Goal: Task Accomplishment & Management: Manage account settings

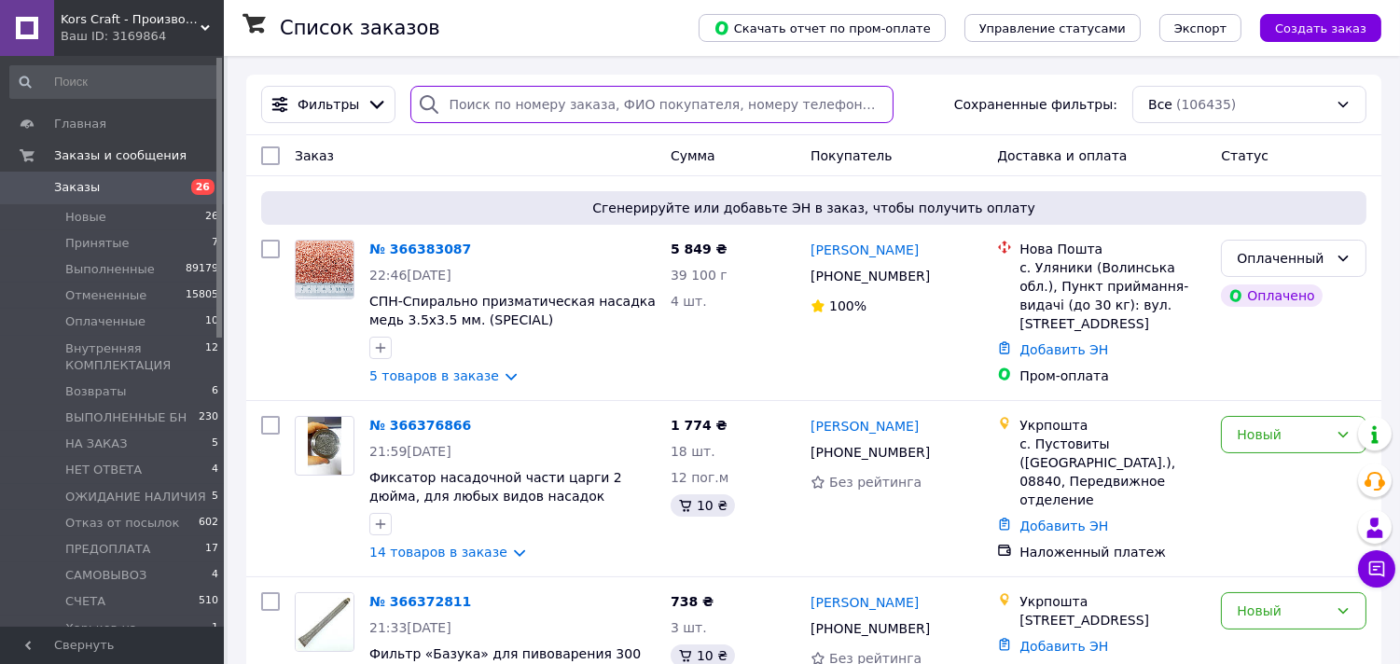
click at [618, 107] on input "search" at bounding box center [652, 104] width 483 height 37
paste input "+380973131011"
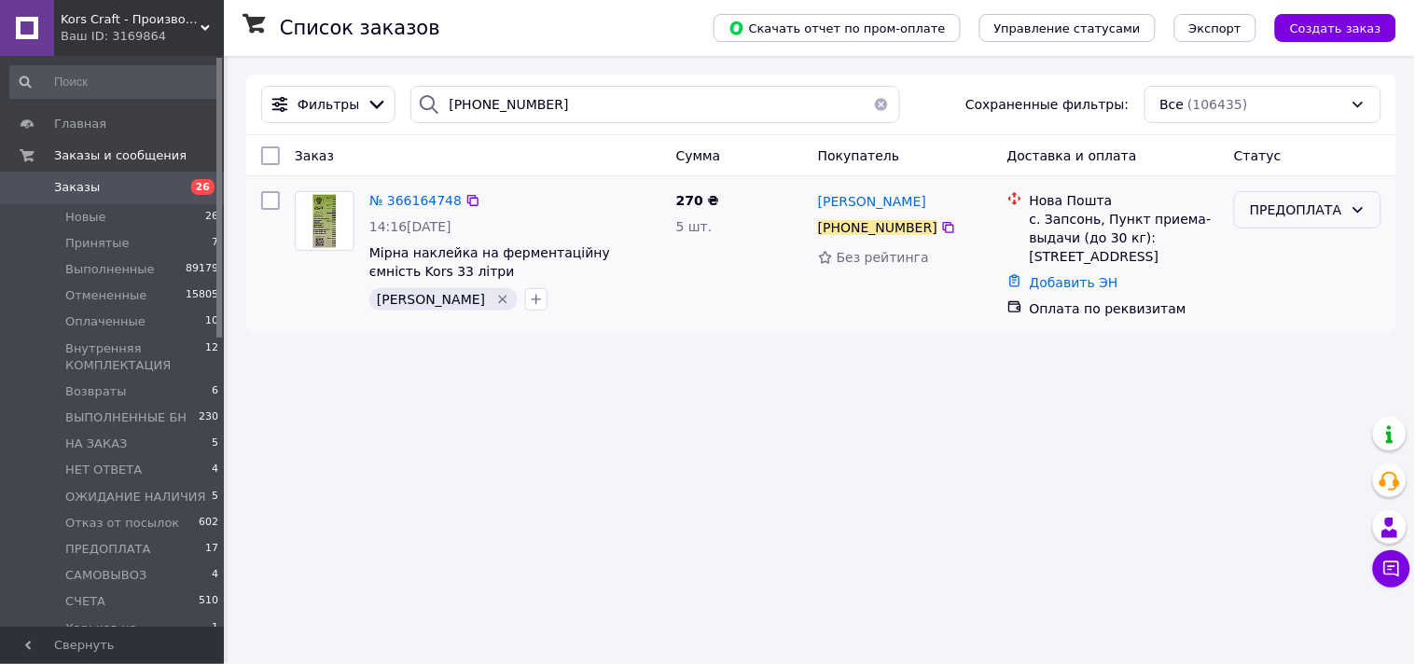
click at [1353, 217] on icon at bounding box center [1358, 209] width 15 height 15
click at [1285, 363] on li "Харьков ОПЛАЧЕННЫЕ" at bounding box center [1309, 389] width 146 height 52
drag, startPoint x: 549, startPoint y: 104, endPoint x: 439, endPoint y: 126, distance: 111.4
click at [439, 126] on div "Фильтры +380973131011 Сохраненные фильтры: Все (106435)" at bounding box center [821, 105] width 1150 height 61
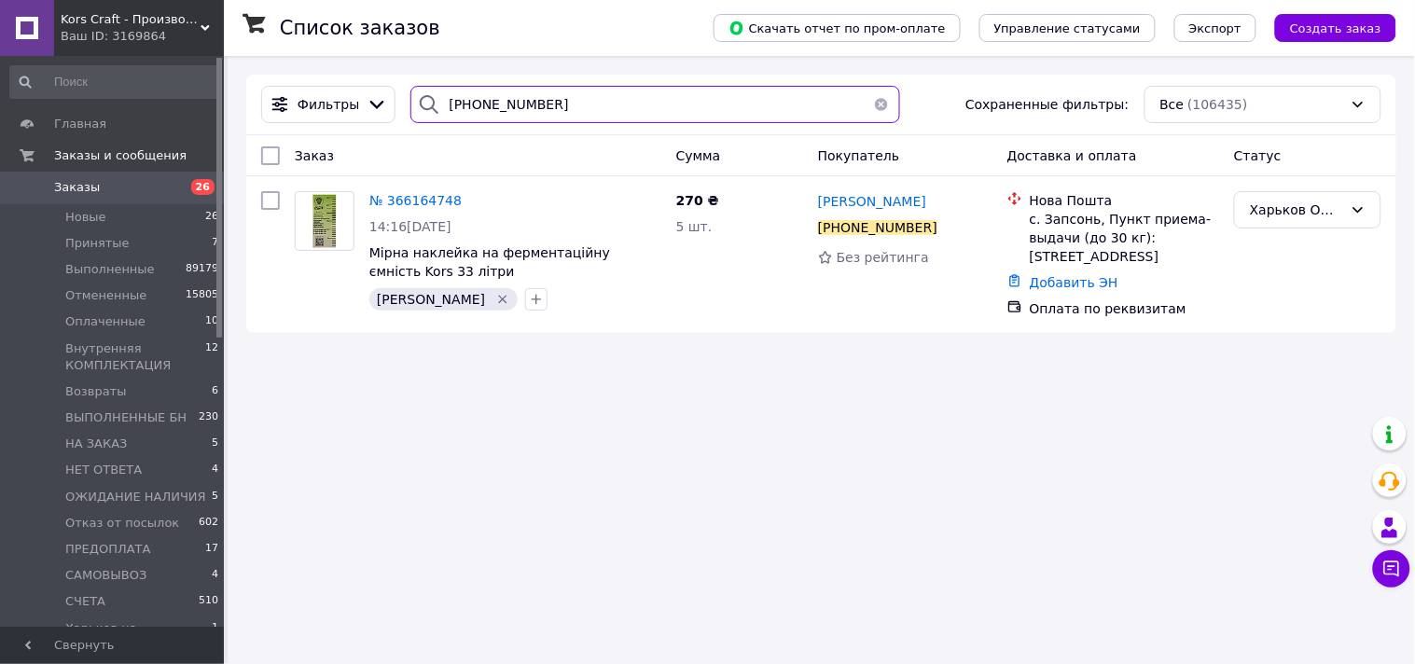
paste input "504619475"
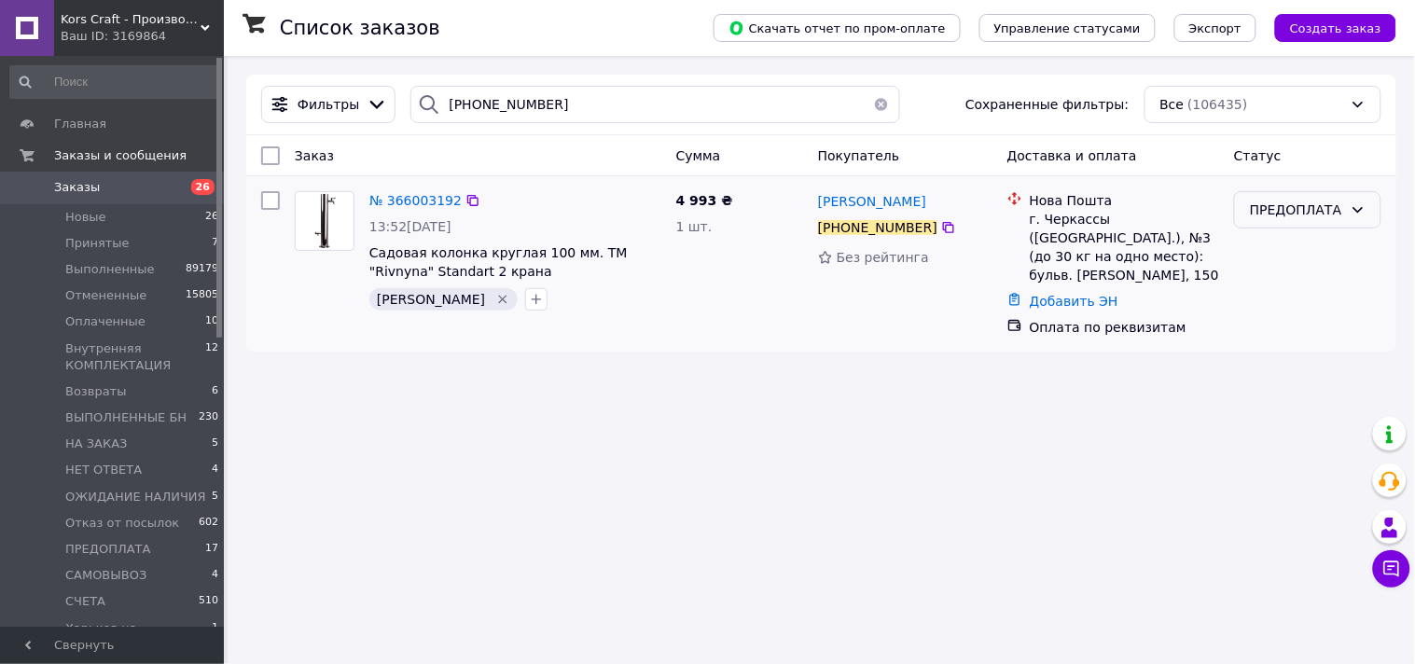
click at [1348, 205] on div "ПРЕДОПЛАТА" at bounding box center [1307, 209] width 147 height 37
click at [1301, 365] on li "Харьков ОПЛАЧЕННЫЕ" at bounding box center [1309, 389] width 146 height 52
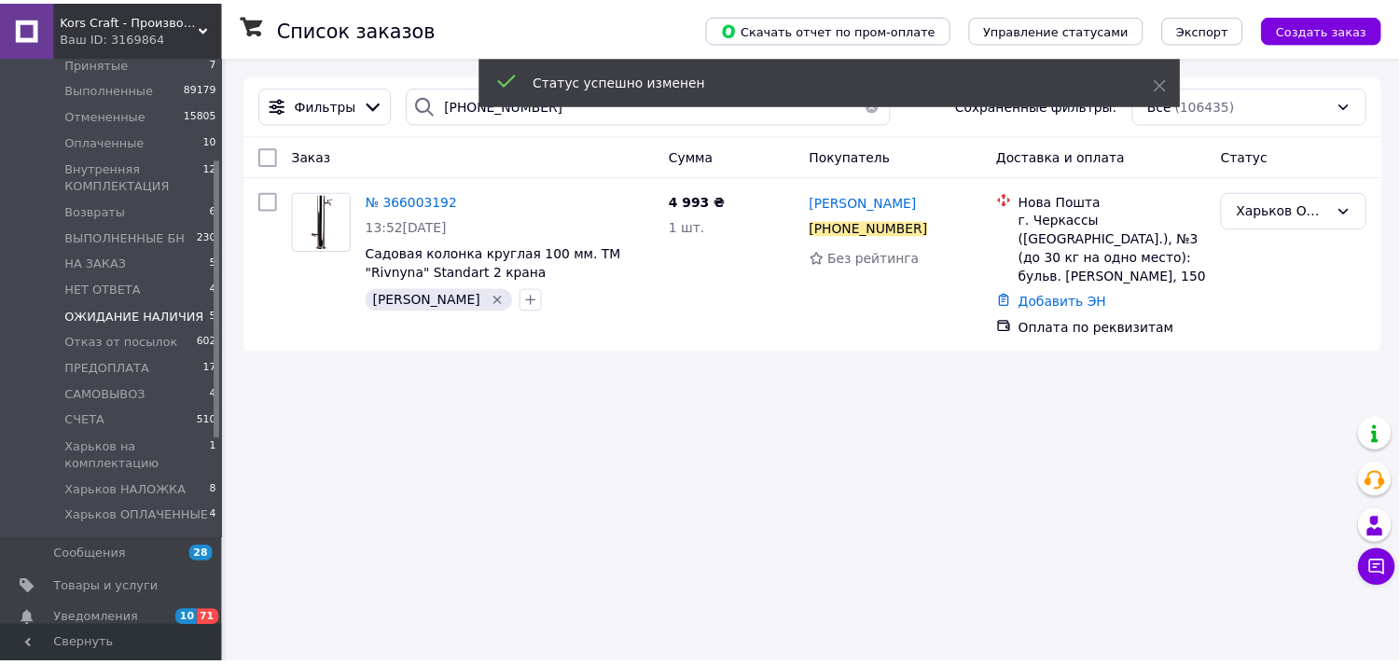
scroll to position [207, 0]
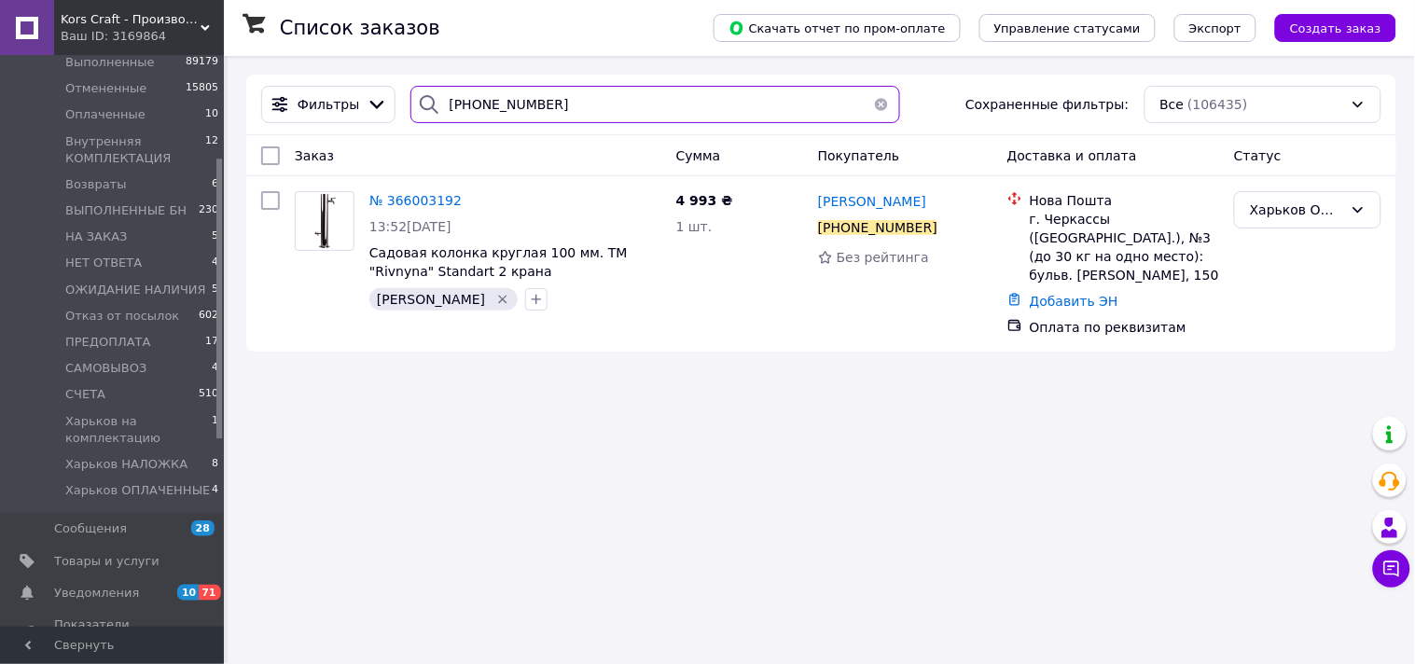
drag, startPoint x: 564, startPoint y: 106, endPoint x: 426, endPoint y: 121, distance: 138.0
click at [426, 121] on div "+380504619475" at bounding box center [656, 104] width 490 height 37
paste input "965020060"
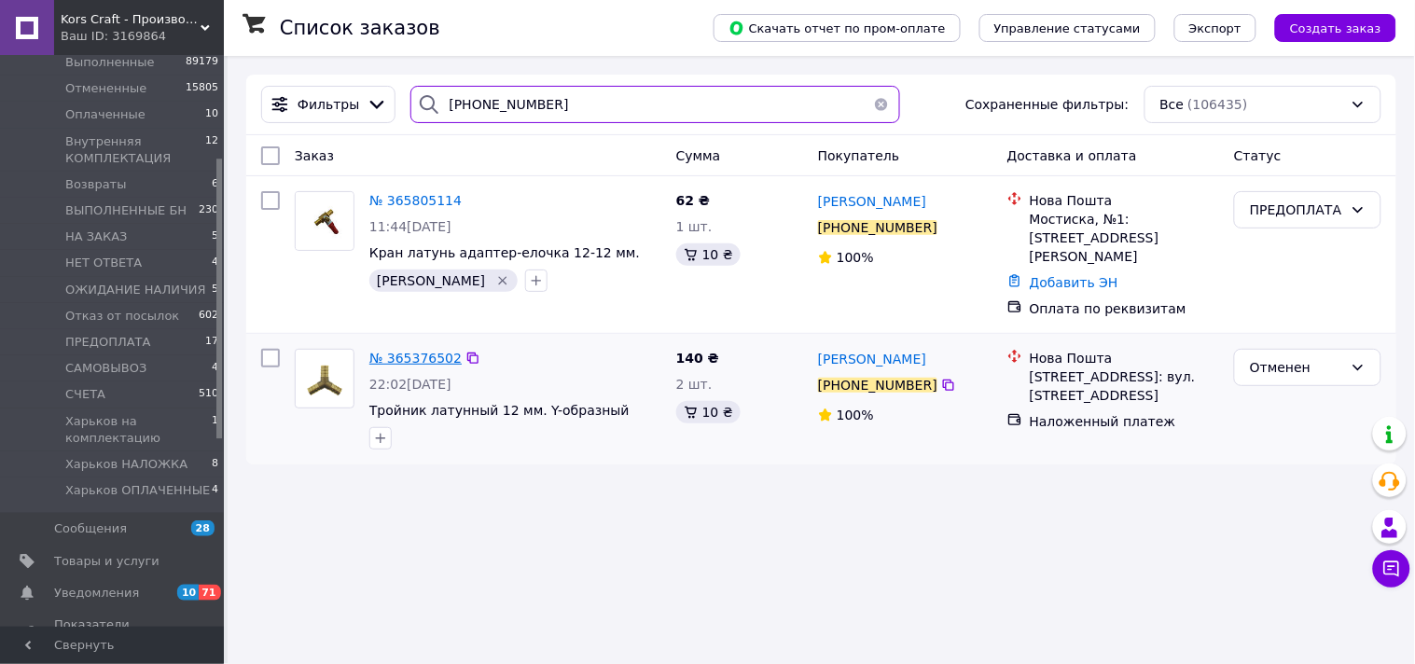
type input "+380965020060"
click at [422, 351] on span "№ 365376502" at bounding box center [415, 358] width 92 height 15
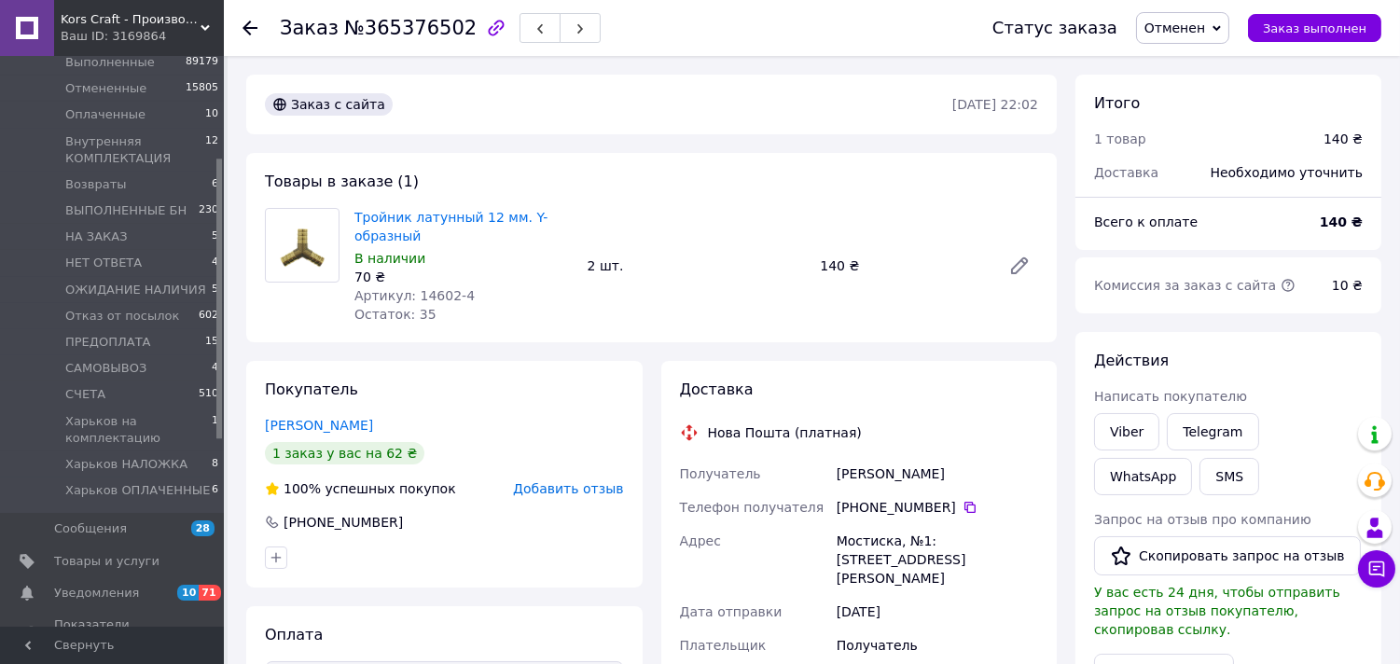
click at [258, 35] on div at bounding box center [261, 28] width 37 height 56
click at [258, 31] on div at bounding box center [261, 28] width 37 height 56
click at [248, 22] on use at bounding box center [250, 28] width 15 height 15
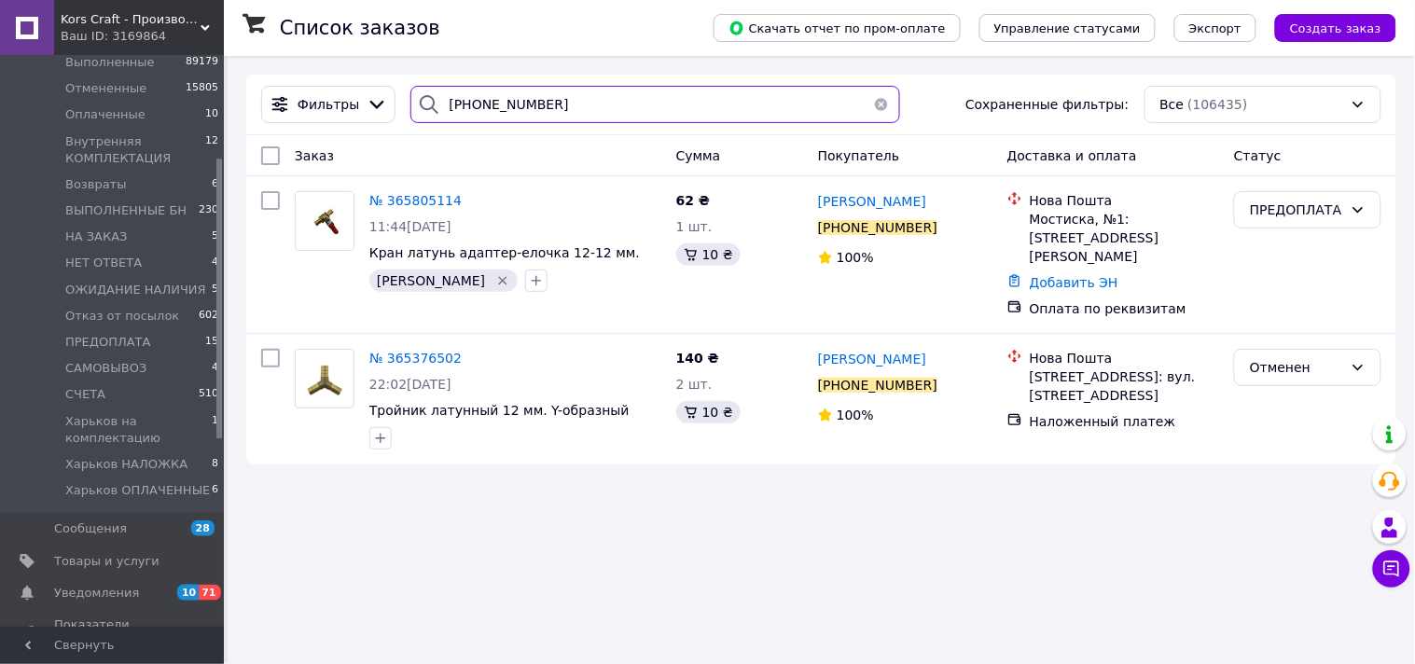
drag, startPoint x: 543, startPoint y: 101, endPoint x: 439, endPoint y: 117, distance: 105.7
click at [439, 117] on div "+380965020060" at bounding box center [656, 104] width 490 height 37
paste input "37064623"
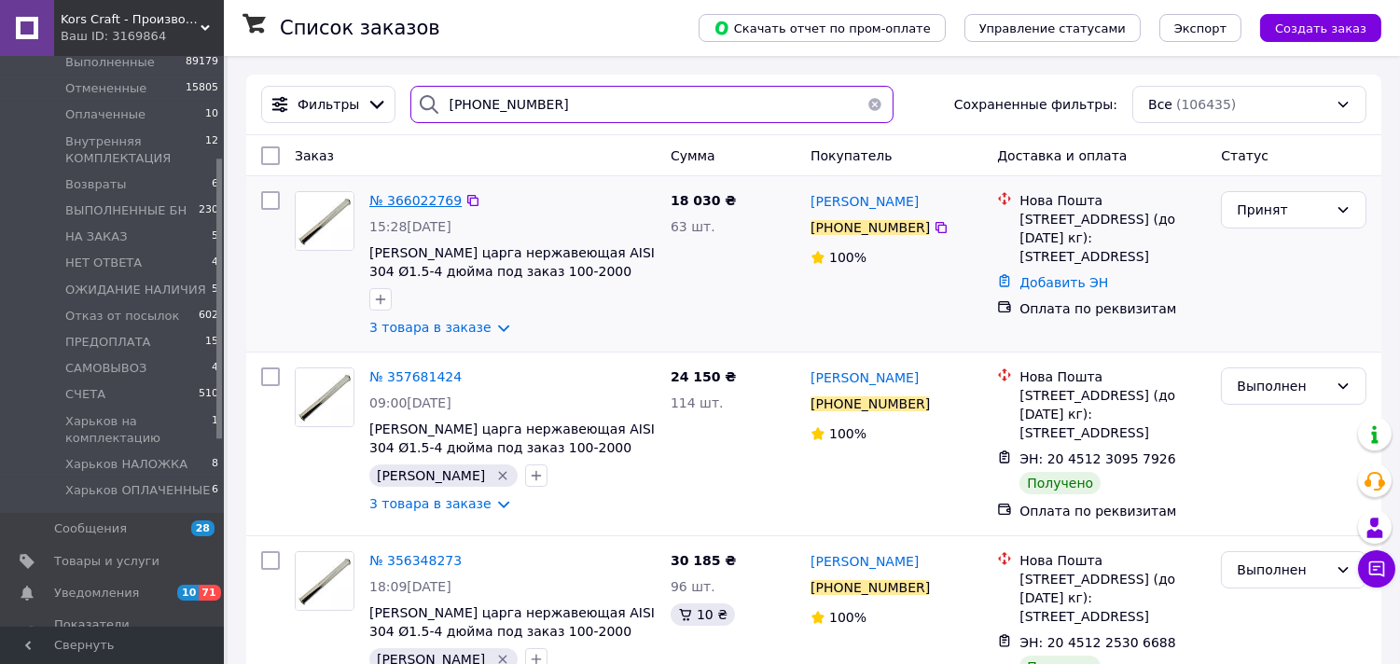
type input "+380937064623"
click at [397, 202] on span "№ 366022769" at bounding box center [415, 200] width 92 height 15
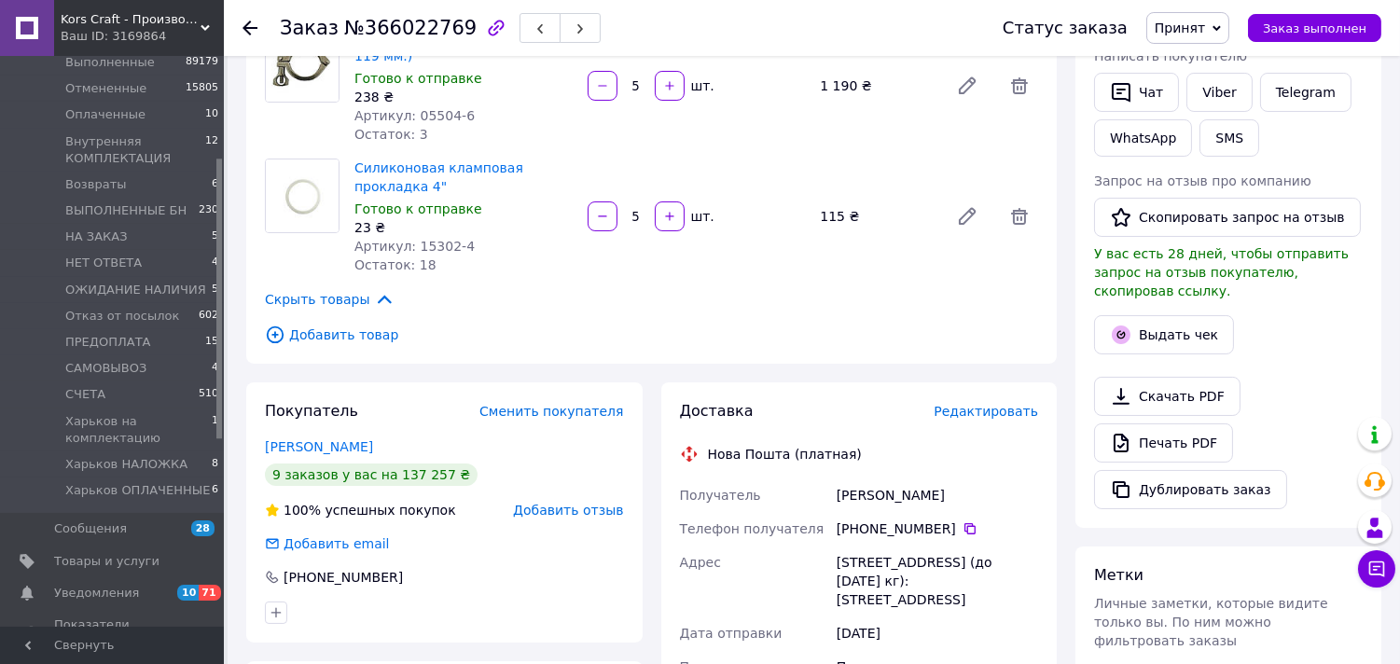
scroll to position [1078, 0]
click at [328, 333] on span "Добавить товар" at bounding box center [651, 335] width 773 height 21
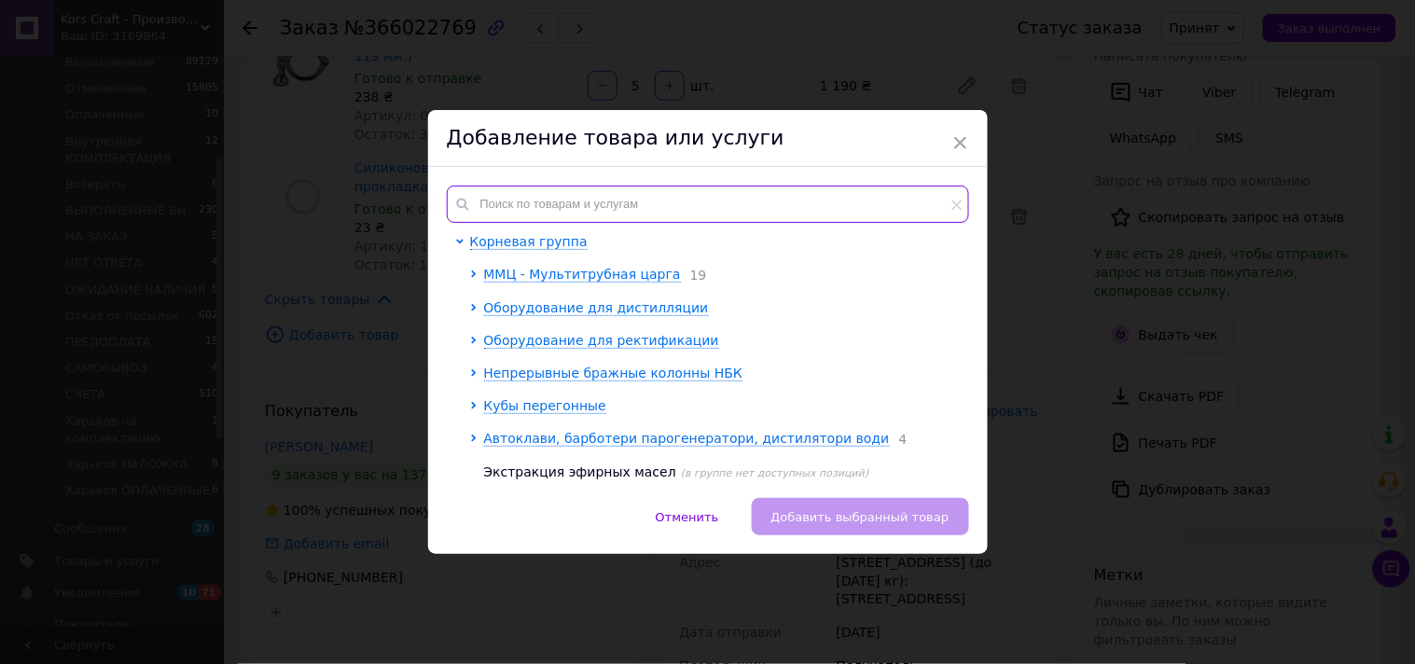
click at [496, 199] on input "text" at bounding box center [708, 204] width 522 height 37
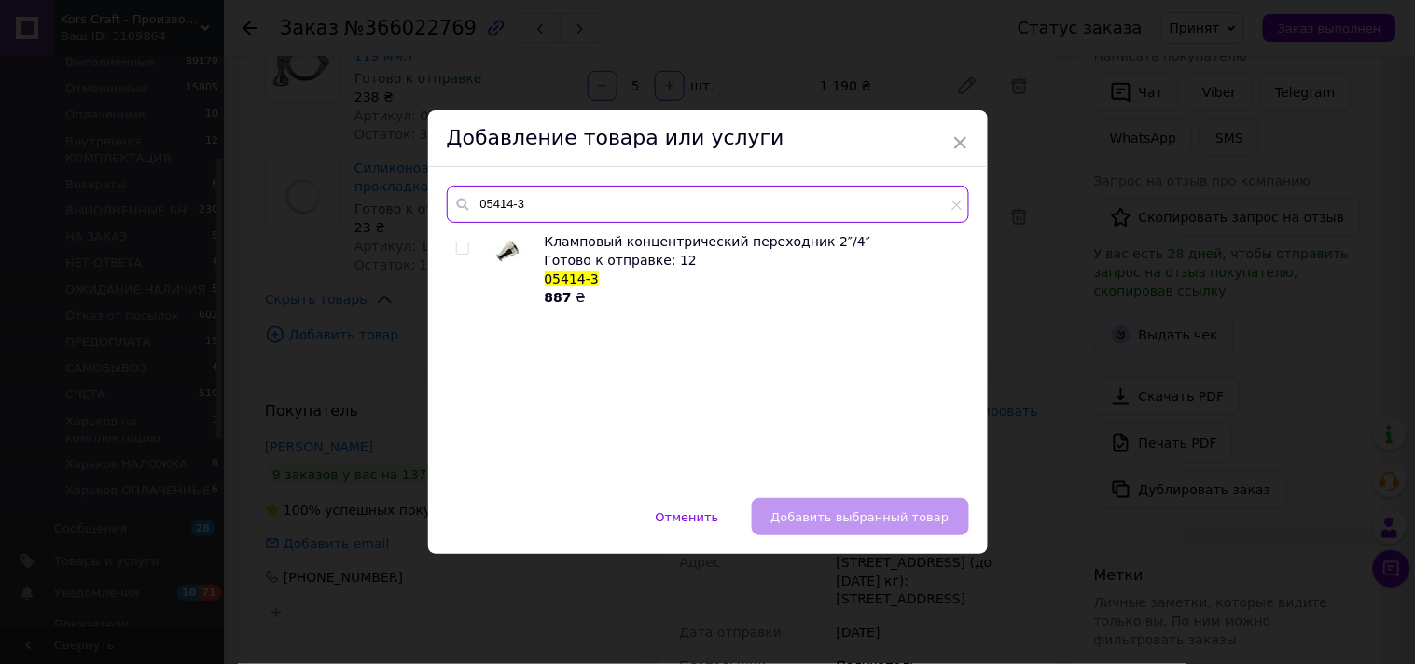
type input "05414-3"
click at [457, 252] on input "checkbox" at bounding box center [462, 249] width 12 height 12
checkbox input "true"
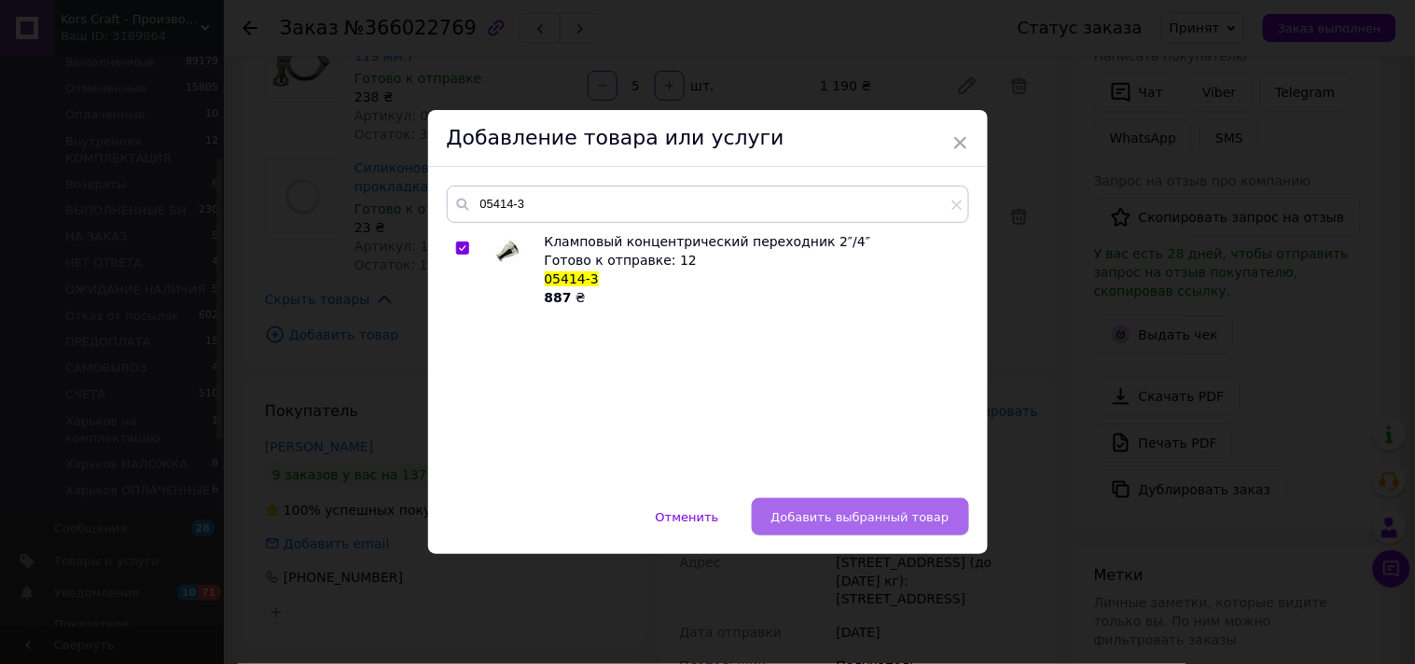
click at [838, 519] on span "Добавить выбранный товар" at bounding box center [861, 517] width 178 height 14
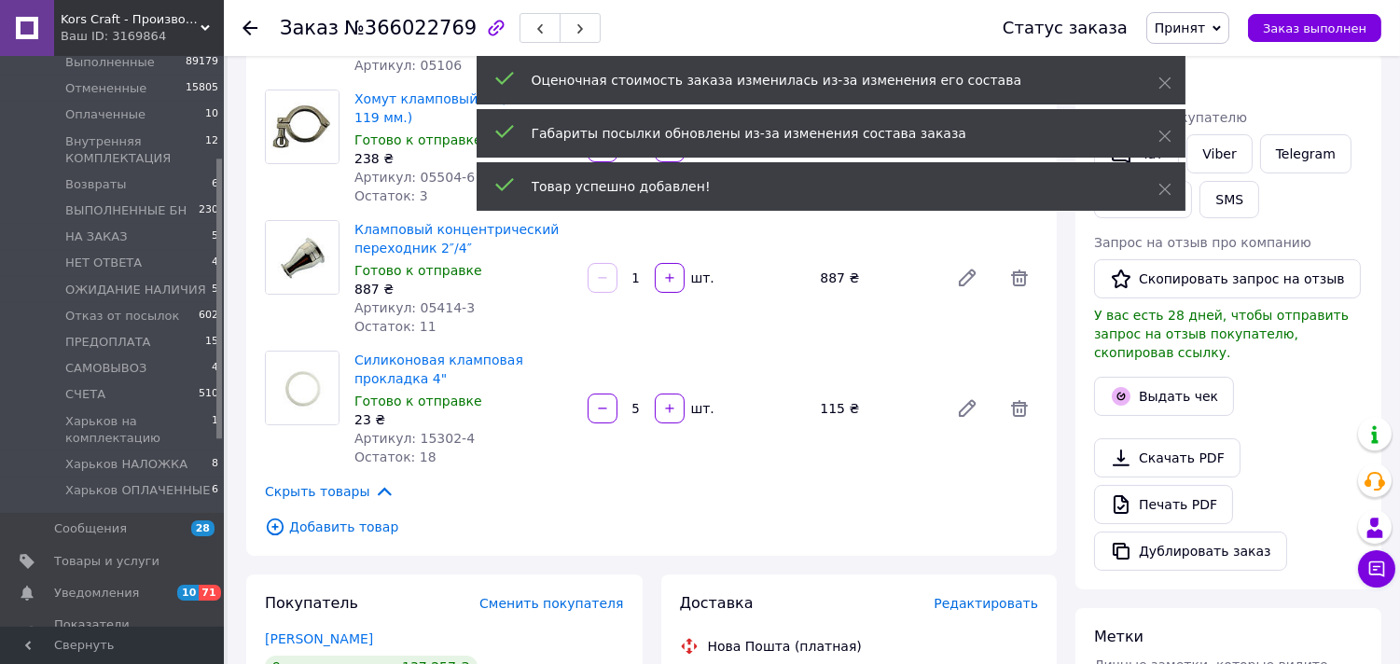
scroll to position [207, 0]
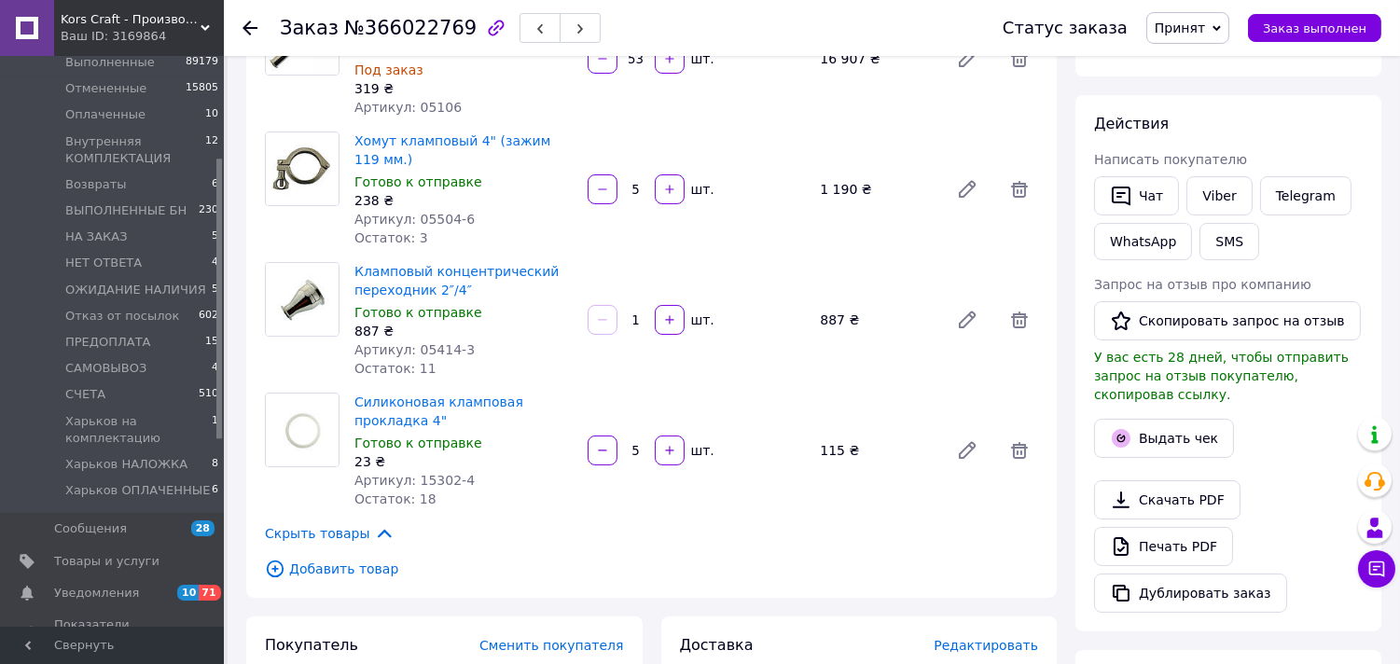
drag, startPoint x: 632, startPoint y: 315, endPoint x: 642, endPoint y: 322, distance: 12.2
click at [642, 322] on input "1" at bounding box center [636, 320] width 30 height 14
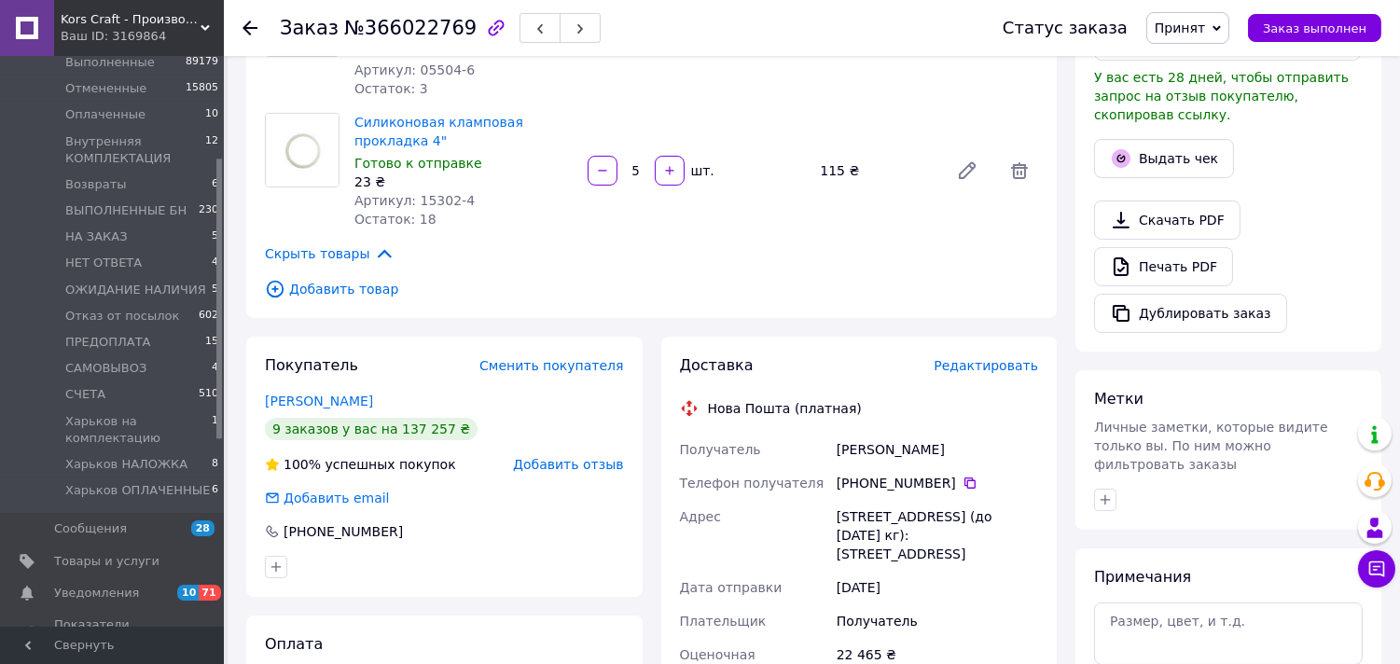
scroll to position [414, 0]
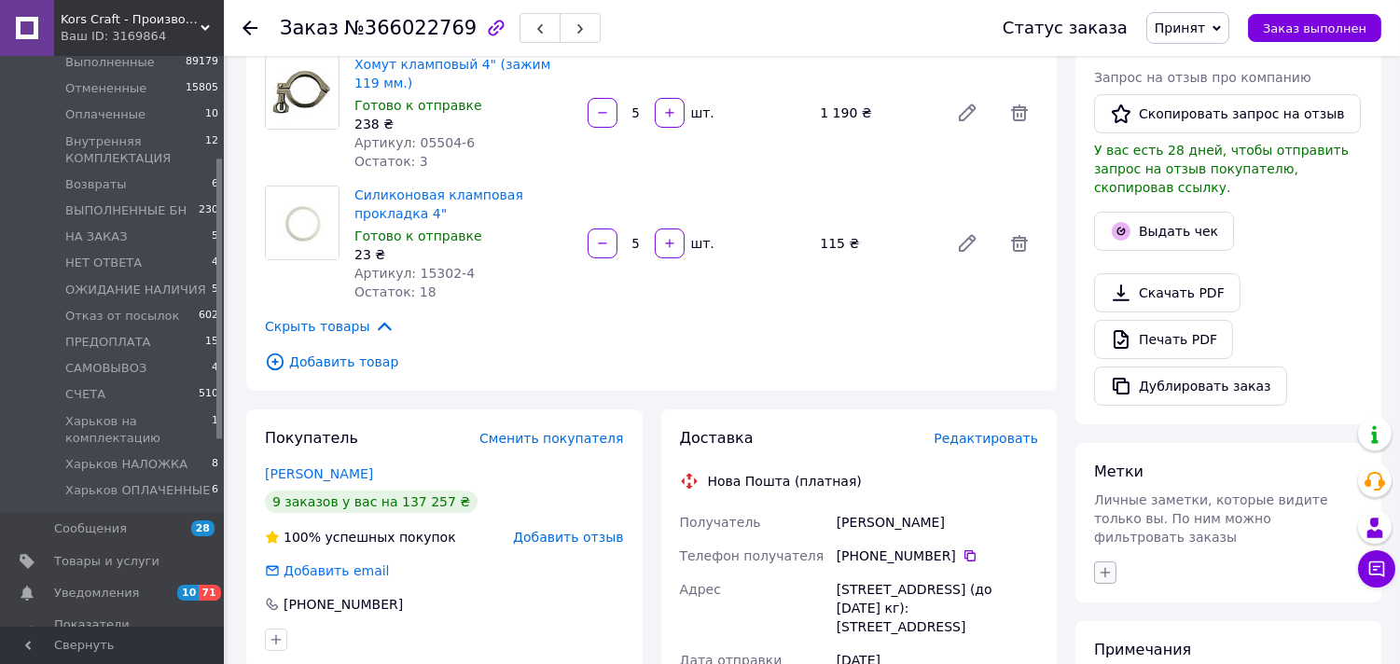
type input "5"
click at [1114, 562] on button "button" at bounding box center [1105, 573] width 22 height 22
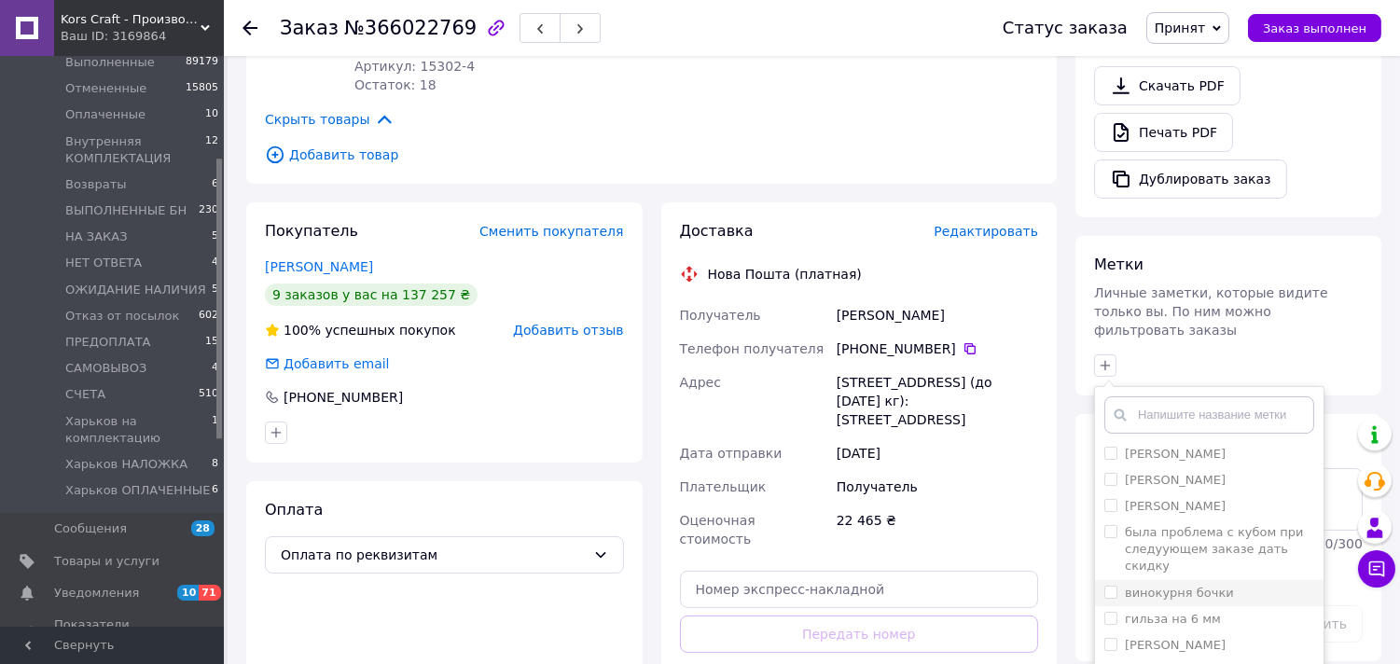
scroll to position [0, 0]
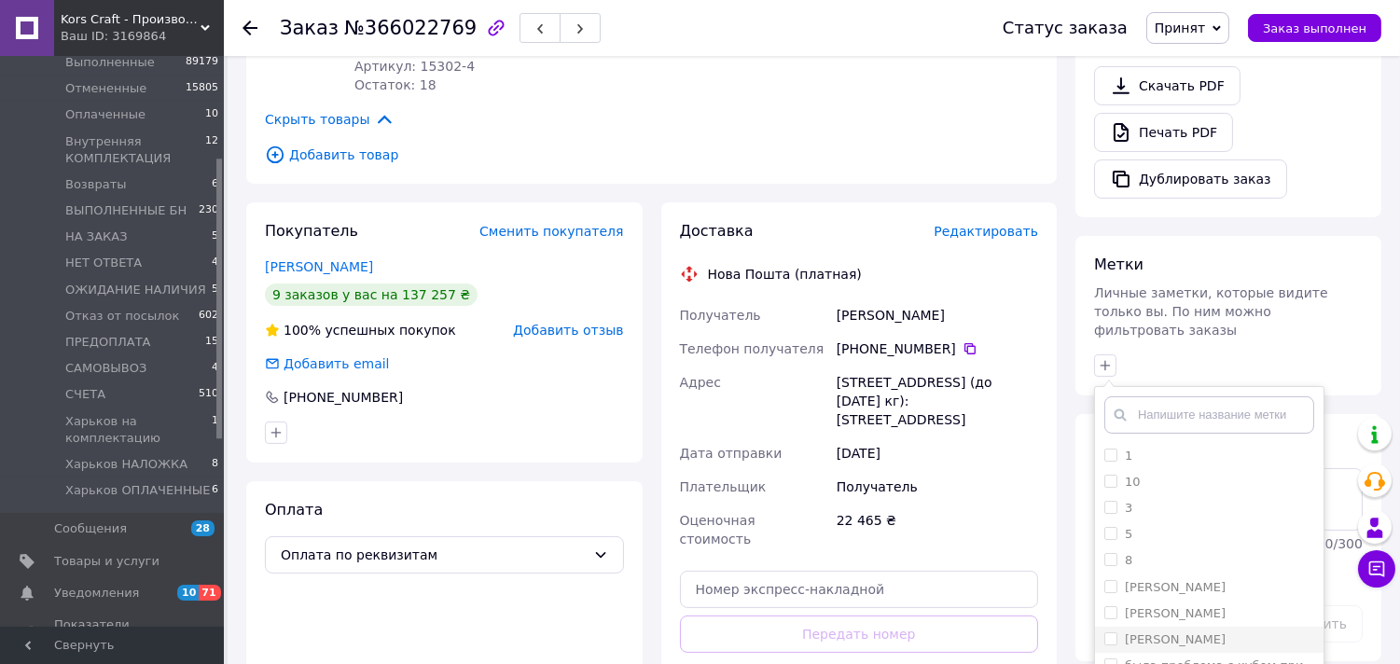
click at [1162, 633] on label "[PERSON_NAME]" at bounding box center [1175, 640] width 101 height 14
checkbox input "true"
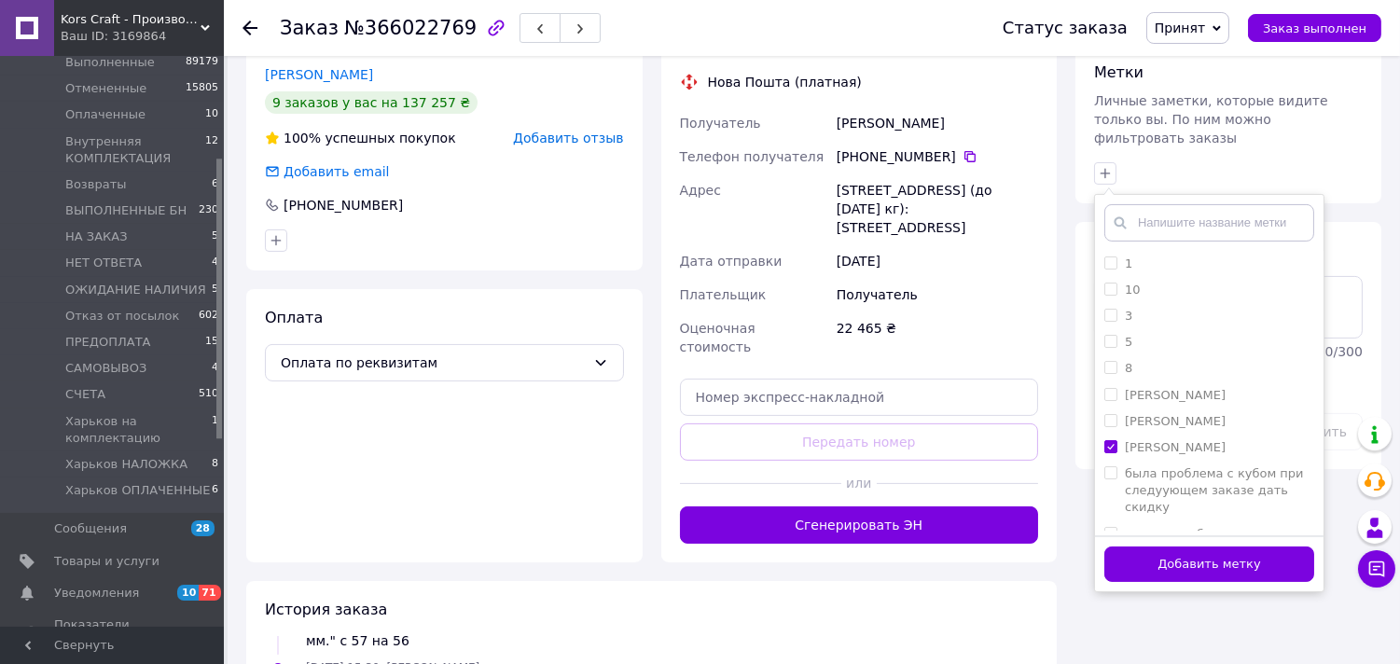
scroll to position [829, 0]
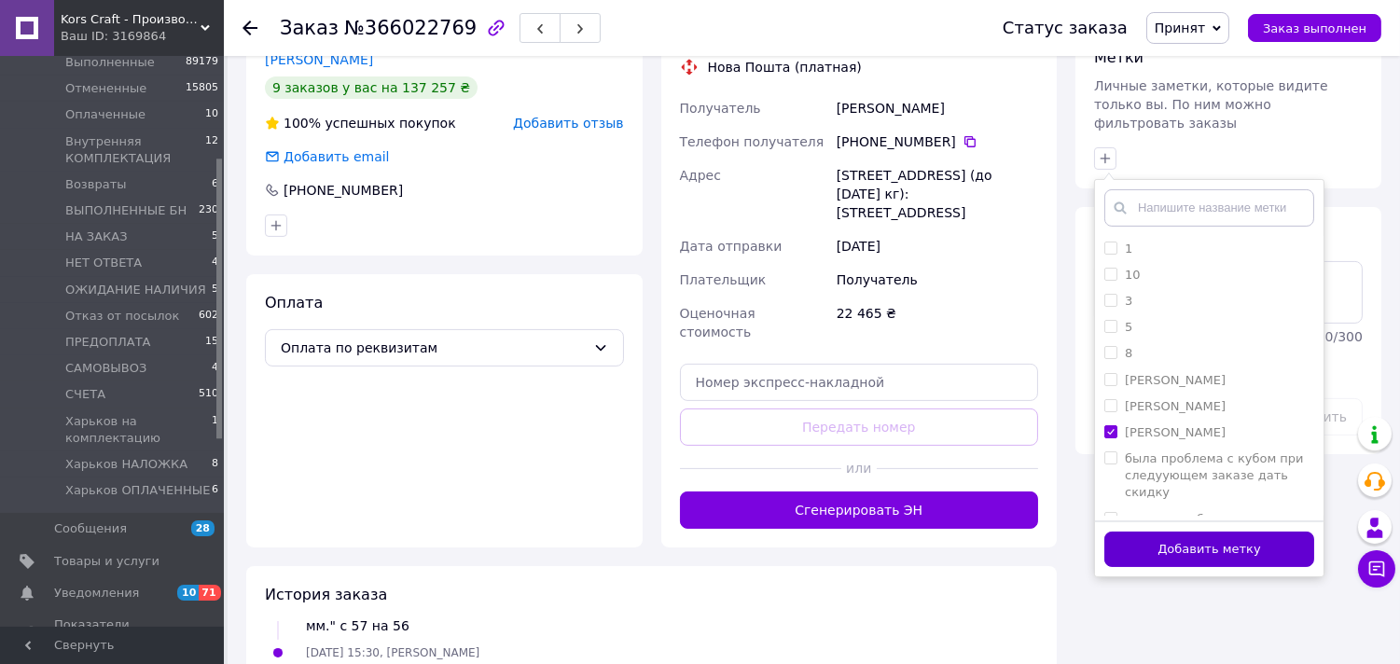
click at [1201, 532] on button "Добавить метку" at bounding box center [1210, 550] width 210 height 36
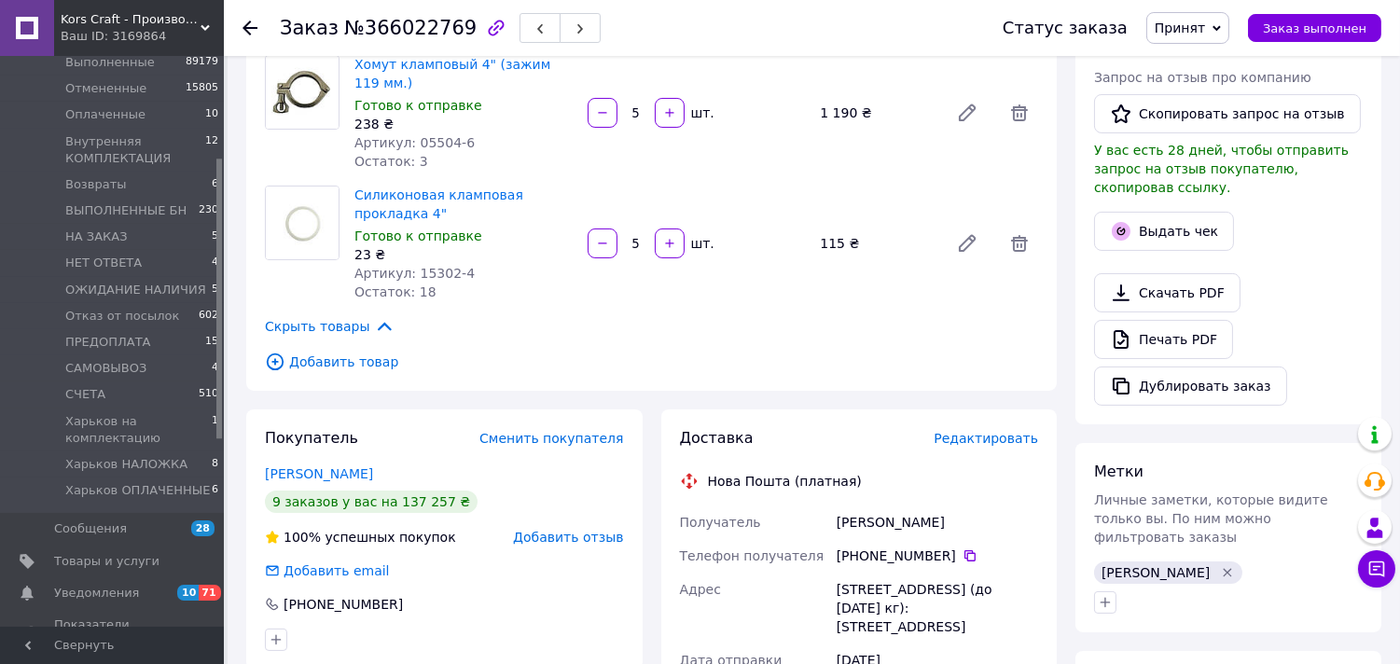
scroll to position [518, 0]
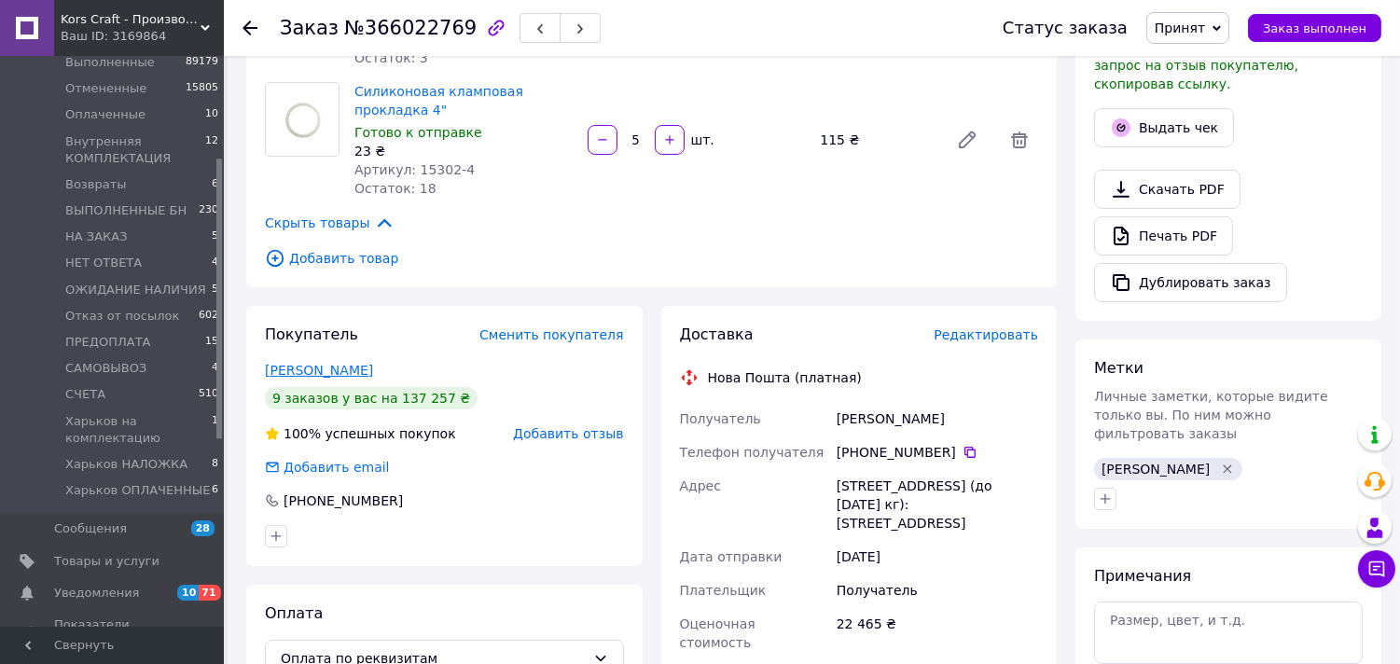
click at [330, 369] on link "Гоголаурі Ростислав" at bounding box center [319, 370] width 108 height 15
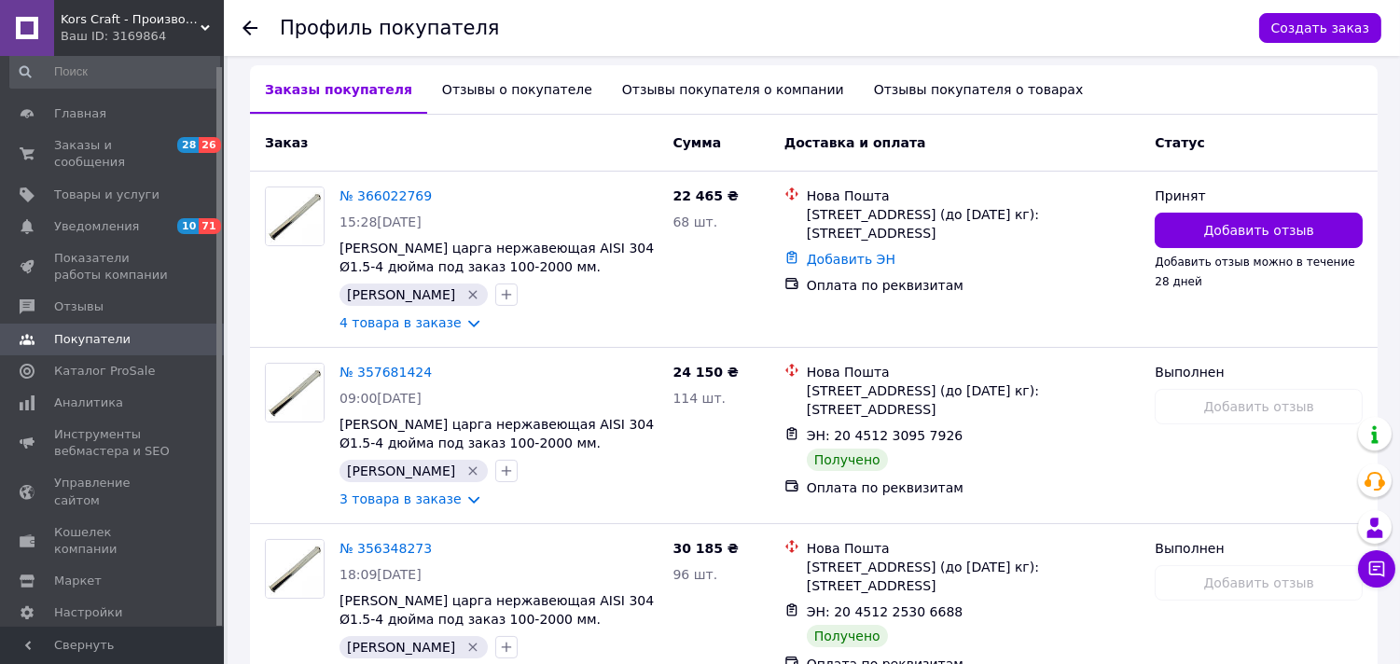
scroll to position [414, 0]
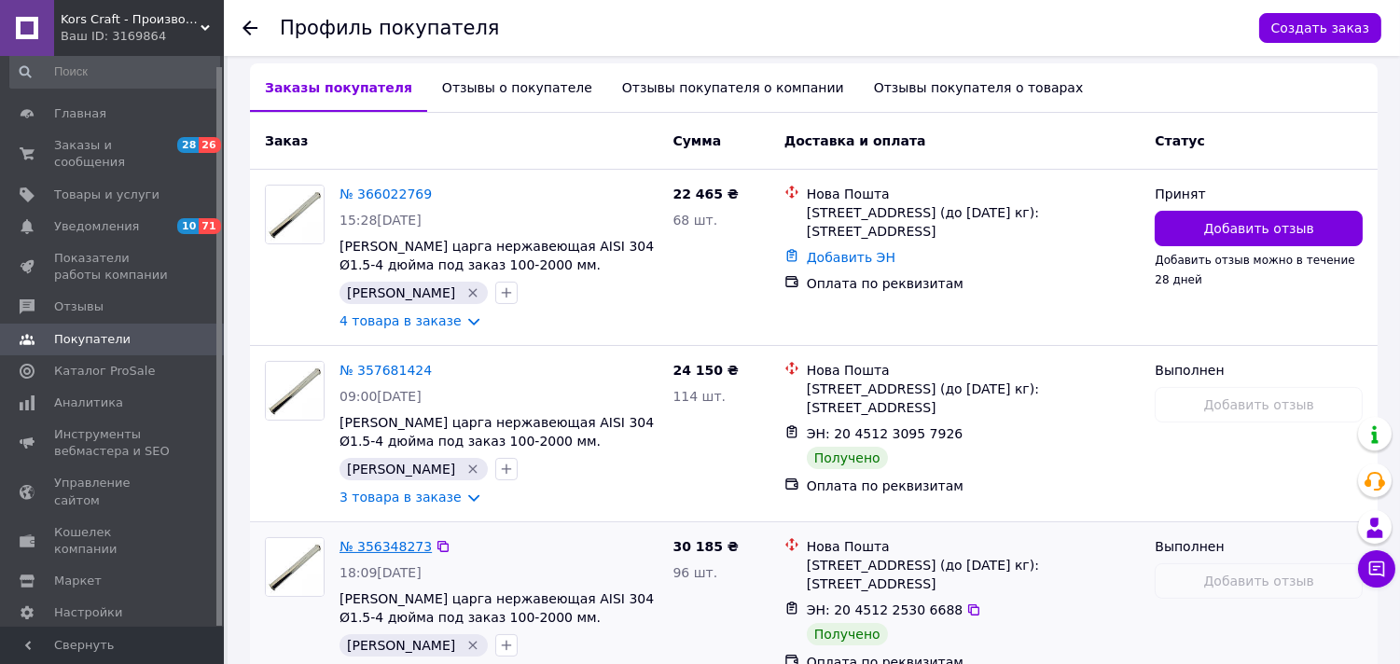
click at [353, 546] on link "№ 356348273" at bounding box center [386, 546] width 92 height 15
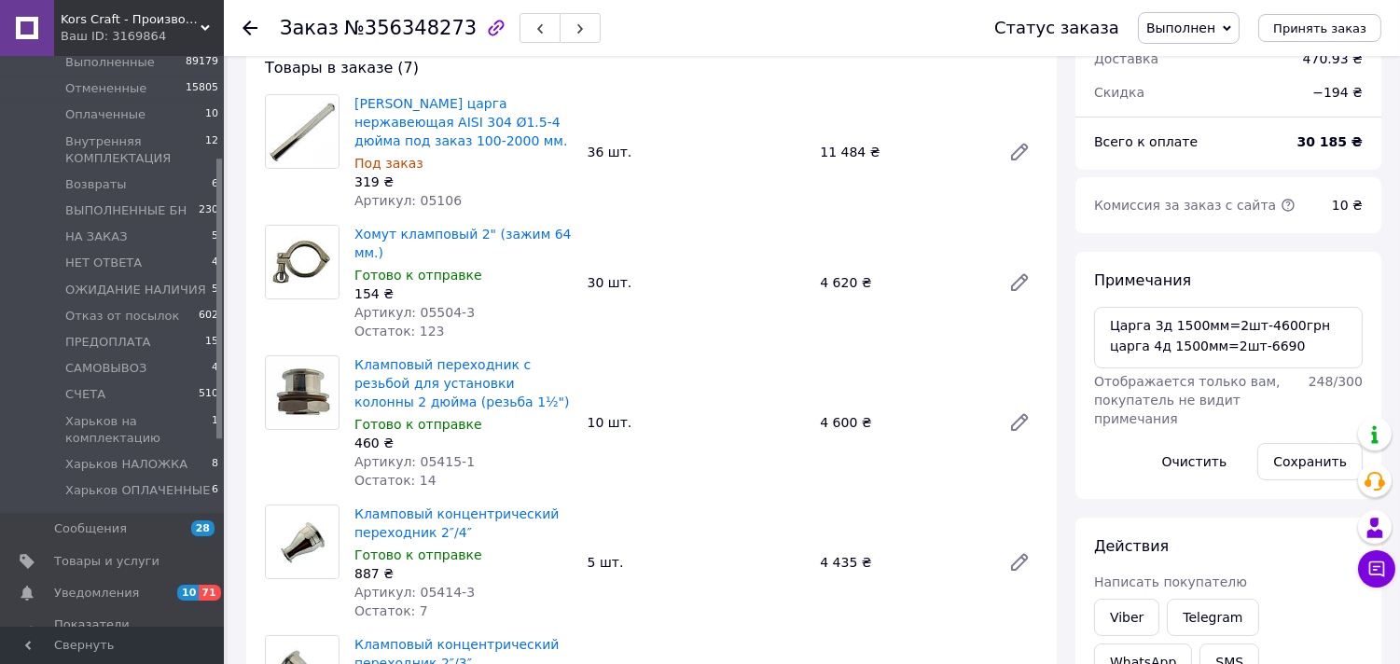
scroll to position [311, 0]
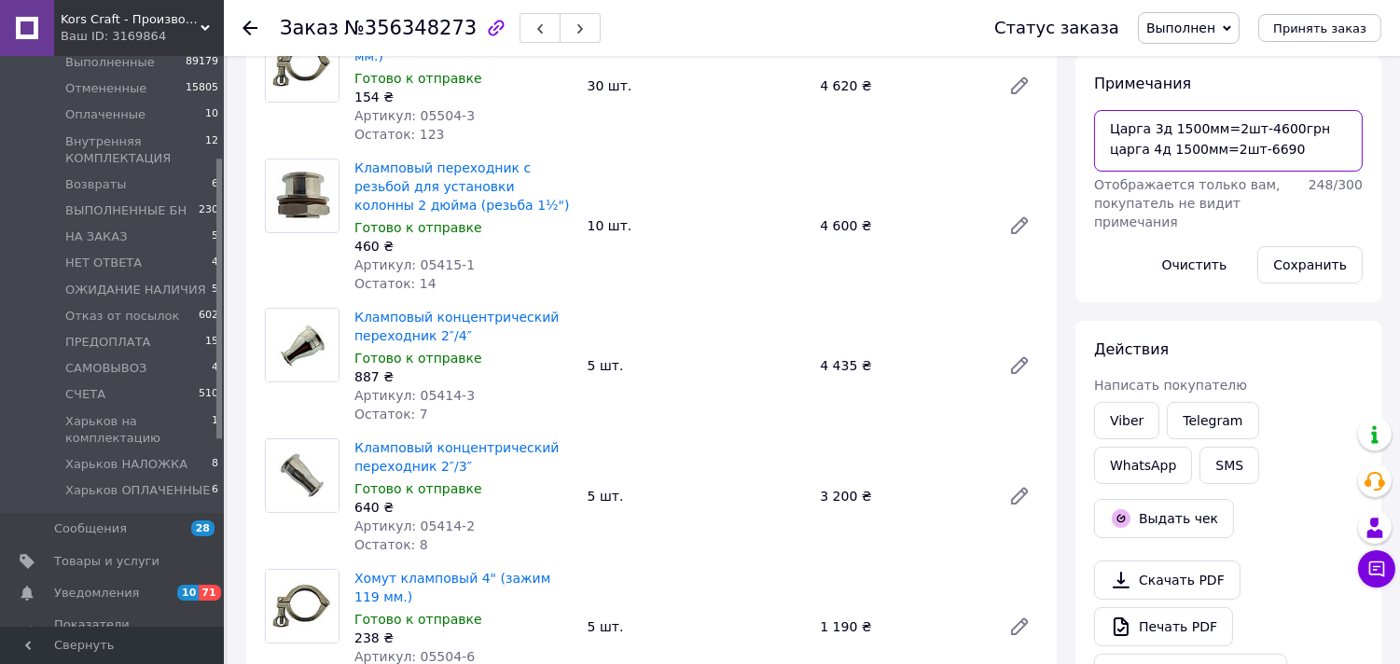
drag, startPoint x: 1112, startPoint y: 152, endPoint x: 1211, endPoint y: 152, distance: 98.9
click at [1211, 152] on textarea "Царга 3д 1500мм=2шт-4600грн царга 4д 1500мм=2шт-6690" at bounding box center [1228, 141] width 269 height 62
click at [246, 26] on icon at bounding box center [250, 28] width 15 height 15
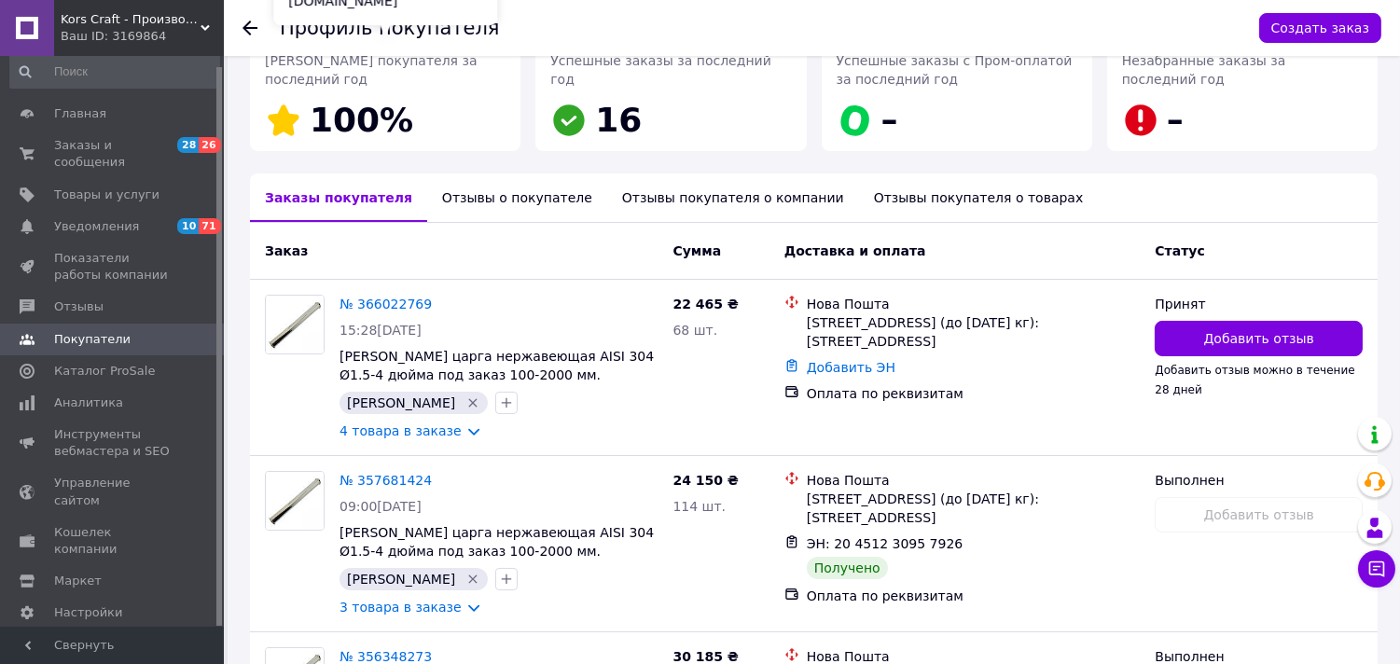
scroll to position [311, 0]
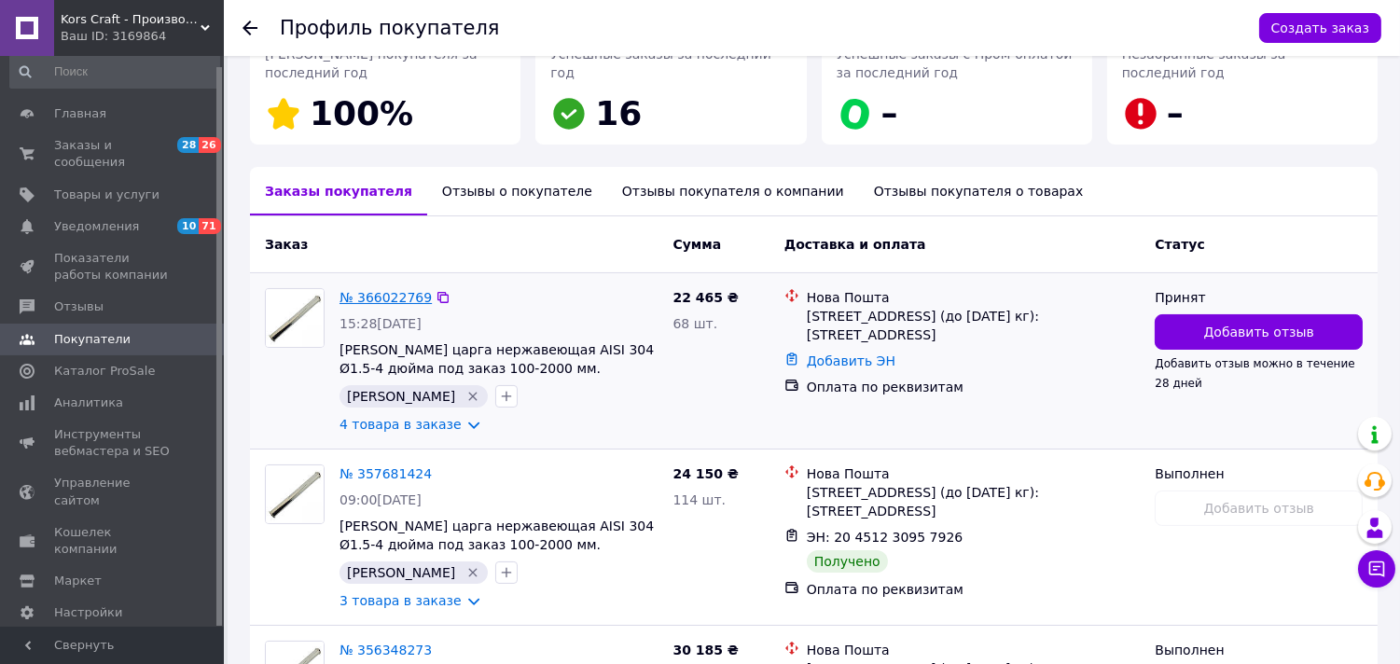
click at [383, 299] on link "№ 366022769" at bounding box center [386, 297] width 92 height 15
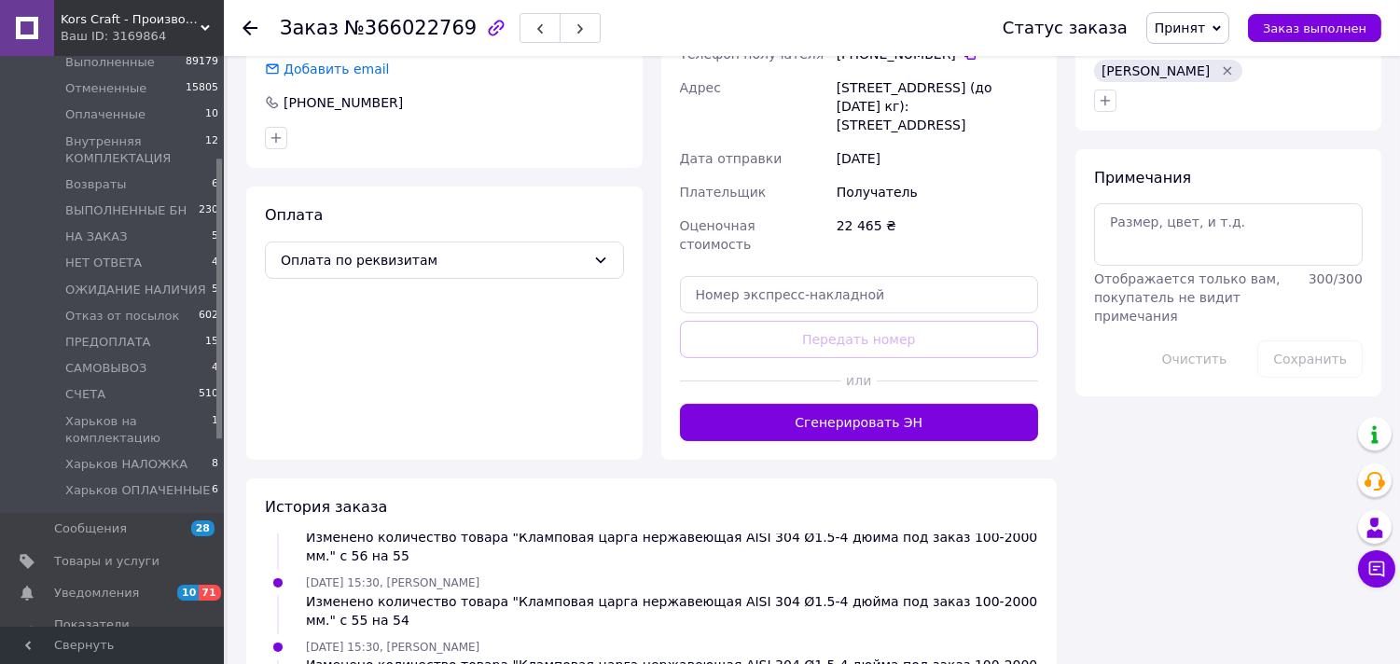
scroll to position [933, 0]
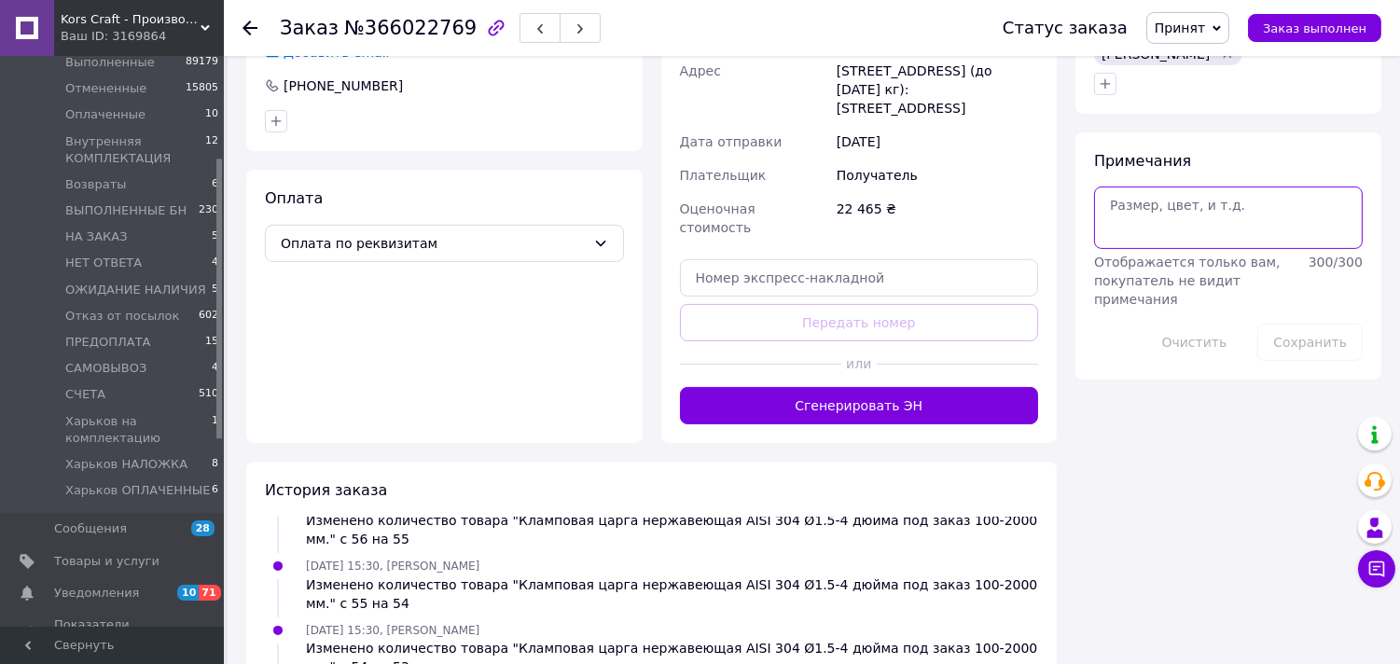
click at [1135, 194] on textarea at bounding box center [1228, 218] width 269 height 62
paste textarea "царга 4д 1500мм"
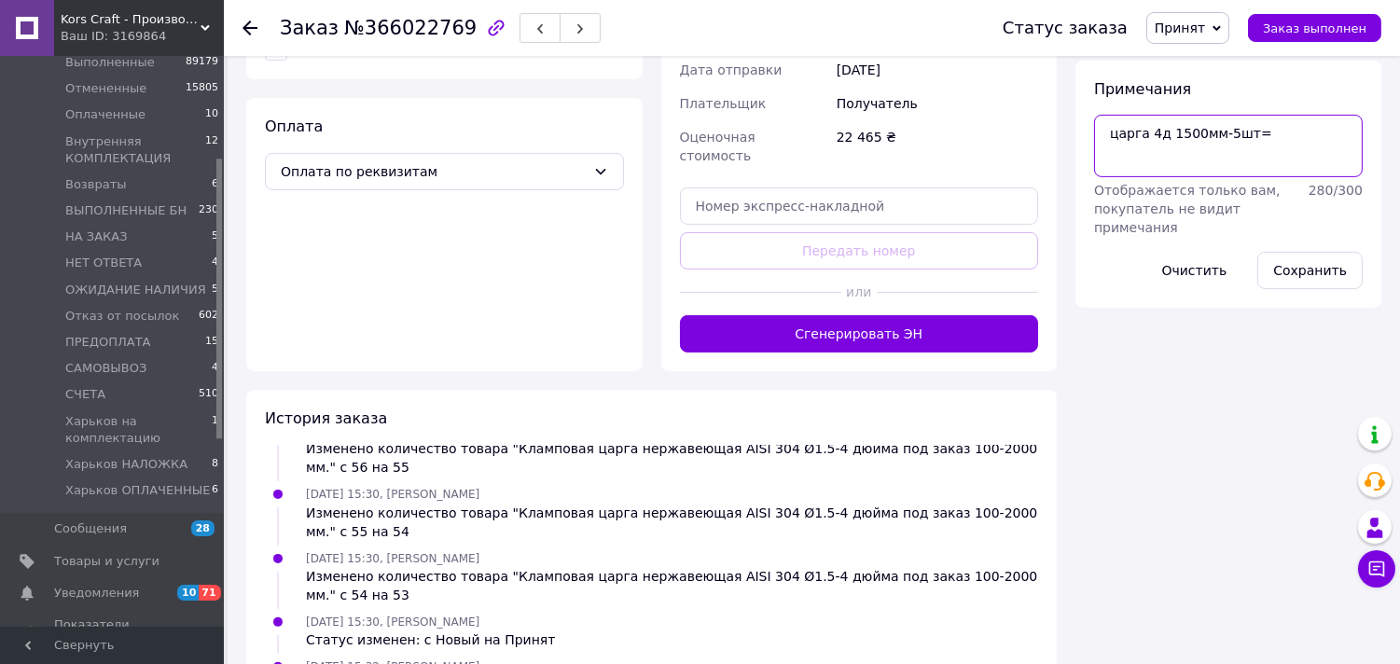
scroll to position [1037, 0]
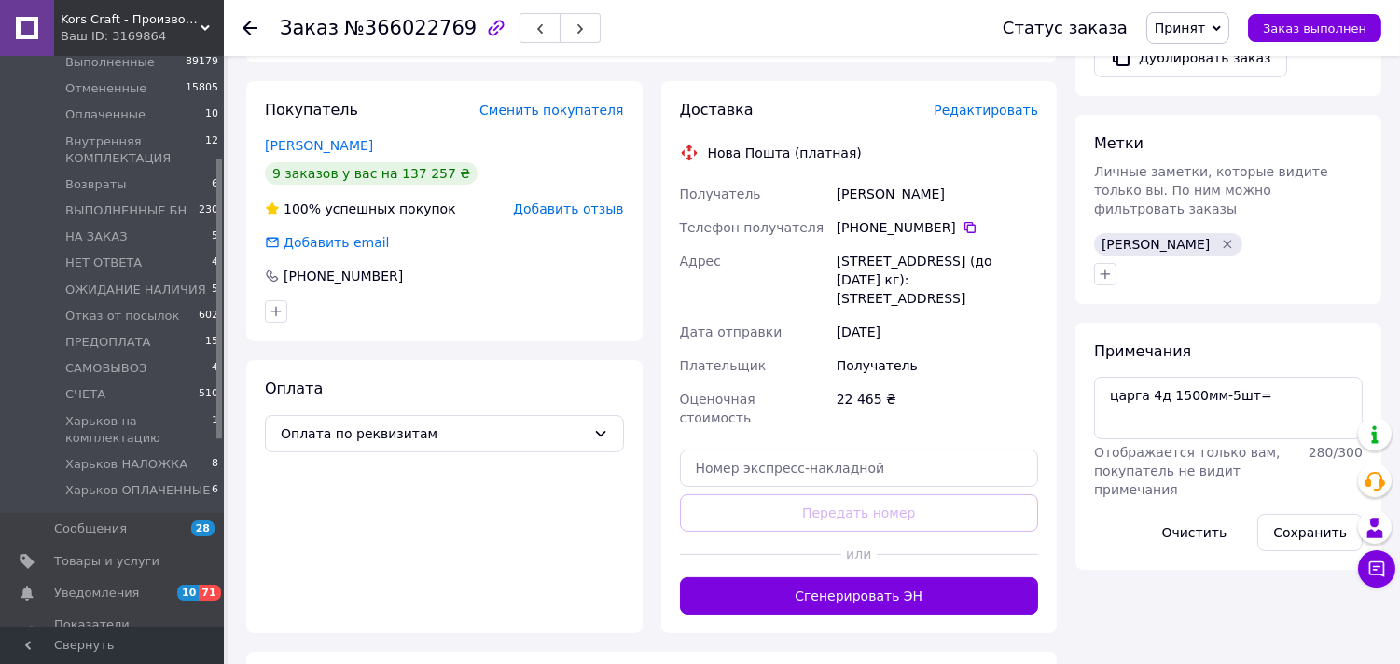
scroll to position [621, 0]
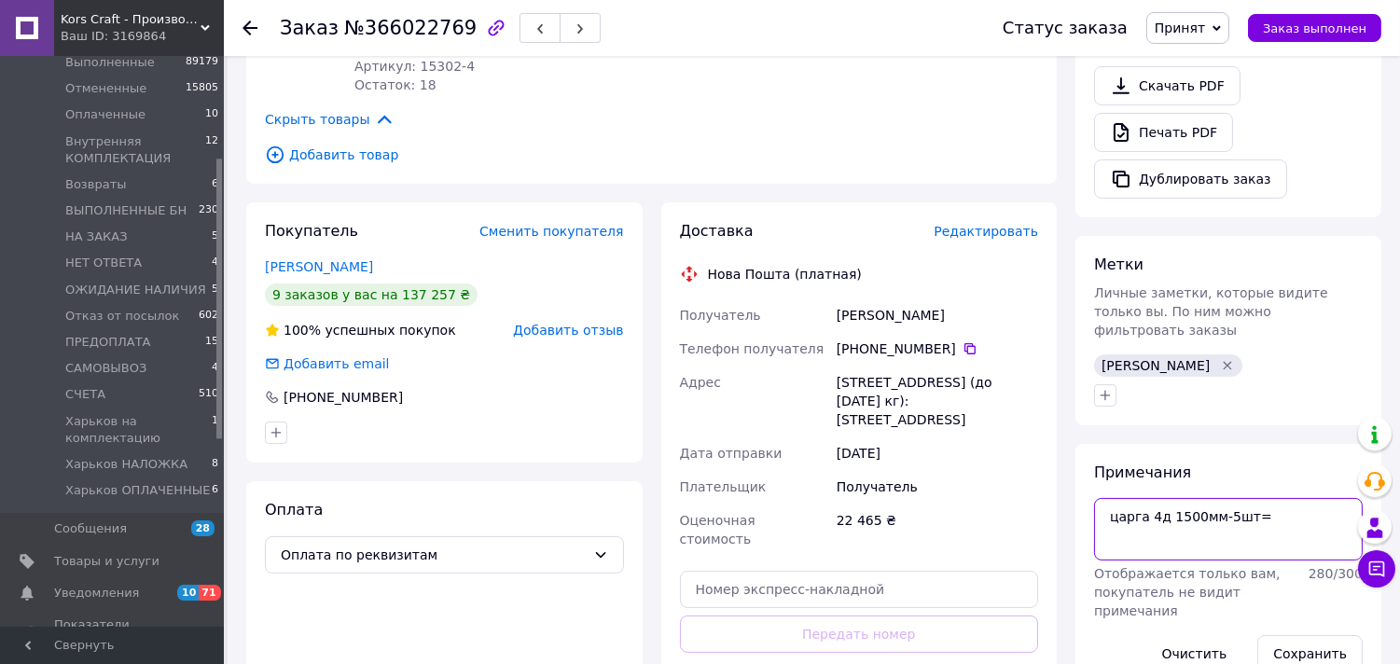
click at [1263, 498] on textarea "царга 4д 1500мм-5шт=" at bounding box center [1228, 529] width 269 height 62
click at [957, 537] on div "Доставка Редактировать Нова Пошта (платная) Получатель Гоголаурі Ростислав Теле…" at bounding box center [859, 478] width 359 height 515
click at [1303, 635] on button "Сохранить" at bounding box center [1310, 653] width 105 height 37
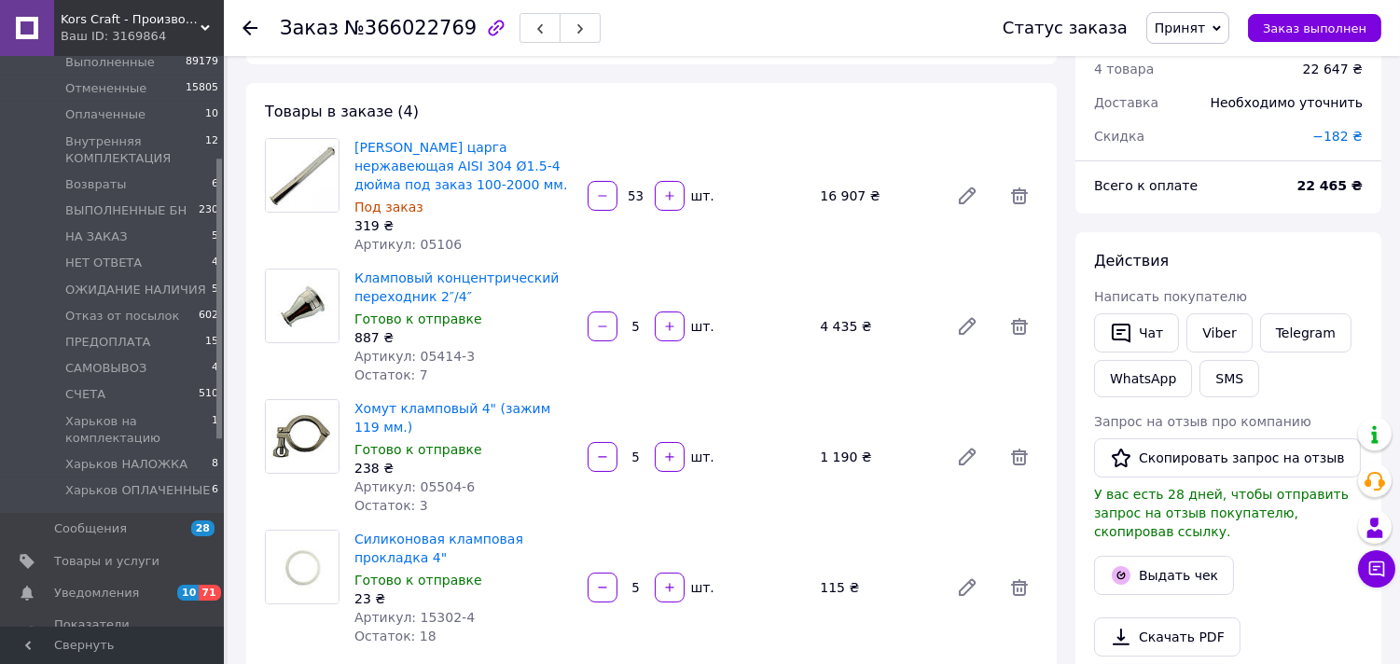
scroll to position [104, 0]
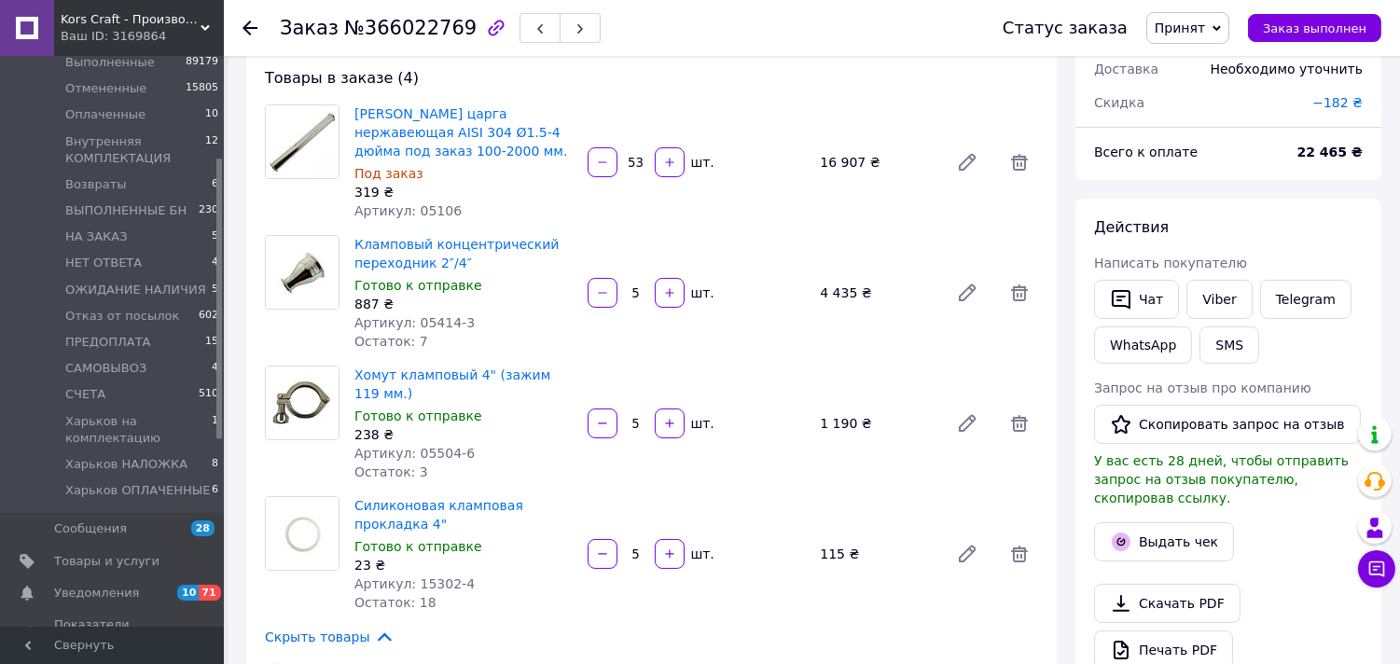
click at [910, 570] on div "Силиконовая кламповая прокладка 4" Готово к отправке 23 ₴ Артикул: 15302-4 Оста…" at bounding box center [696, 554] width 699 height 123
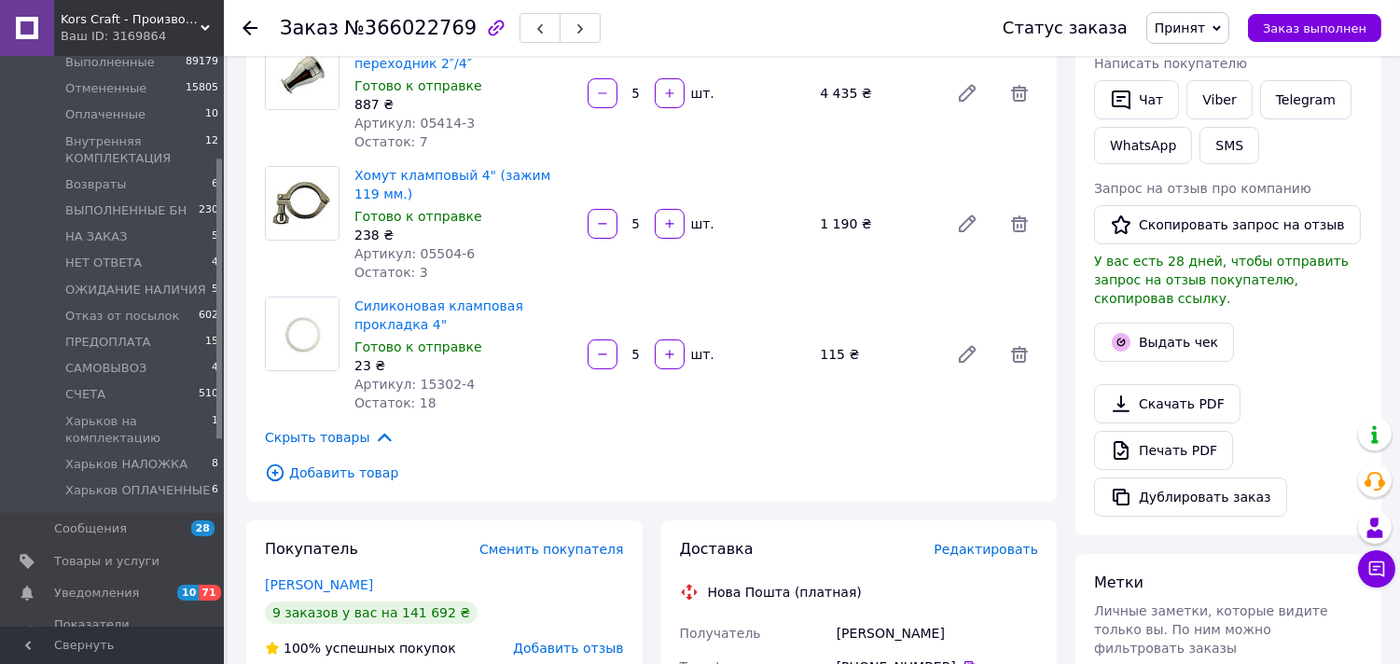
scroll to position [518, 0]
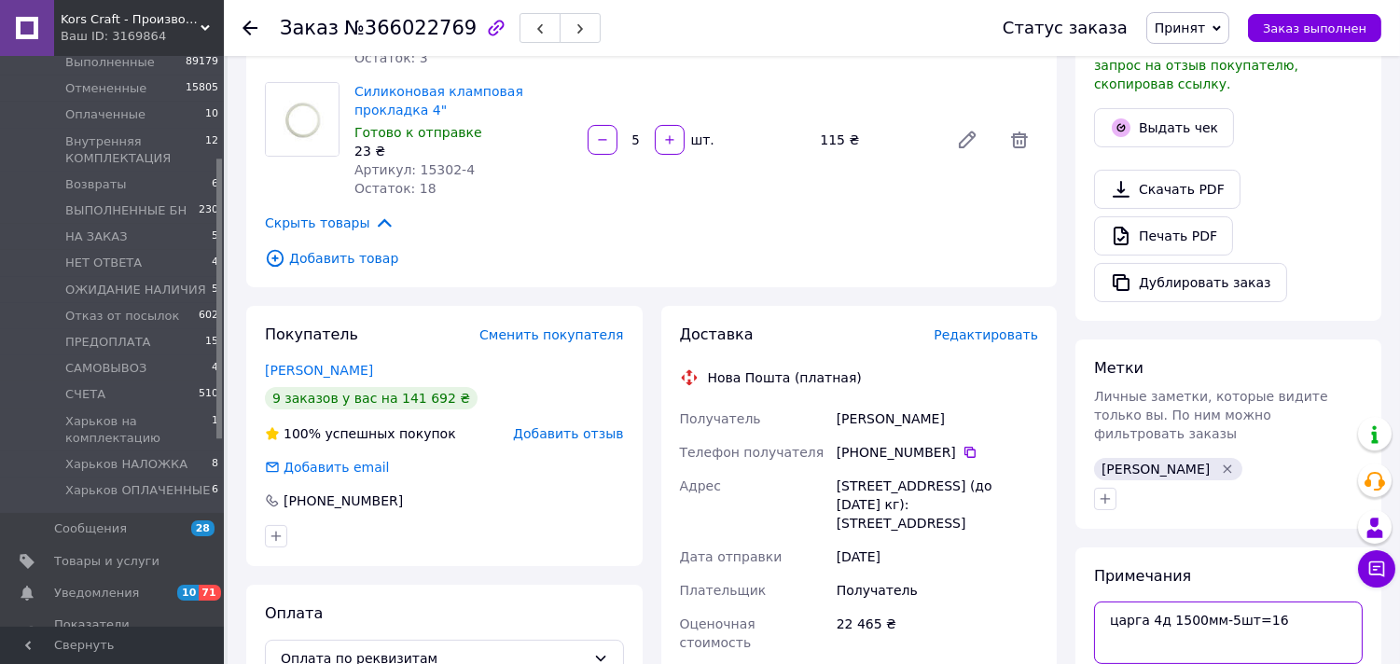
click at [1273, 602] on textarea "царга 4д 1500мм-5шт=16" at bounding box center [1228, 633] width 269 height 62
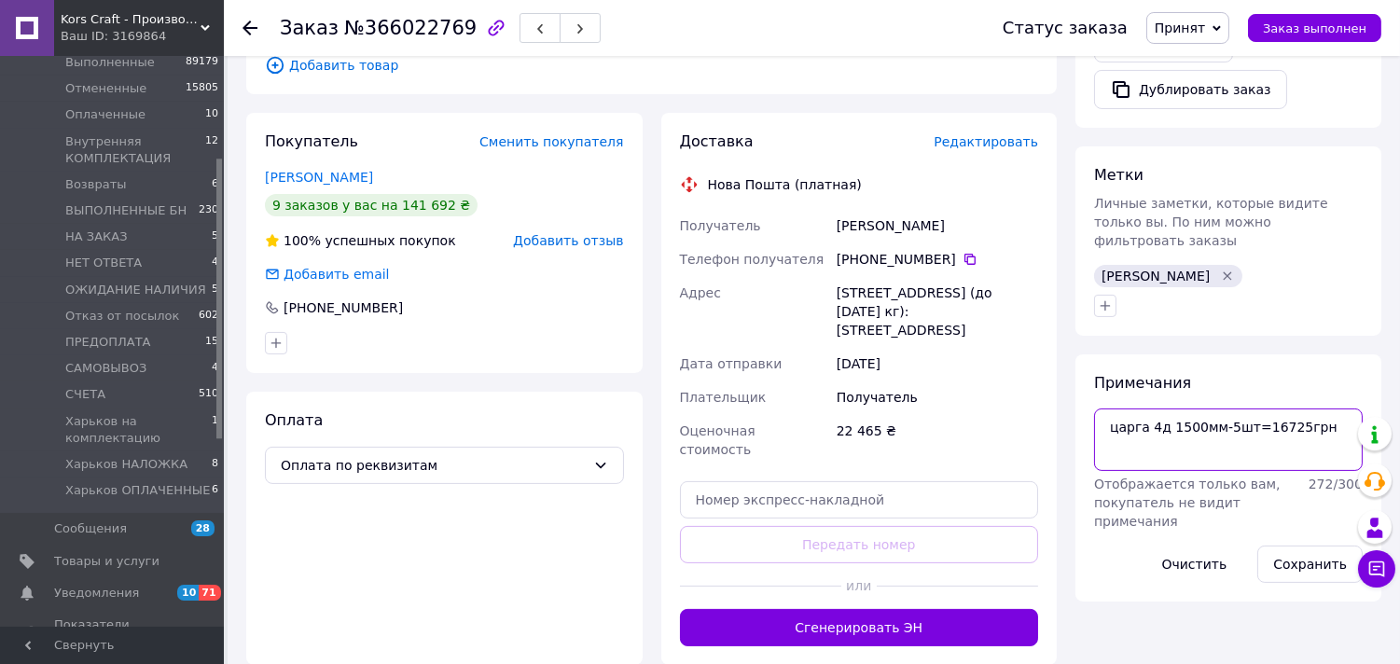
scroll to position [725, 0]
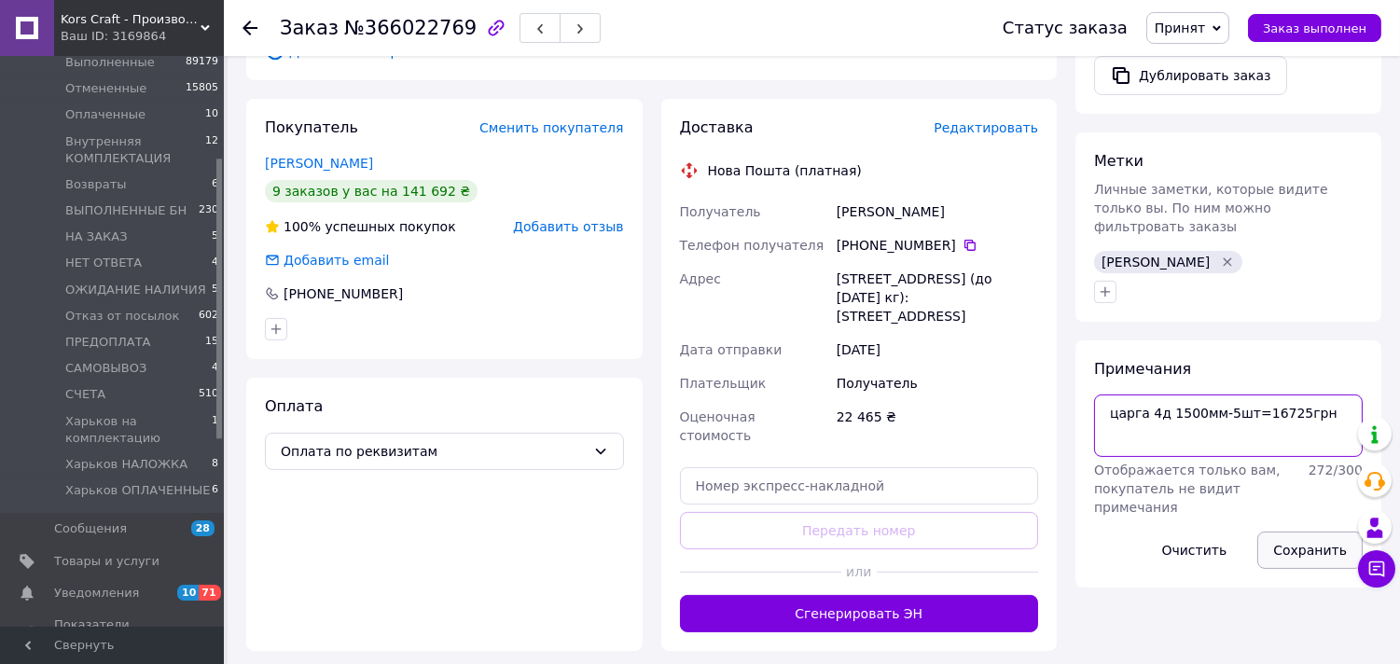
type textarea "царга 4д 1500мм-5шт=16725грн"
click at [1302, 532] on button "Сохранить" at bounding box center [1310, 550] width 105 height 37
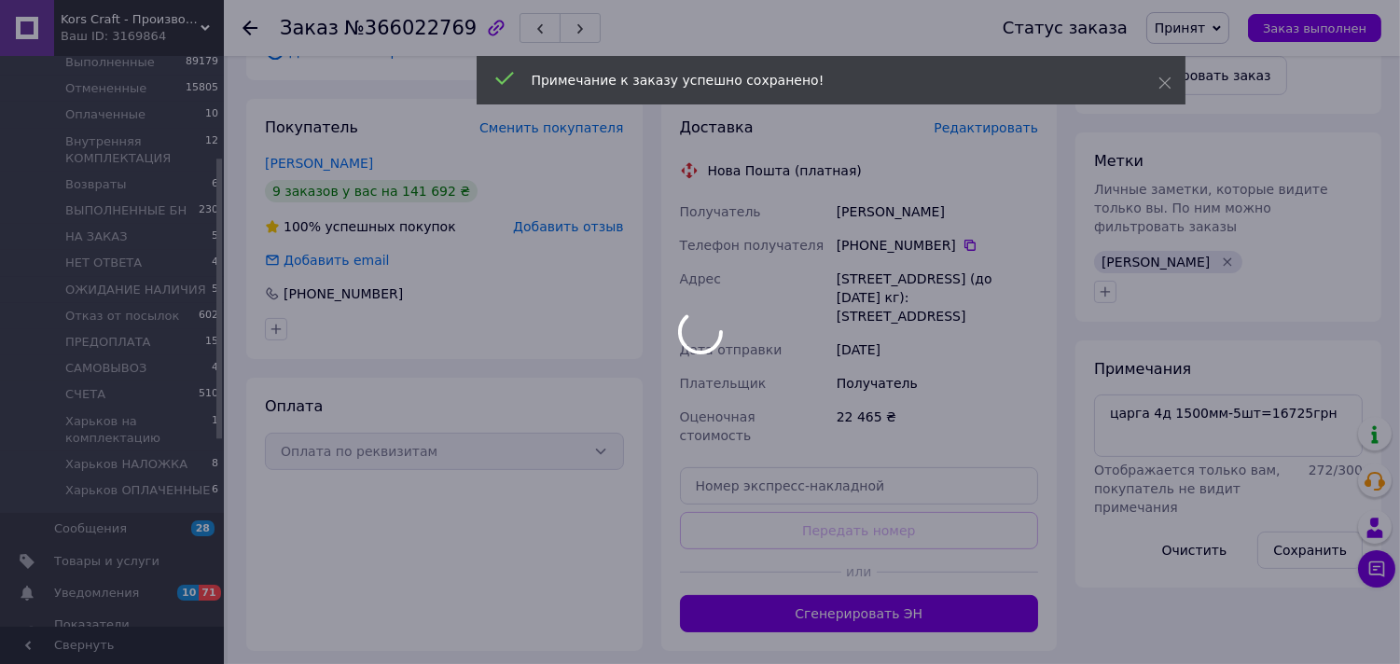
scroll to position [1302, 0]
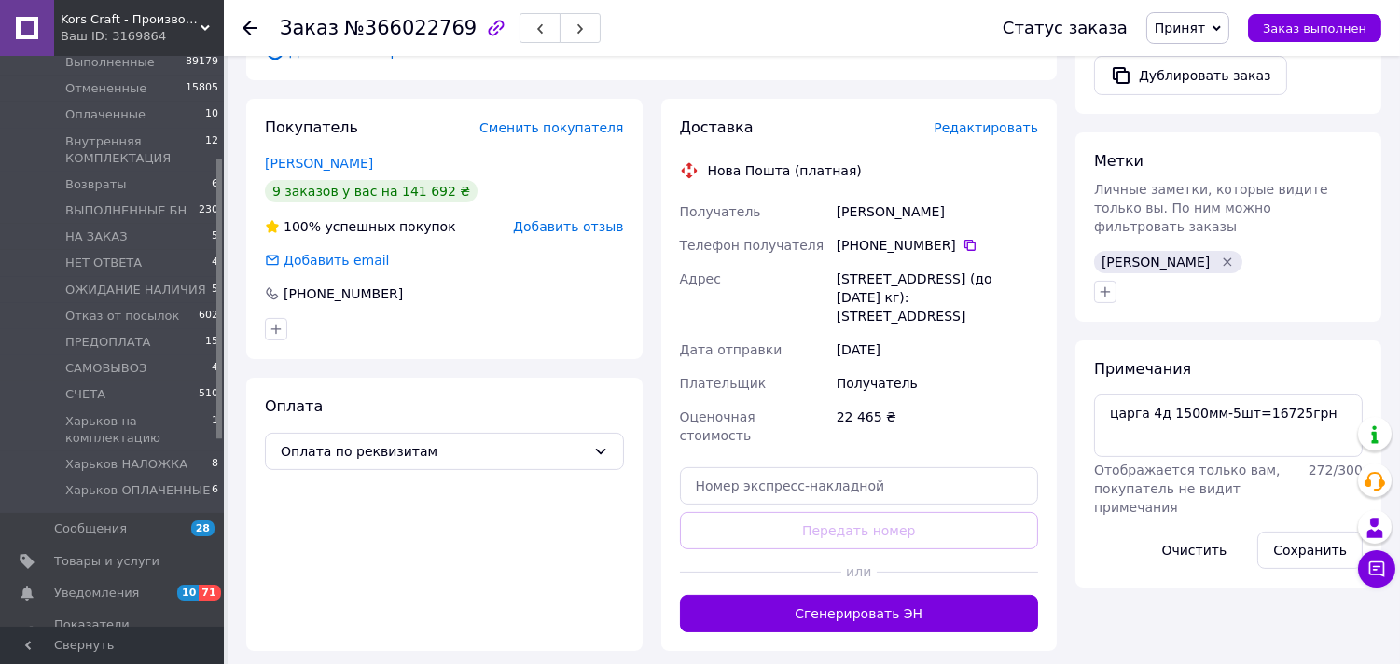
click at [526, 520] on div "Оплата Оплата по реквизитам" at bounding box center [444, 514] width 397 height 273
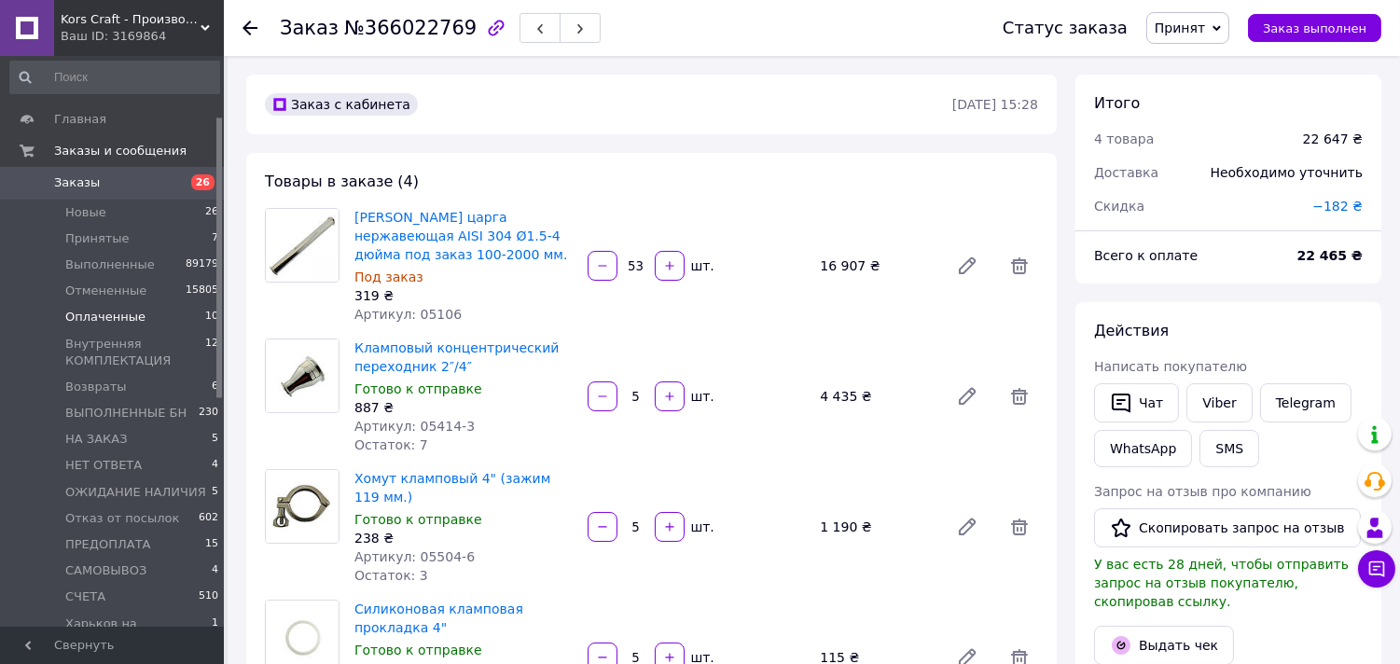
scroll to position [0, 0]
click at [106, 188] on span "Заказы" at bounding box center [113, 187] width 118 height 17
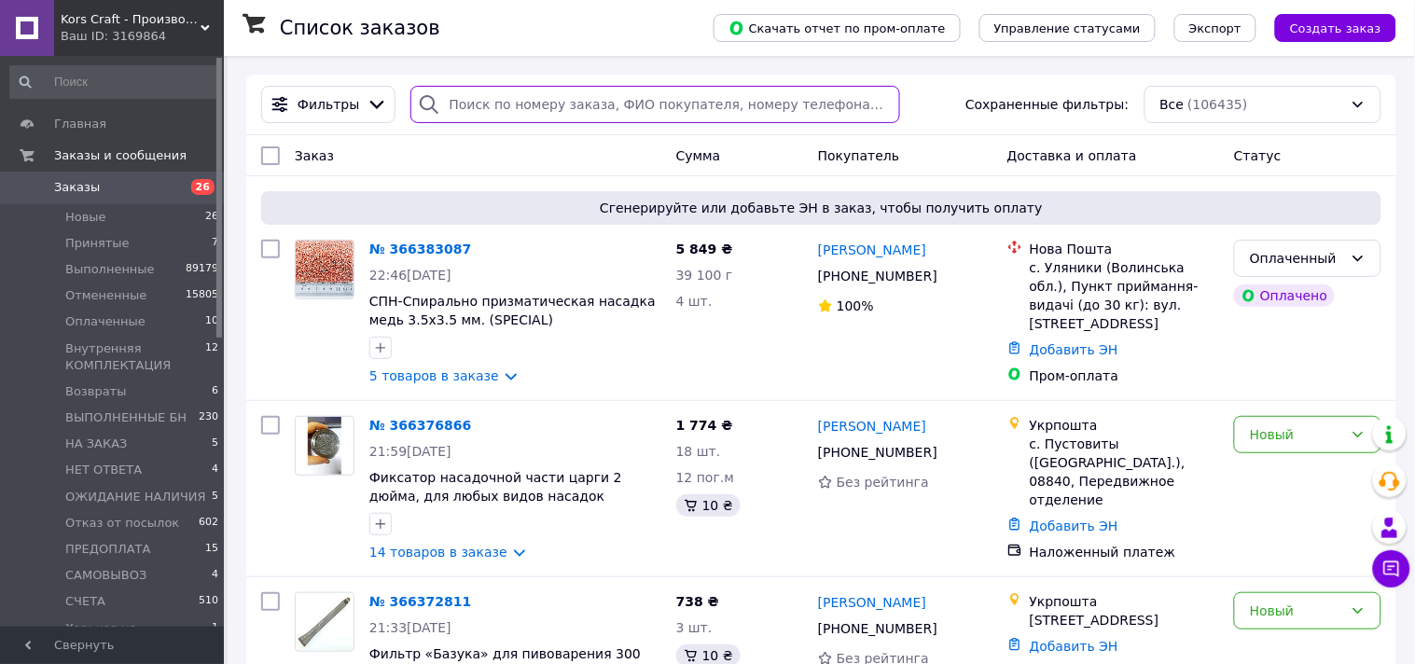
click at [492, 108] on input "search" at bounding box center [656, 104] width 490 height 37
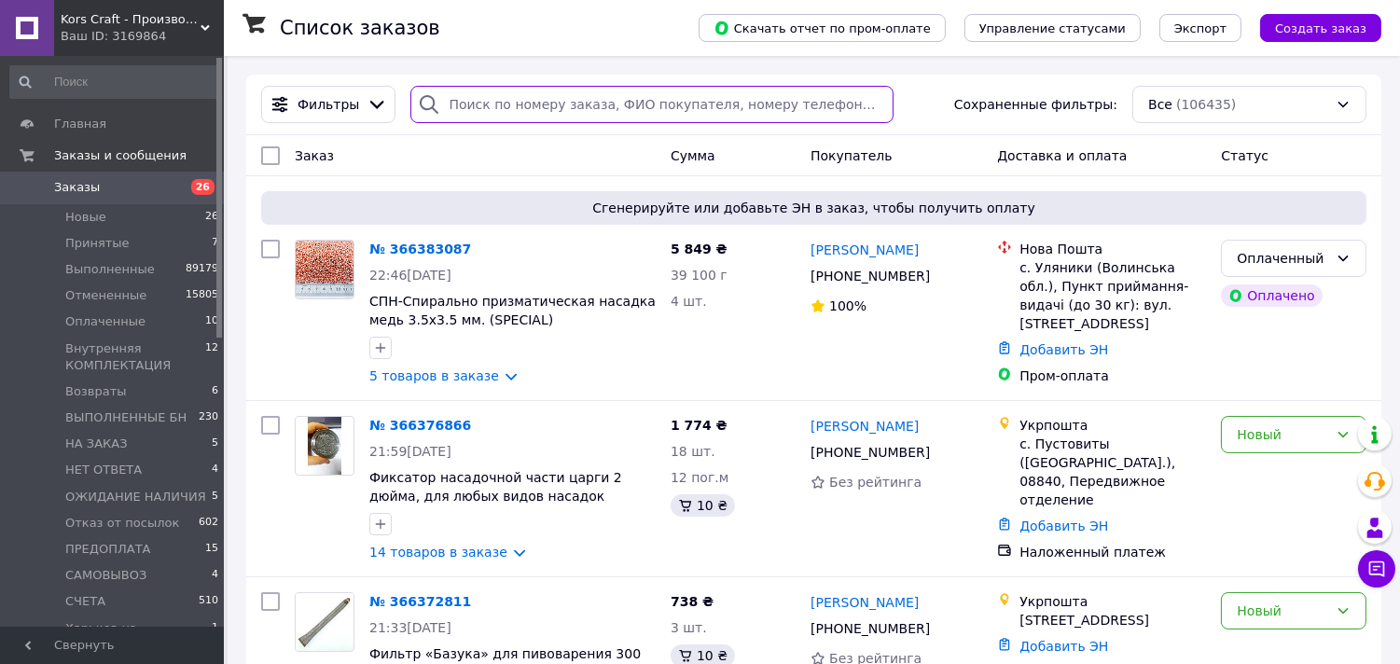
paste input "+380982980496"
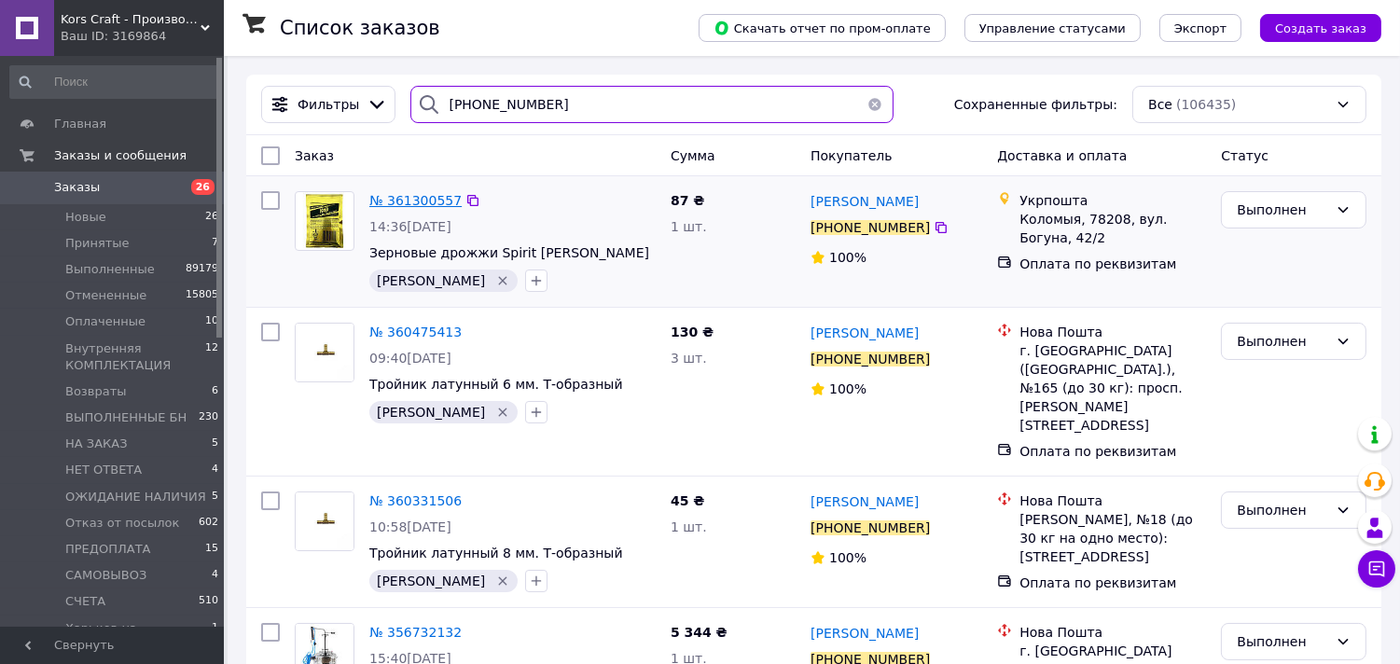
type input "+380982980496"
click at [431, 198] on span "№ 361300557" at bounding box center [415, 200] width 92 height 15
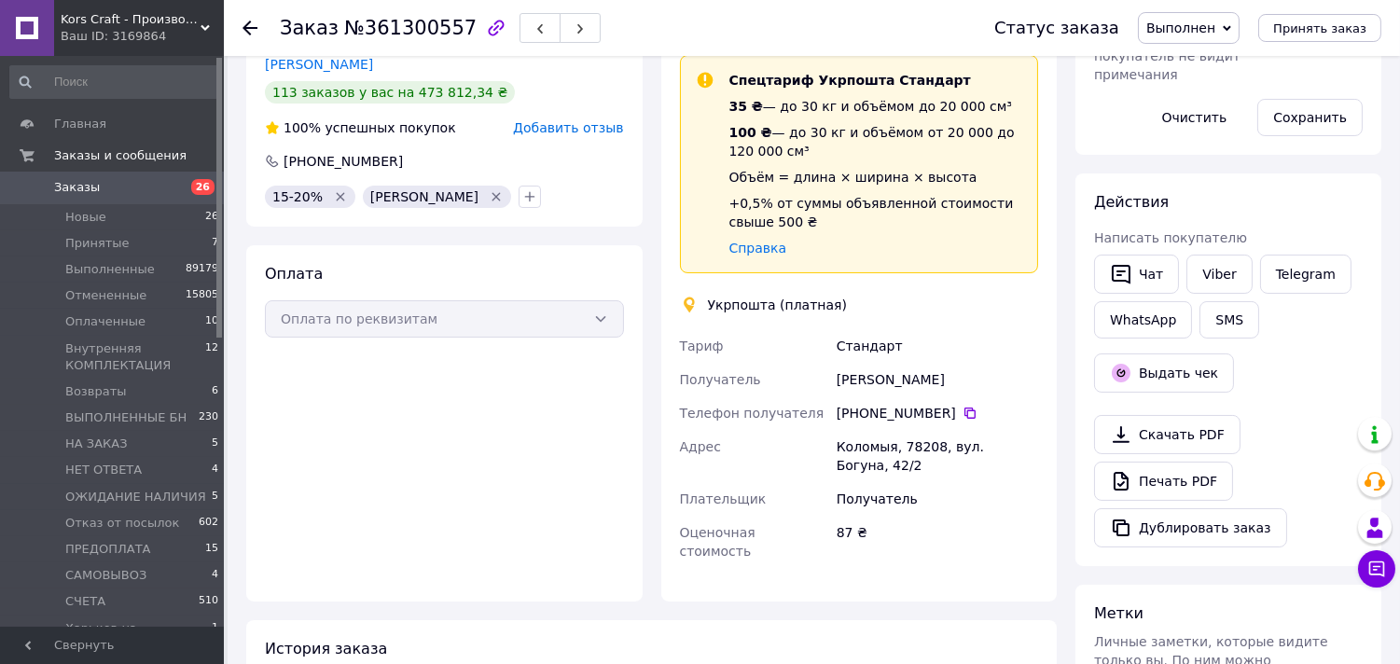
scroll to position [414, 0]
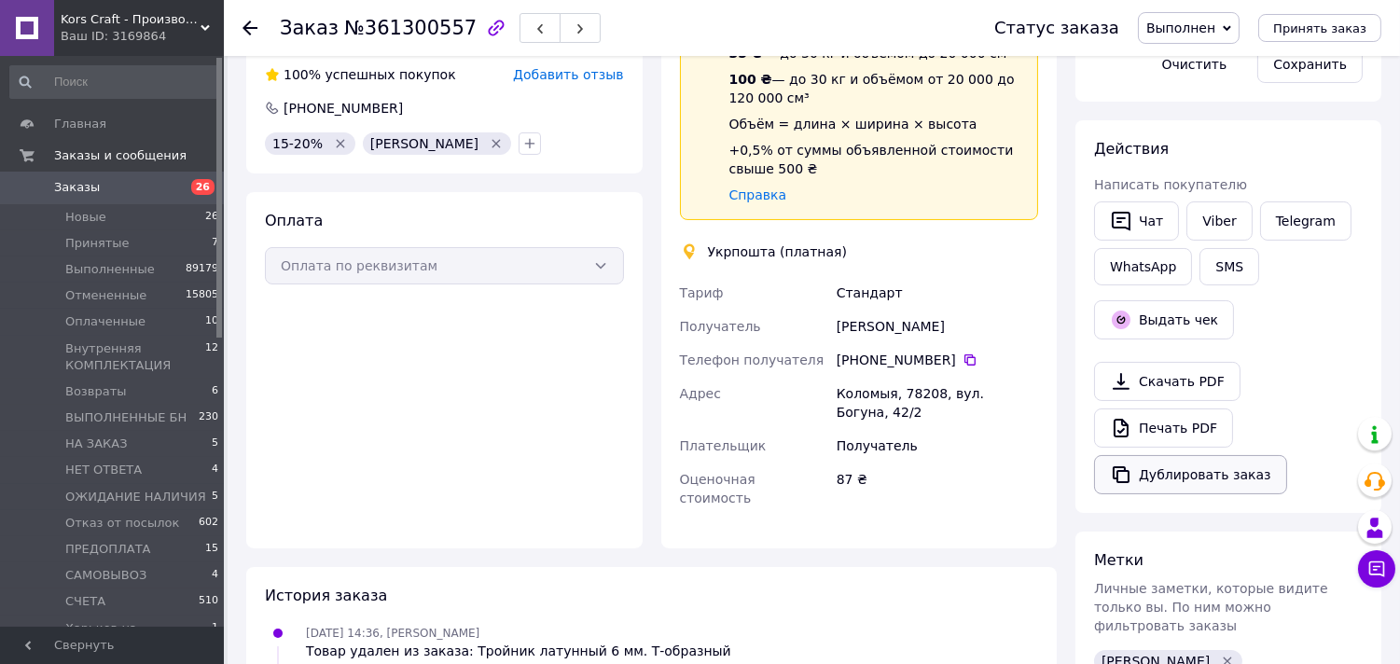
click at [1121, 474] on icon "button" at bounding box center [1121, 475] width 22 height 22
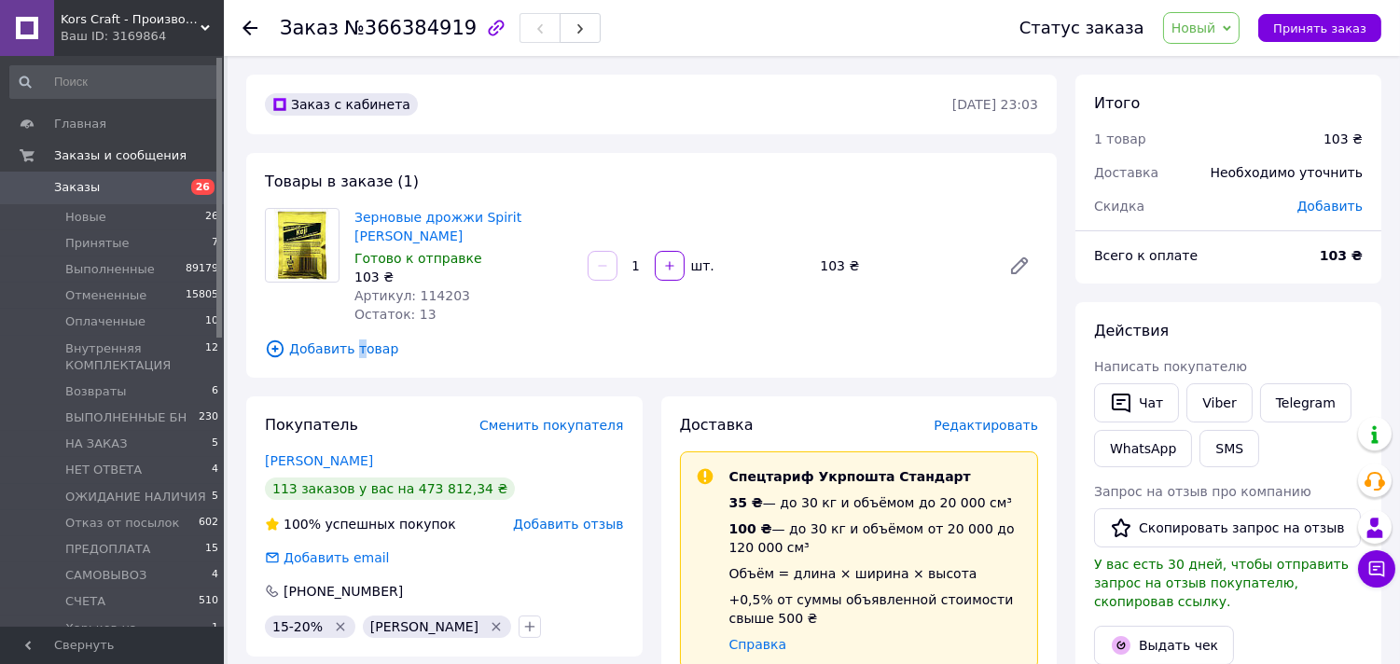
click at [352, 339] on span "Добавить товар" at bounding box center [651, 349] width 773 height 21
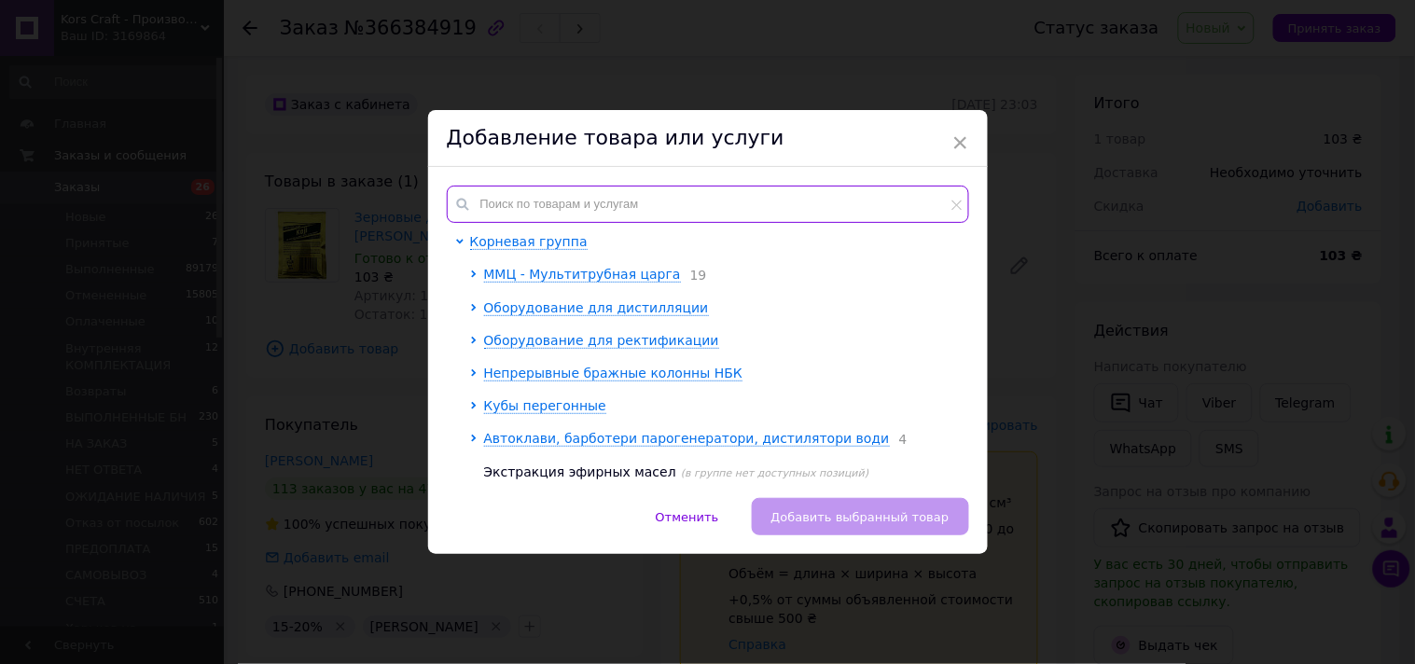
click at [505, 215] on input "text" at bounding box center [708, 204] width 522 height 37
paste input "114301"
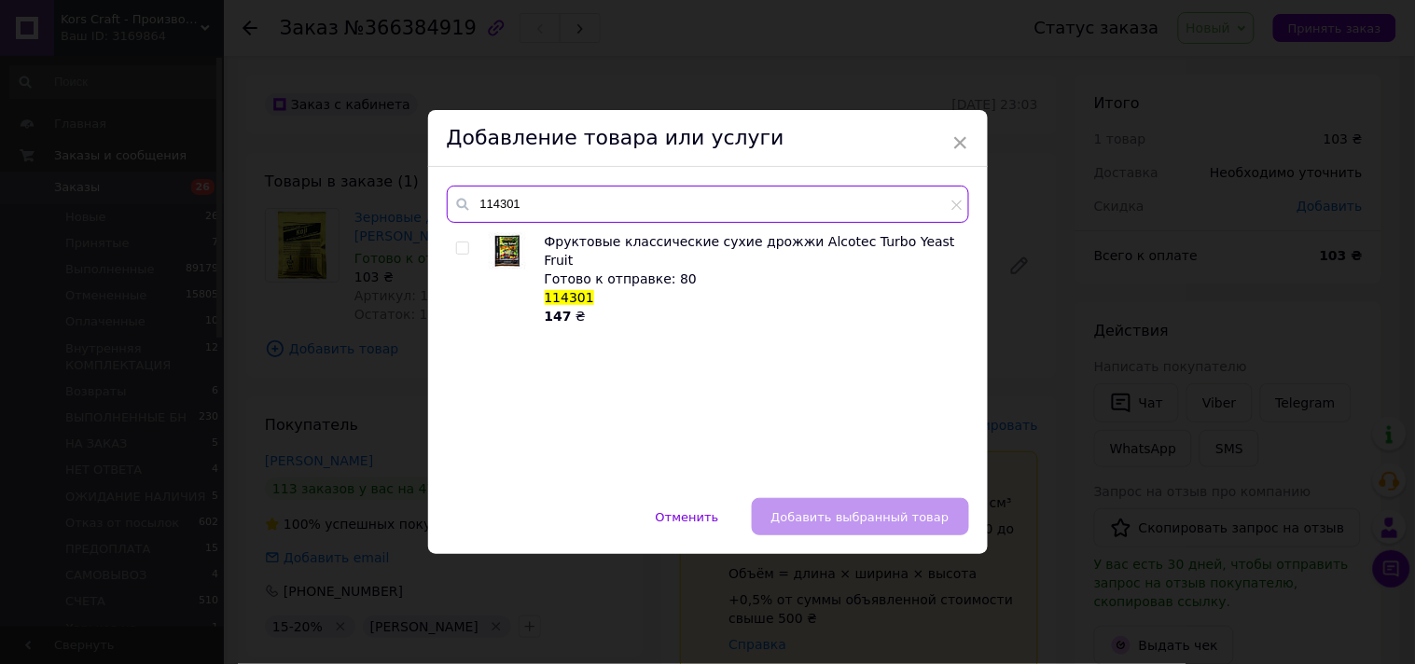
type input "114301"
click at [457, 246] on input "checkbox" at bounding box center [462, 249] width 12 height 12
checkbox input "true"
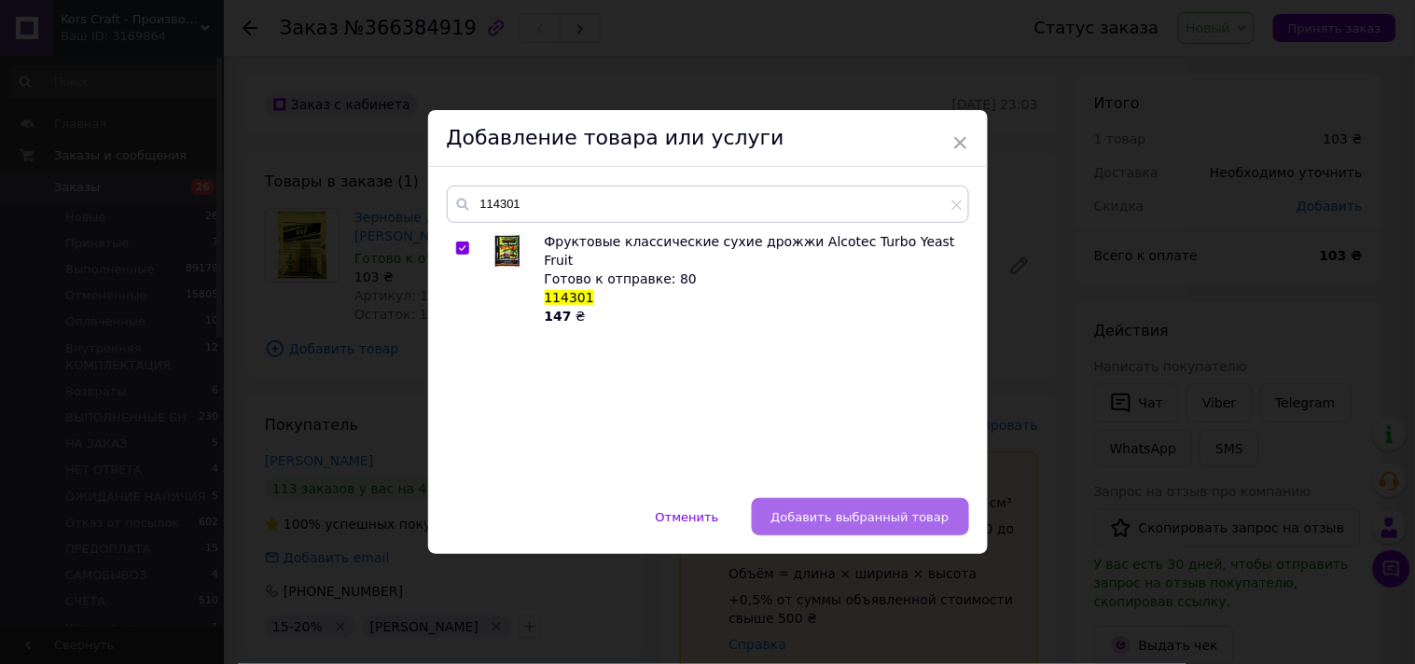
click at [849, 519] on span "Добавить выбранный товар" at bounding box center [861, 517] width 178 height 14
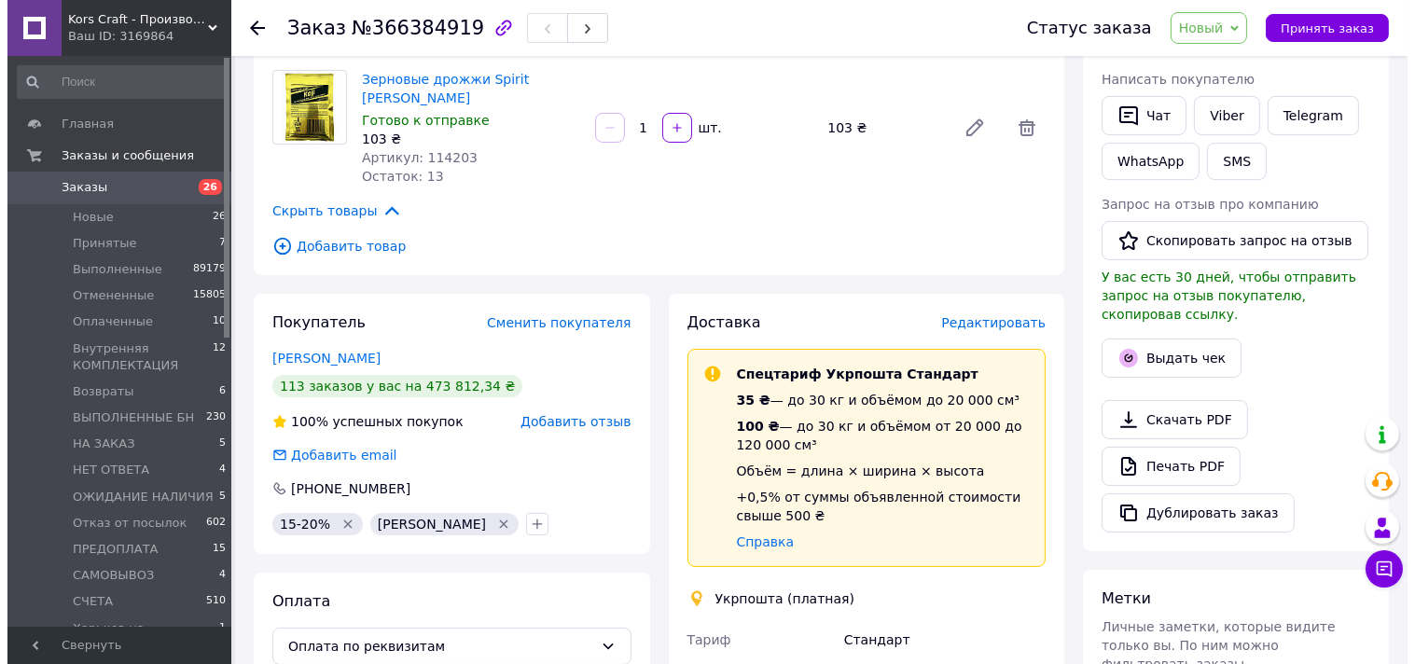
scroll to position [311, 0]
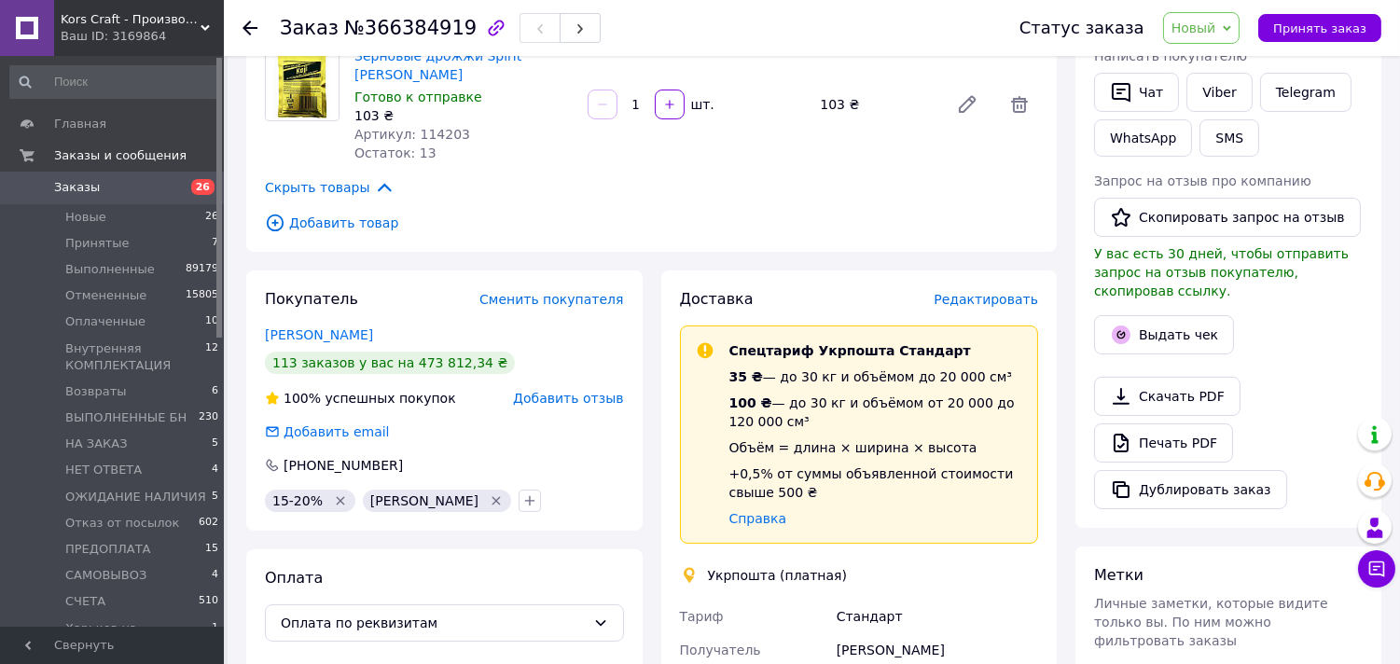
click at [961, 292] on span "Редактировать" at bounding box center [986, 299] width 104 height 15
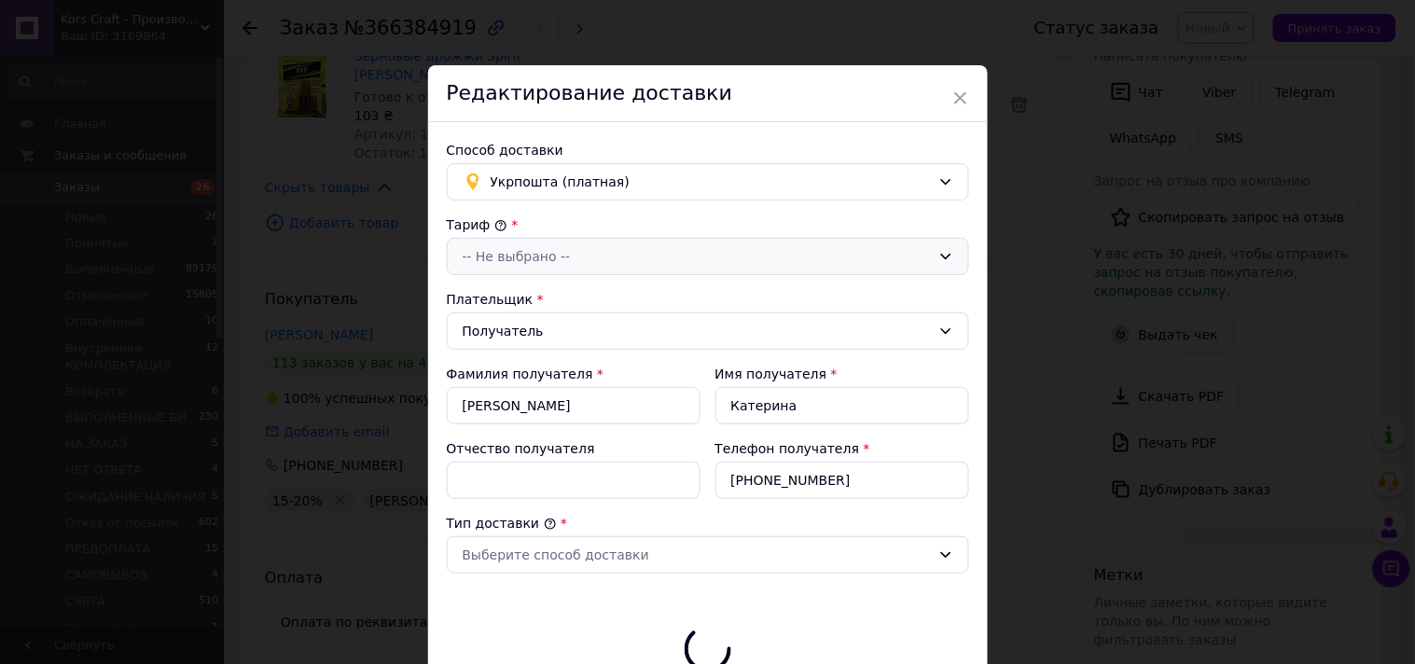
type input "250"
click at [768, 179] on span "Укрпошта (платная)" at bounding box center [711, 182] width 440 height 21
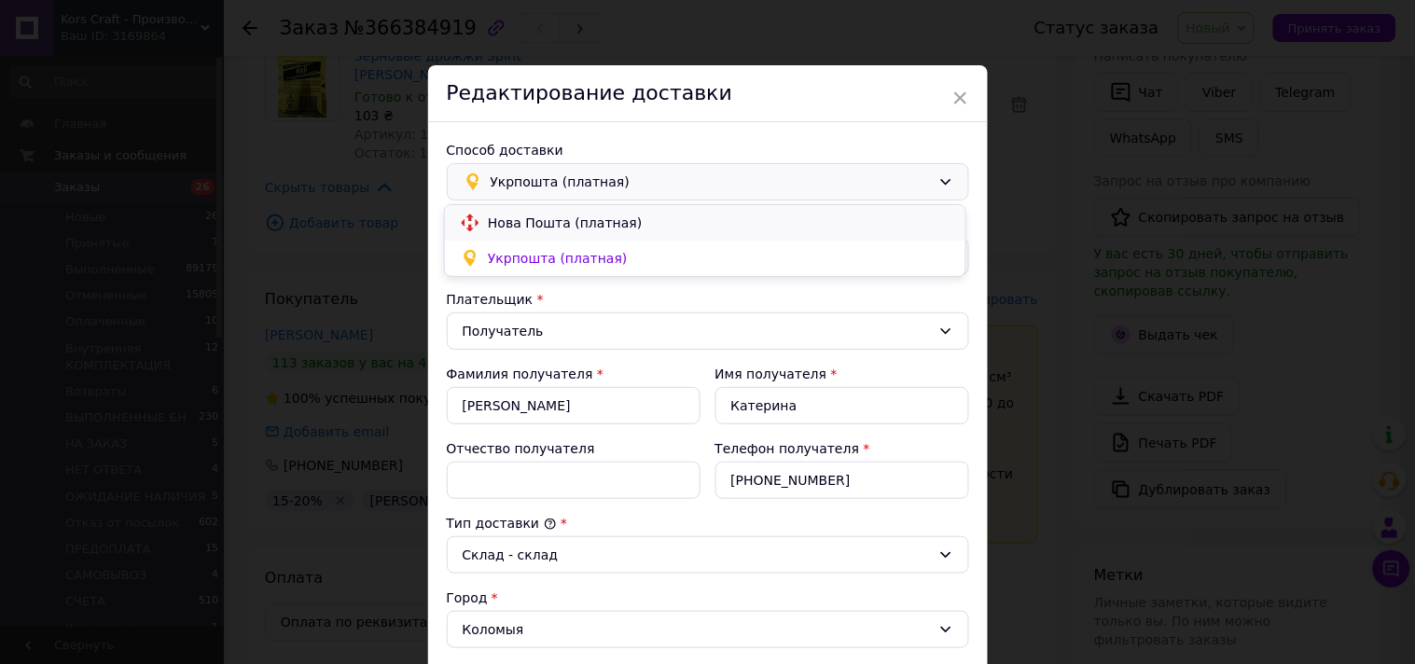
click at [622, 221] on span "Нова Пошта (платная)" at bounding box center [719, 223] width 463 height 19
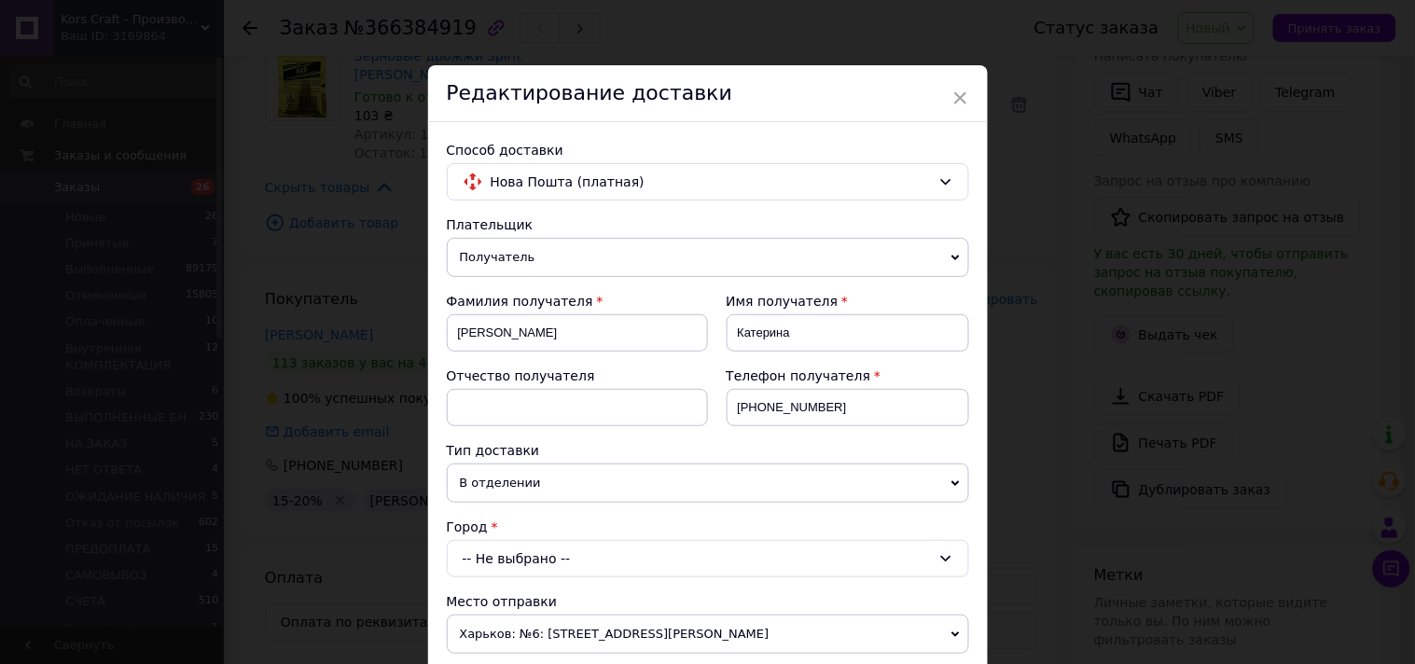
scroll to position [104, 0]
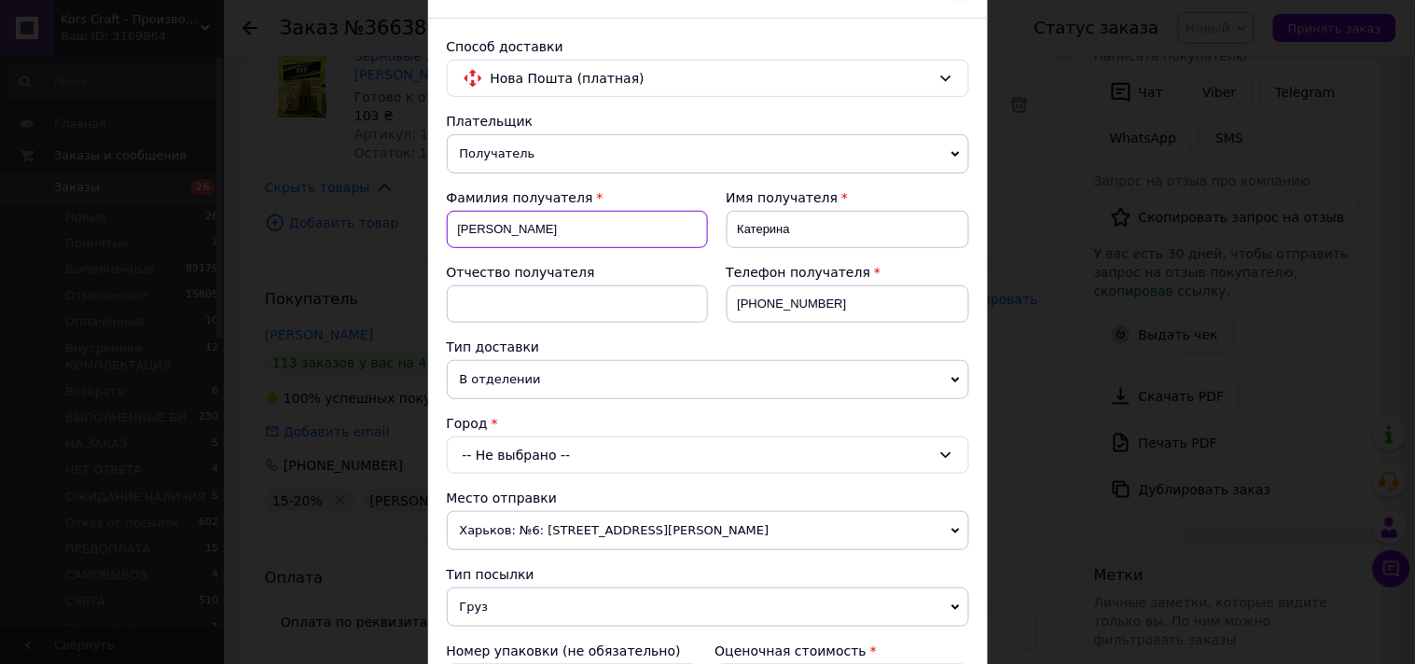
drag, startPoint x: 536, startPoint y: 234, endPoint x: 453, endPoint y: 235, distance: 84.0
click at [453, 235] on input "Мольнар" at bounding box center [577, 229] width 261 height 37
paste input "Дачко Артем"
type input "Дачко Артем"
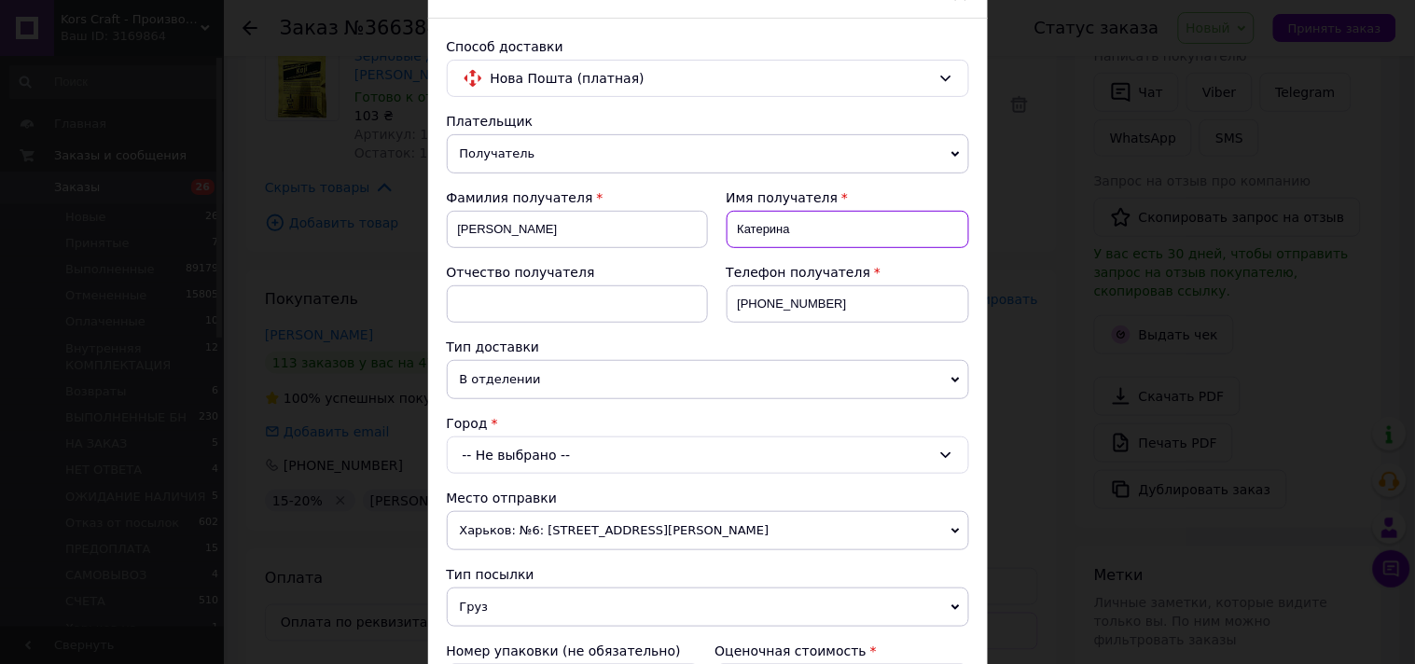
drag, startPoint x: 824, startPoint y: 231, endPoint x: 728, endPoint y: 237, distance: 96.3
click at [728, 237] on input "Катерина" at bounding box center [848, 229] width 243 height 37
paste input "Дачко Артем"
click at [774, 231] on input "Дачко Артем" at bounding box center [848, 229] width 243 height 37
type input "Артем"
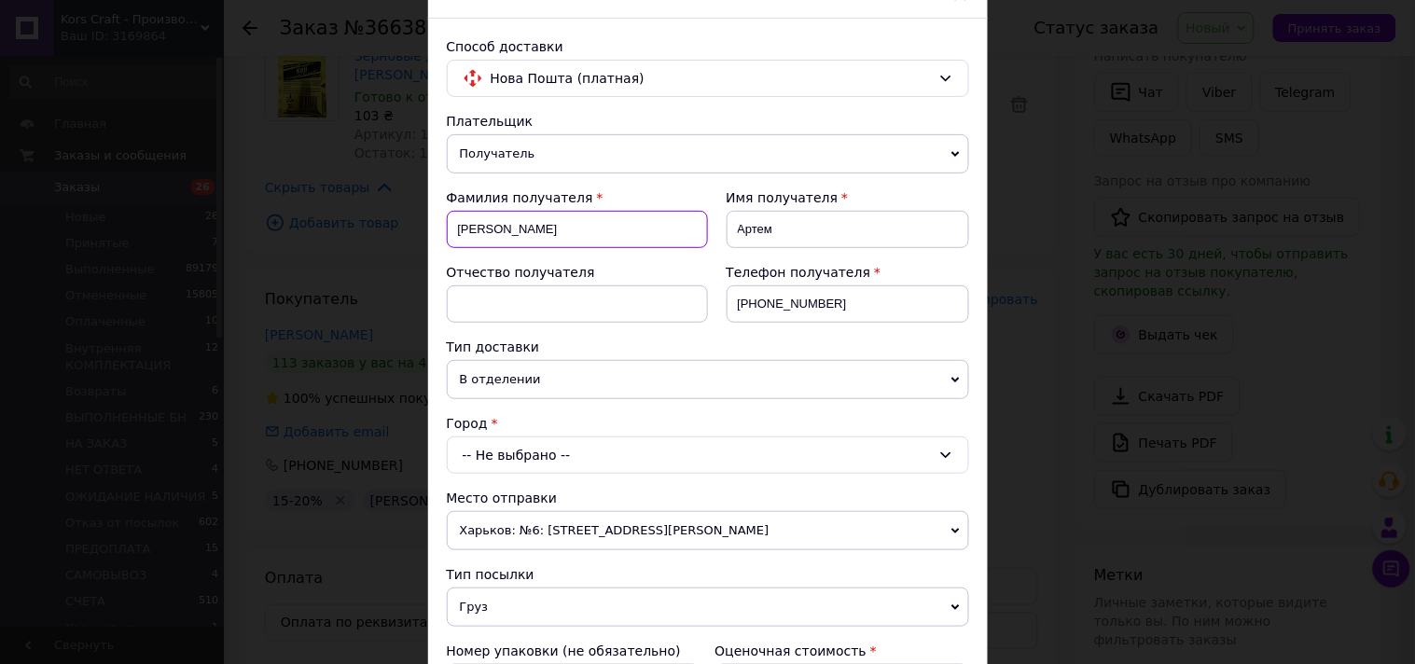
click at [589, 224] on input "Дачко Артем" at bounding box center [577, 229] width 261 height 37
type input "Дачко"
drag, startPoint x: 831, startPoint y: 305, endPoint x: 742, endPoint y: 358, distance: 104.2
click at [729, 312] on input "+380672407884" at bounding box center [848, 304] width 243 height 37
click at [826, 293] on input "+380672407884" at bounding box center [848, 304] width 243 height 37
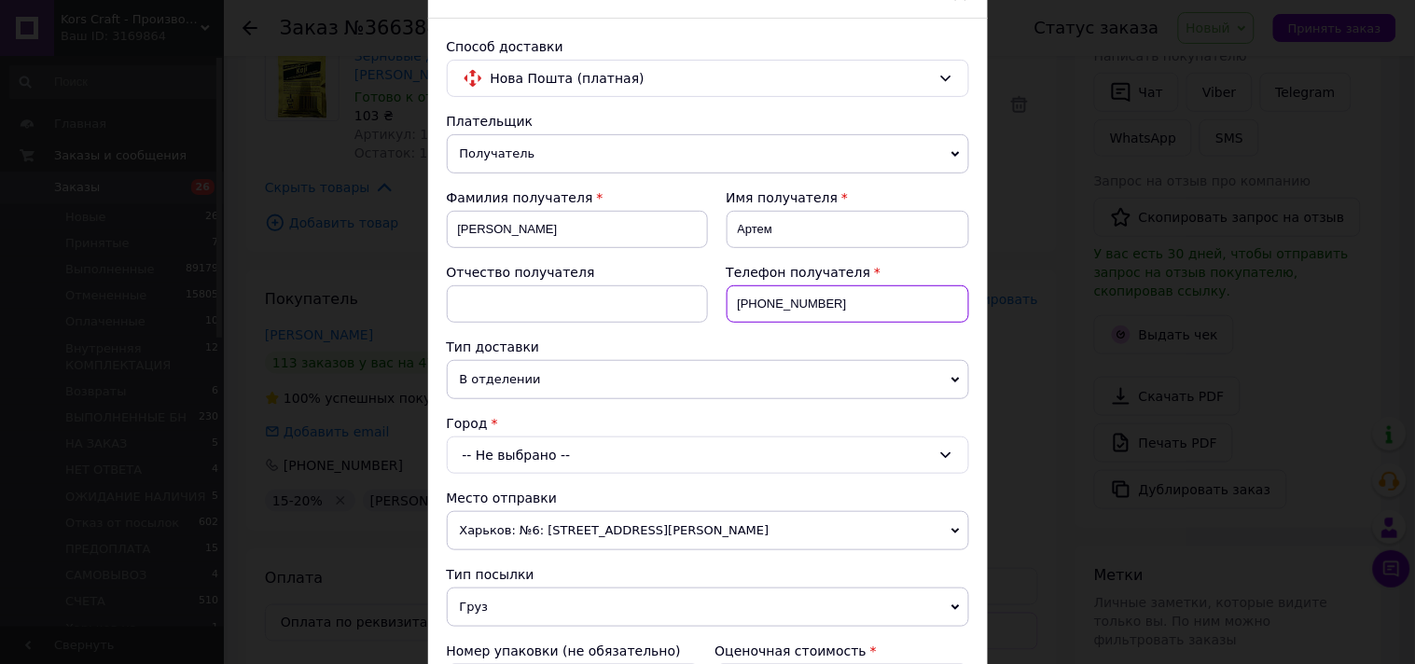
drag, startPoint x: 840, startPoint y: 304, endPoint x: 757, endPoint y: 310, distance: 83.2
click at [757, 310] on input "+380672407884" at bounding box center [848, 304] width 243 height 37
paste input "050 080 25 72"
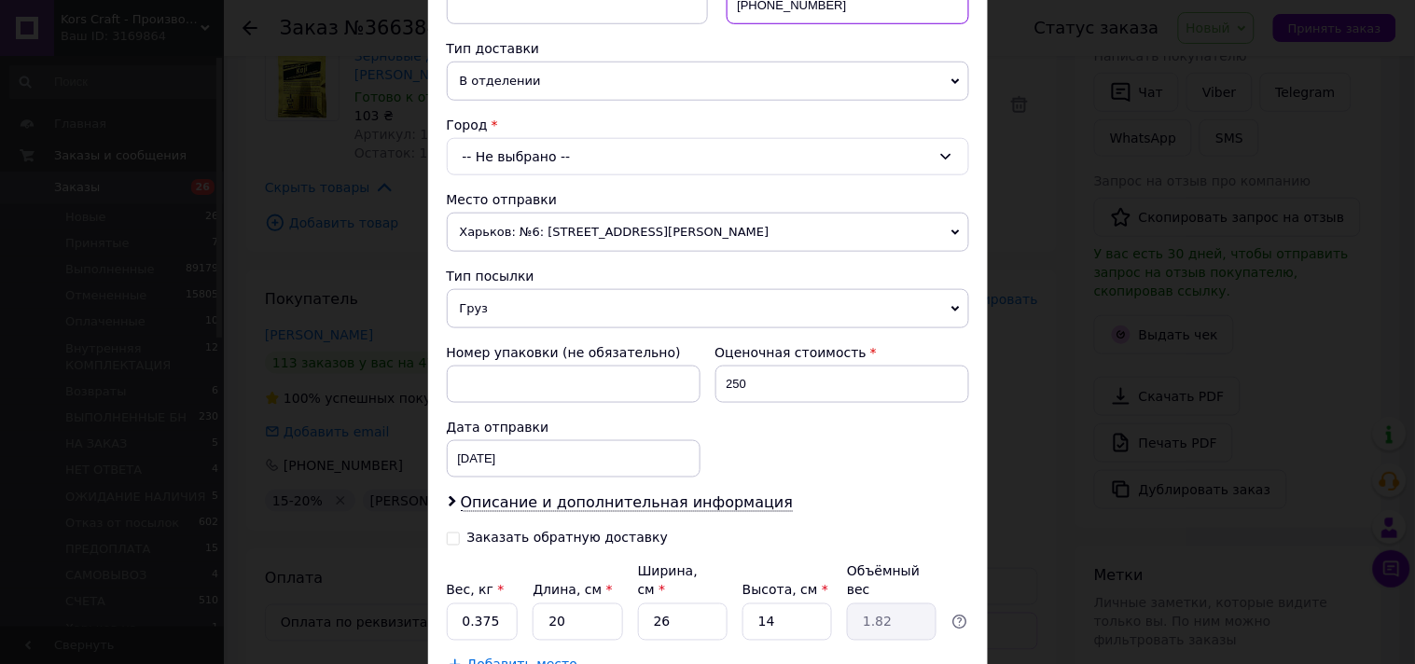
scroll to position [414, 0]
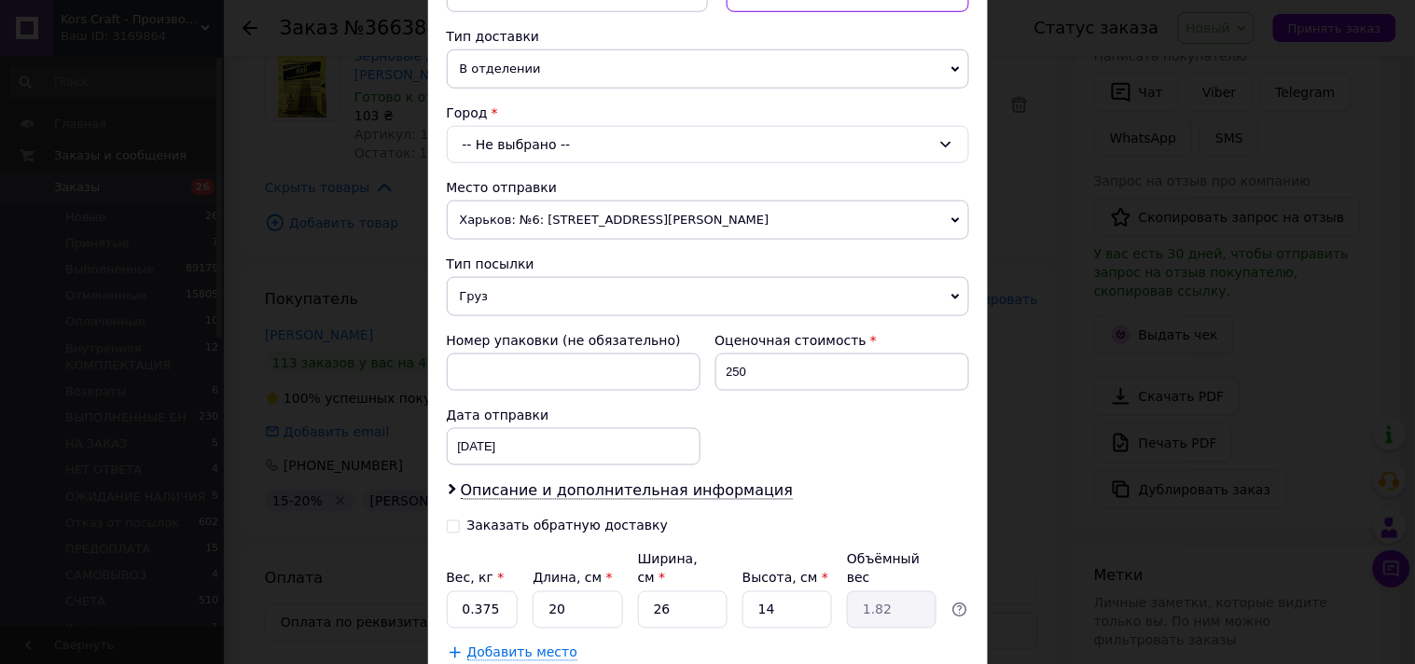
type input "+38 050 080 25 72"
click at [683, 150] on div "-- Не выбрано --" at bounding box center [708, 144] width 522 height 37
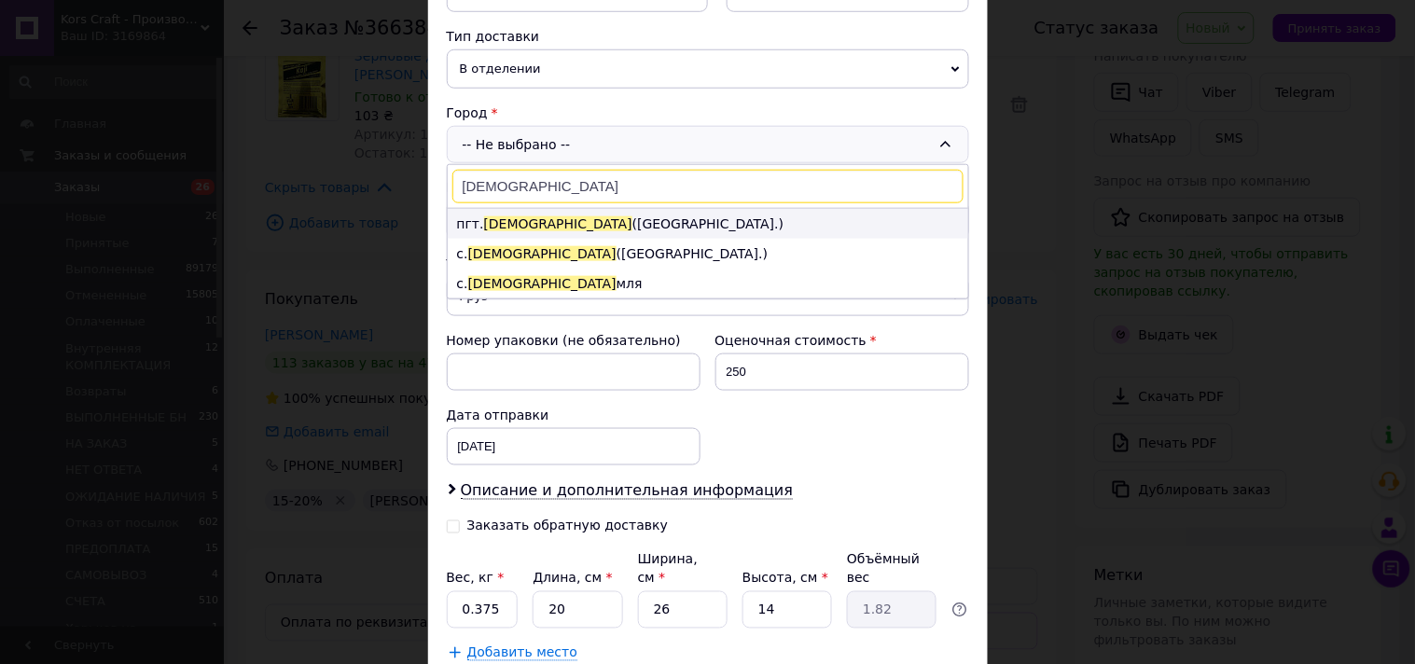
type input "буды"
click at [561, 224] on li "пгт. Буды (Харьковская обл.)" at bounding box center [708, 224] width 521 height 30
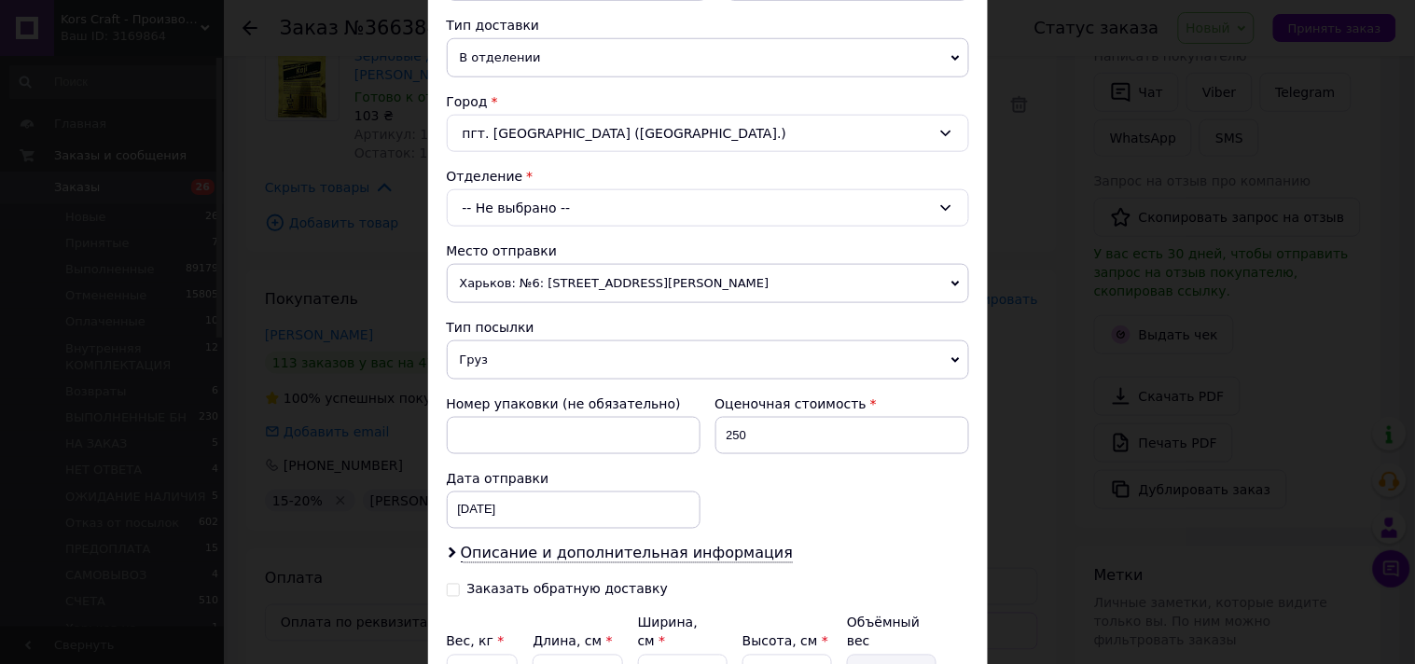
scroll to position [403, 0]
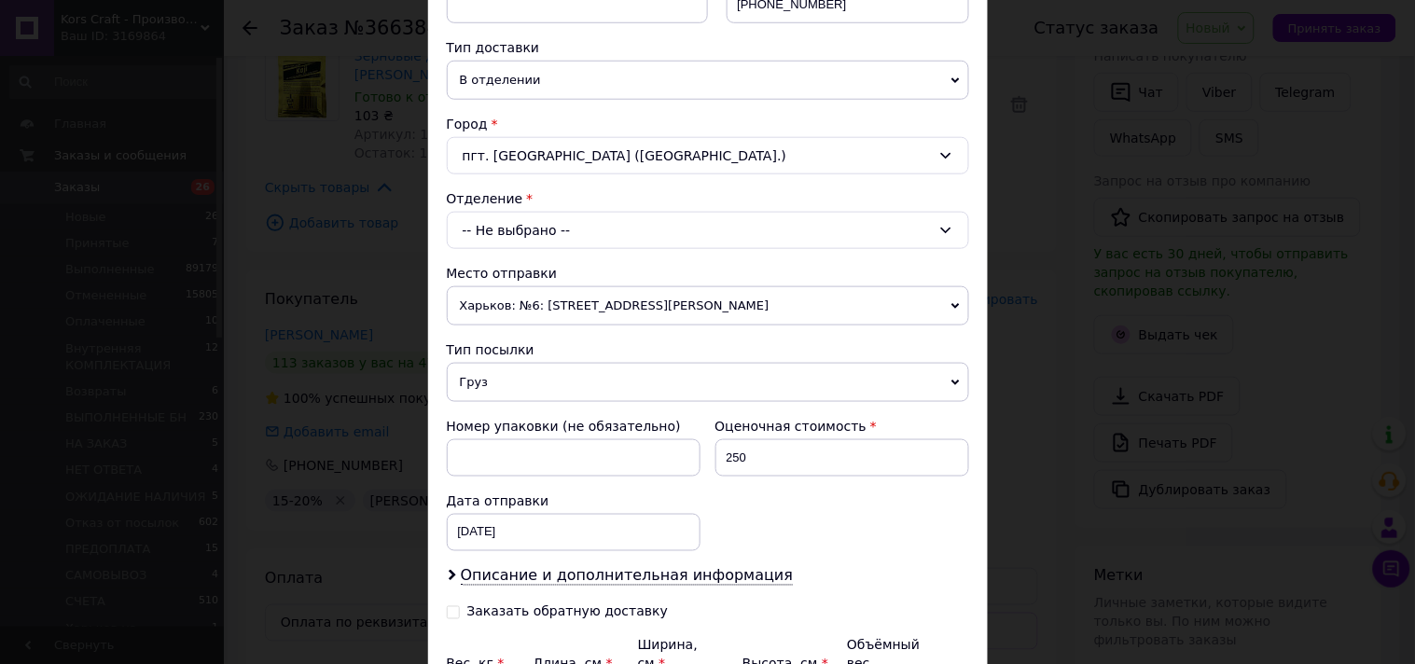
click at [689, 230] on div "-- Не выбрано --" at bounding box center [708, 230] width 522 height 37
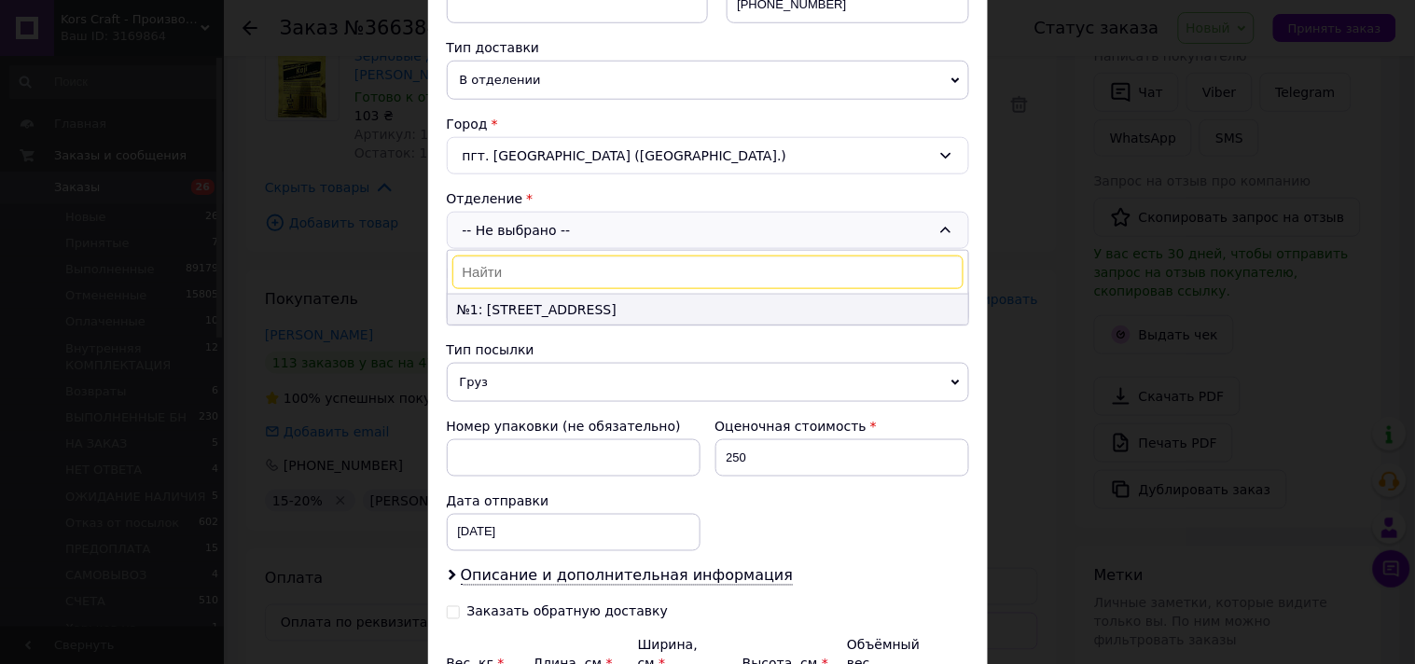
click at [607, 313] on li "№1: ул. Железнодорожная, 13б" at bounding box center [708, 310] width 521 height 30
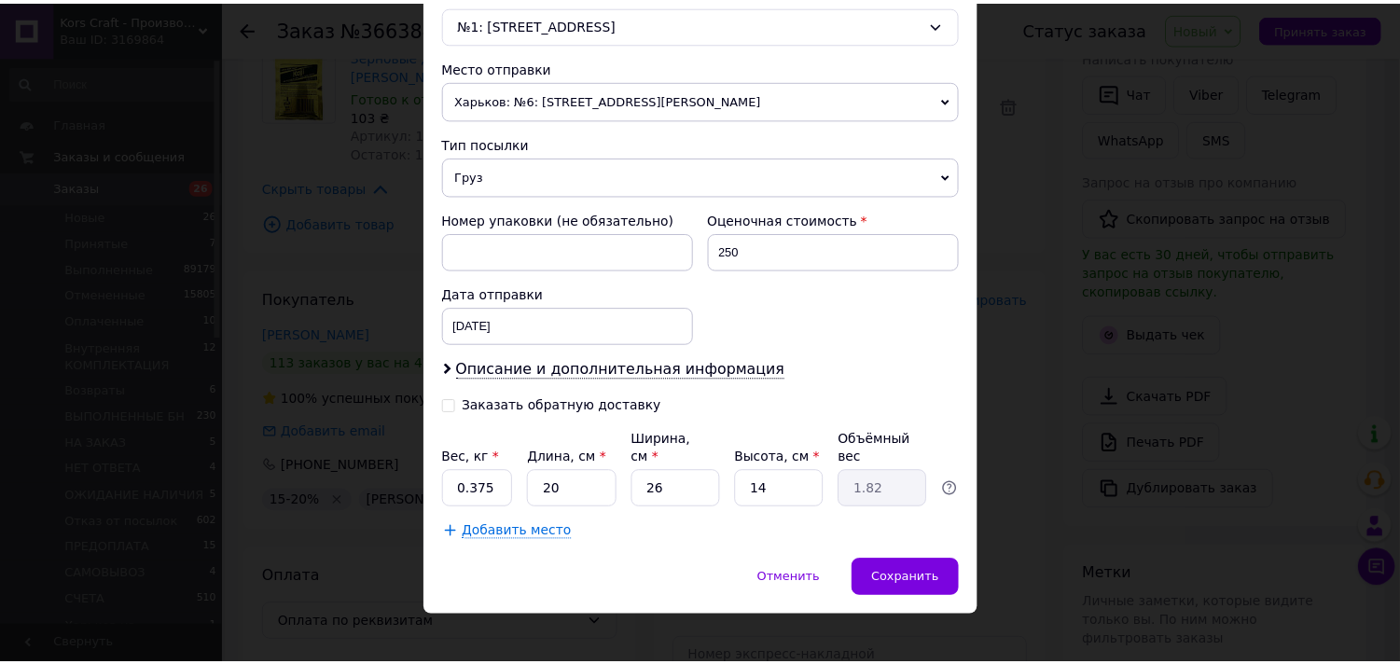
scroll to position [610, 0]
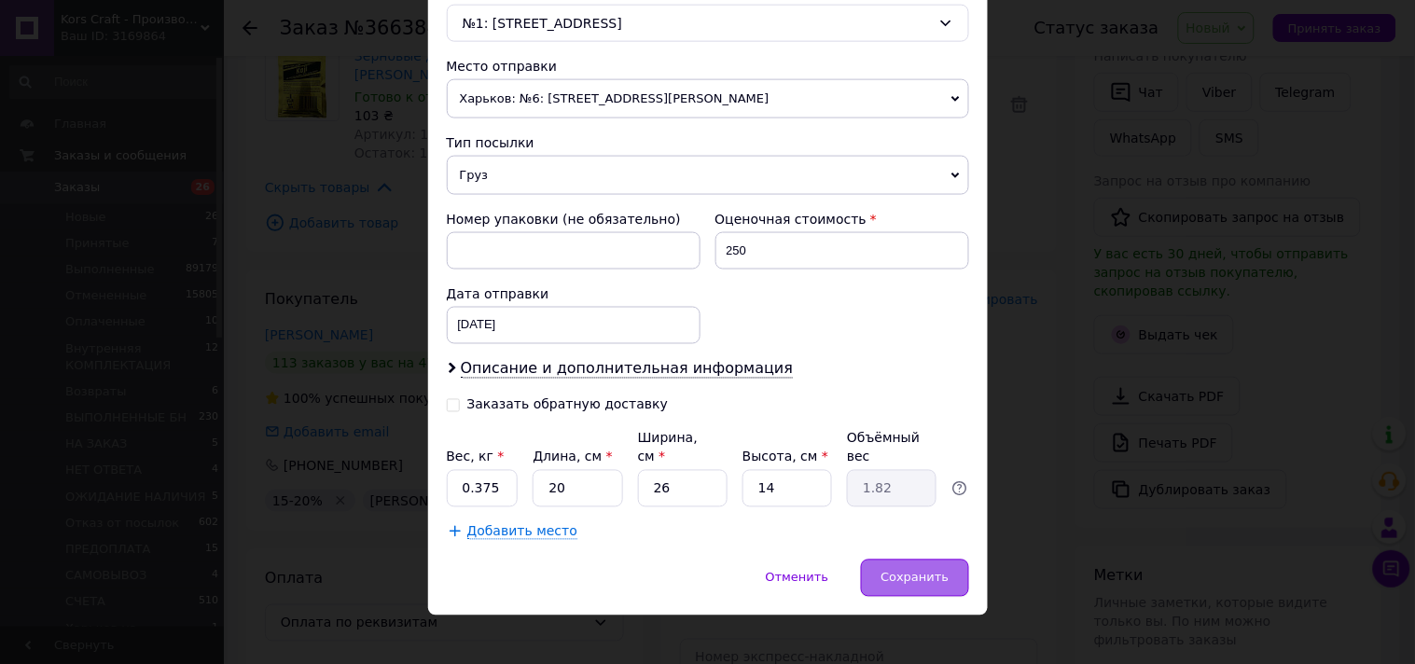
click at [918, 571] on span "Сохранить" at bounding box center [915, 578] width 68 height 14
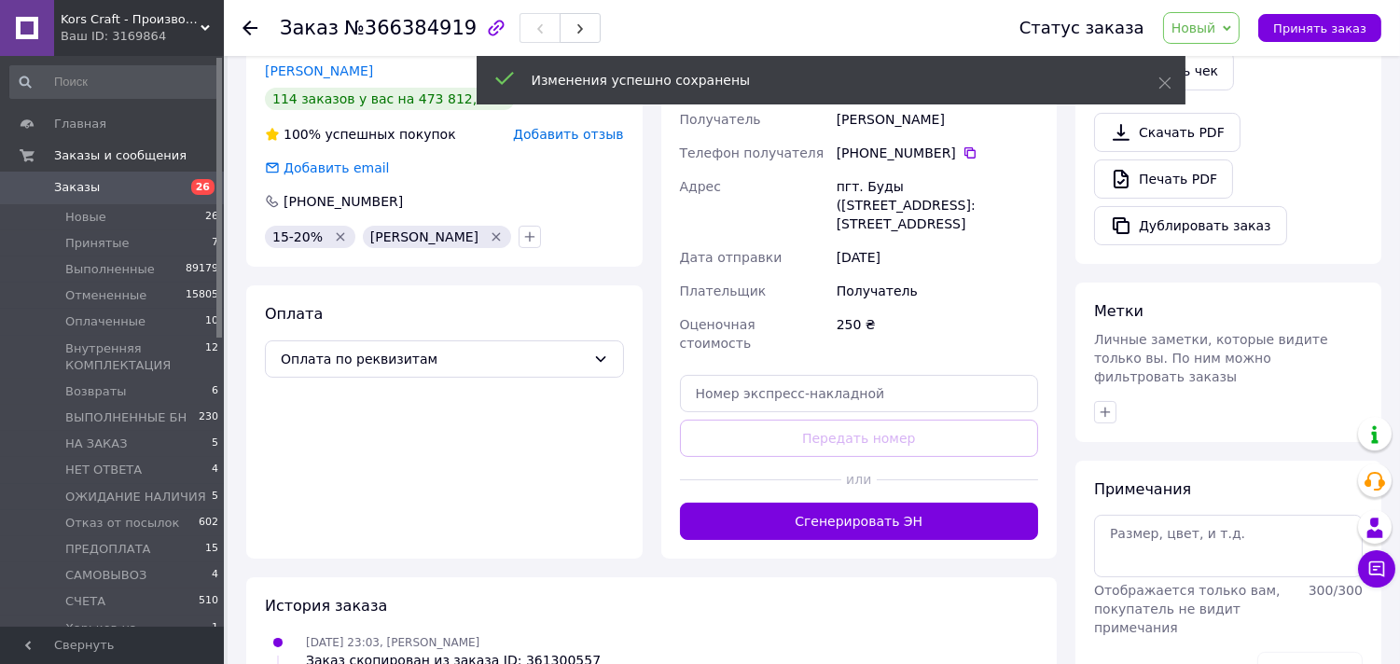
scroll to position [621, 0]
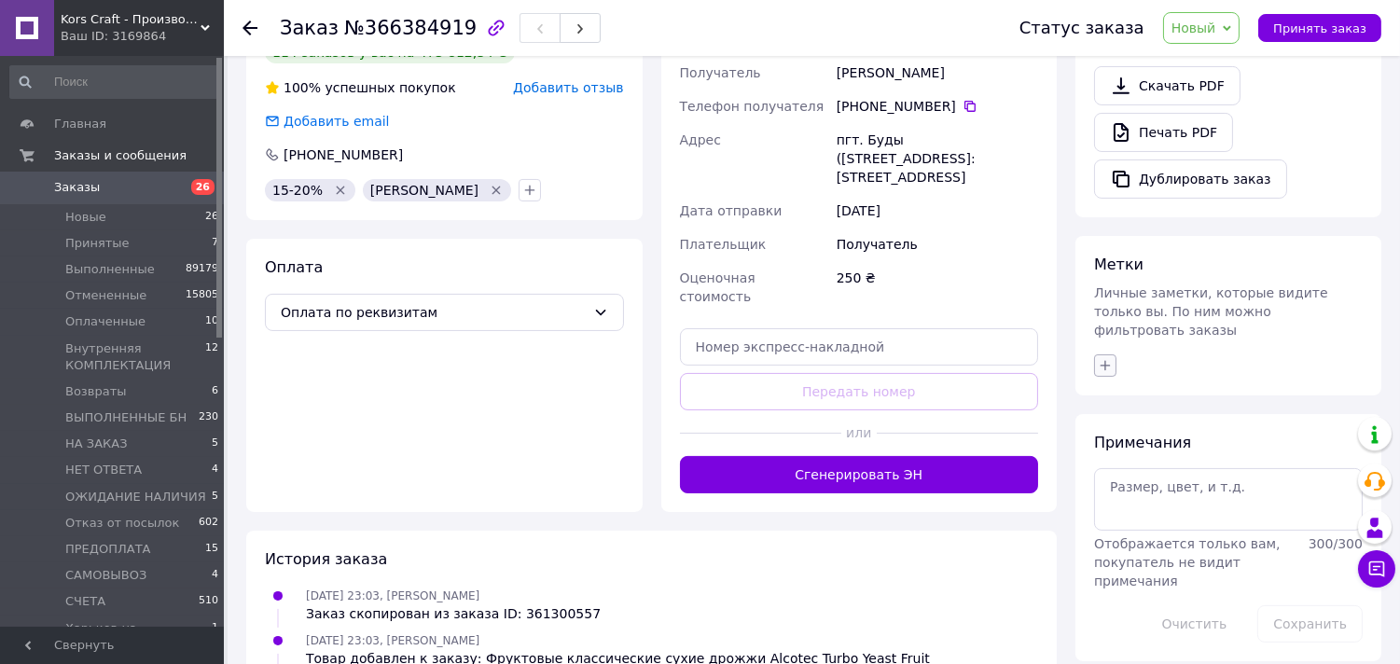
click at [1106, 358] on icon "button" at bounding box center [1105, 365] width 15 height 15
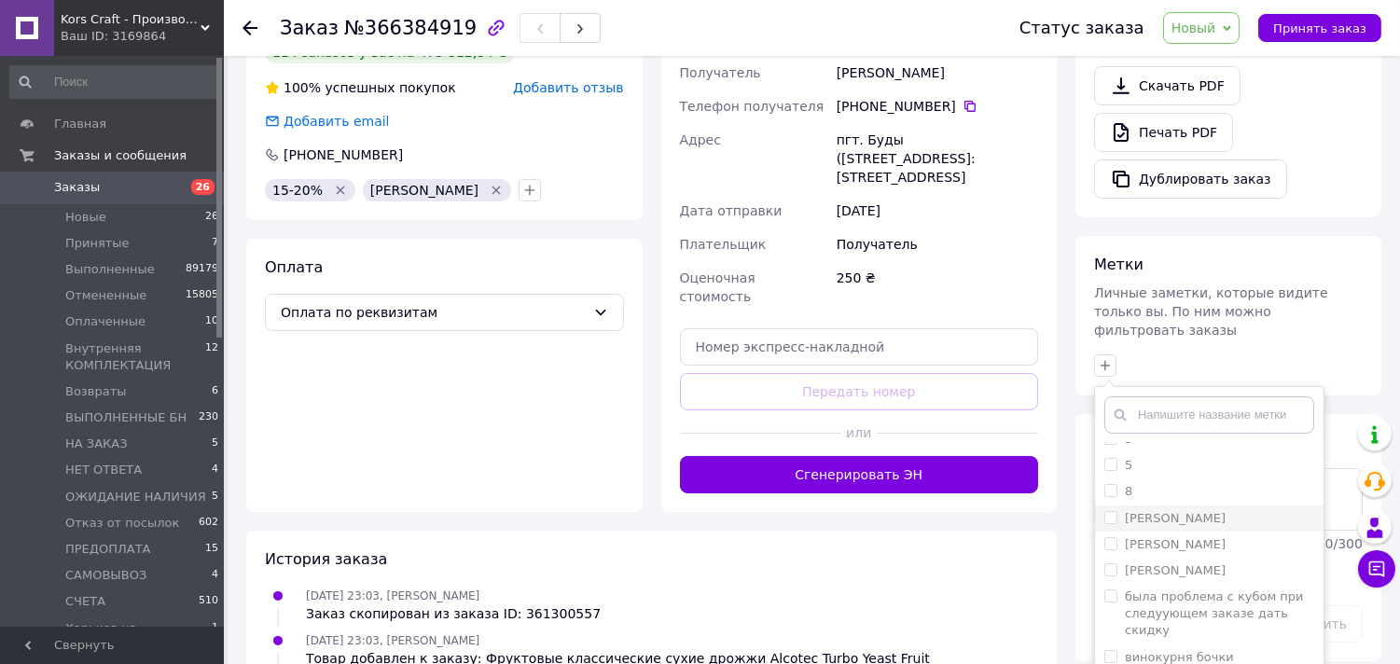
scroll to position [104, 0]
click at [1180, 529] on label "[PERSON_NAME]" at bounding box center [1175, 536] width 101 height 14
checkbox input "true"
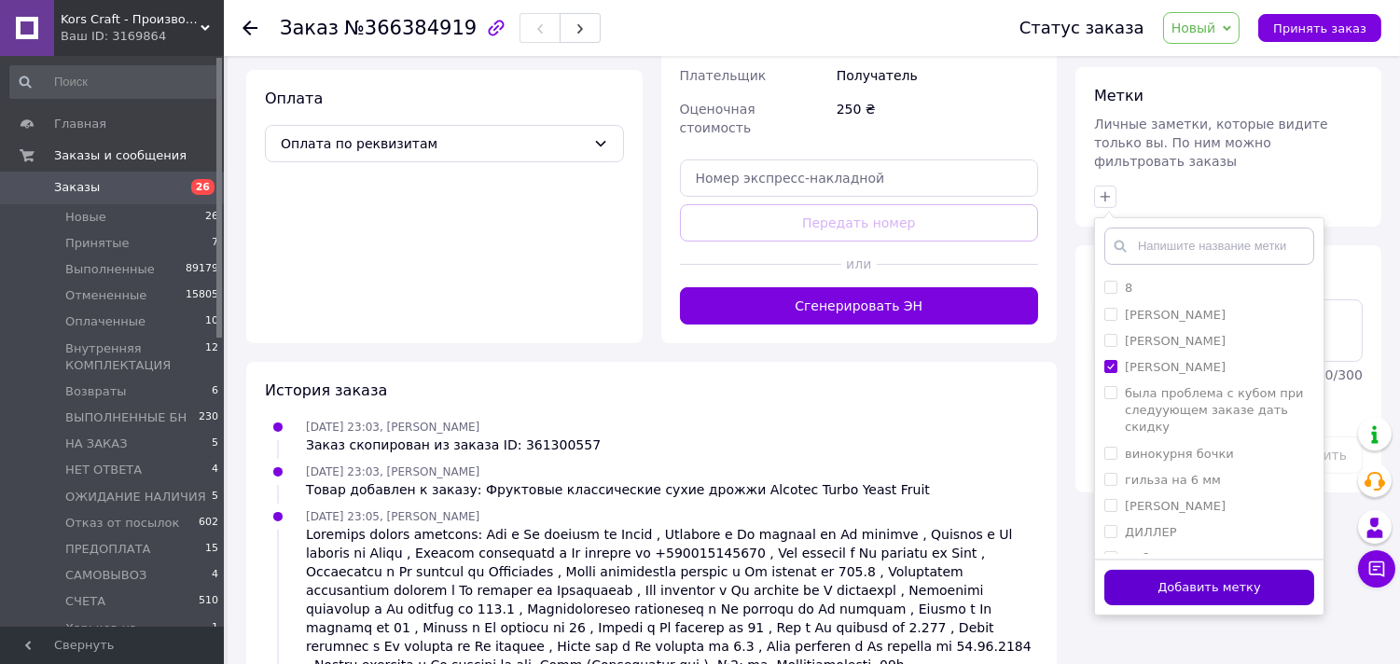
scroll to position [807, 0]
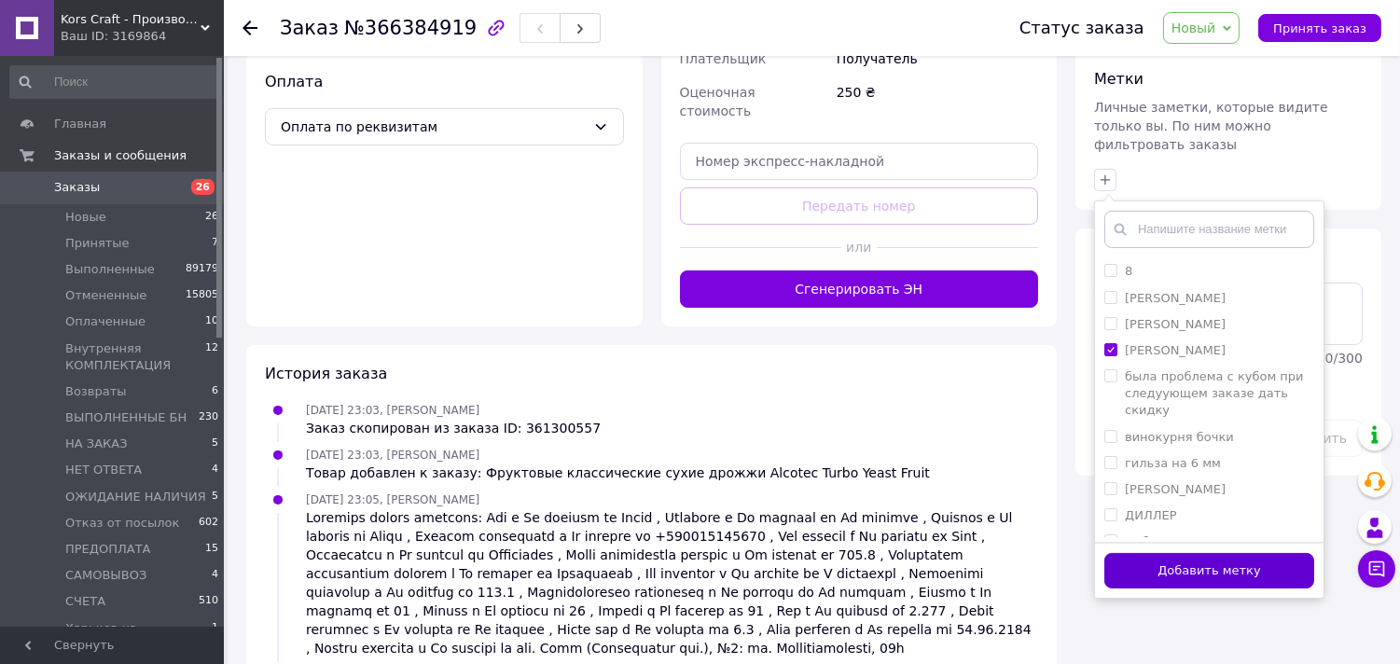
click at [1209, 553] on button "Добавить метку" at bounding box center [1210, 571] width 210 height 36
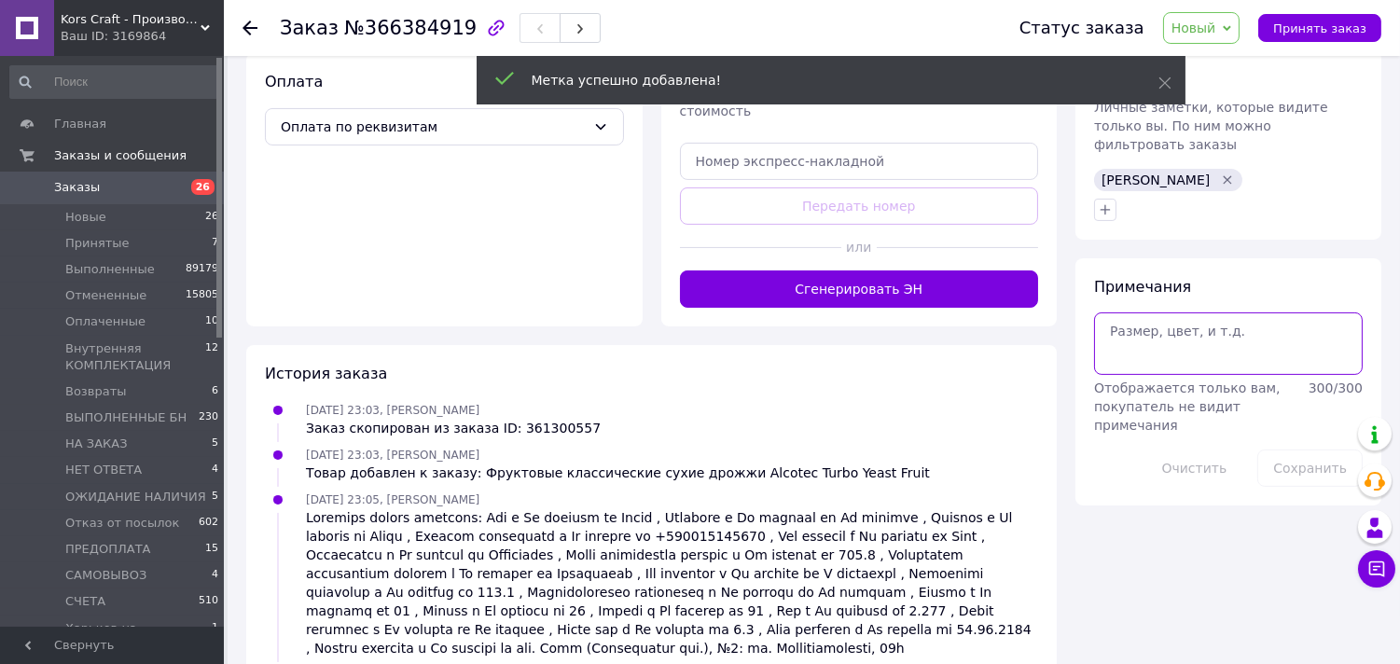
click at [1152, 313] on textarea at bounding box center [1228, 344] width 269 height 62
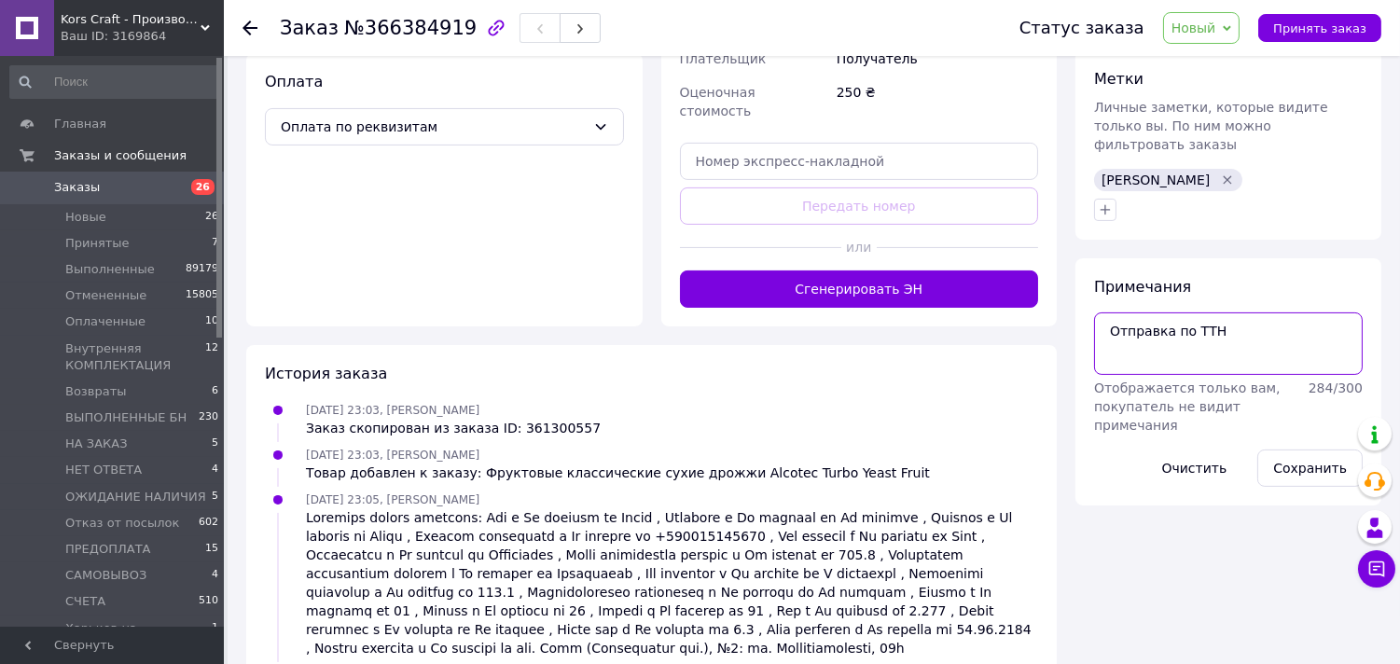
paste textarea "20 4512 6860 1075"
type textarea "Отправка по ТТН 20 4512 6860 1075"
click at [1298, 450] on button "Сохранить" at bounding box center [1310, 468] width 105 height 37
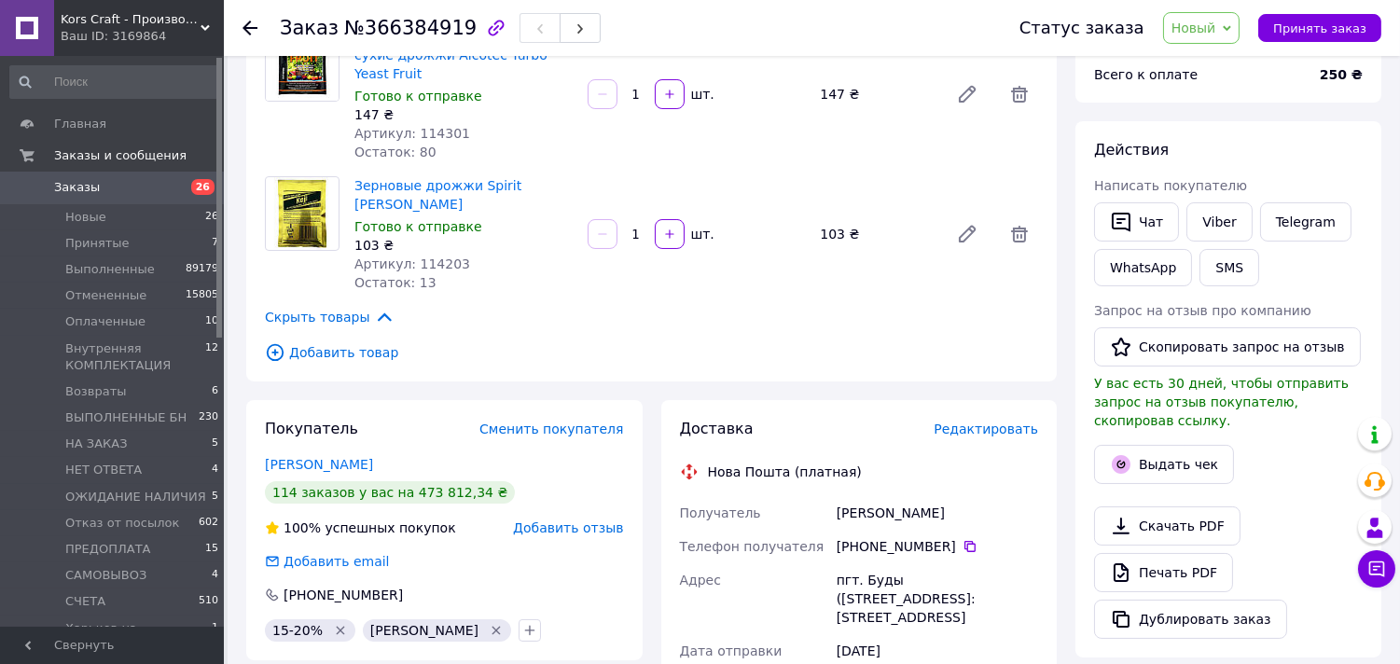
scroll to position [81, 0]
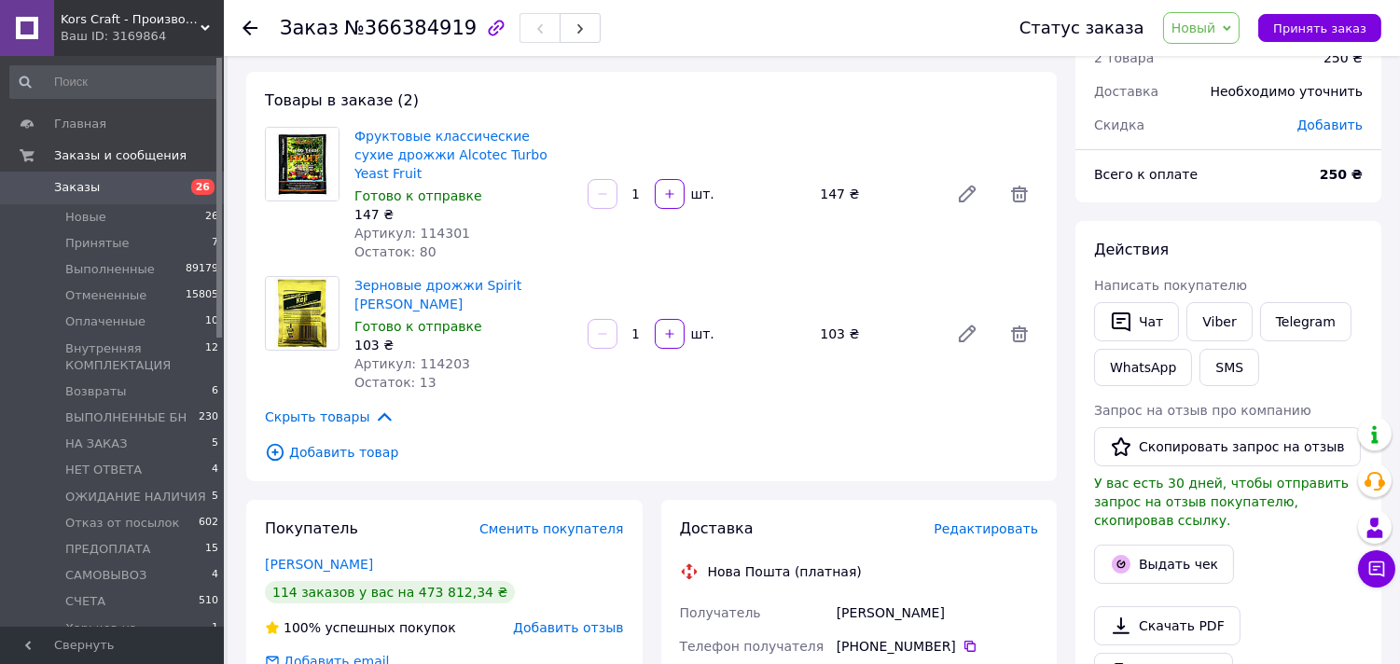
click at [1328, 127] on span "Добавить" at bounding box center [1330, 125] width 65 height 15
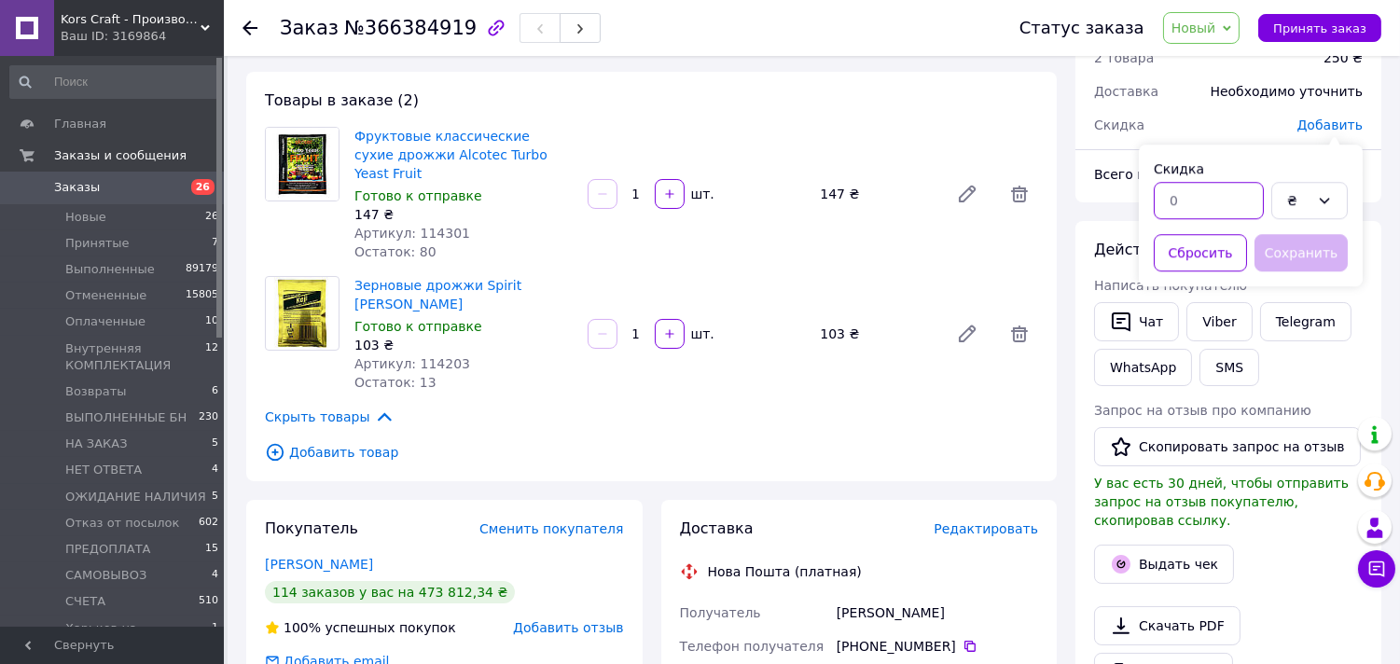
click at [1197, 205] on input "text" at bounding box center [1209, 200] width 110 height 37
type input "15"
click at [1328, 194] on icon at bounding box center [1324, 200] width 15 height 15
click at [1302, 276] on li "%" at bounding box center [1310, 275] width 75 height 34
click at [1312, 254] on button "Сохранить" at bounding box center [1301, 252] width 93 height 37
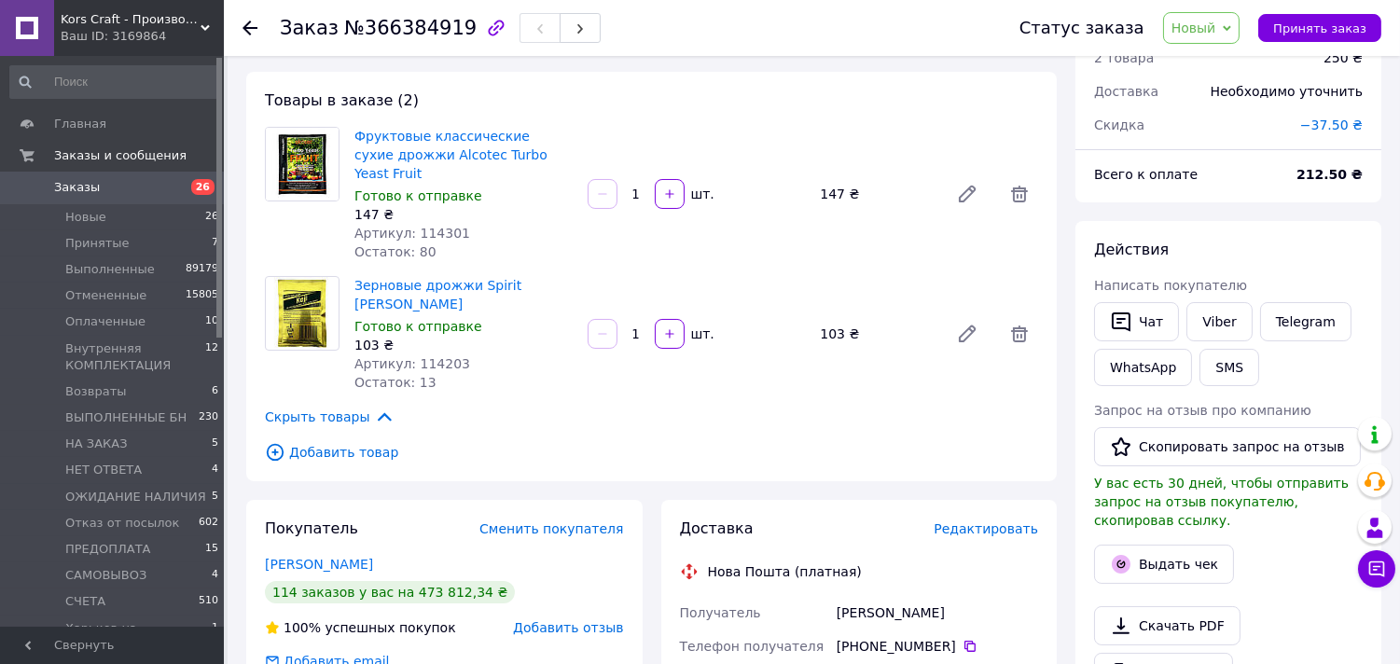
click at [1347, 124] on span "−37.50 ₴" at bounding box center [1332, 125] width 63 height 15
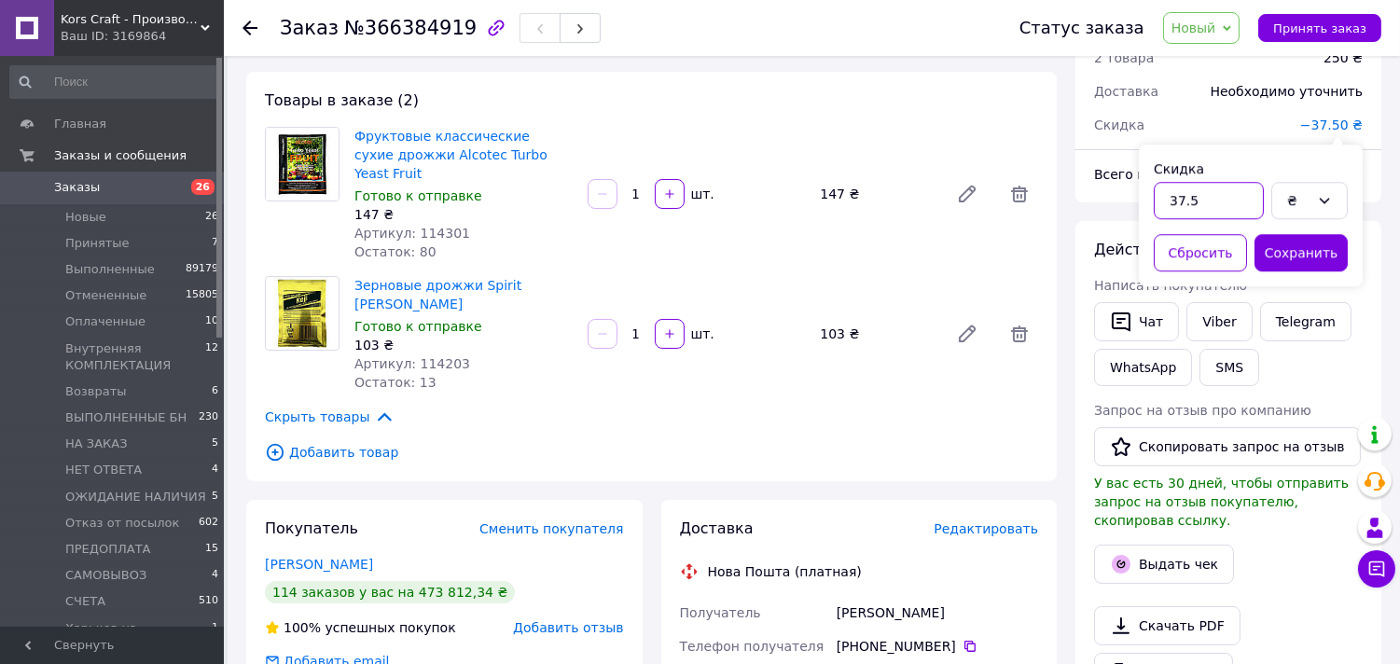
click at [1233, 210] on input "37.5" at bounding box center [1209, 200] width 110 height 37
type input "38"
click at [1306, 253] on button "Сохранить" at bounding box center [1301, 252] width 93 height 37
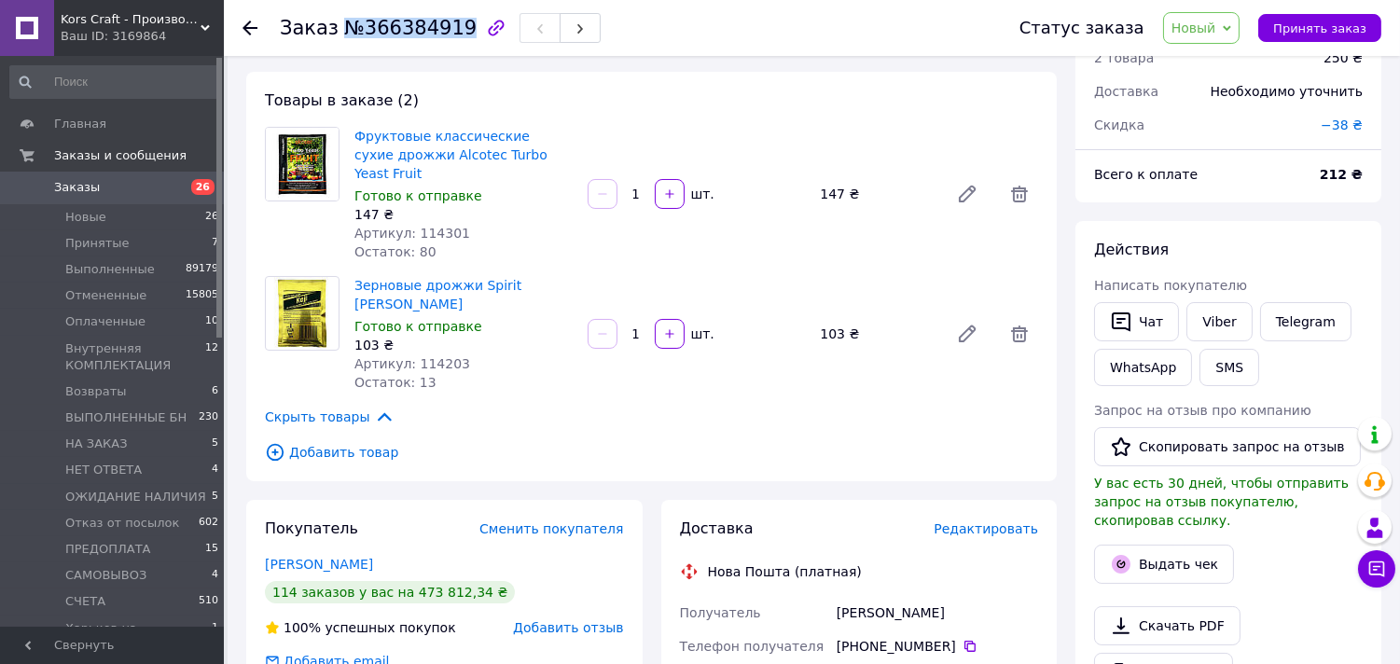
drag, startPoint x: 331, startPoint y: 31, endPoint x: 448, endPoint y: 33, distance: 116.6
click at [448, 33] on h1 "Заказ №366384919" at bounding box center [378, 28] width 197 height 22
copy span "№366384919"
click at [1232, 28] on icon at bounding box center [1227, 28] width 8 height 6
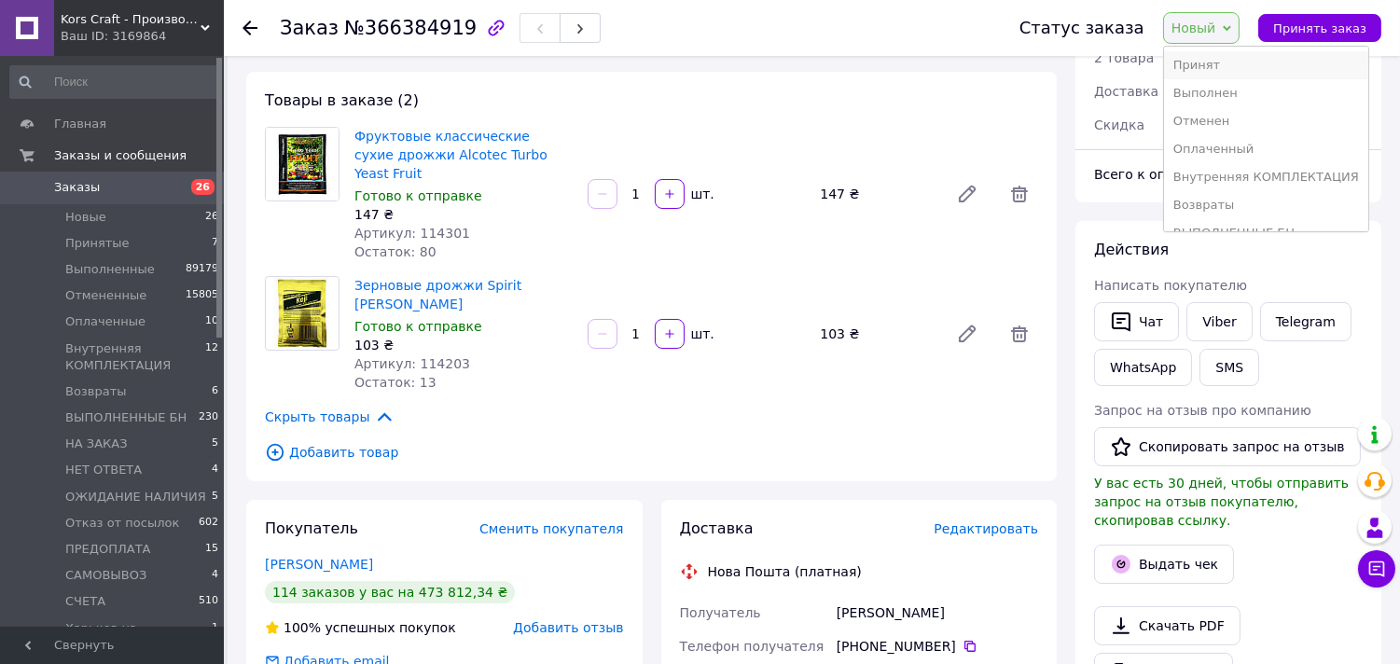
click at [1224, 69] on li "Принят" at bounding box center [1266, 65] width 204 height 28
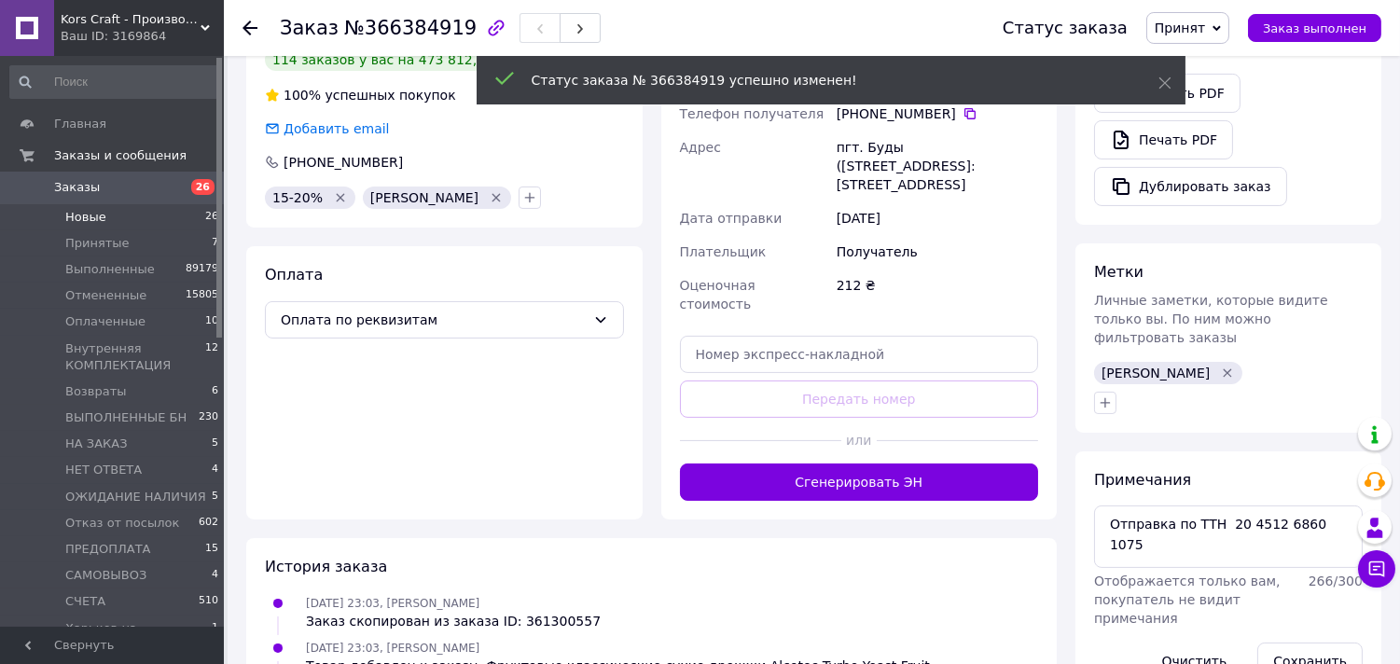
scroll to position [393, 0]
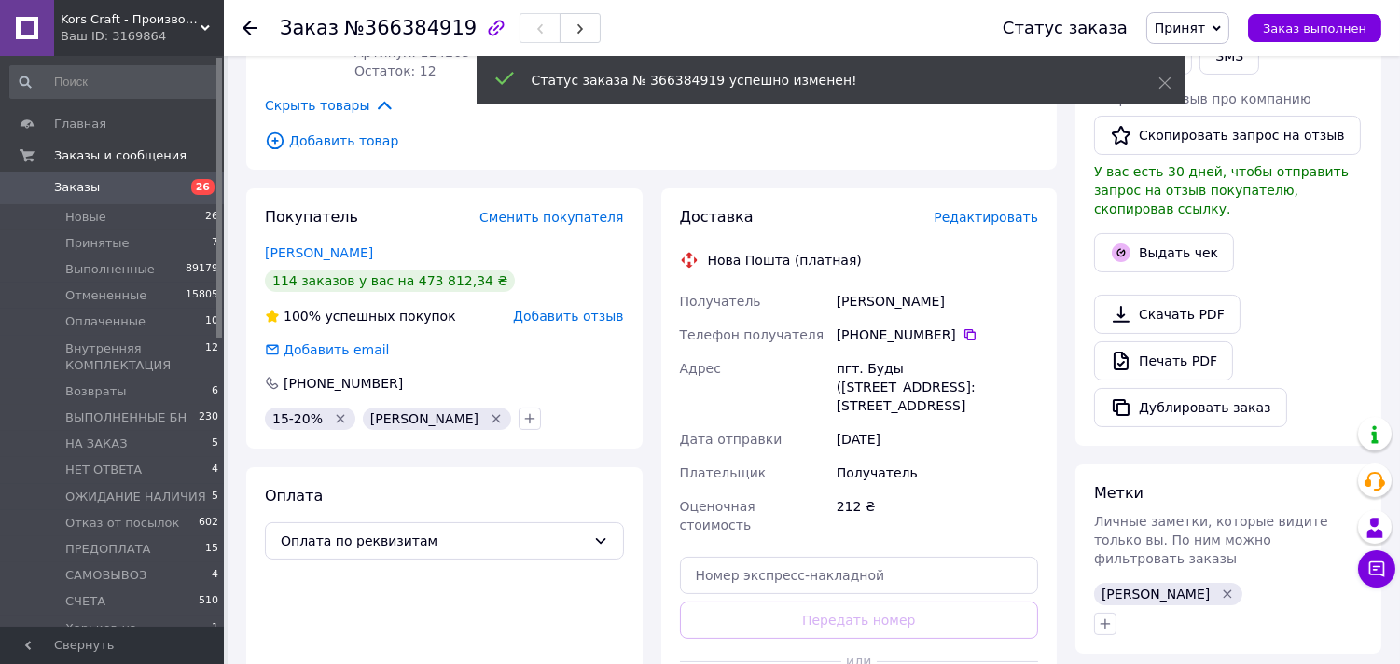
click at [91, 193] on span "Заказы" at bounding box center [77, 187] width 46 height 17
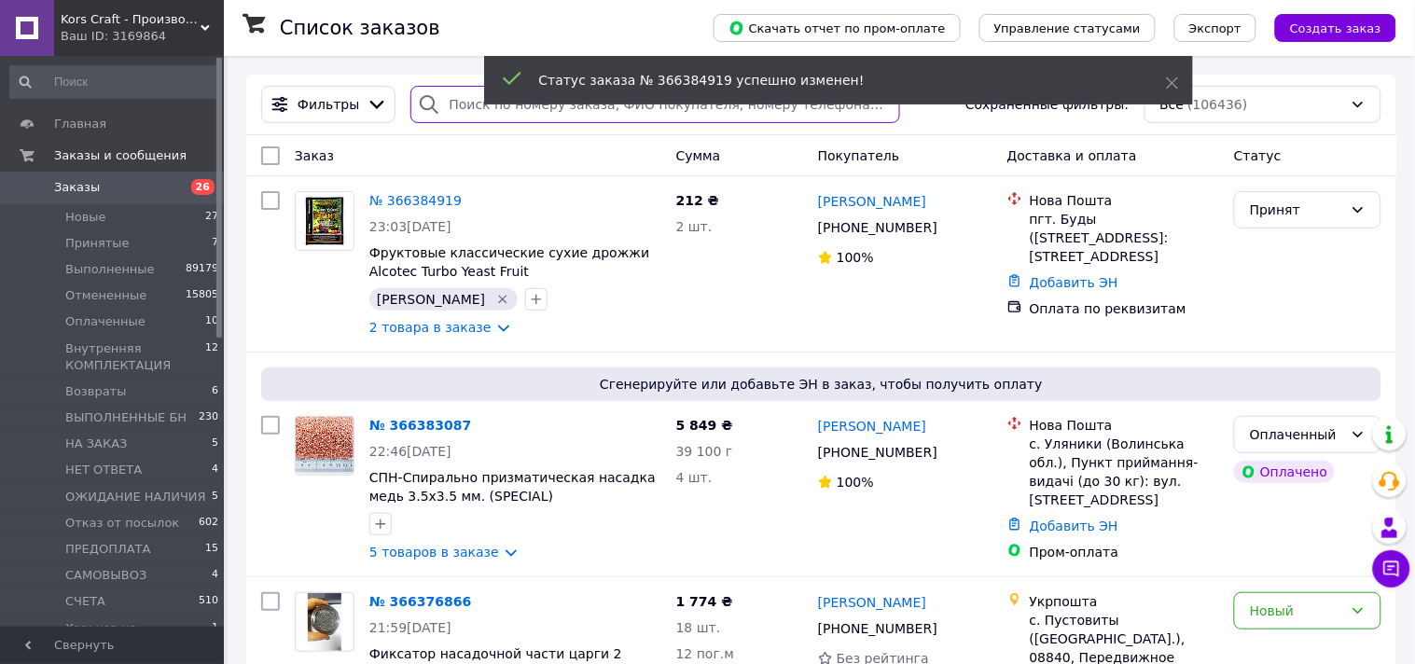
click at [463, 107] on input "search" at bounding box center [656, 104] width 490 height 37
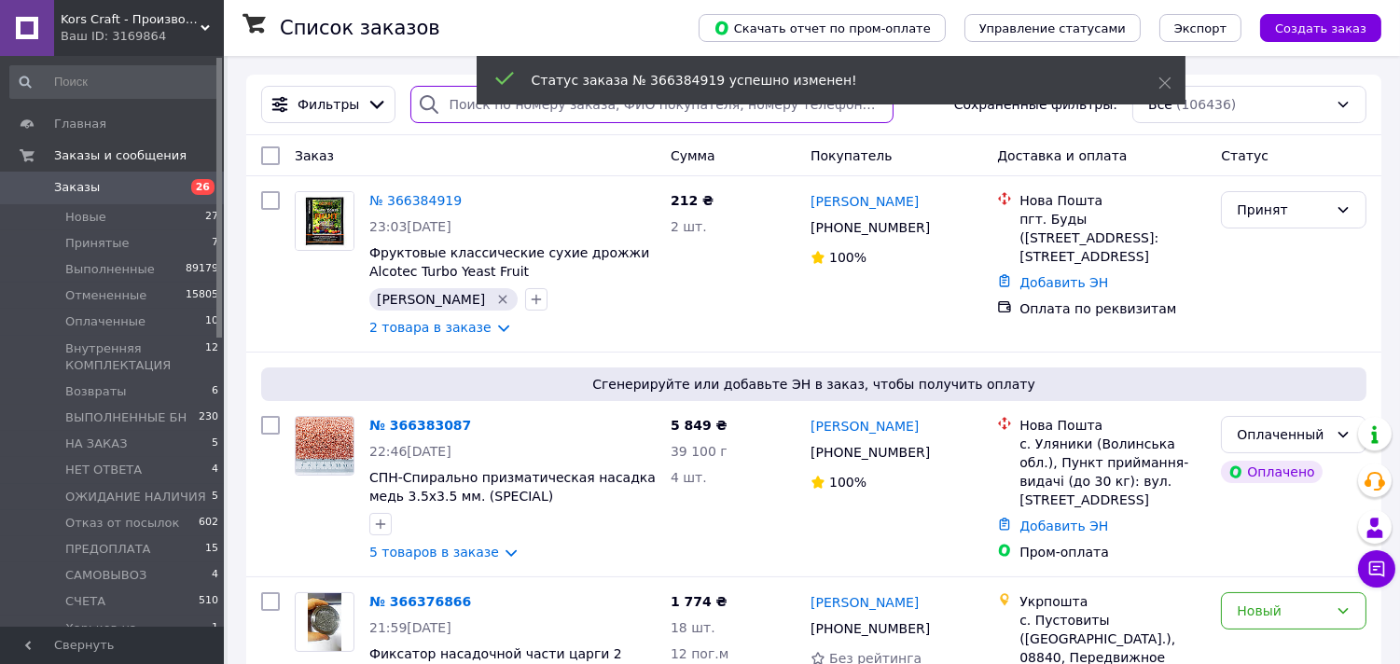
paste input "+380677860727"
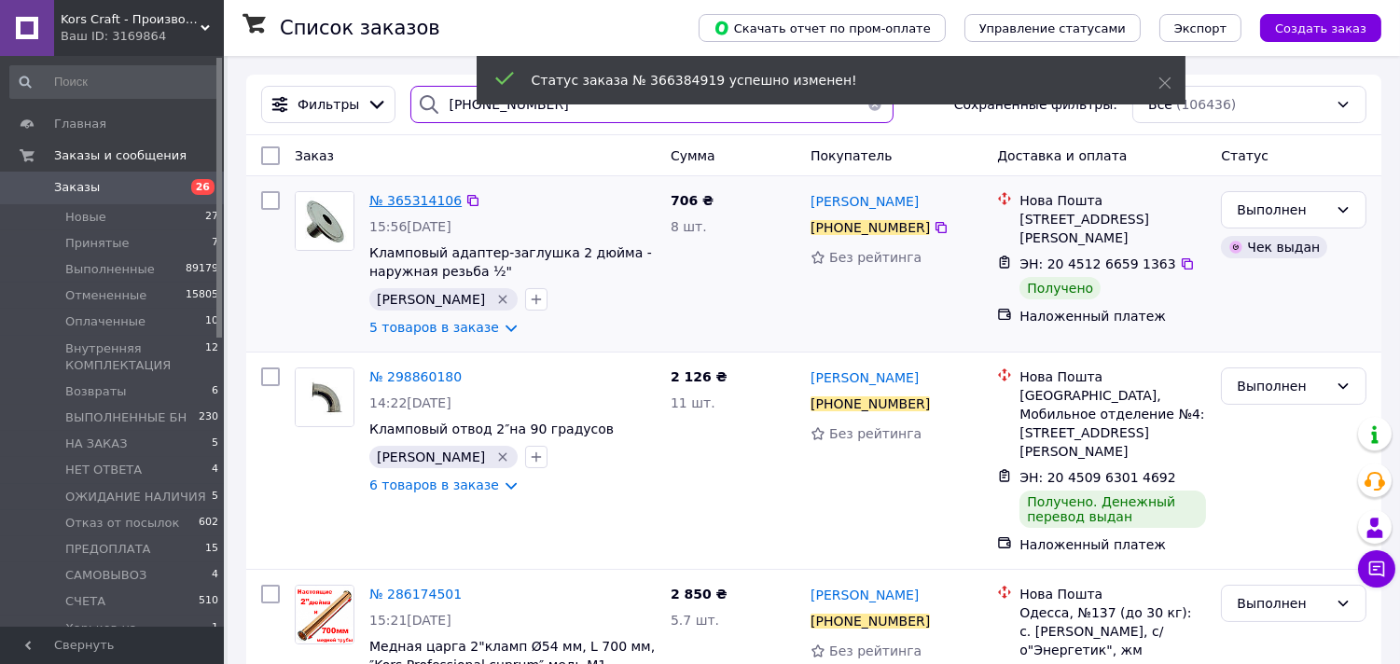
type input "+380677860727"
click at [395, 208] on span "№ 365314106" at bounding box center [415, 200] width 92 height 15
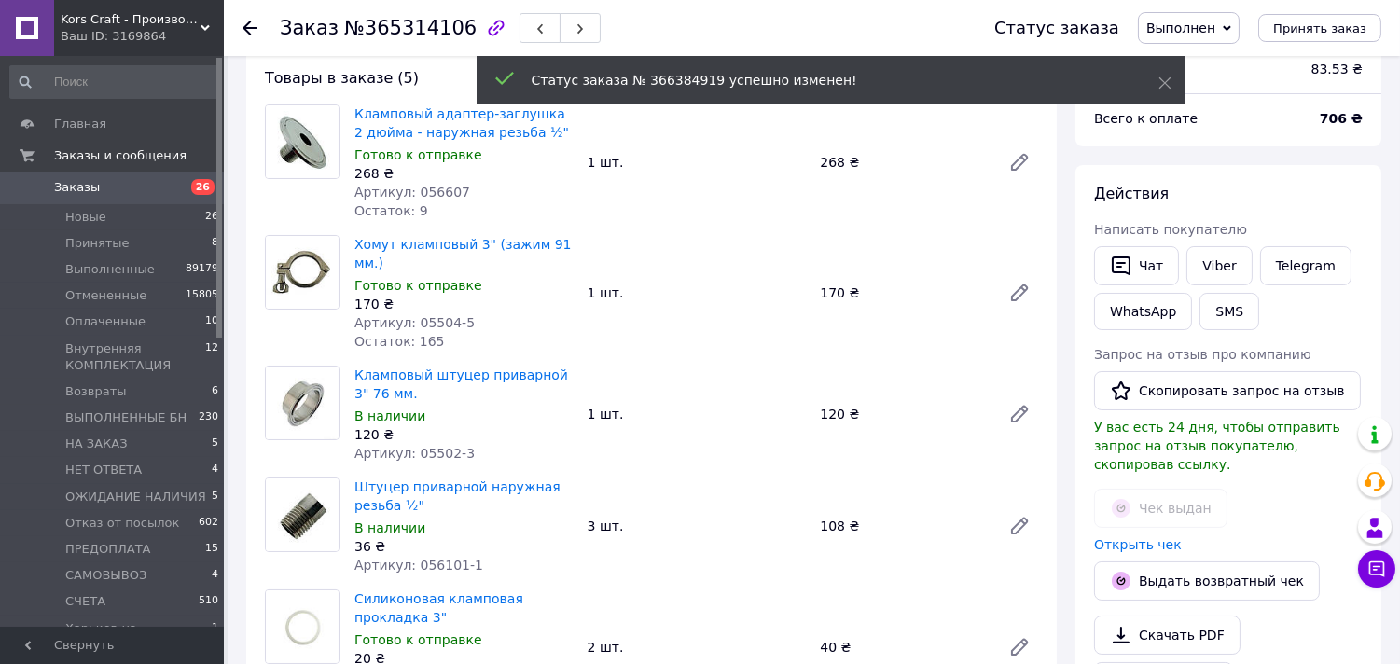
scroll to position [1306, 0]
click at [105, 212] on li "Новые 26" at bounding box center [115, 217] width 230 height 26
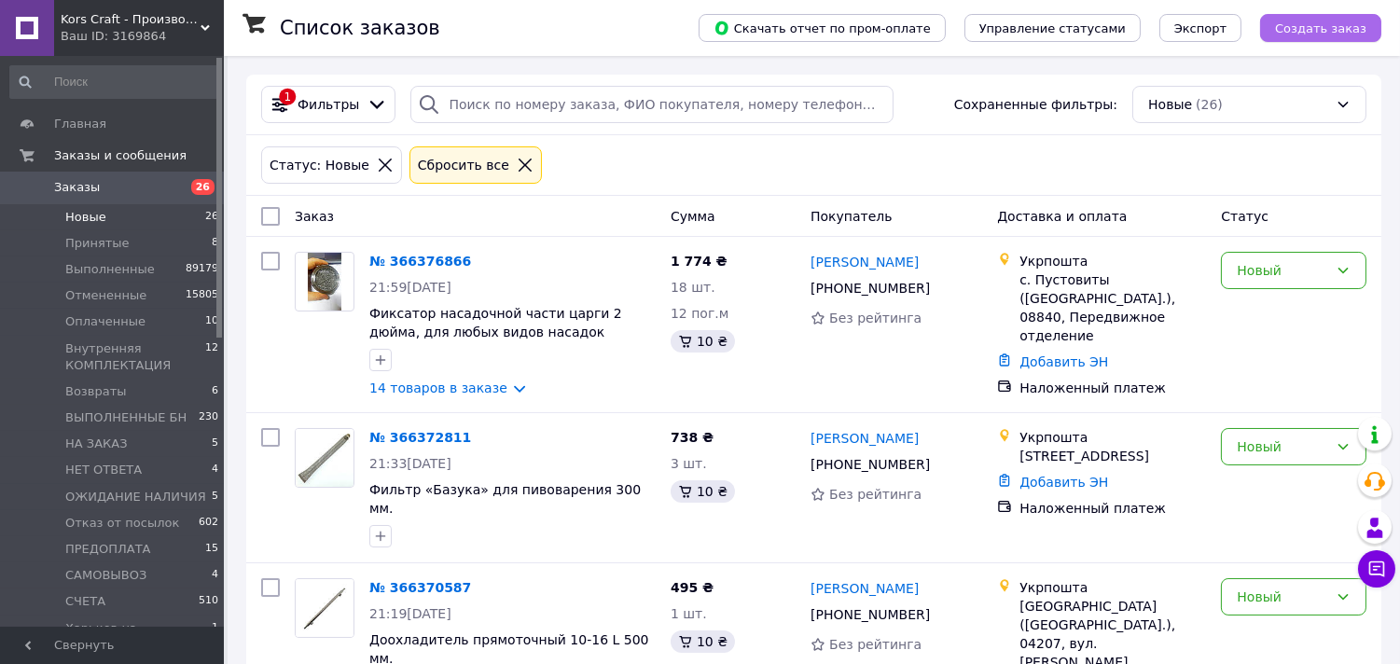
click at [1354, 35] on span "Создать заказ" at bounding box center [1320, 28] width 91 height 14
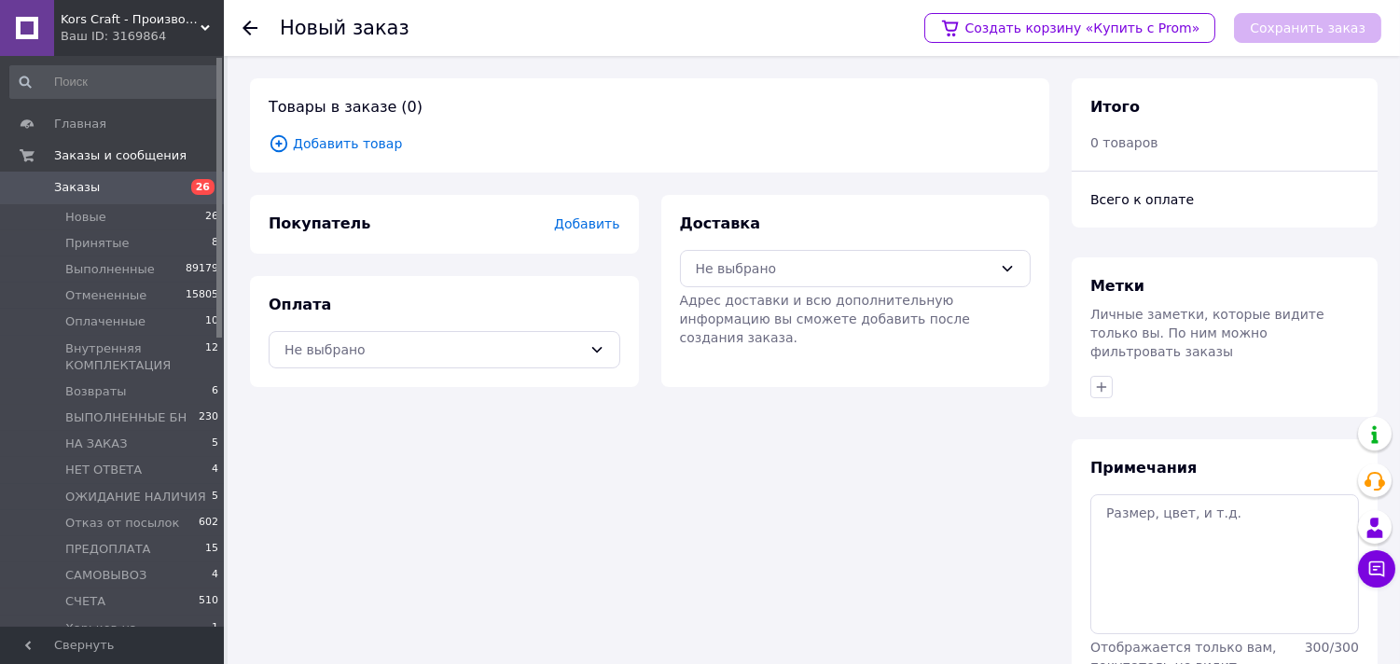
click at [358, 140] on span "Добавить товар" at bounding box center [650, 143] width 762 height 21
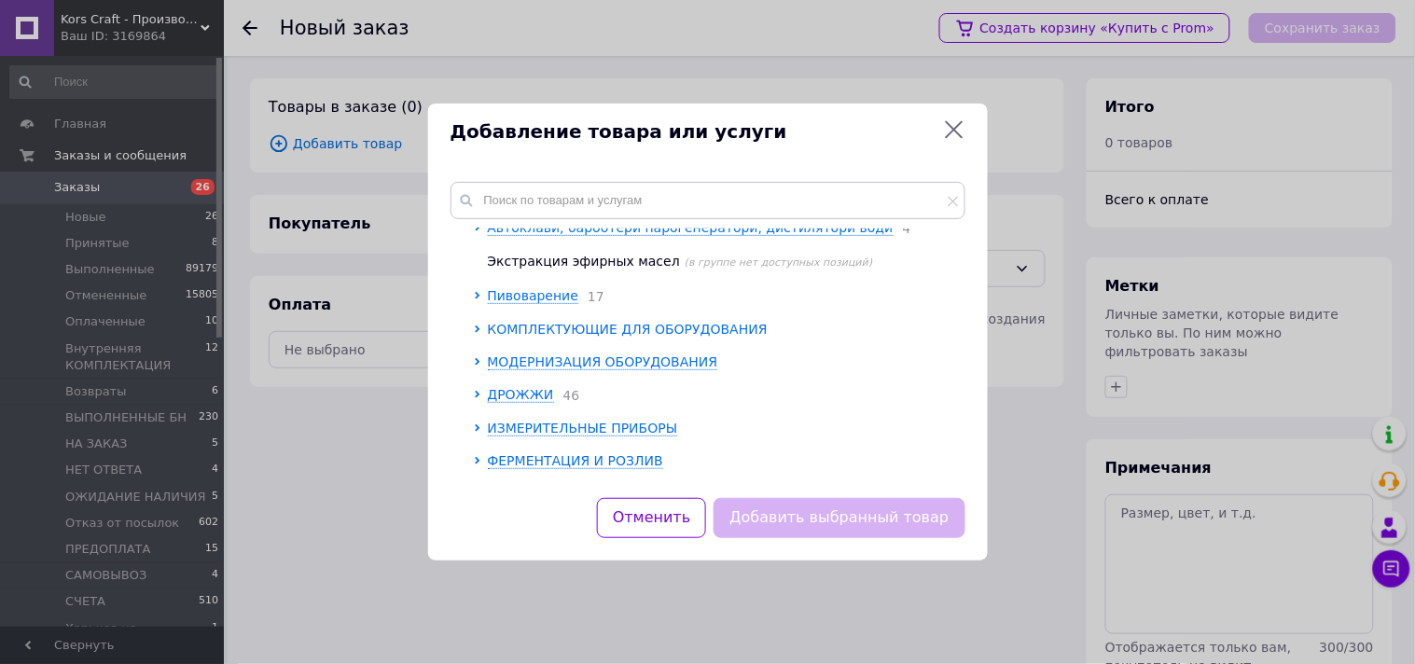
scroll to position [440, 0]
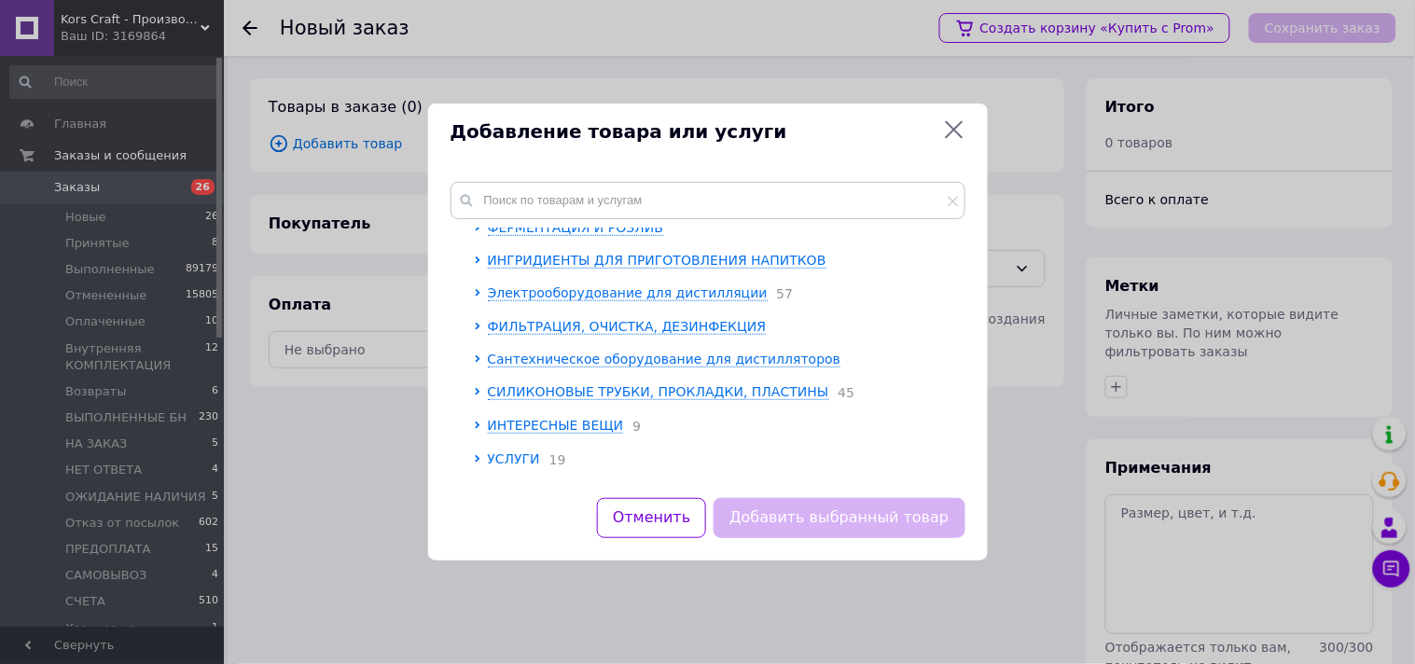
click at [489, 460] on span "УСЛУГИ" at bounding box center [514, 459] width 52 height 15
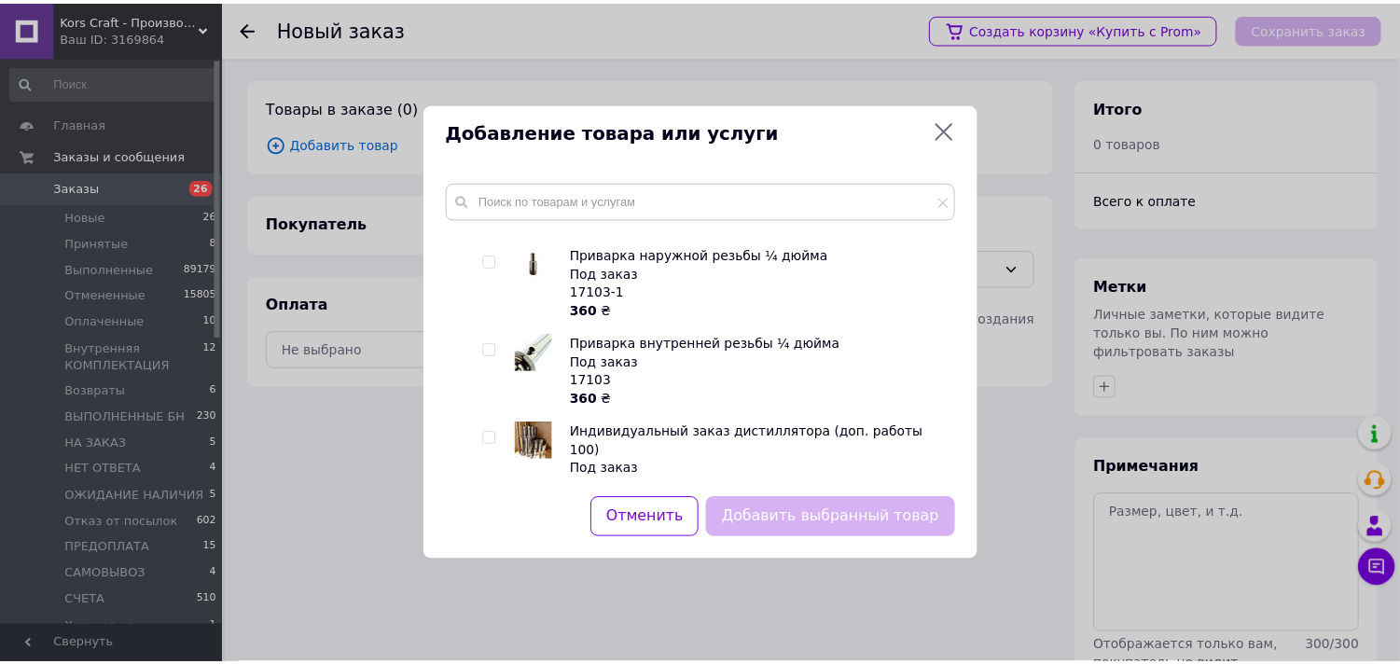
scroll to position [1270, 0]
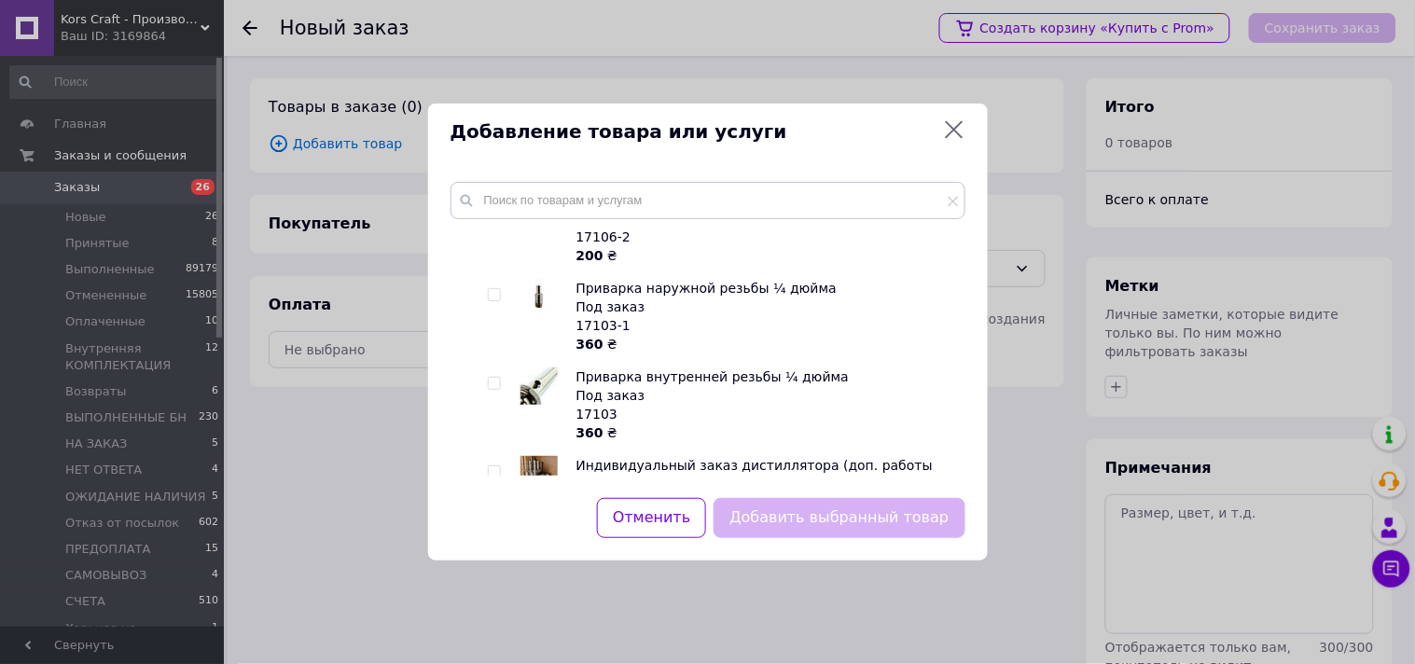
click at [494, 467] on input "checkbox" at bounding box center [494, 473] width 12 height 12
checkbox input "true"
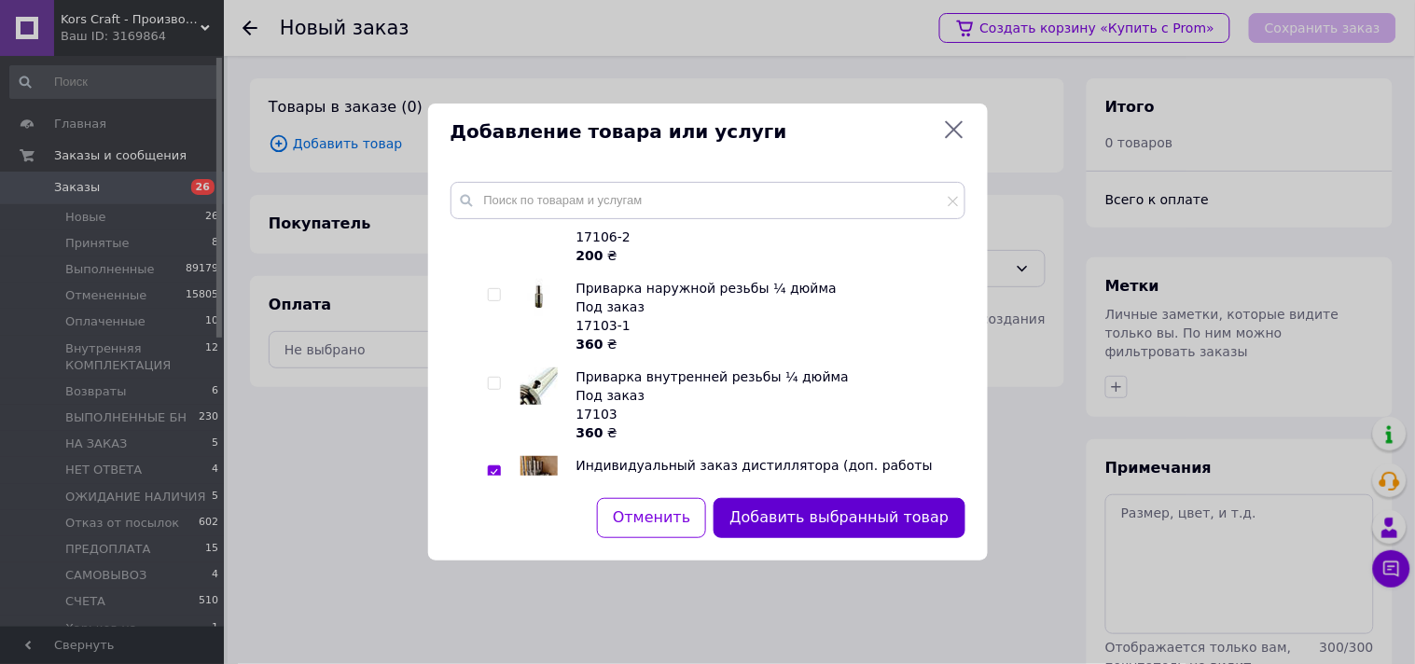
click at [910, 524] on button "Добавить выбранный товар" at bounding box center [839, 518] width 251 height 40
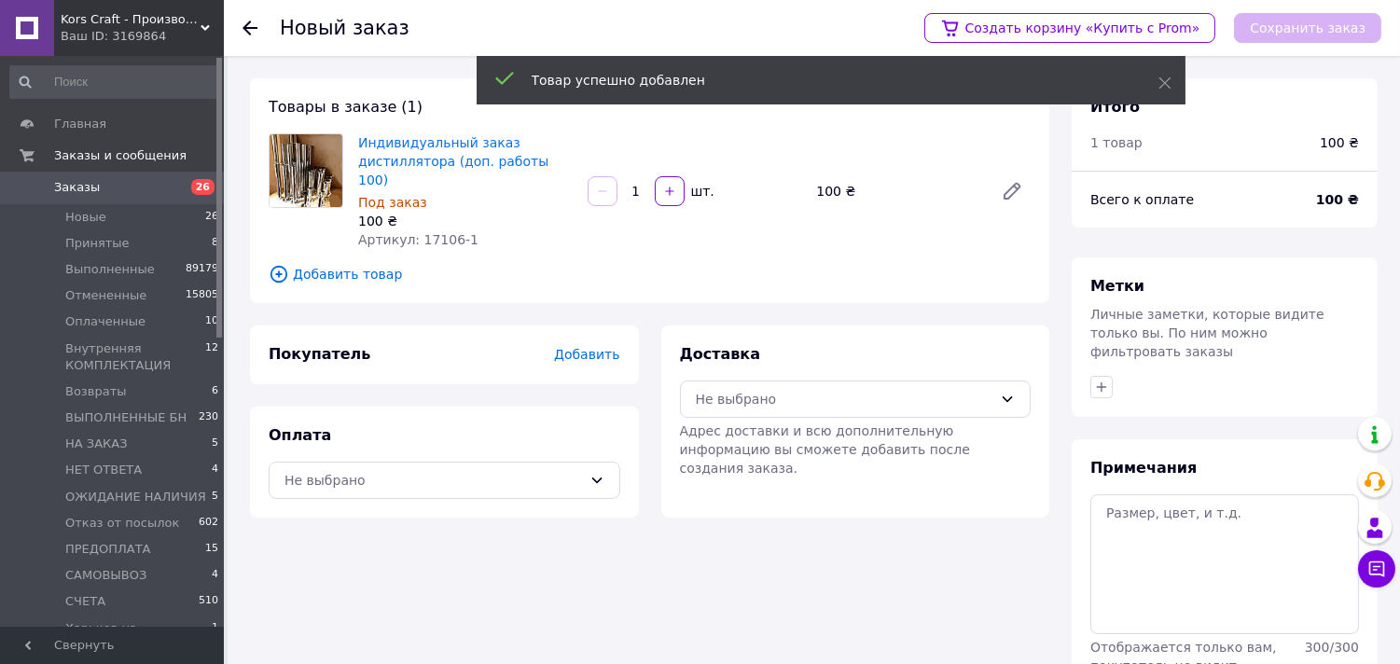
click at [582, 347] on span "Добавить" at bounding box center [586, 354] width 65 height 15
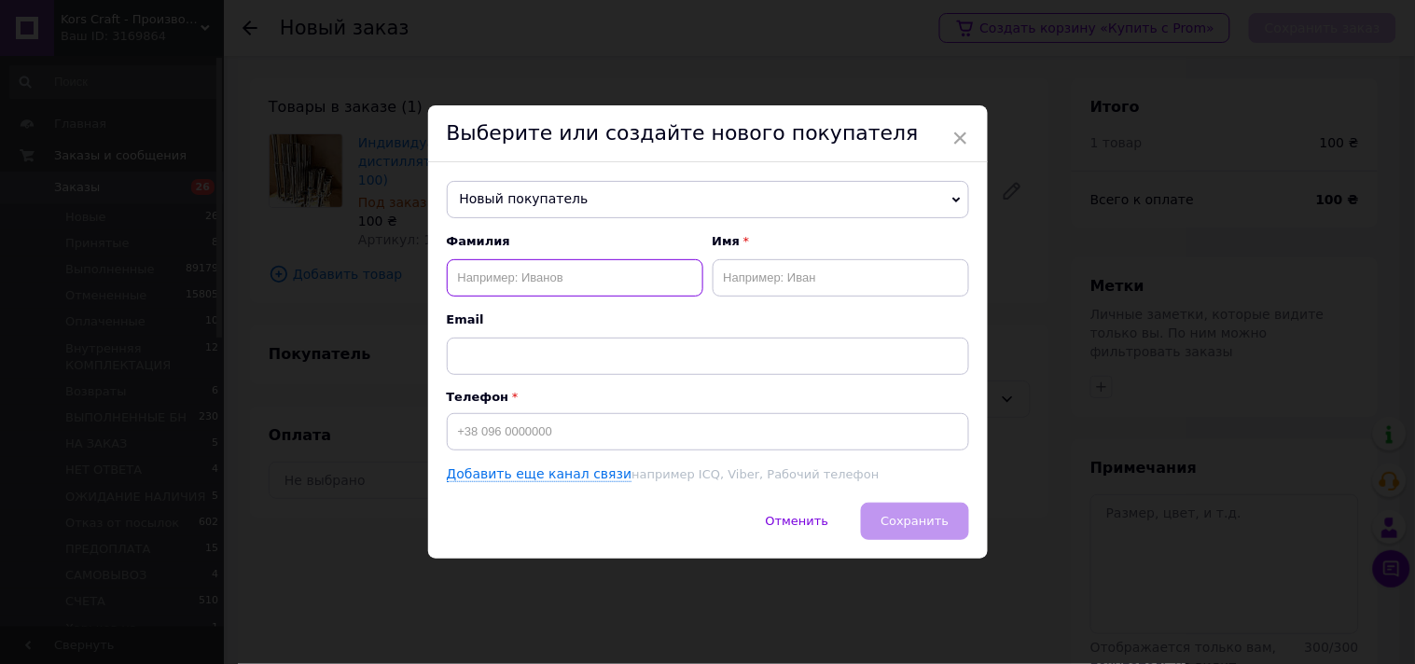
click at [546, 276] on input "text" at bounding box center [575, 277] width 257 height 37
paste input "Рождественська Людмила"
type input "Рождественська Людмила"
click at [742, 276] on input "text" at bounding box center [841, 277] width 257 height 37
paste input "Рождественська Людмила"
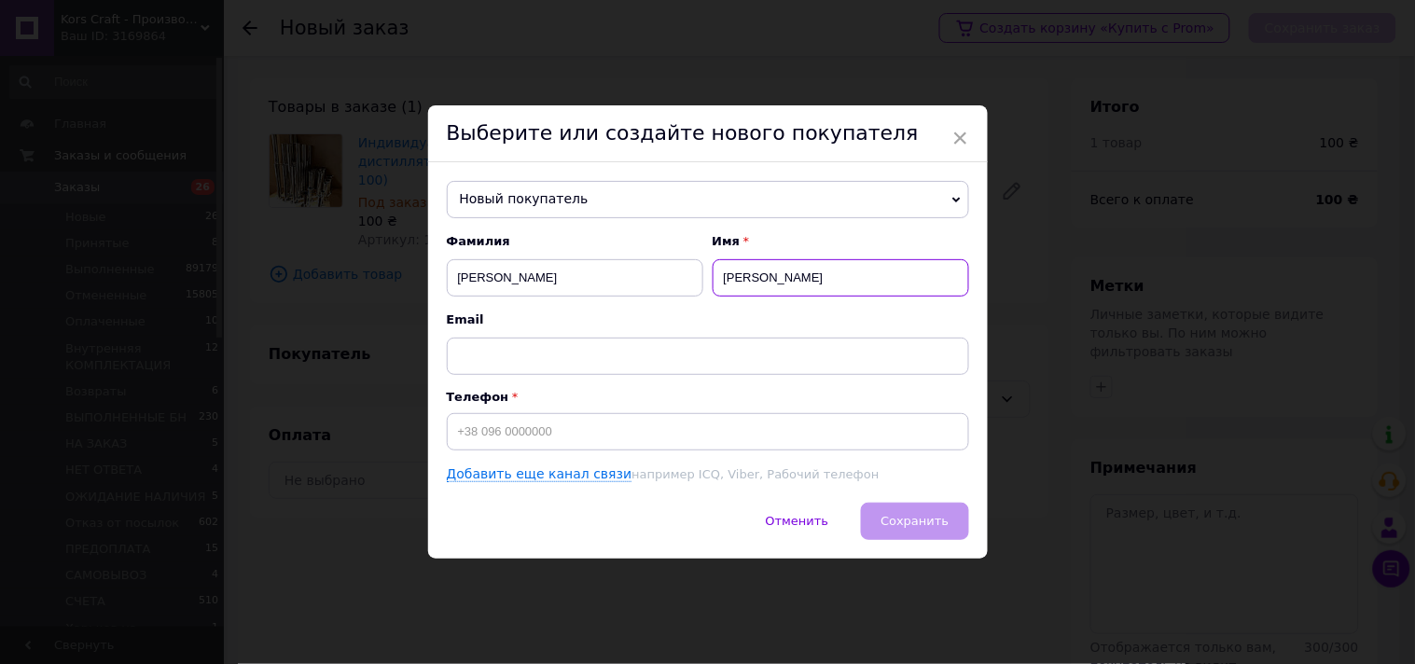
drag, startPoint x: 814, startPoint y: 281, endPoint x: 715, endPoint y: 294, distance: 99.8
click at [715, 294] on input "Рождественська Людмила" at bounding box center [841, 277] width 257 height 37
type input "Людмила"
click at [616, 275] on input "Рождественська Людмила" at bounding box center [575, 277] width 257 height 37
type input "Рождественська"
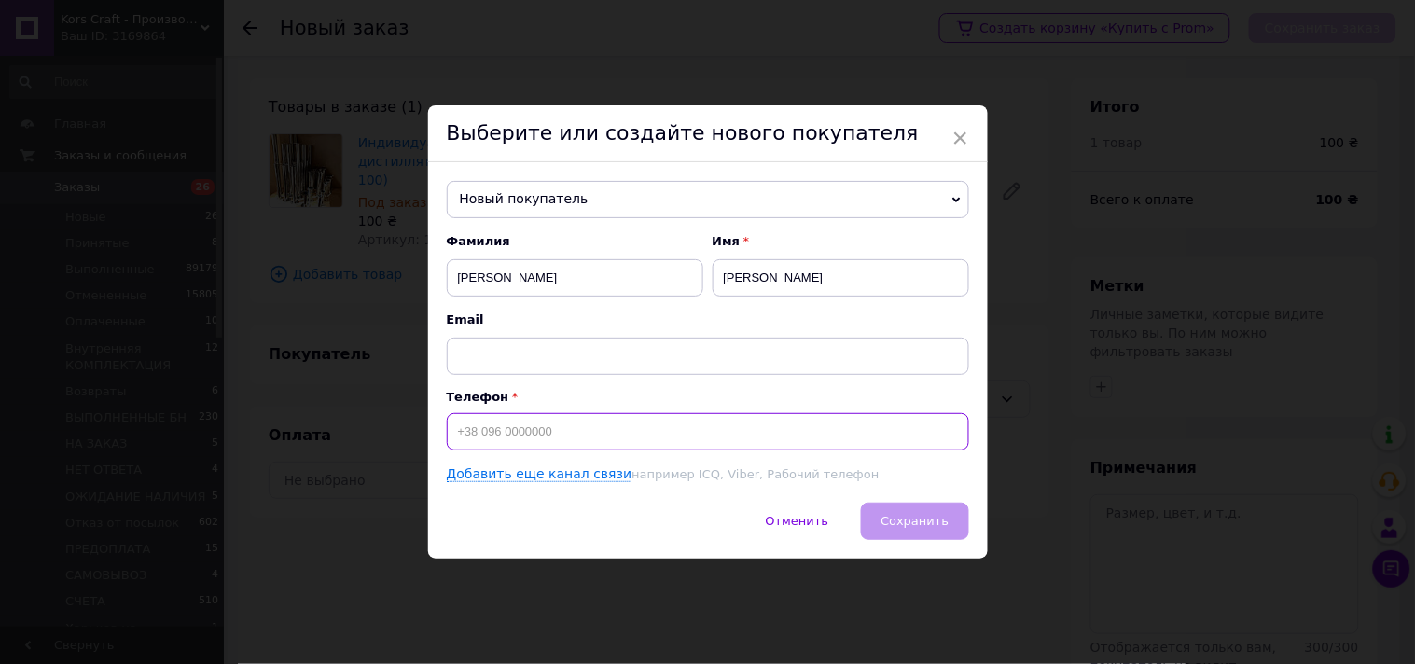
click at [534, 432] on input at bounding box center [708, 431] width 522 height 37
paste input "096-83-23-999"
type input "+380968323999"
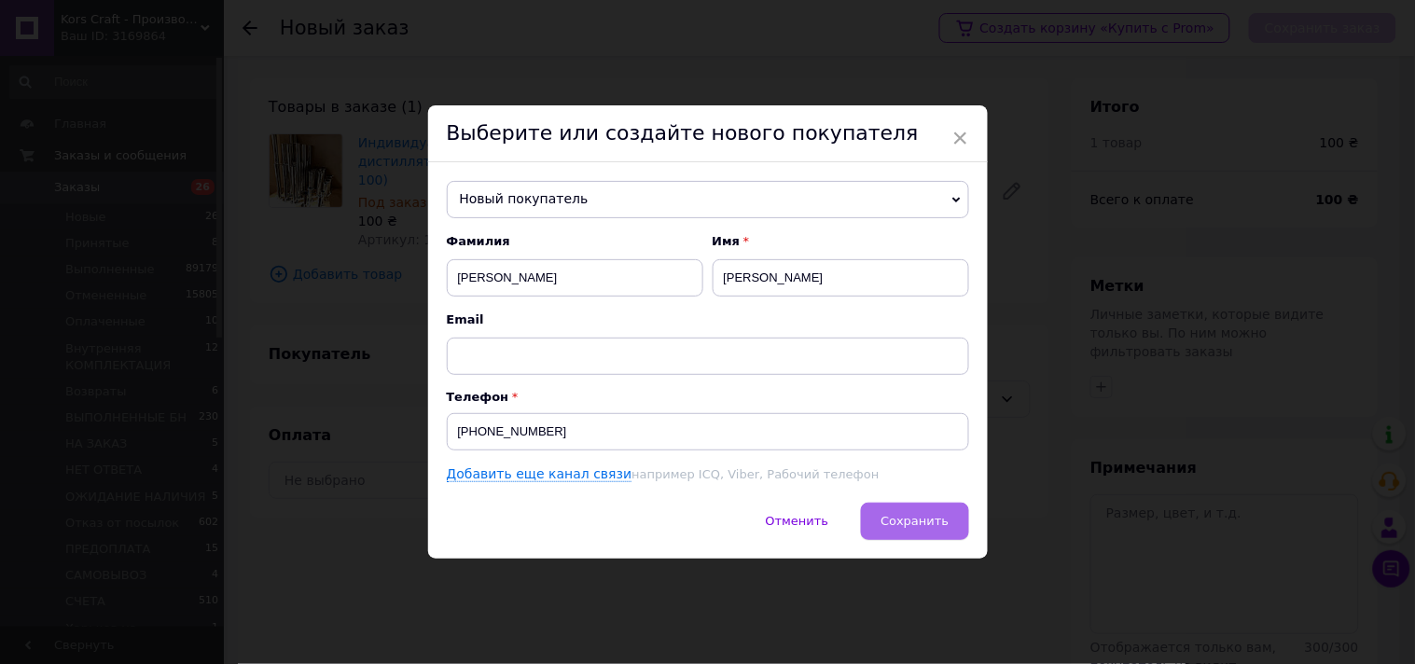
click at [949, 526] on button "Сохранить" at bounding box center [914, 521] width 107 height 37
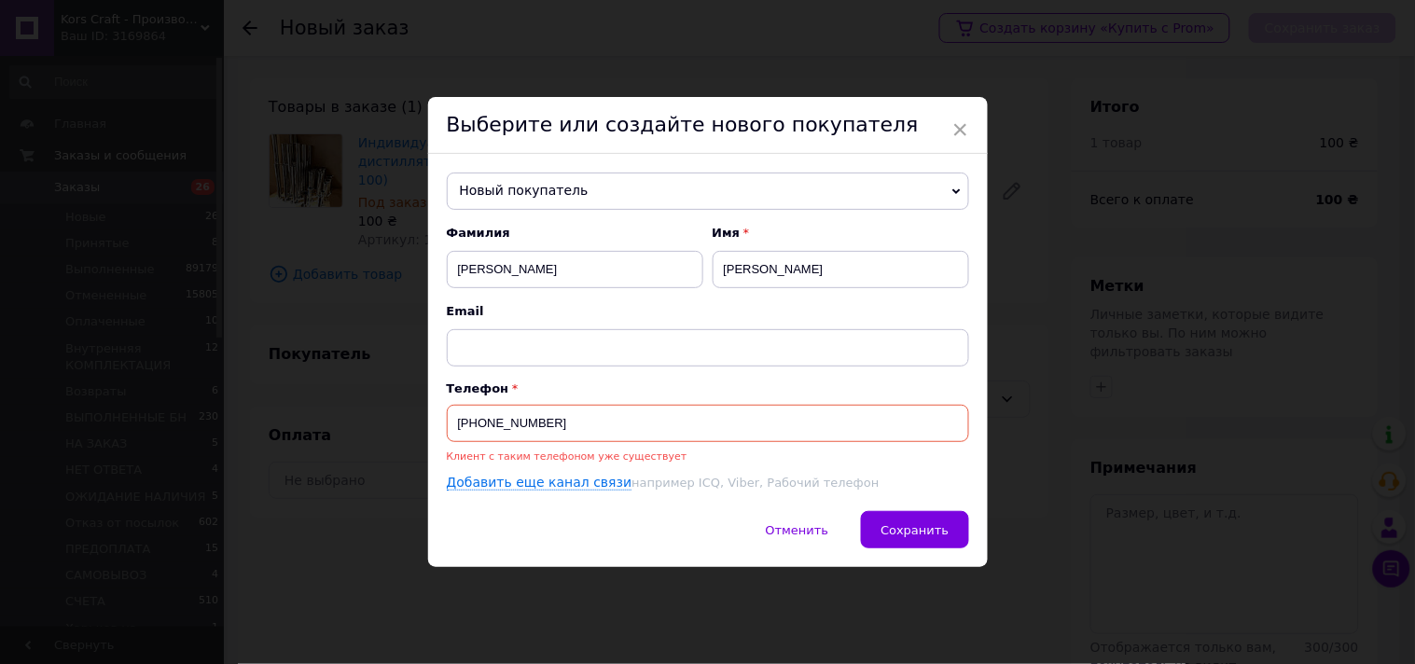
drag, startPoint x: 554, startPoint y: 420, endPoint x: 453, endPoint y: 430, distance: 101.3
click at [453, 430] on input "+380968323999" at bounding box center [708, 423] width 522 height 37
click at [957, 131] on span "×" at bounding box center [961, 130] width 17 height 32
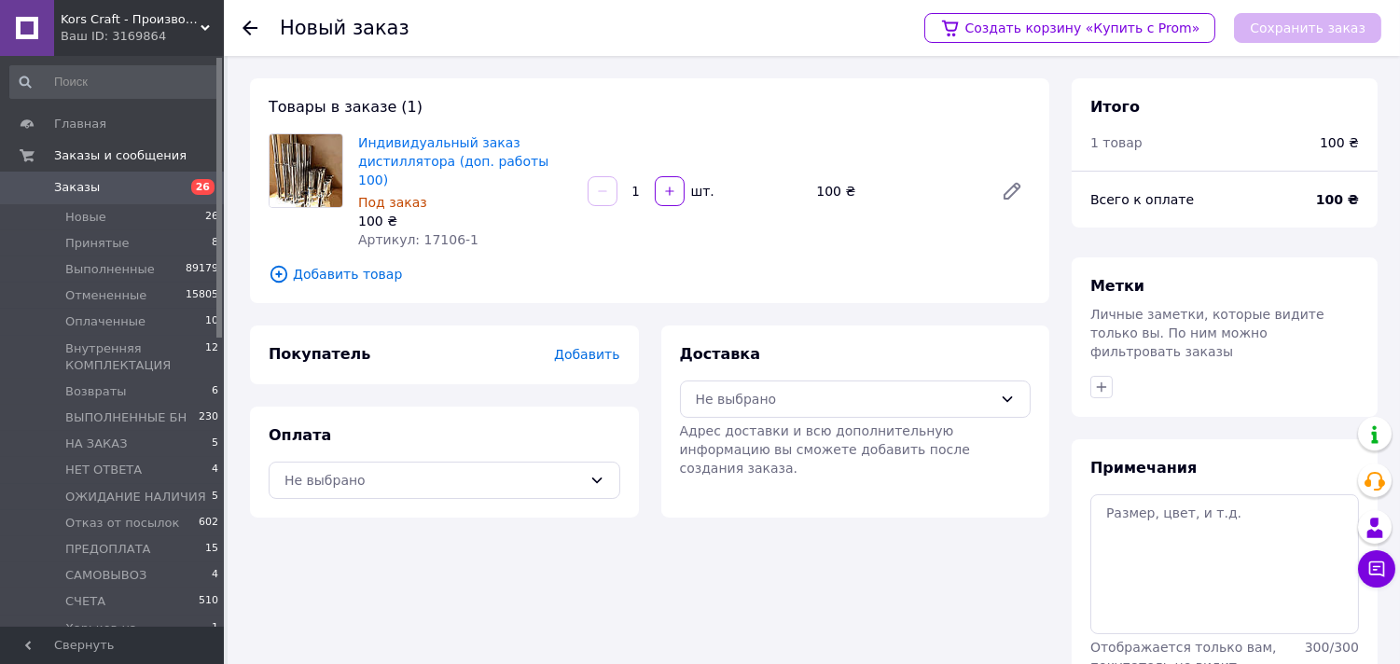
click at [144, 188] on span "Заказы" at bounding box center [113, 187] width 118 height 17
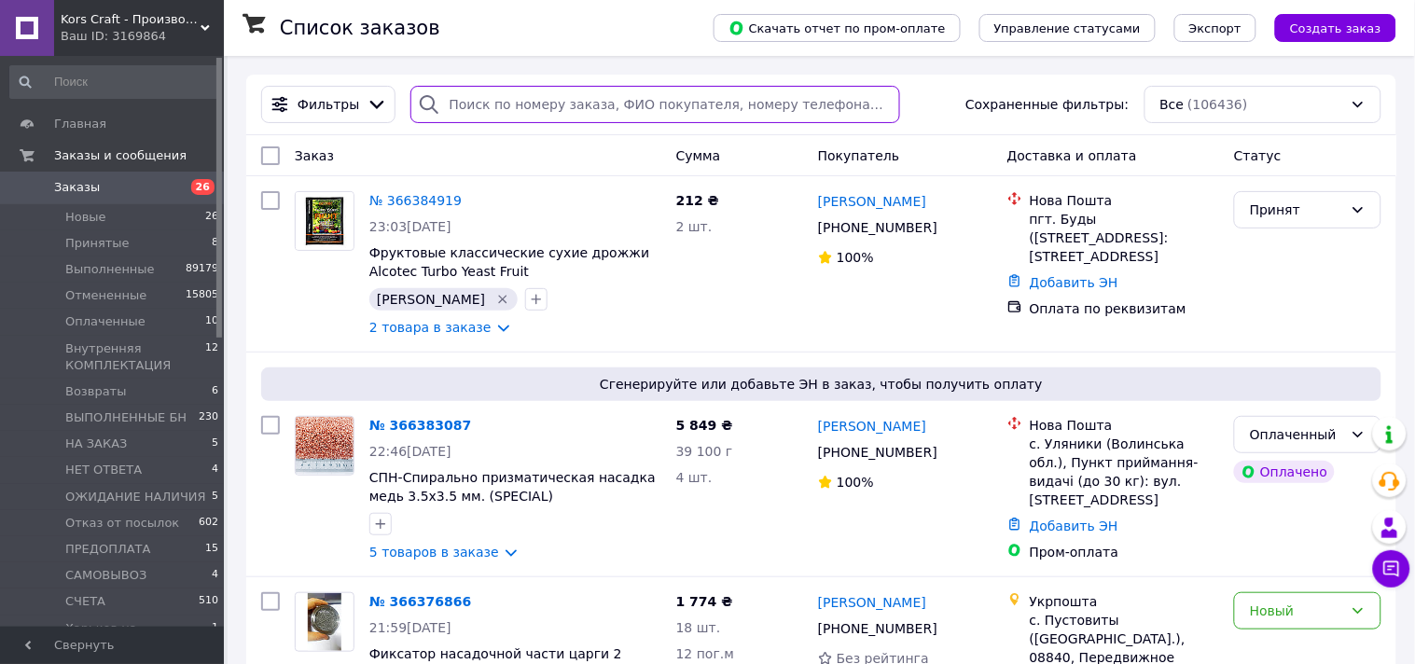
click at [532, 104] on input "search" at bounding box center [656, 104] width 490 height 37
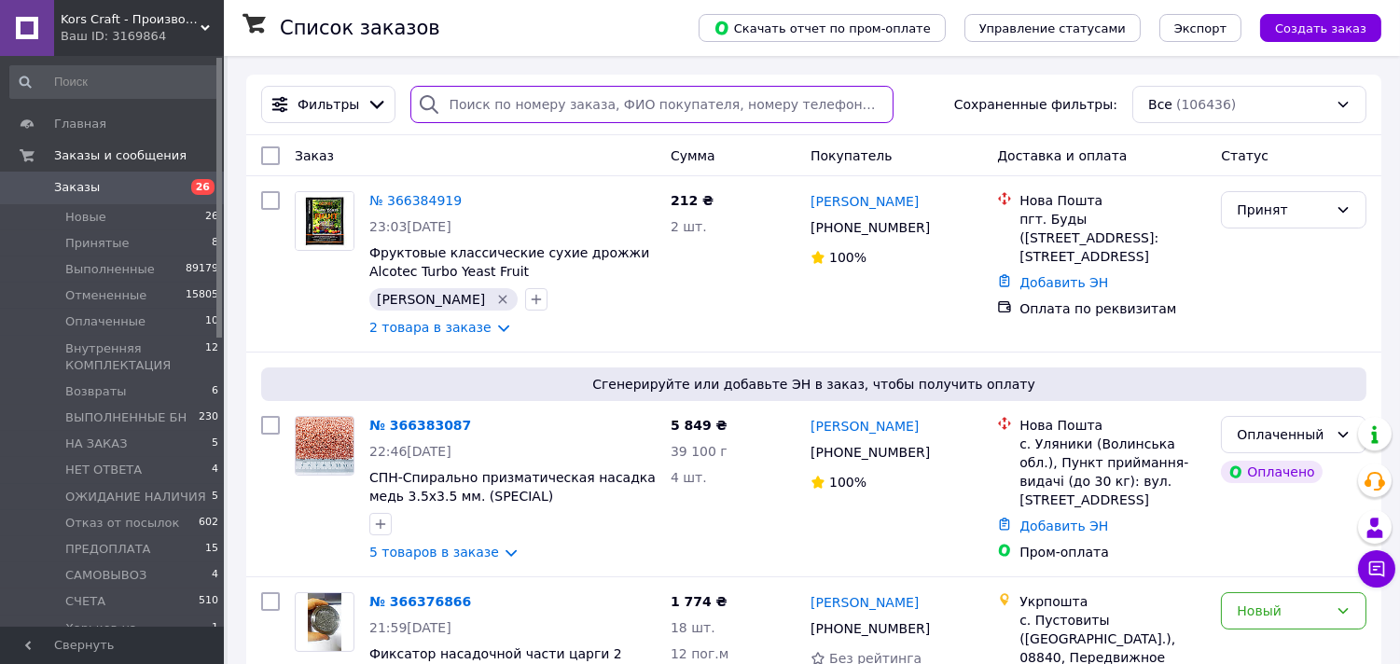
paste input "+380968323999"
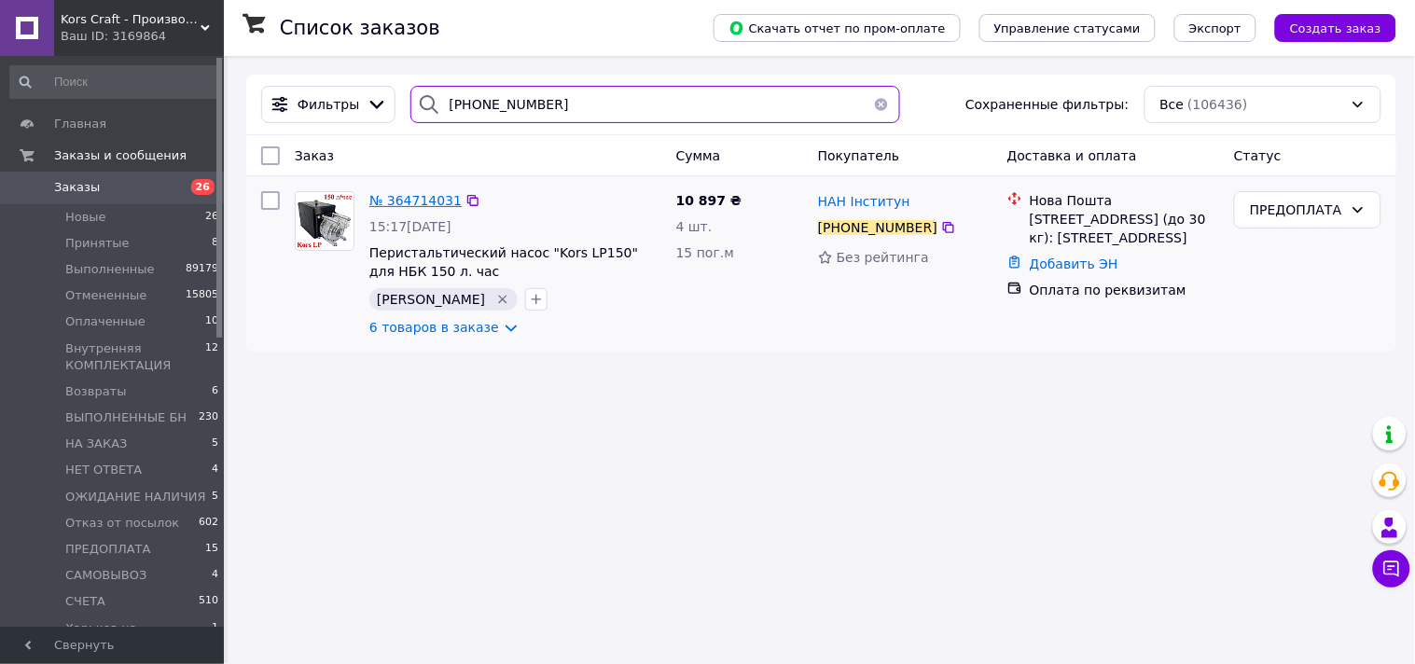
type input "+380968323999"
click at [403, 208] on span "№ 364714031" at bounding box center [415, 200] width 92 height 15
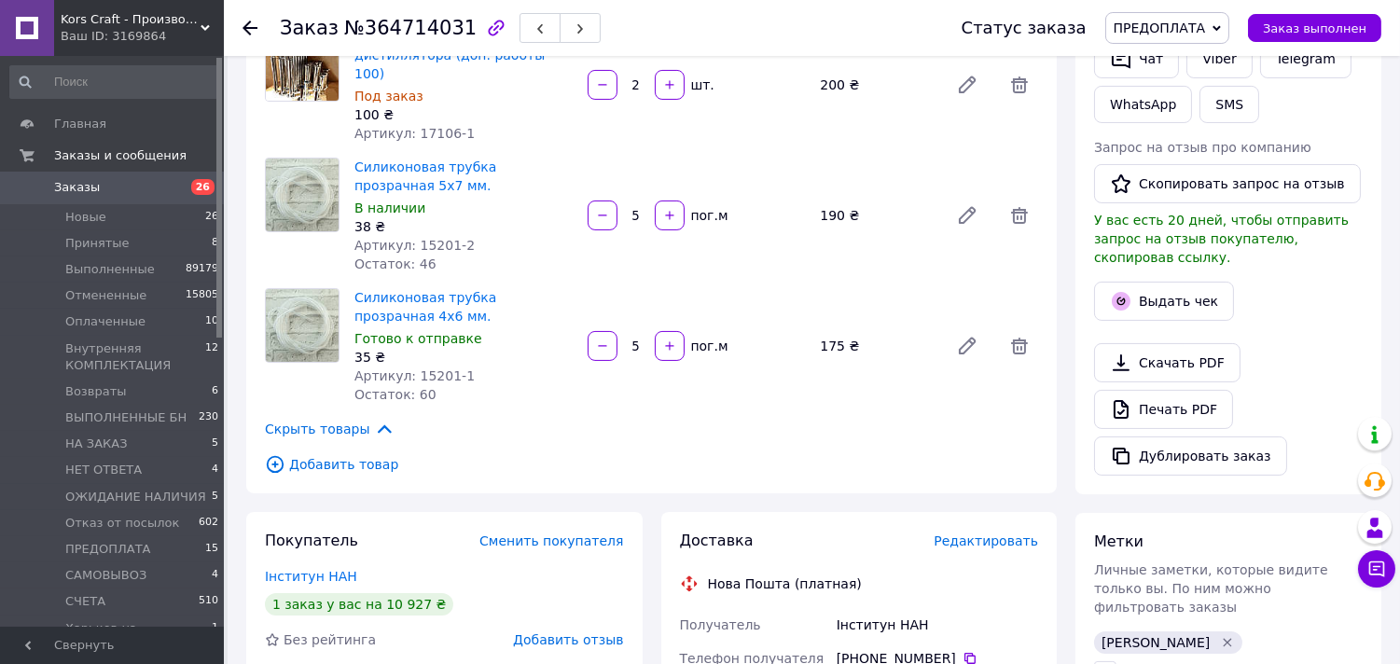
scroll to position [621, 0]
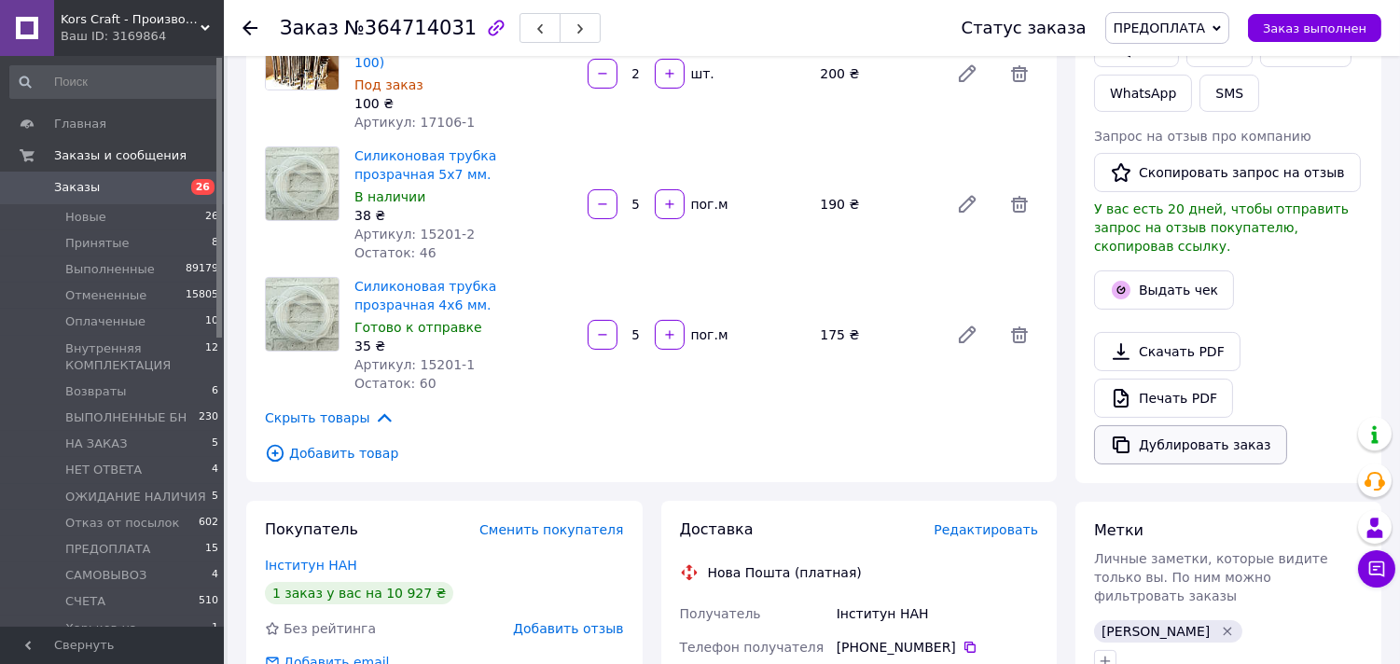
click at [1151, 431] on button "Дублировать заказ" at bounding box center [1190, 444] width 193 height 39
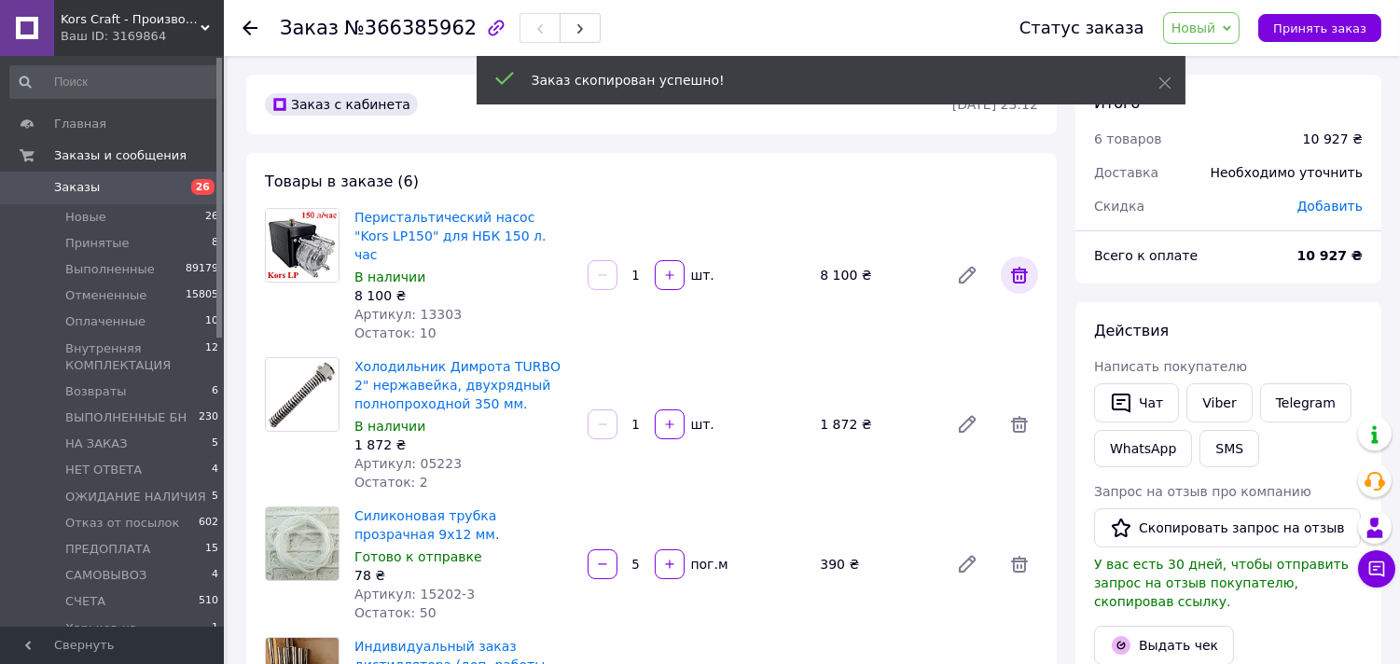
click at [1018, 269] on icon at bounding box center [1019, 275] width 17 height 17
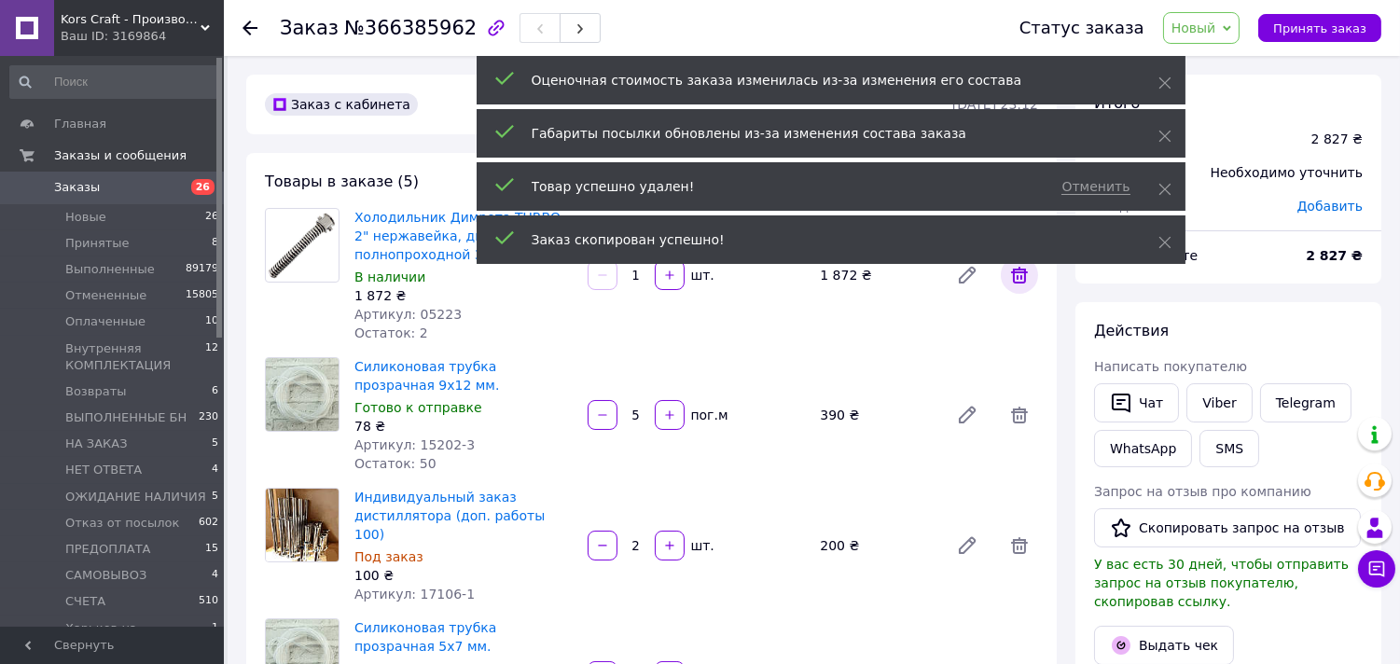
click at [1020, 284] on icon at bounding box center [1020, 275] width 22 height 22
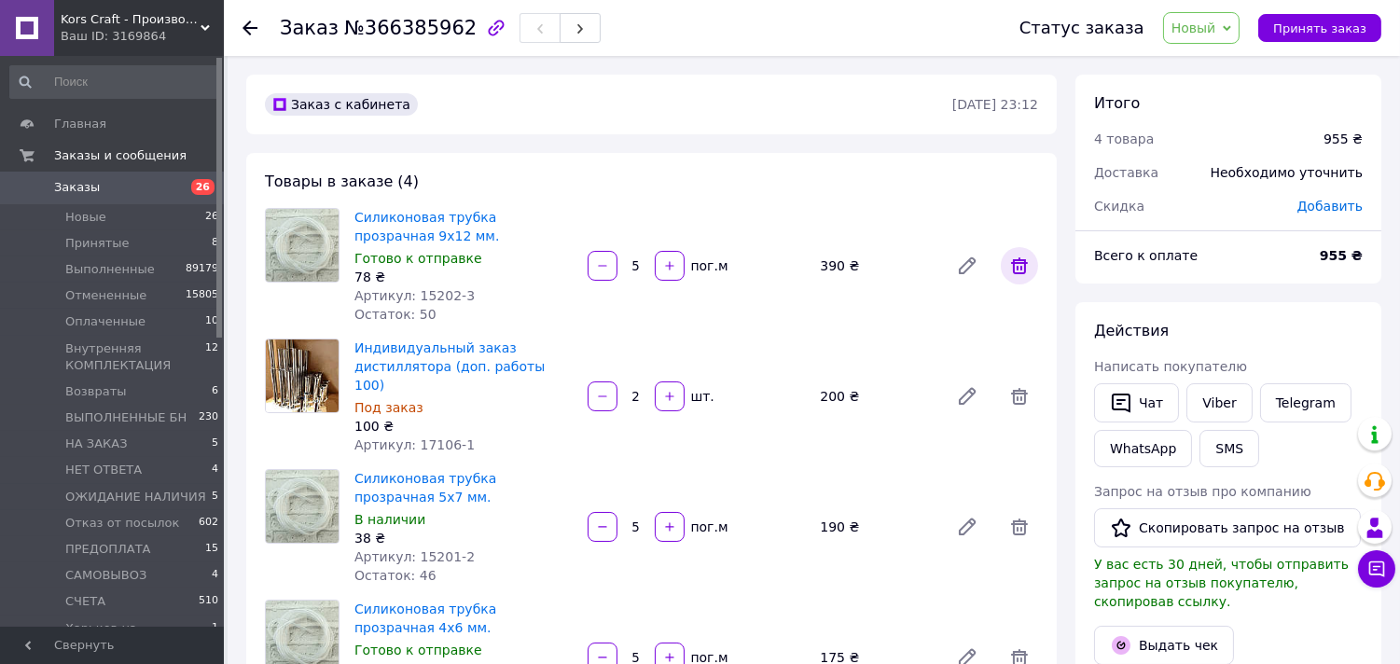
click at [1027, 272] on icon at bounding box center [1020, 266] width 22 height 22
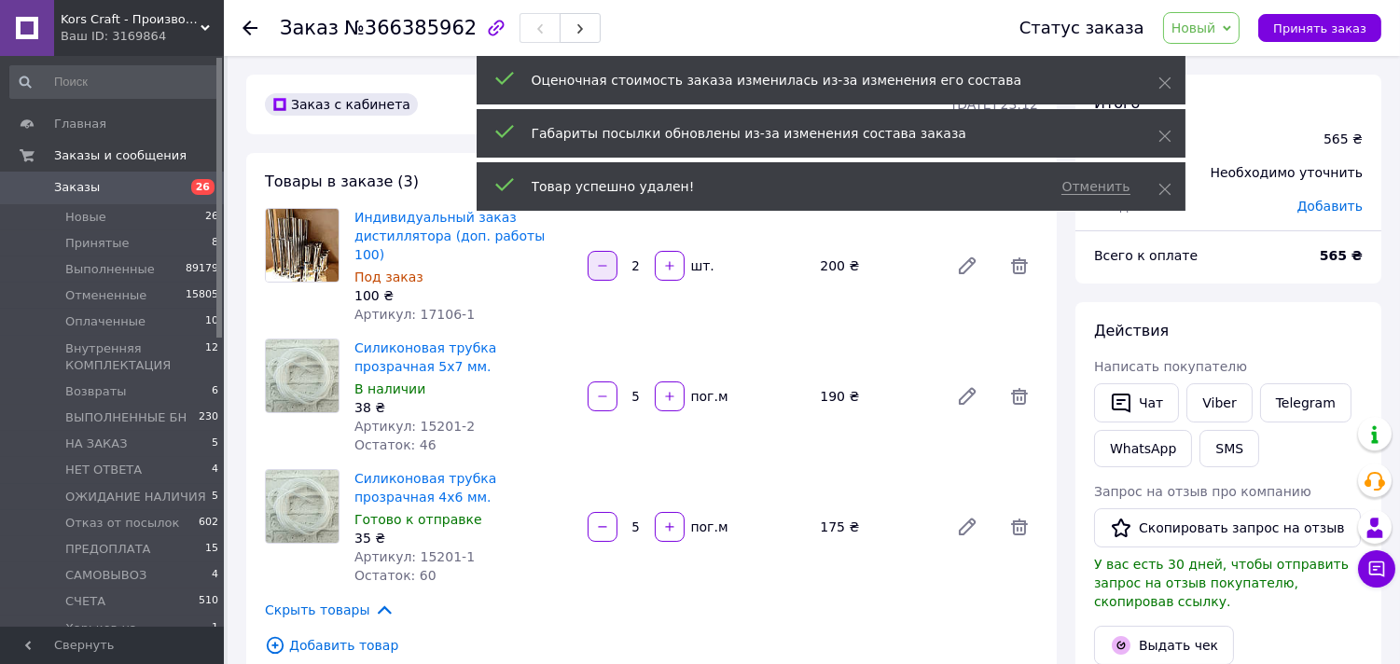
click at [606, 267] on button "button" at bounding box center [603, 266] width 30 height 30
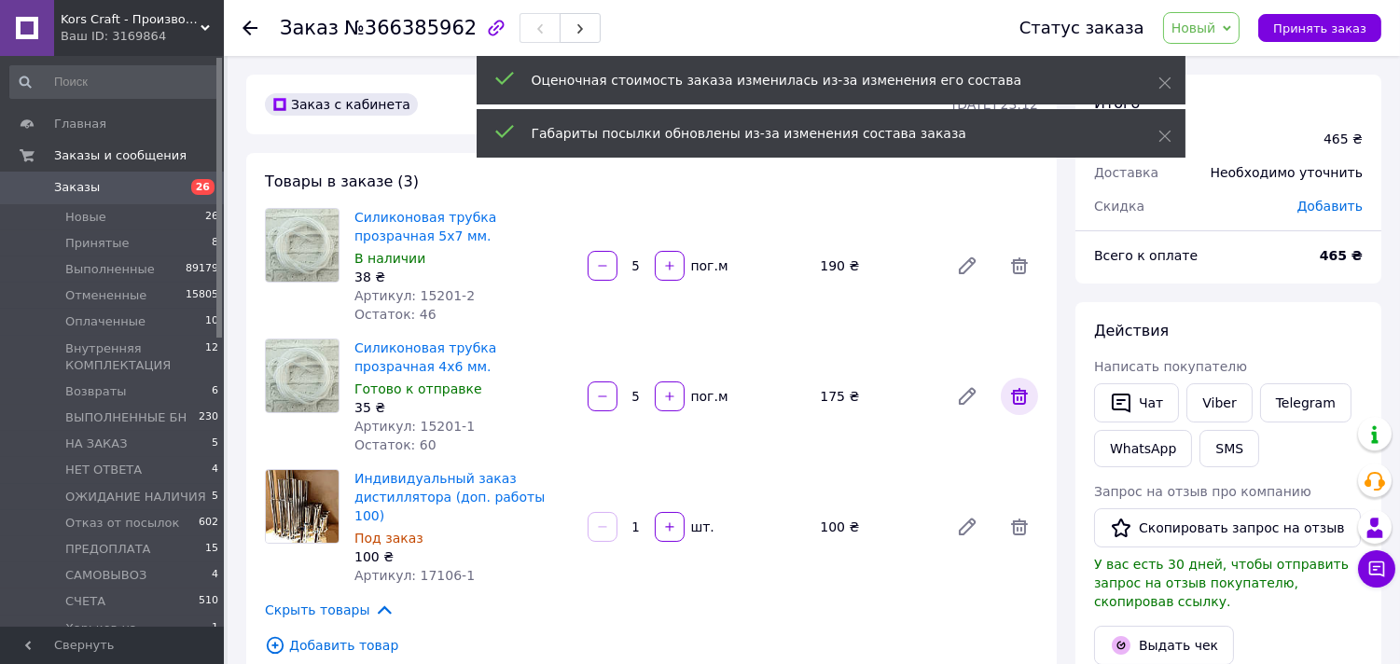
click at [1015, 390] on icon at bounding box center [1019, 396] width 17 height 17
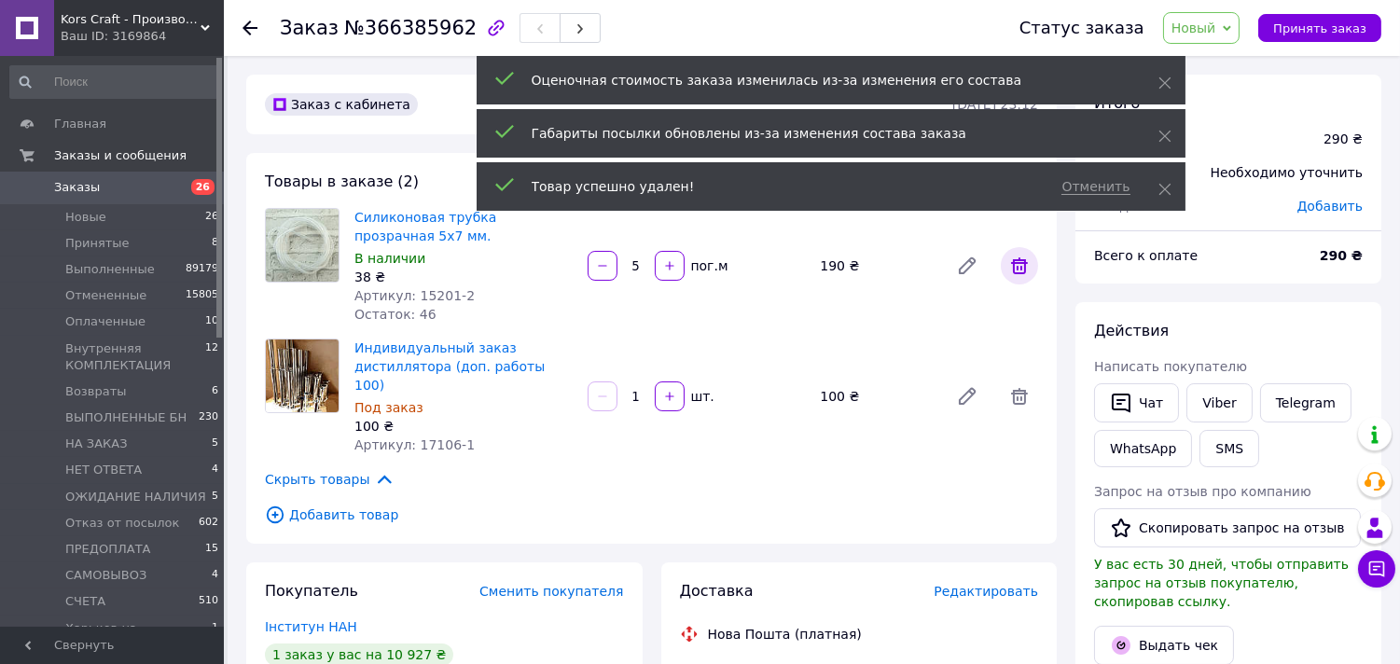
click at [1018, 264] on icon at bounding box center [1020, 266] width 22 height 22
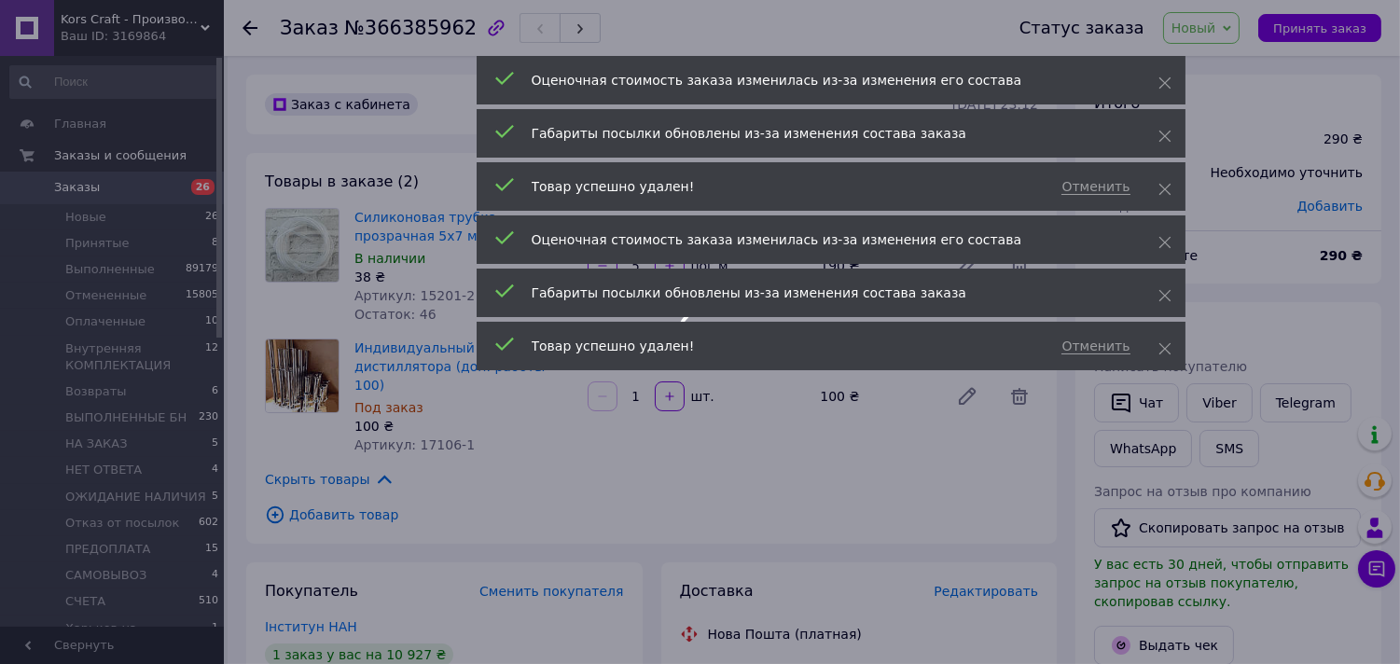
type input "1"
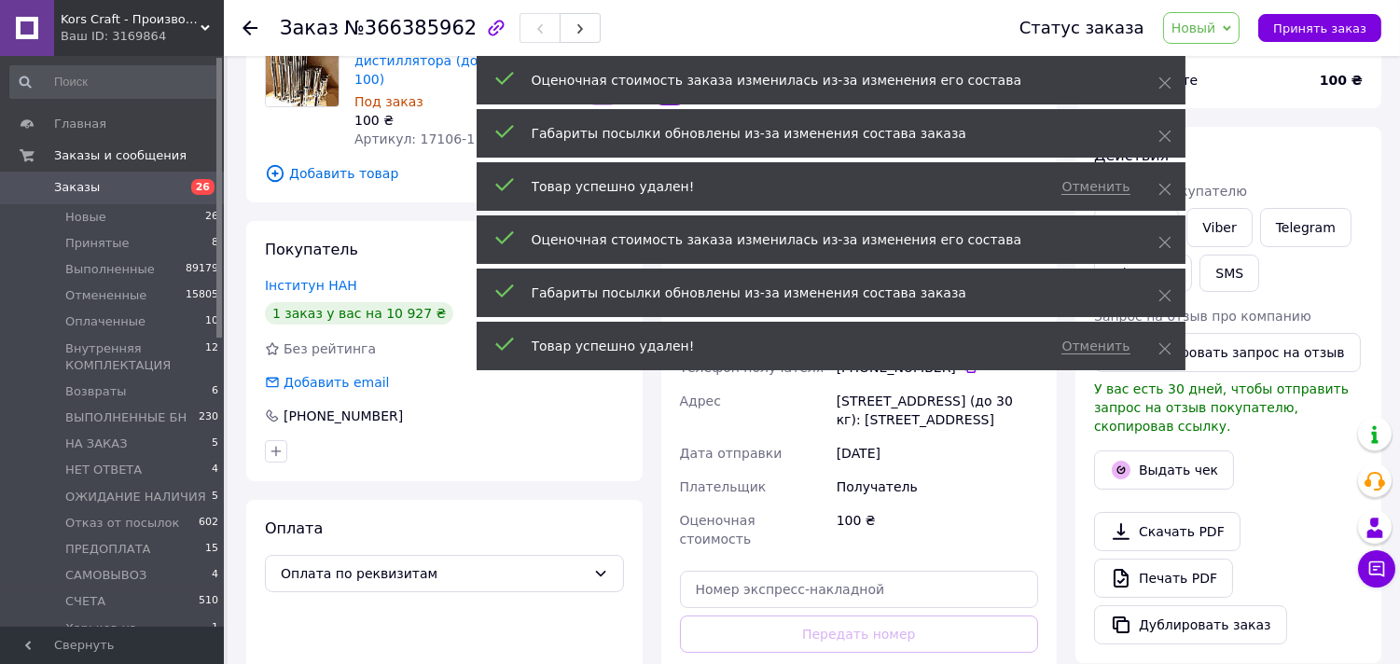
scroll to position [207, 0]
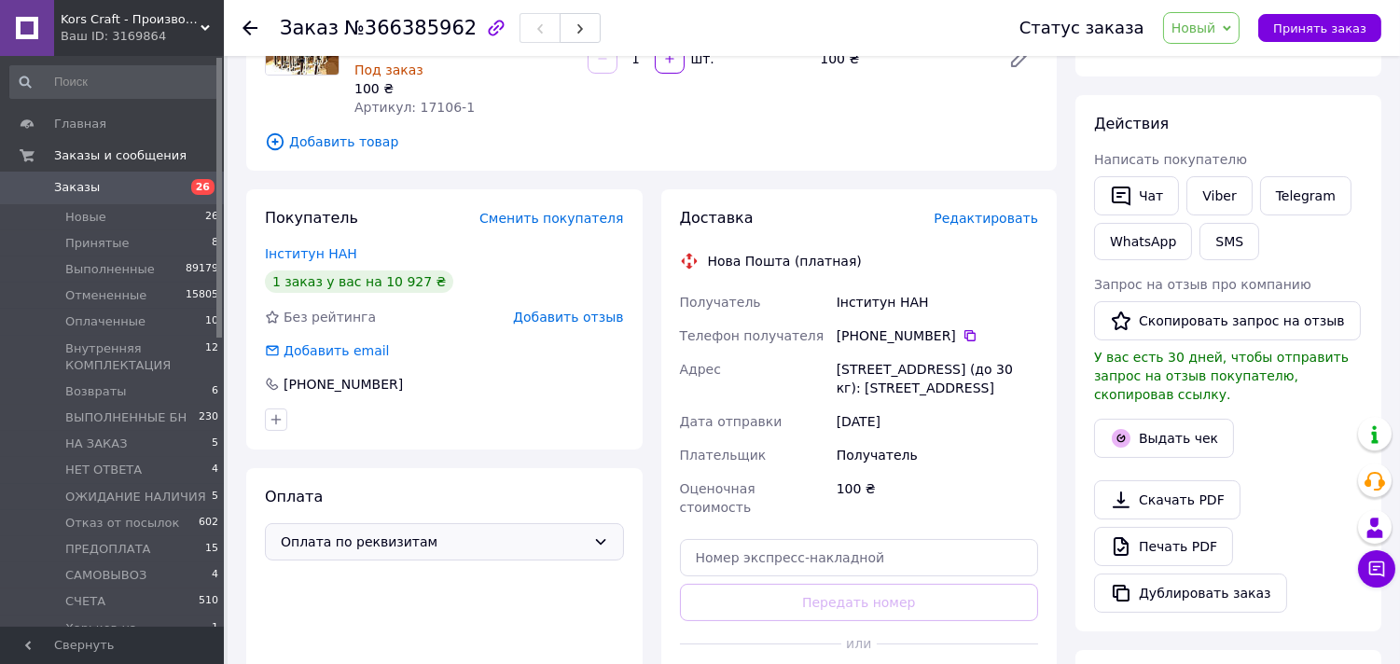
click at [597, 539] on icon at bounding box center [600, 542] width 10 height 6
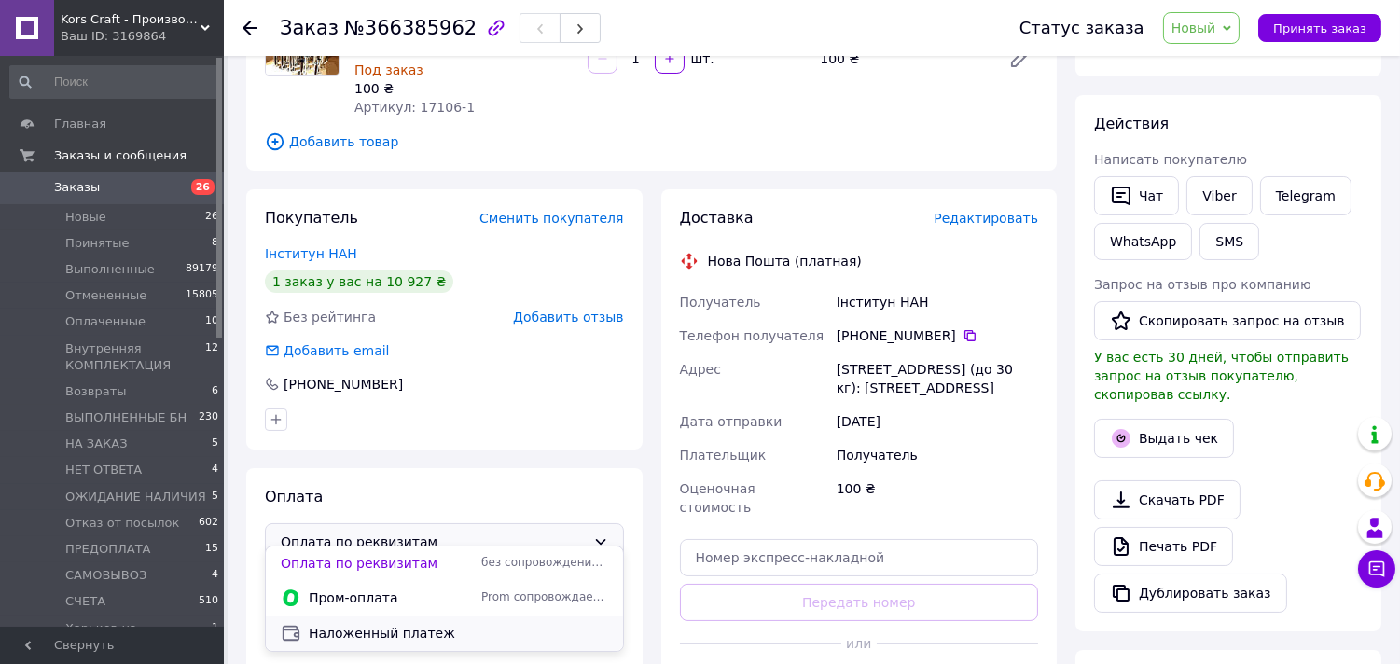
click at [404, 631] on span "Наложенный платеж" at bounding box center [458, 633] width 299 height 19
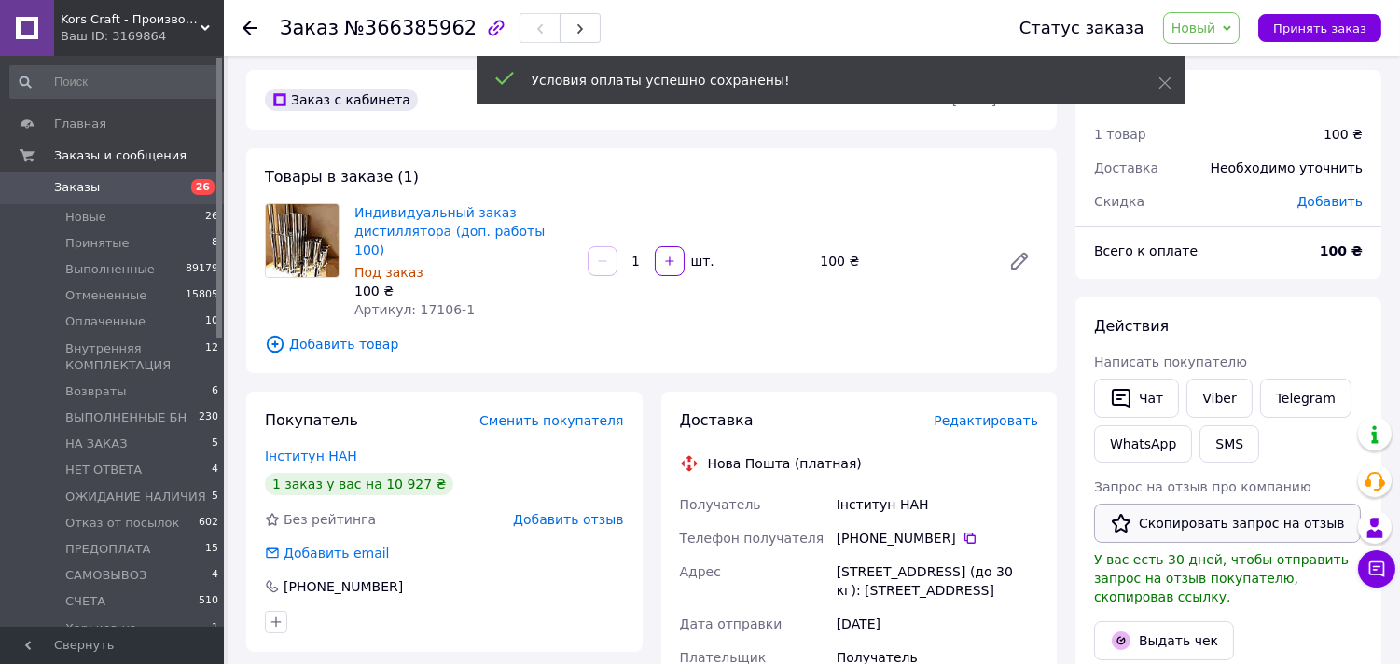
scroll to position [0, 0]
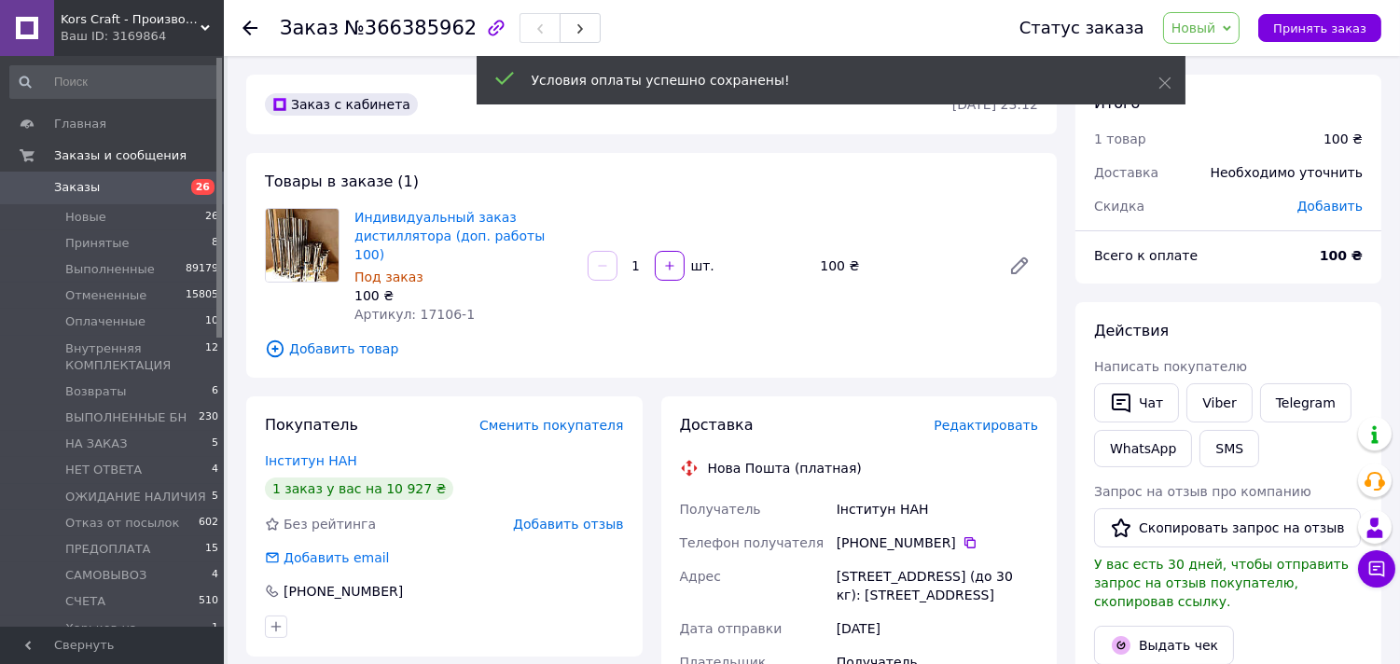
click at [1319, 207] on span "Добавить" at bounding box center [1330, 206] width 65 height 15
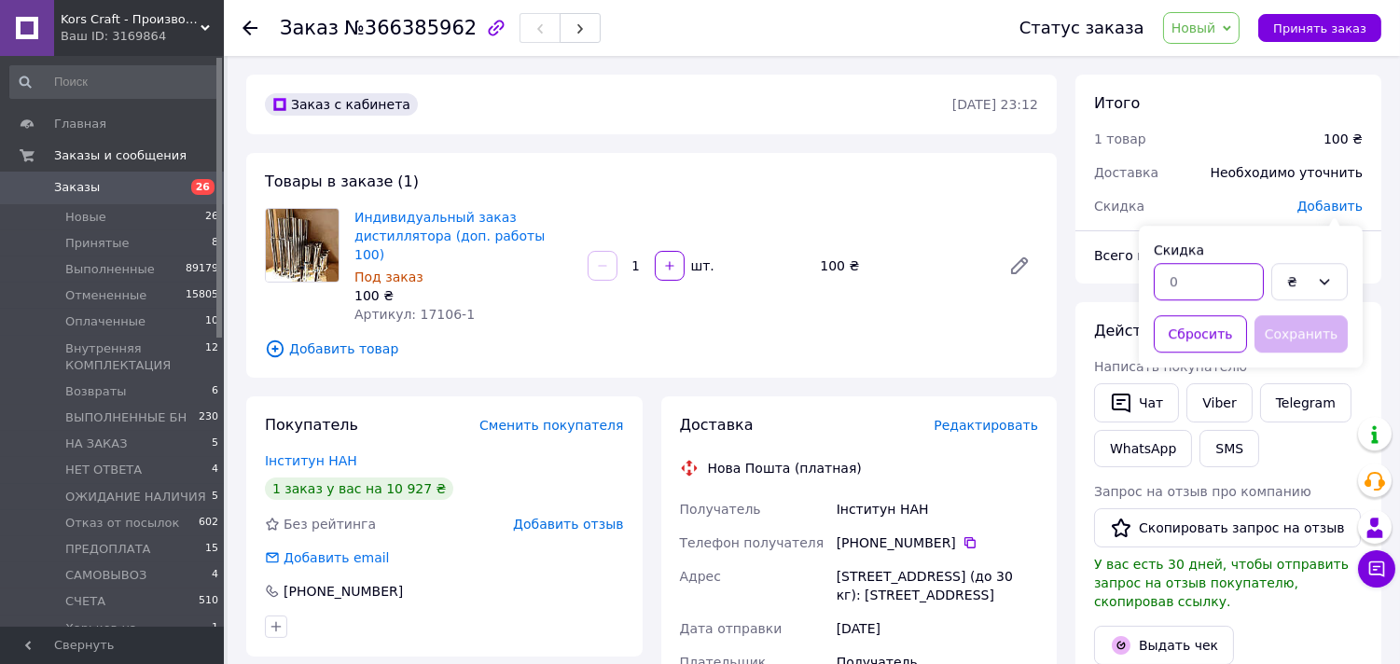
click at [1194, 281] on input "text" at bounding box center [1209, 281] width 110 height 37
type input "99.99"
click at [1282, 331] on button "Сохранить" at bounding box center [1301, 333] width 93 height 37
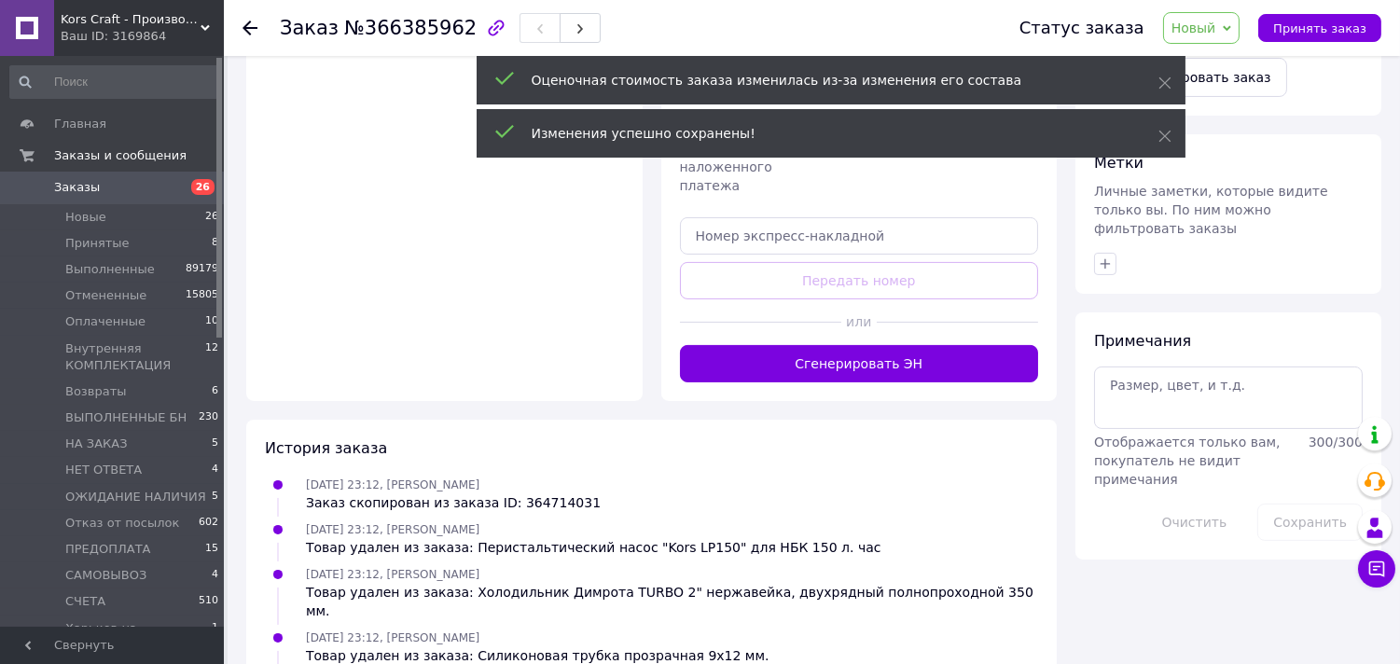
scroll to position [725, 0]
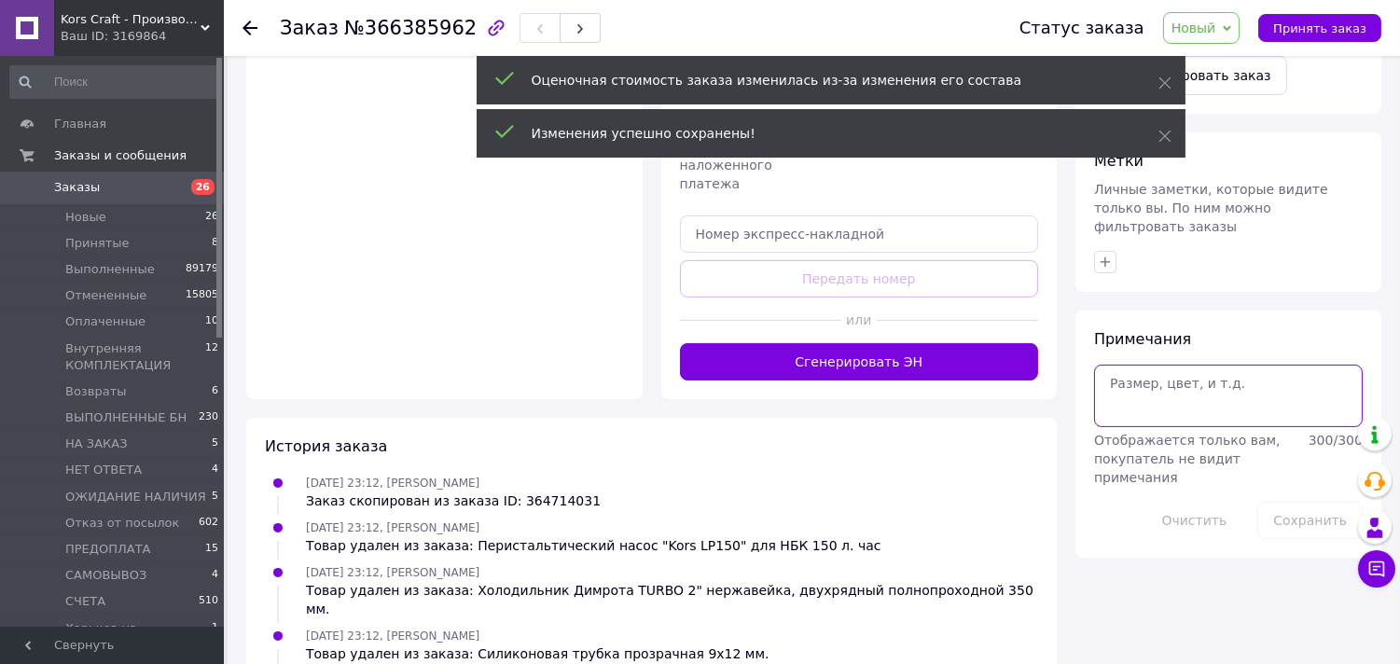
click at [1168, 385] on textarea at bounding box center [1228, 396] width 269 height 62
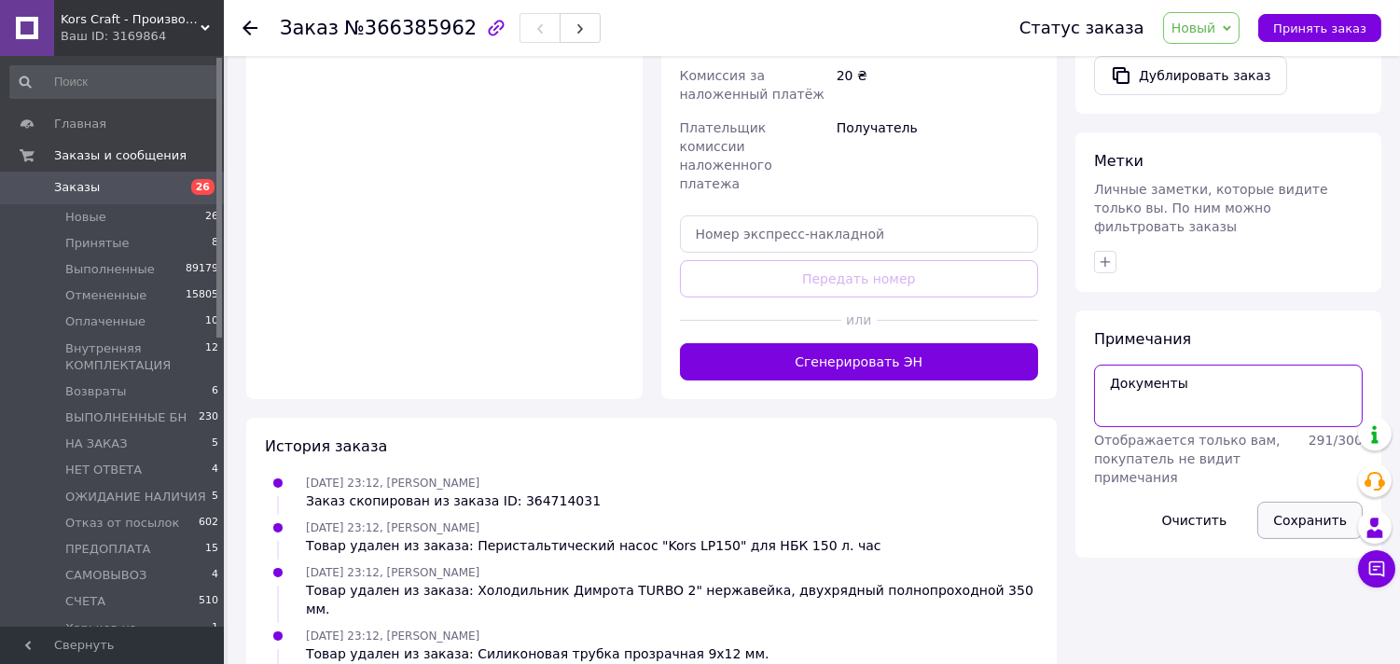
type textarea "Документы"
click at [1284, 502] on button "Сохранить" at bounding box center [1310, 520] width 105 height 37
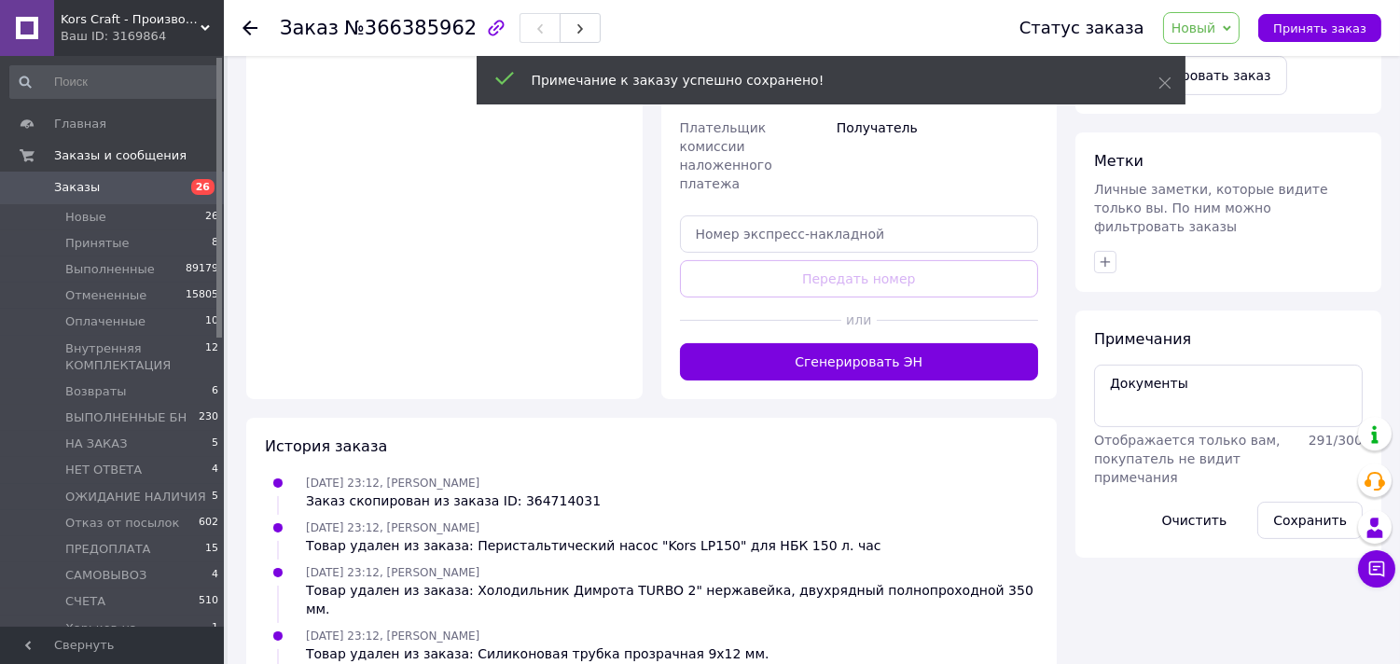
click at [1233, 30] on span "Новый" at bounding box center [1201, 28] width 77 height 32
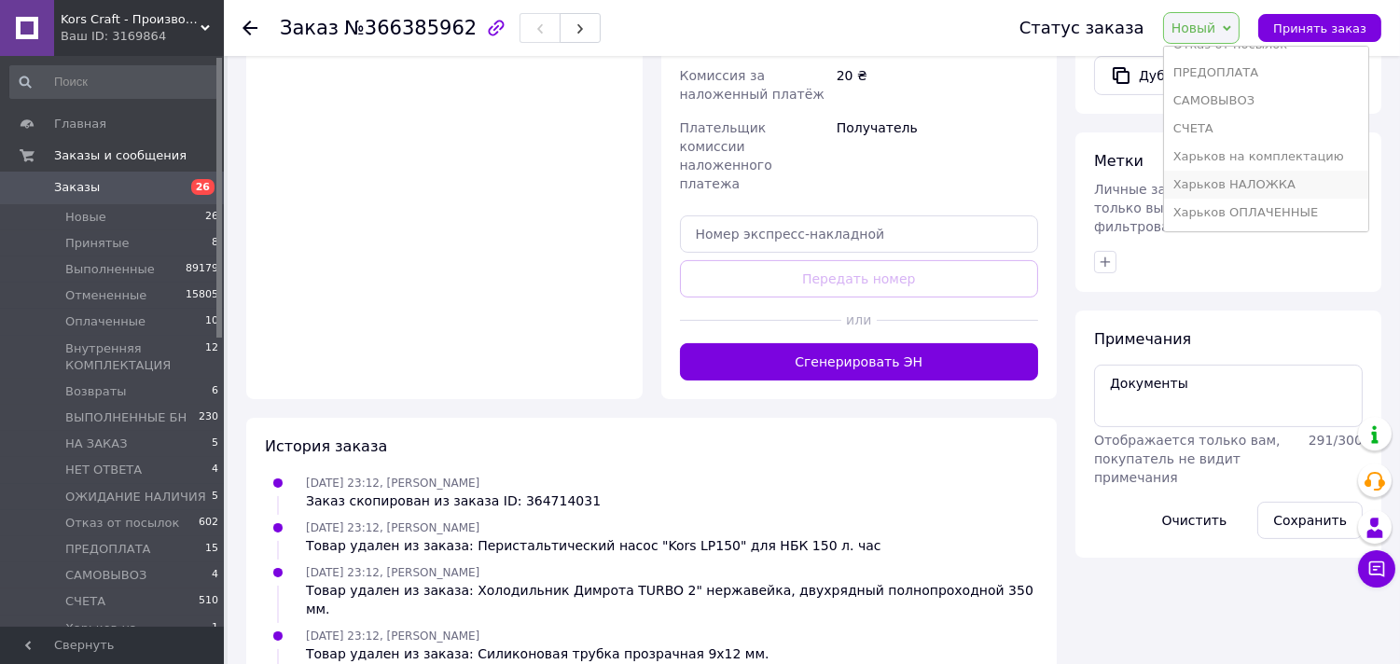
click at [1274, 187] on li "Харьков НАЛОЖКА" at bounding box center [1266, 185] width 204 height 28
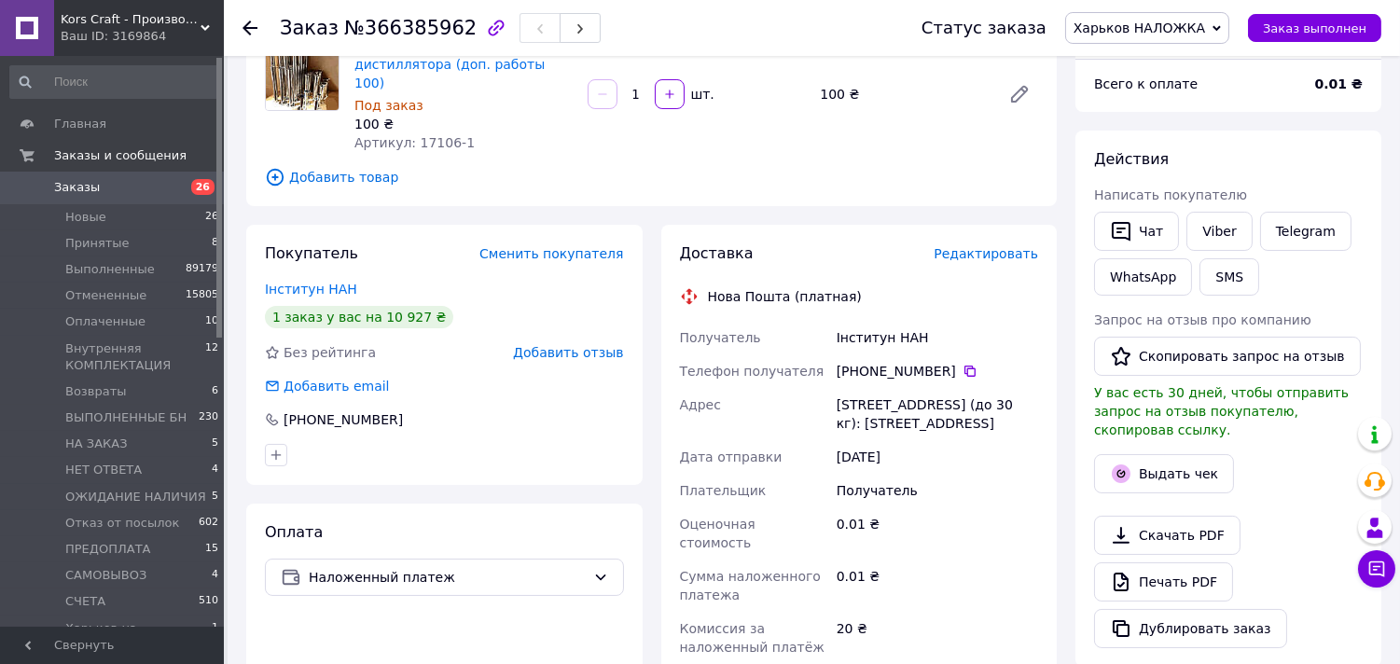
scroll to position [621, 0]
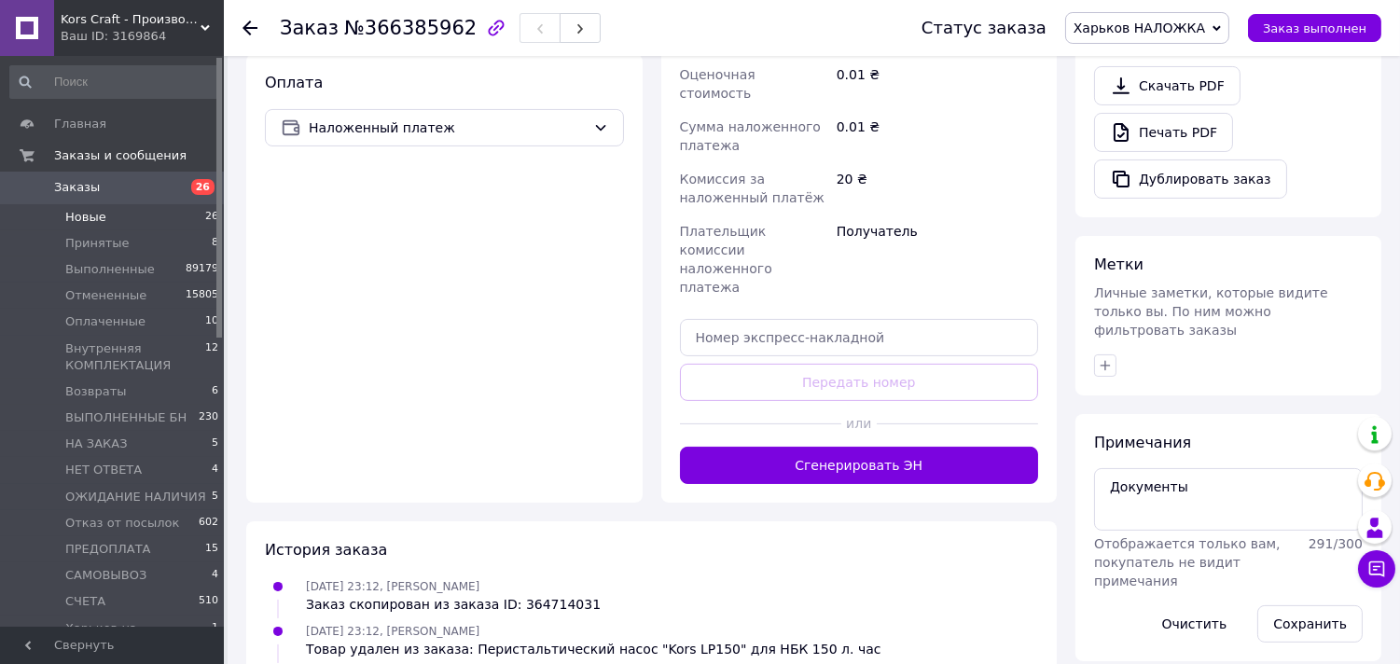
click at [70, 217] on span "Новые" at bounding box center [85, 217] width 41 height 17
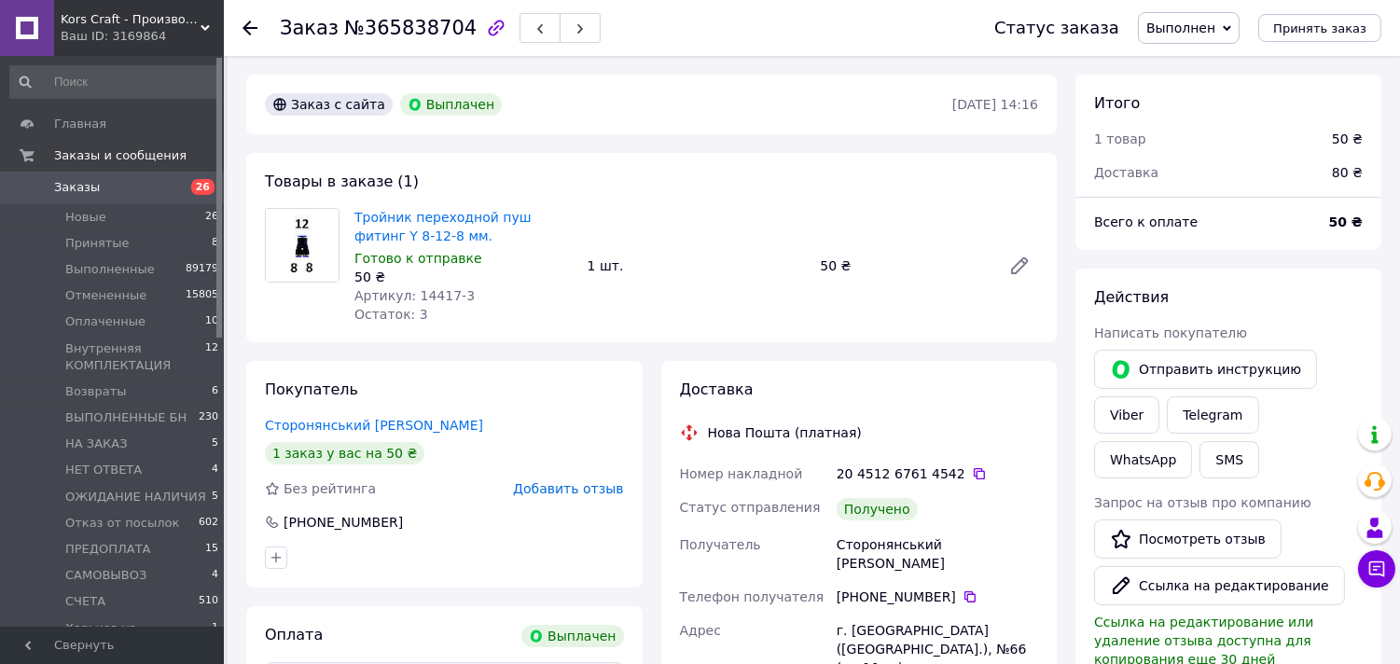
click at [69, 193] on span "Заказы" at bounding box center [77, 187] width 46 height 17
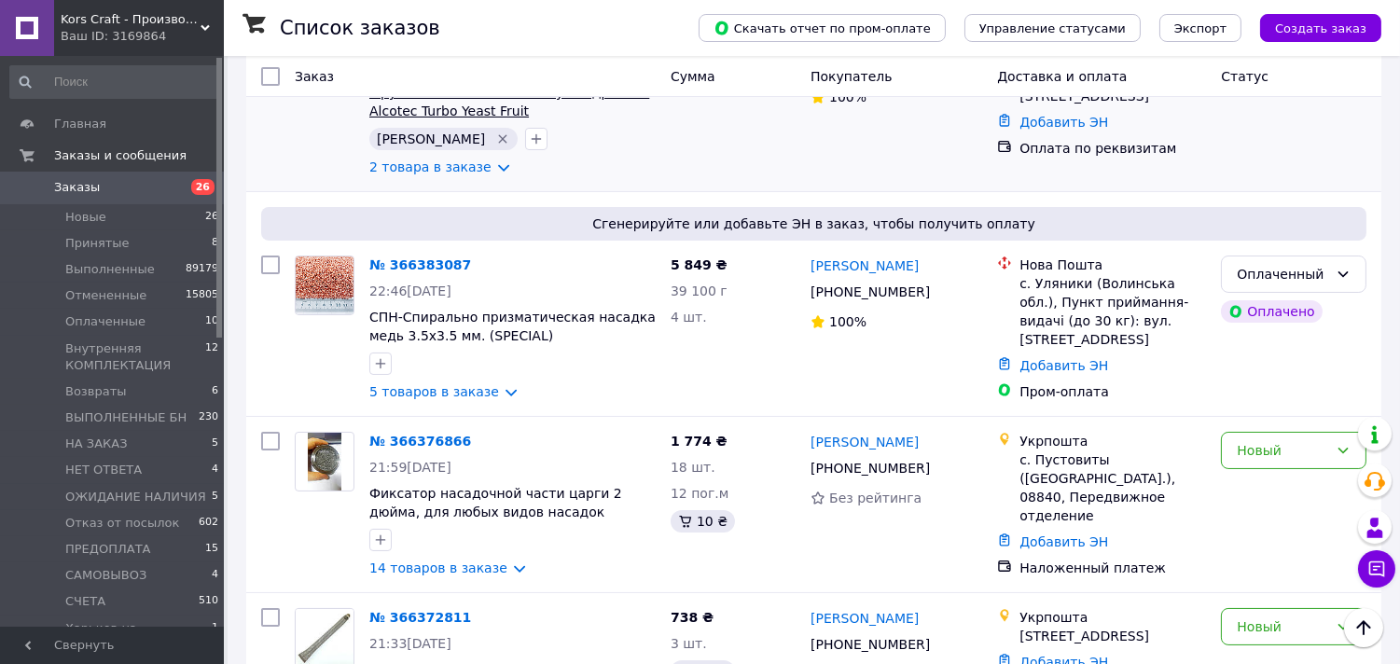
scroll to position [414, 0]
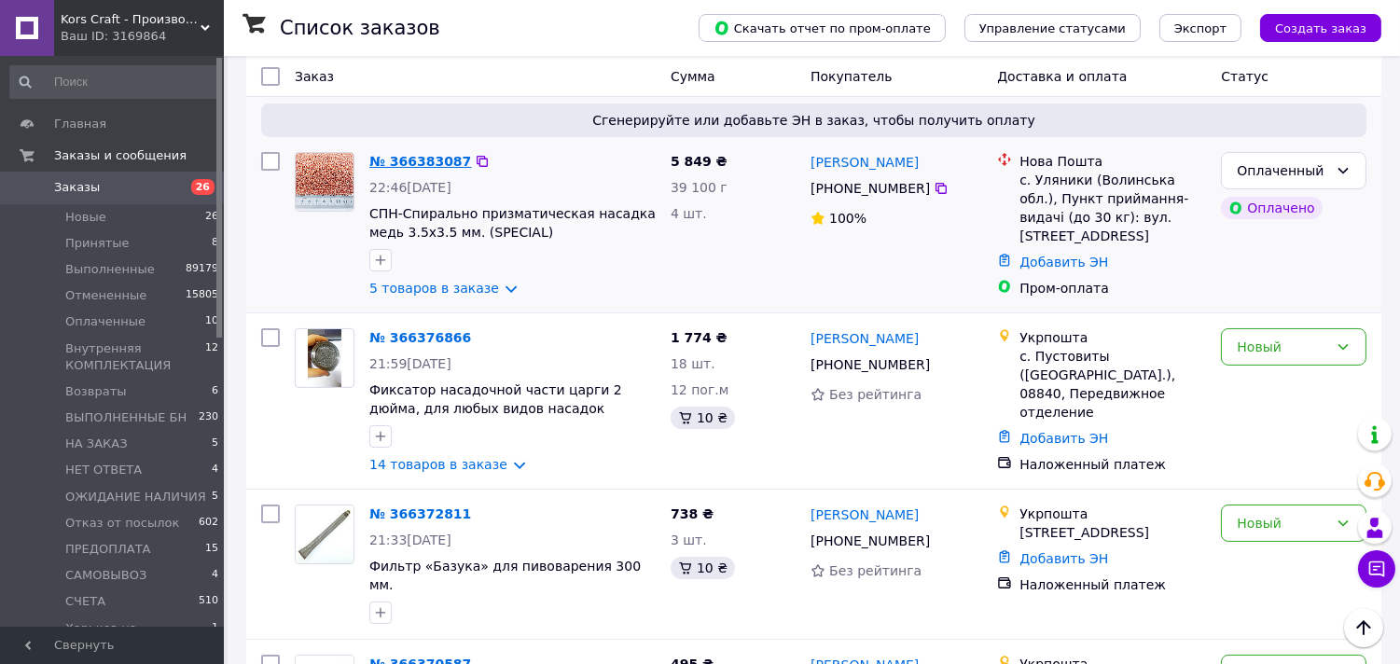
click at [421, 169] on link "№ 366383087" at bounding box center [420, 161] width 102 height 15
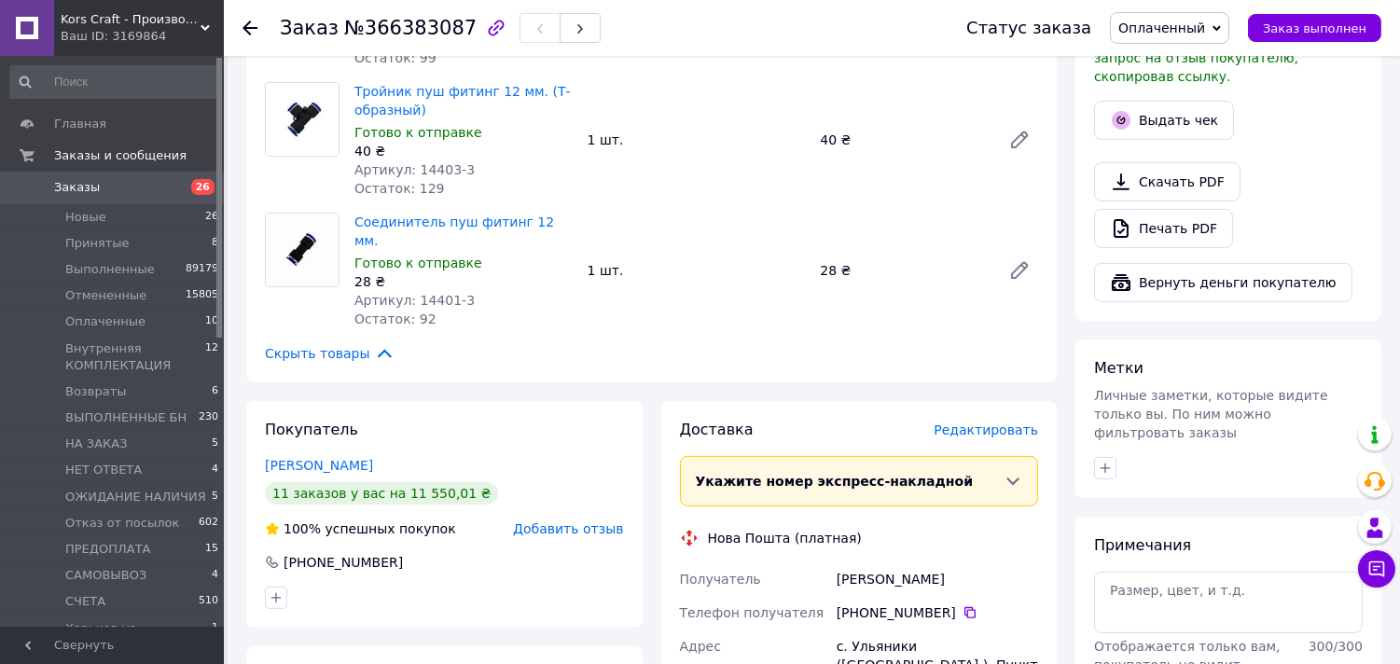
scroll to position [1140, 0]
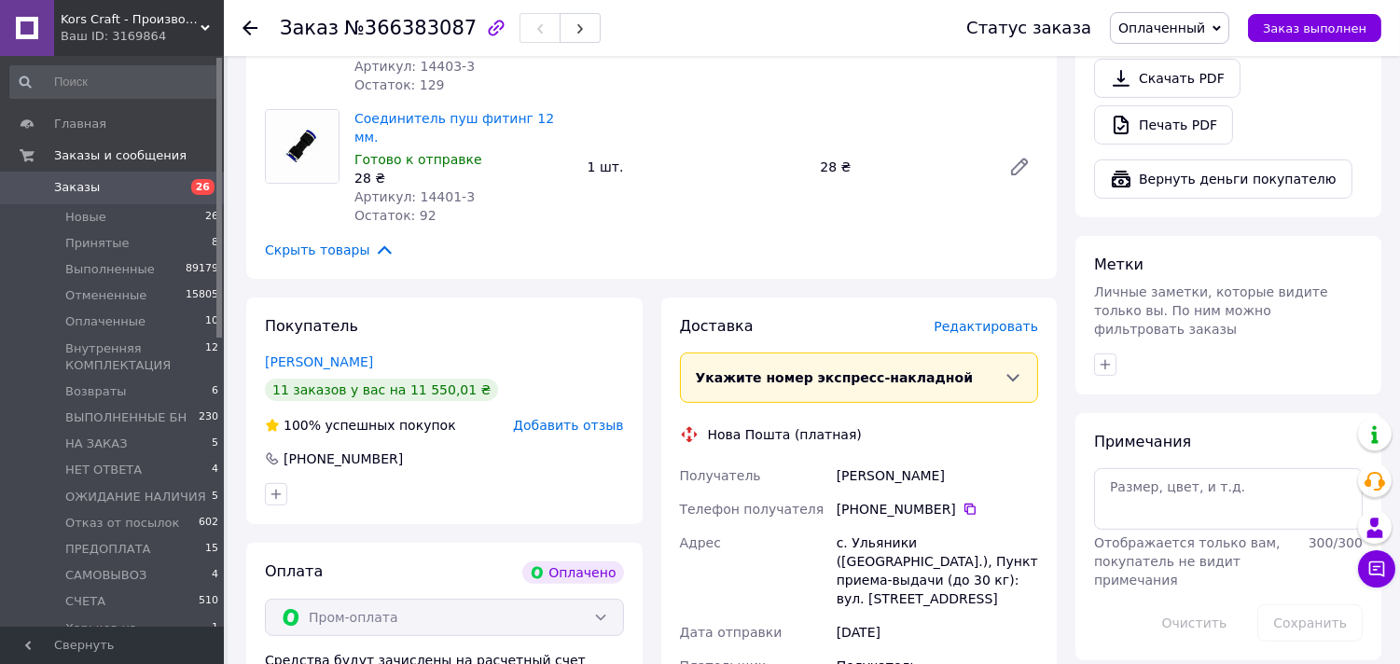
click at [249, 23] on icon at bounding box center [250, 28] width 15 height 15
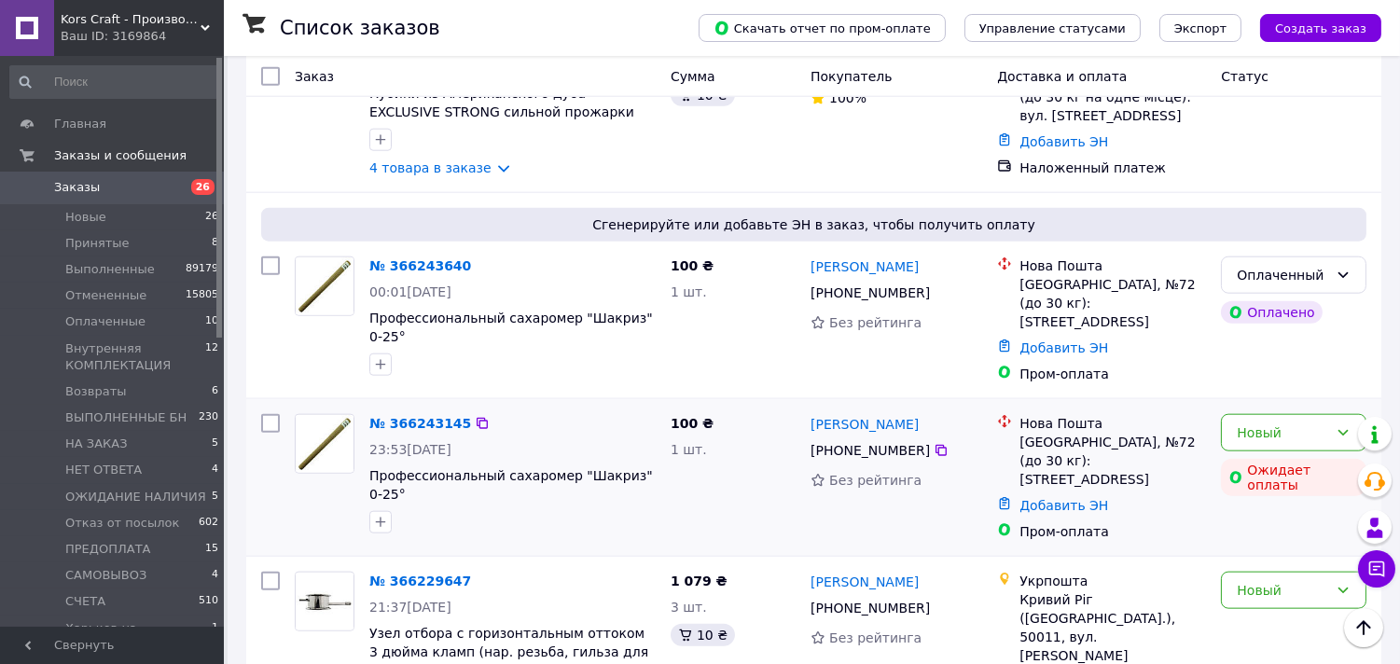
scroll to position [3732, 0]
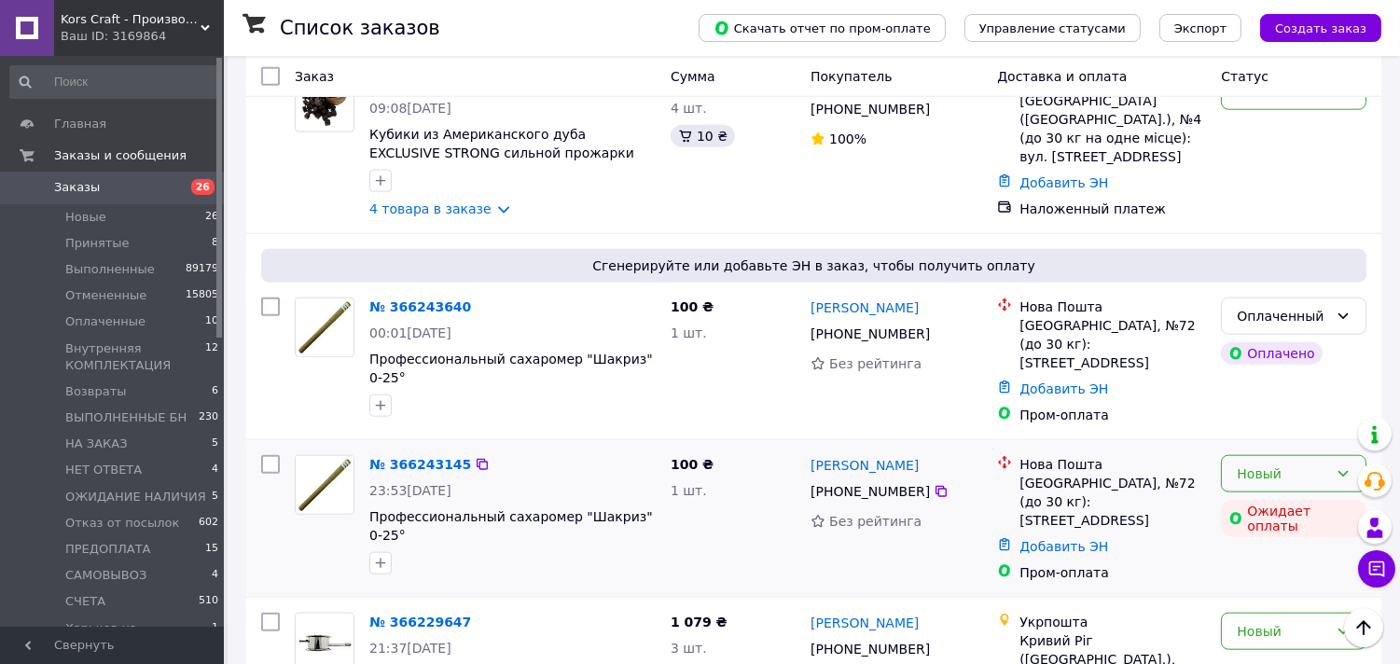
click at [1348, 467] on icon at bounding box center [1343, 474] width 15 height 15
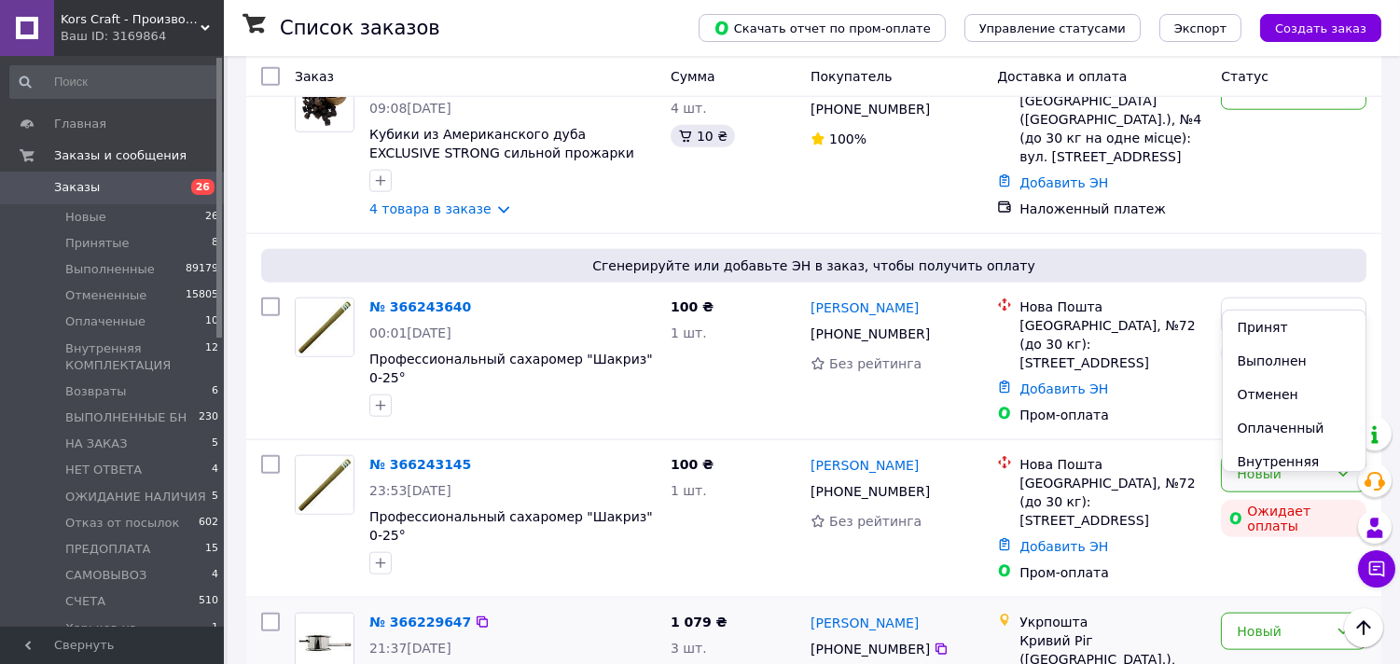
click at [1258, 395] on li "Отменен" at bounding box center [1295, 395] width 144 height 34
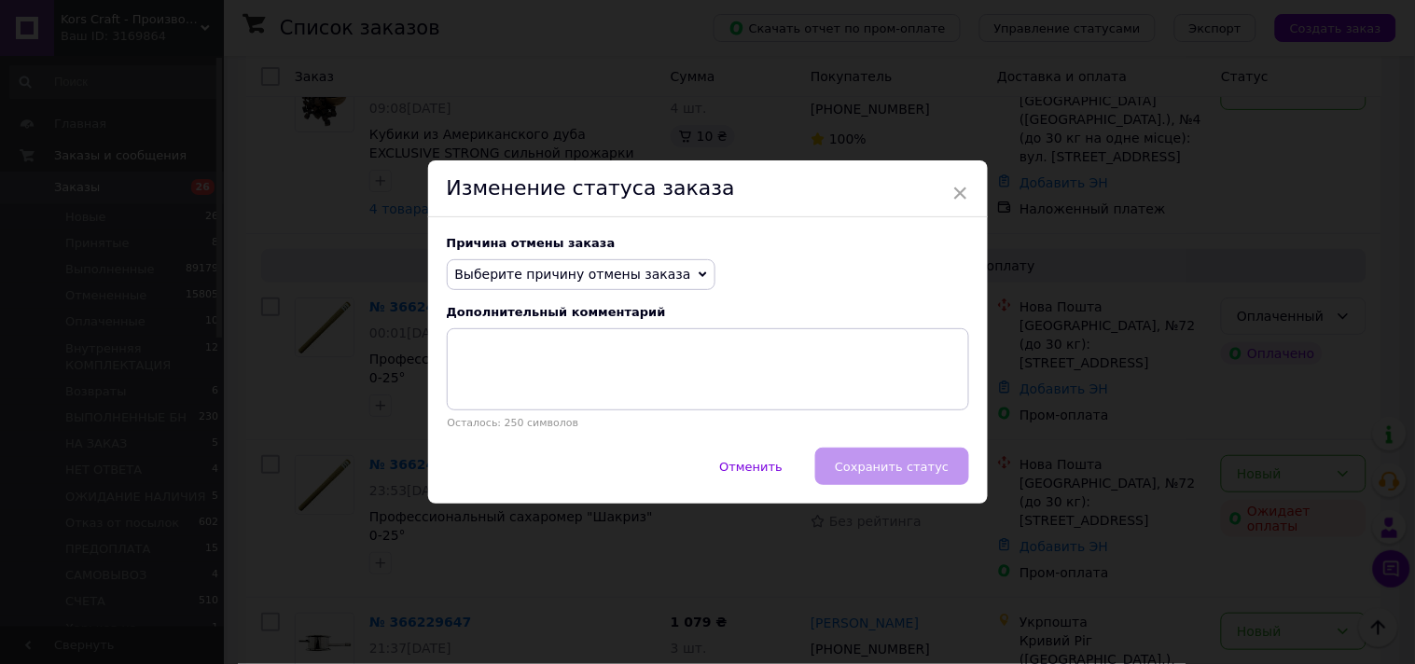
click at [660, 274] on span "Выберите причину отмены заказа" at bounding box center [581, 275] width 269 height 32
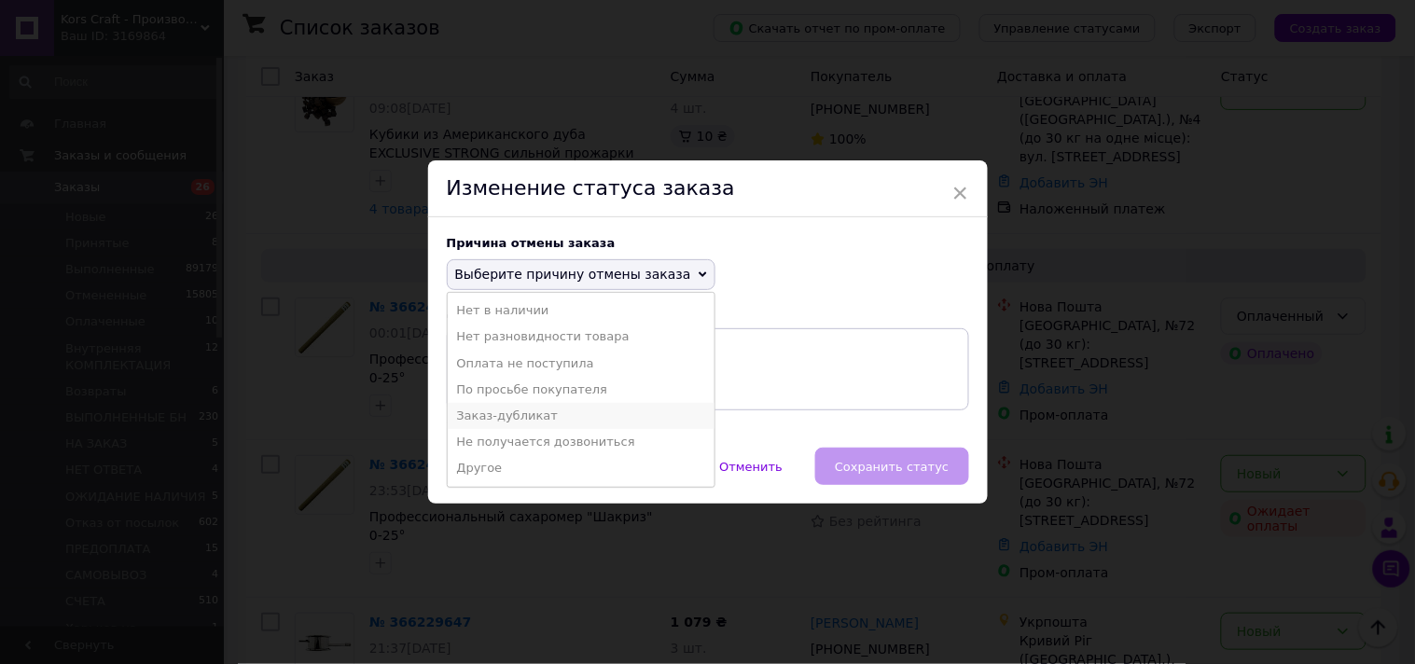
click at [482, 416] on li "Заказ-дубликат" at bounding box center [581, 416] width 267 height 26
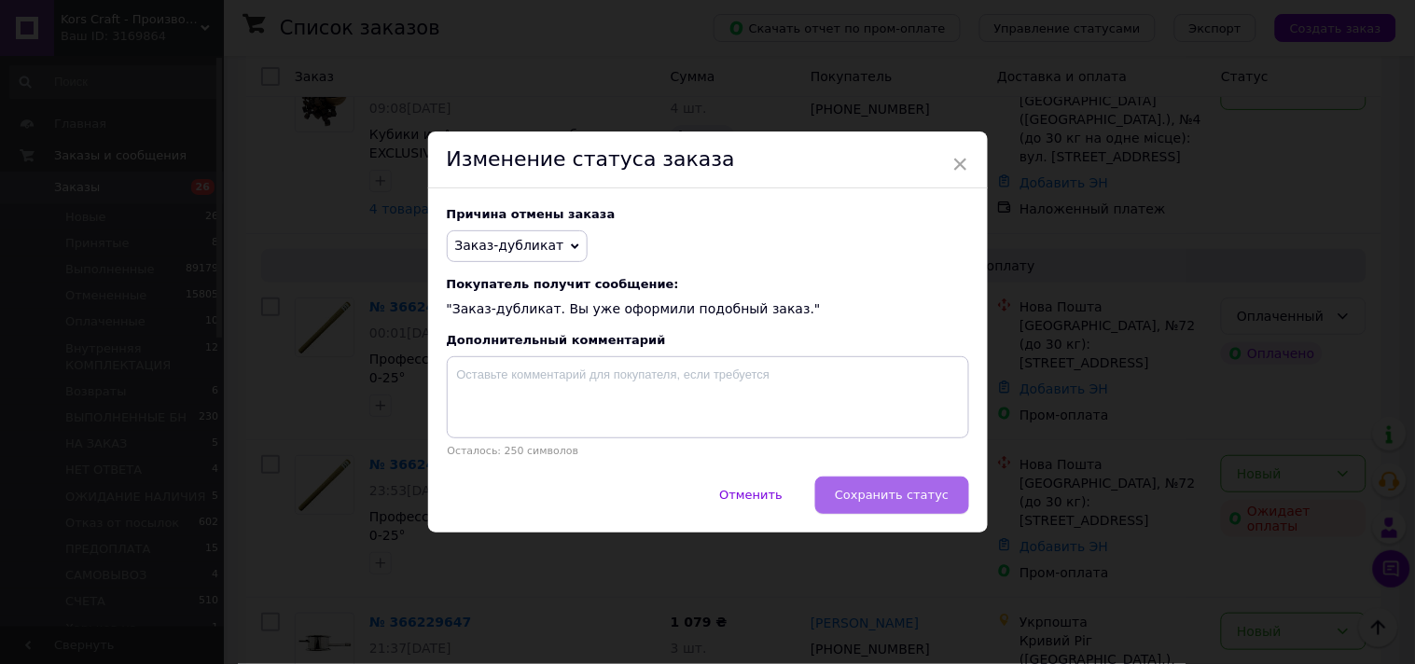
click at [903, 511] on button "Сохранить статус" at bounding box center [891, 495] width 153 height 37
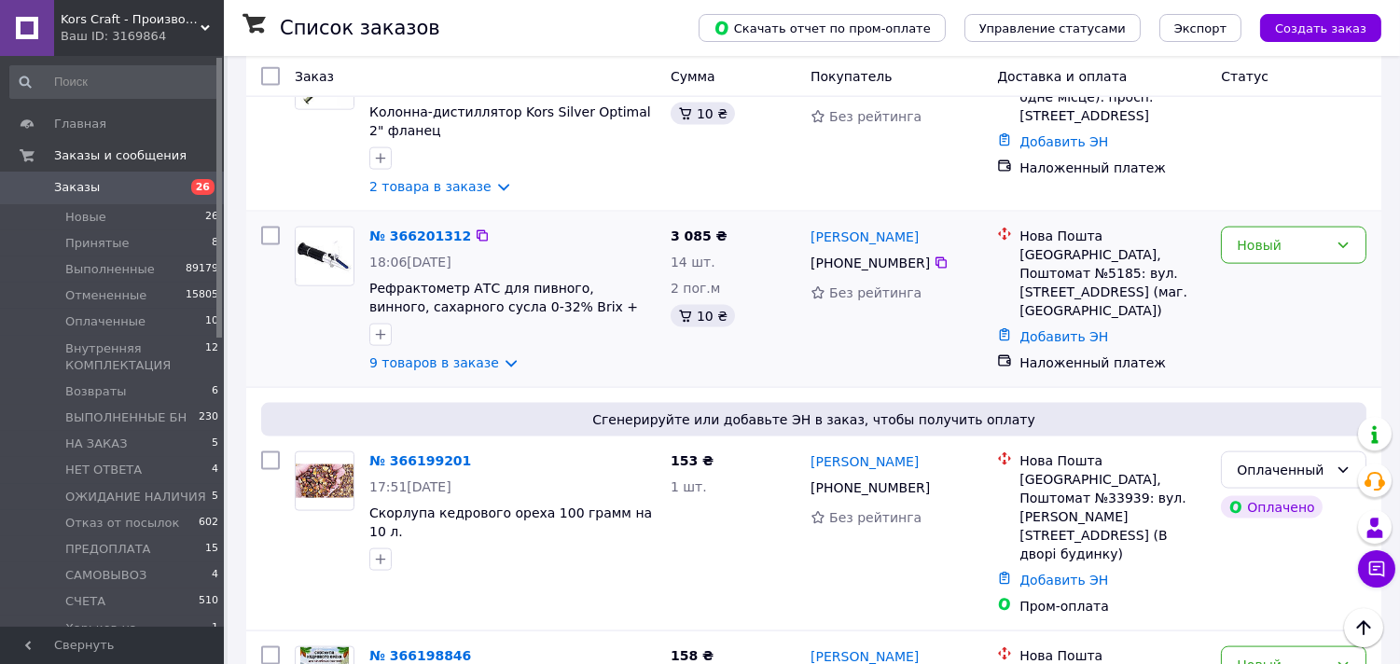
scroll to position [4665, 0]
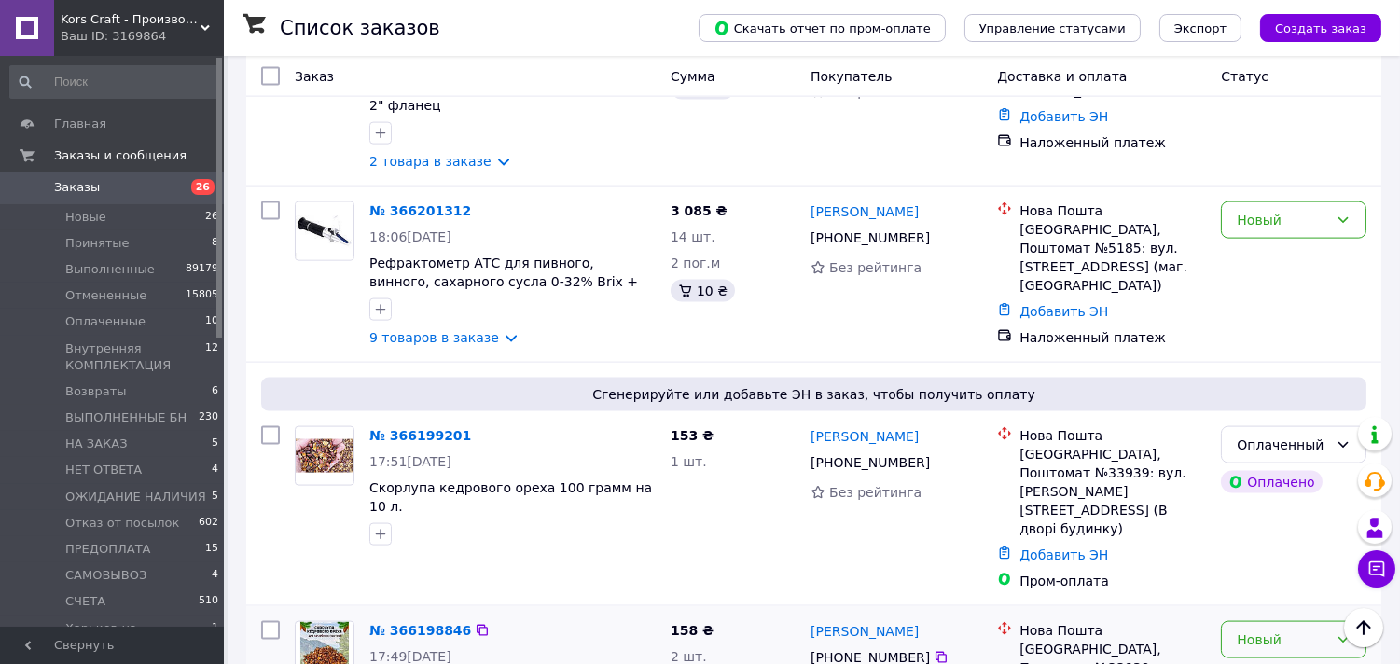
click at [1329, 621] on div "Новый" at bounding box center [1294, 639] width 146 height 37
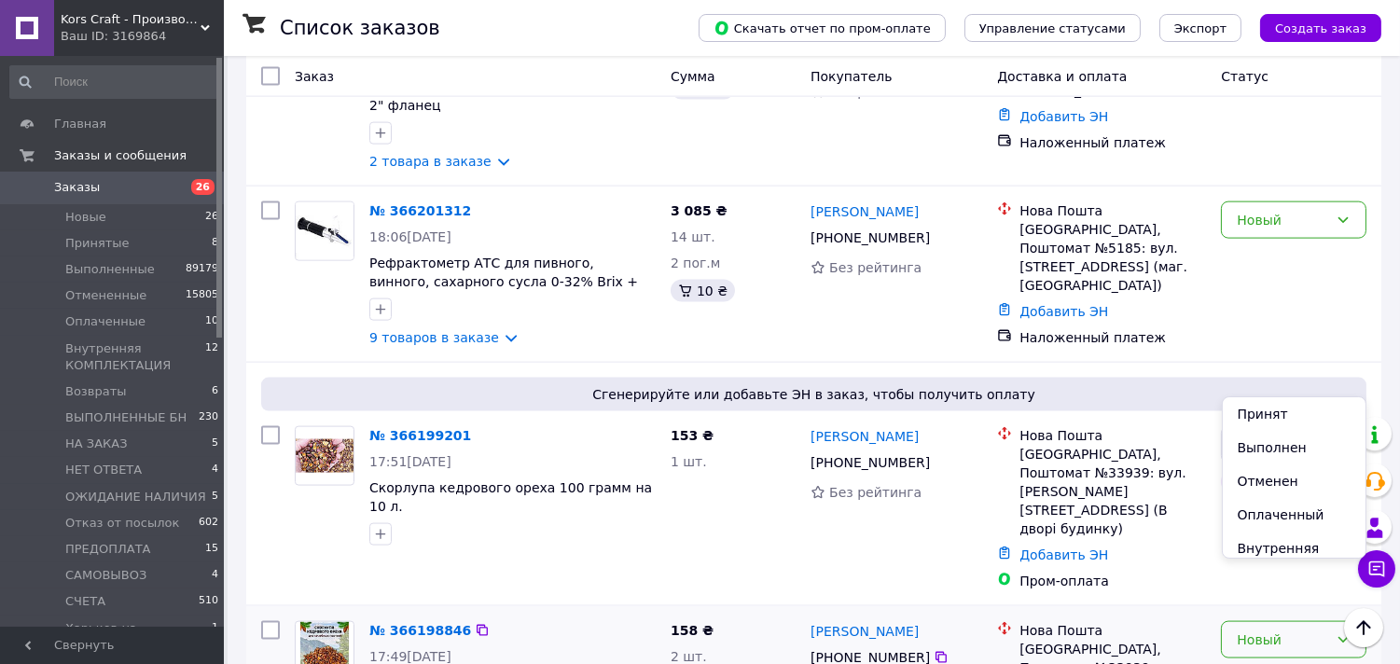
drag, startPoint x: 1237, startPoint y: 481, endPoint x: 1024, endPoint y: 457, distance: 215.0
click at [1236, 480] on li "Отменен" at bounding box center [1295, 482] width 144 height 34
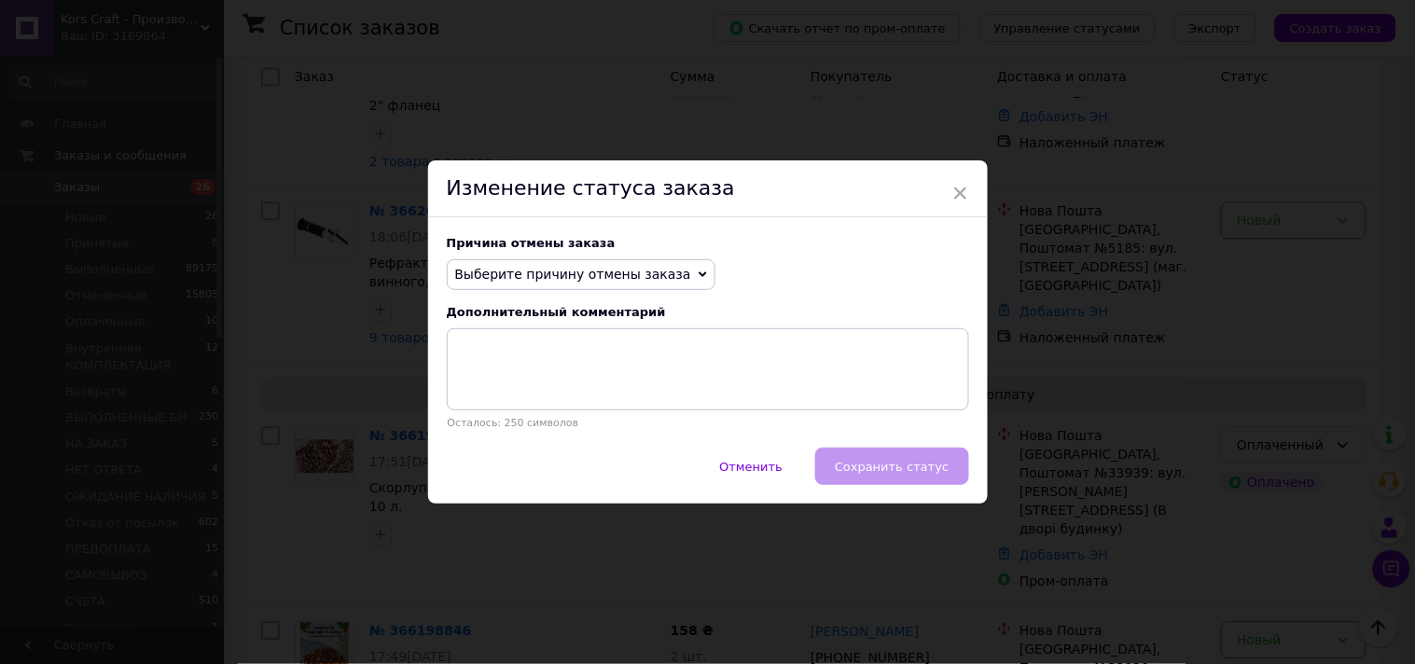
click at [657, 271] on span "Выберите причину отмены заказа" at bounding box center [581, 275] width 269 height 32
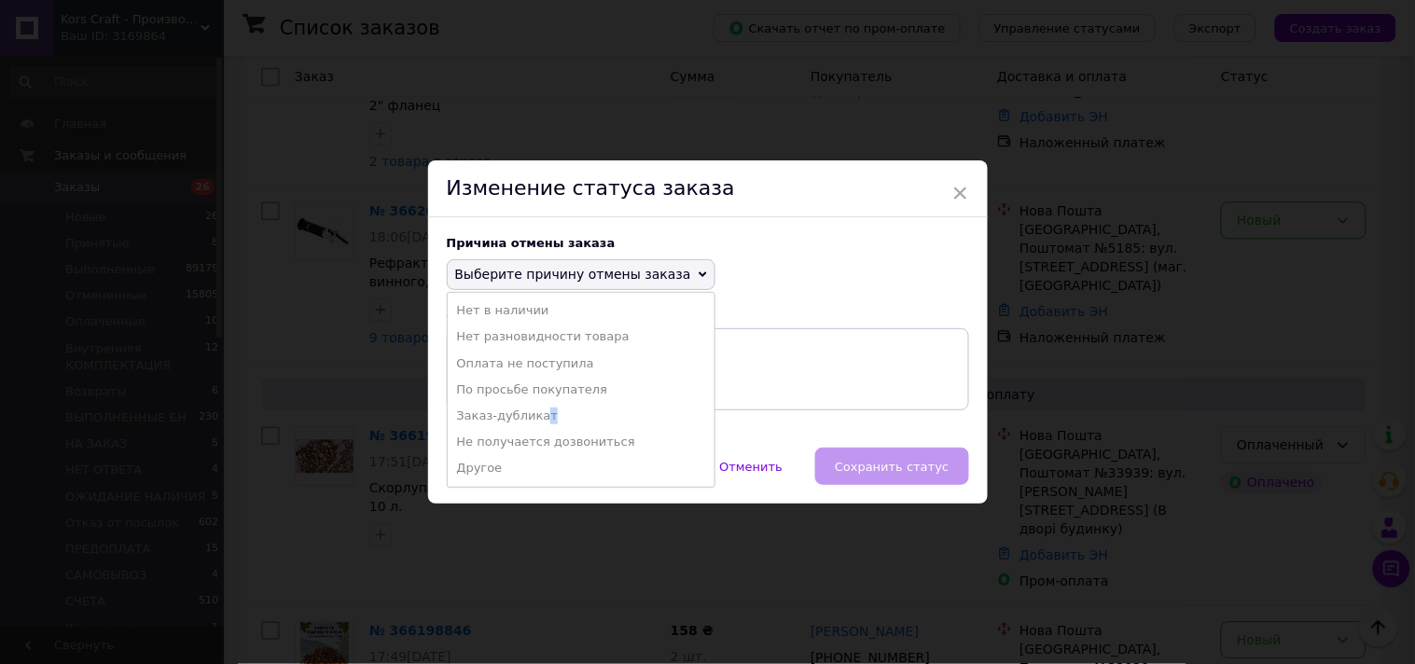
drag, startPoint x: 538, startPoint y: 421, endPoint x: 619, endPoint y: 467, distance: 92.8
click at [536, 421] on li "Заказ-дубликат" at bounding box center [581, 416] width 267 height 26
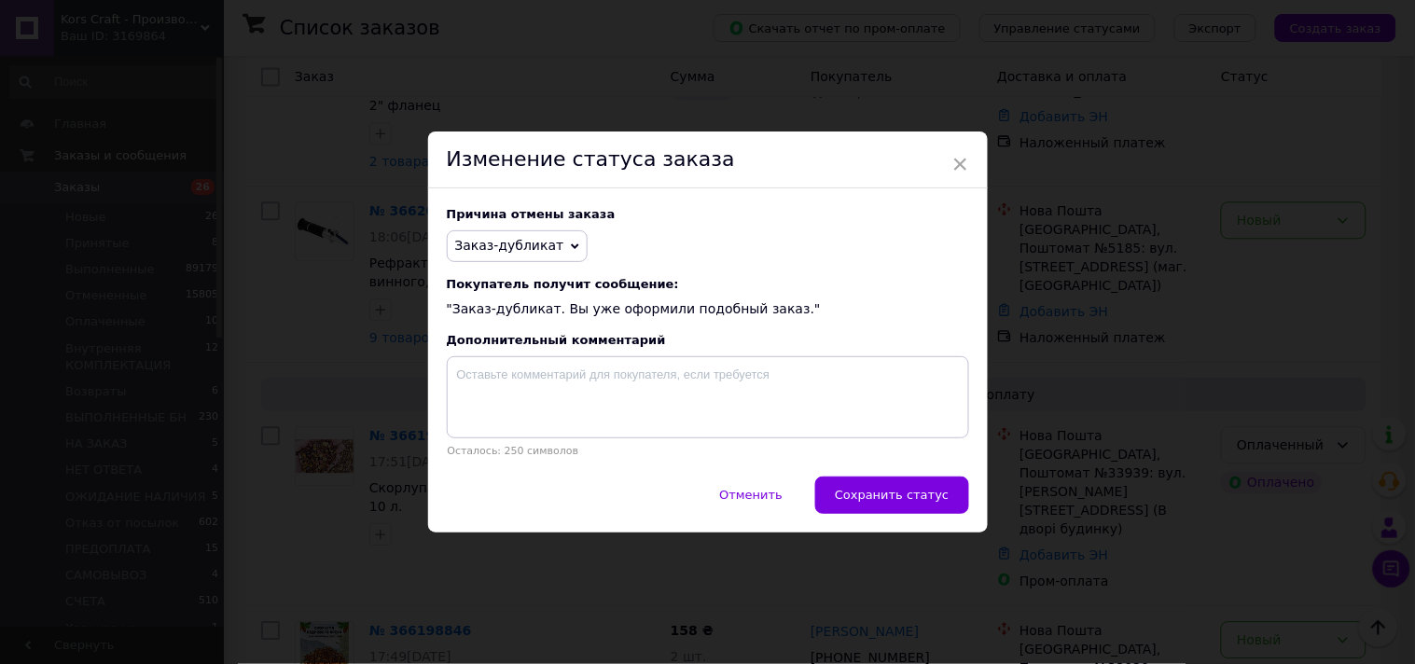
drag, startPoint x: 869, startPoint y: 495, endPoint x: 838, endPoint y: 442, distance: 61.5
click at [869, 496] on span "Сохранить статус" at bounding box center [892, 495] width 114 height 14
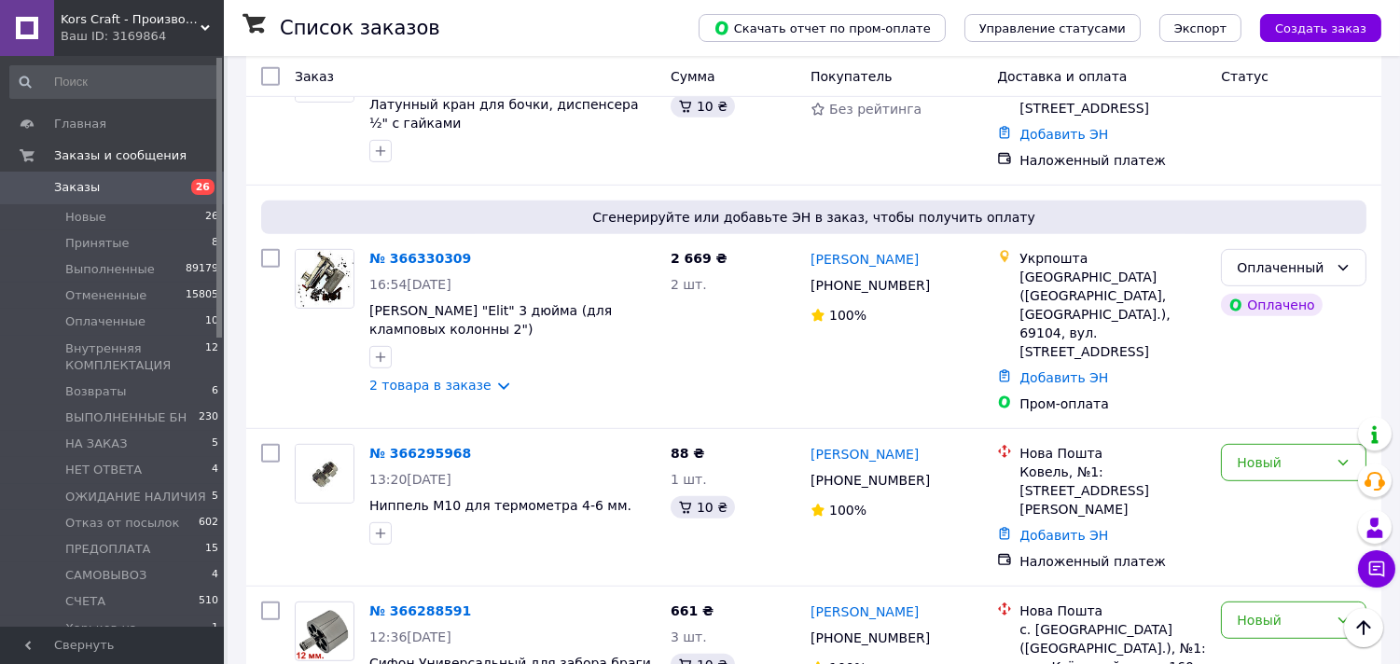
scroll to position [1762, 0]
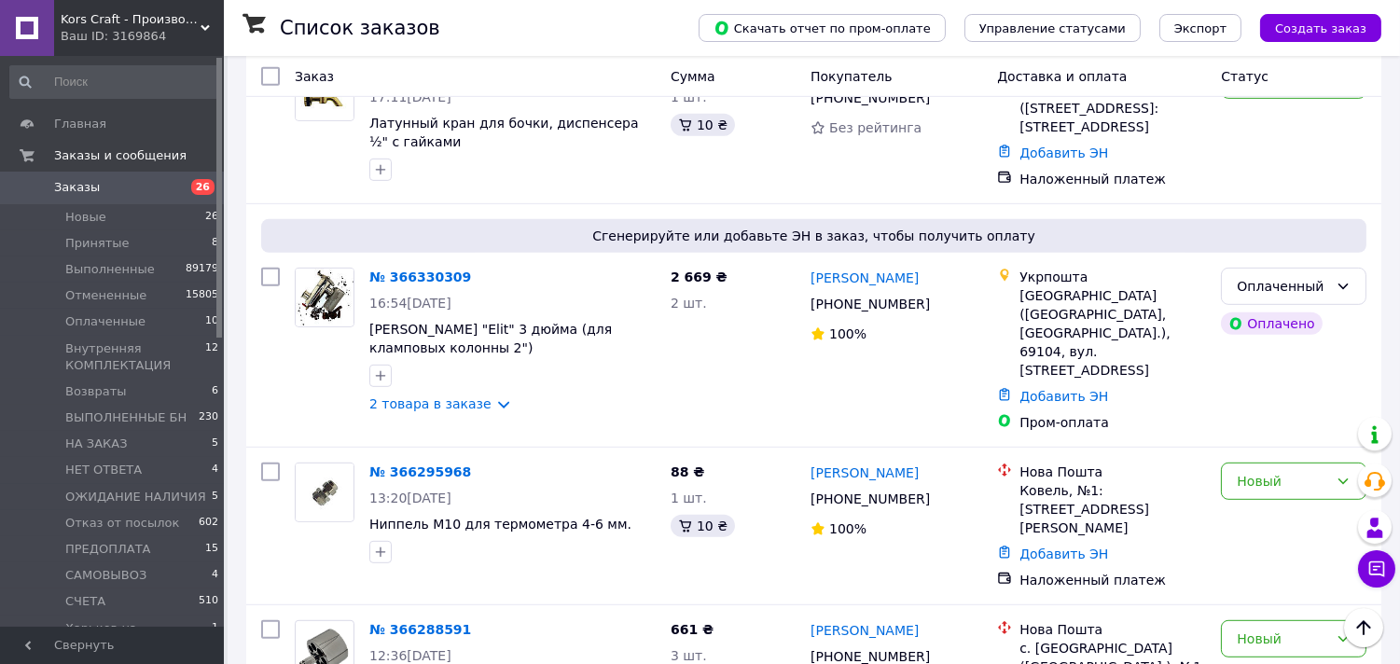
click at [63, 189] on span "Заказы" at bounding box center [77, 187] width 46 height 17
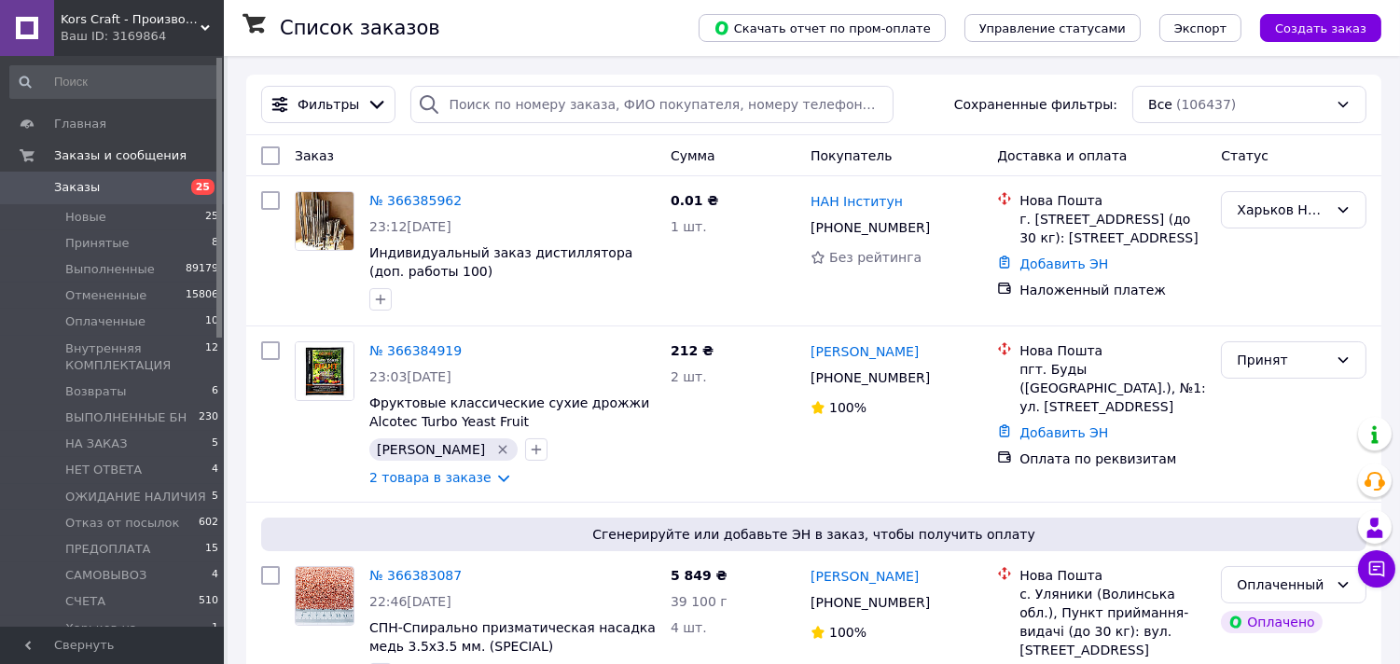
click at [79, 188] on span "Заказы" at bounding box center [77, 187] width 46 height 17
click at [78, 181] on span "Заказы" at bounding box center [77, 187] width 46 height 17
